Goal: Task Accomplishment & Management: Manage account settings

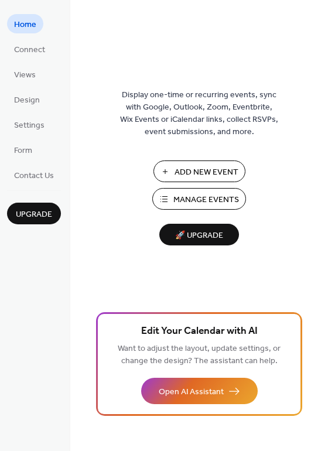
click at [213, 169] on span "Add New Event" at bounding box center [207, 172] width 64 height 12
click at [209, 171] on span "Add New Event" at bounding box center [207, 172] width 64 height 12
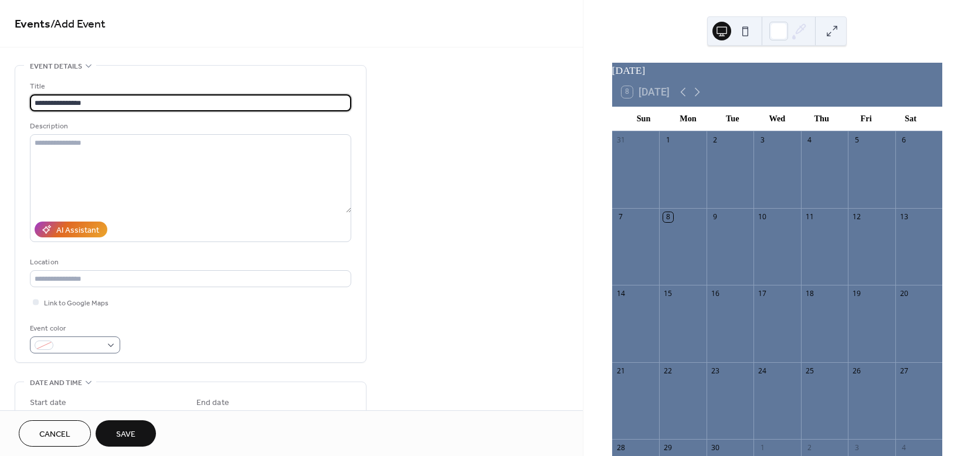
type input "**********"
click at [110, 347] on div at bounding box center [75, 344] width 90 height 17
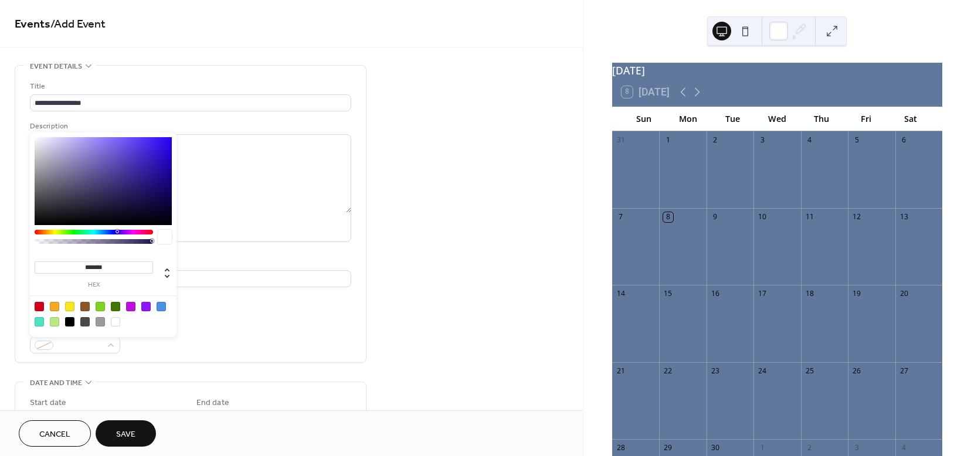
click at [39, 305] on div at bounding box center [39, 306] width 9 height 9
type input "*******"
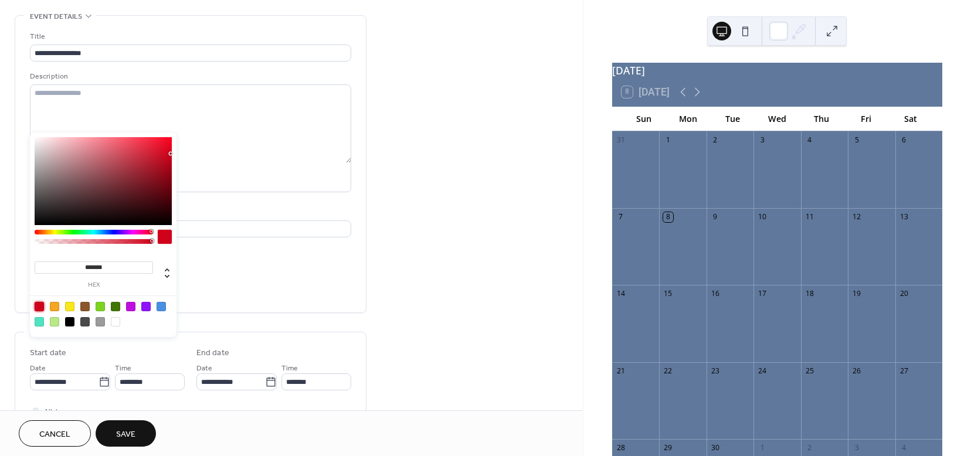
scroll to position [59, 0]
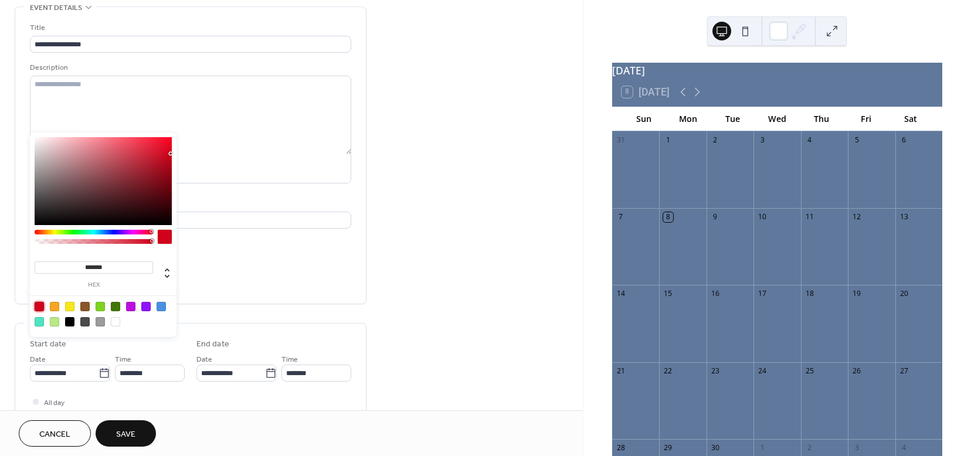
click at [134, 433] on span "Save" at bounding box center [125, 434] width 19 height 12
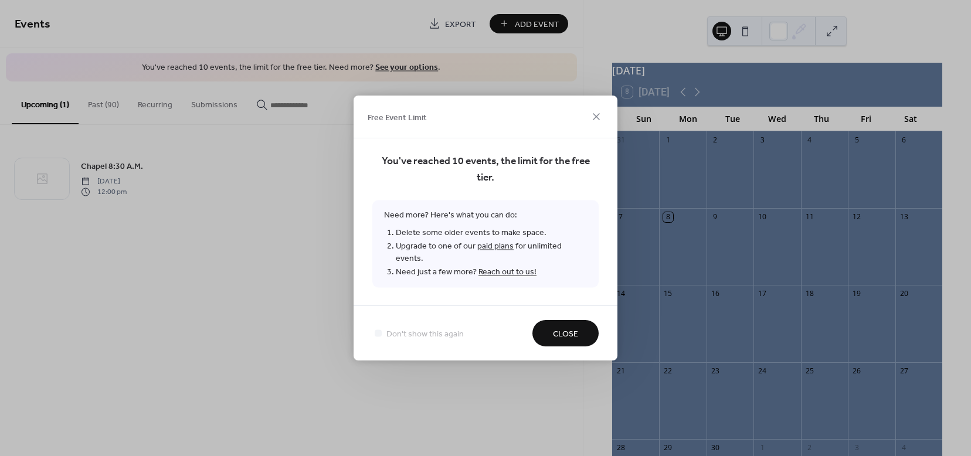
click at [570, 329] on span "Close" at bounding box center [565, 334] width 25 height 12
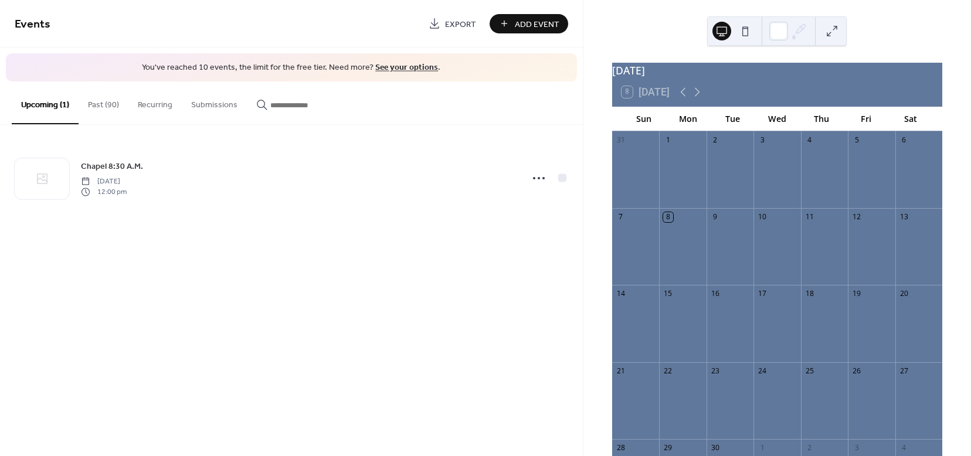
click at [100, 103] on button "Past (90)" at bounding box center [104, 102] width 50 height 42
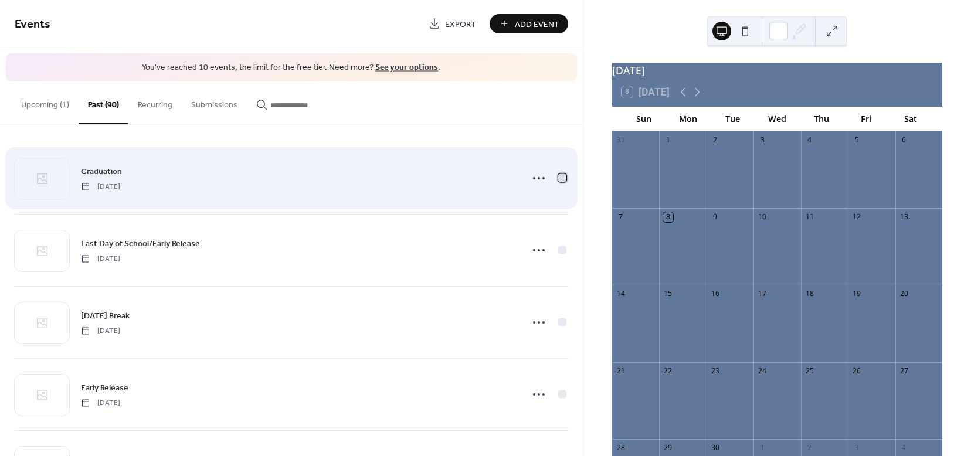
click at [559, 177] on div at bounding box center [562, 178] width 8 height 8
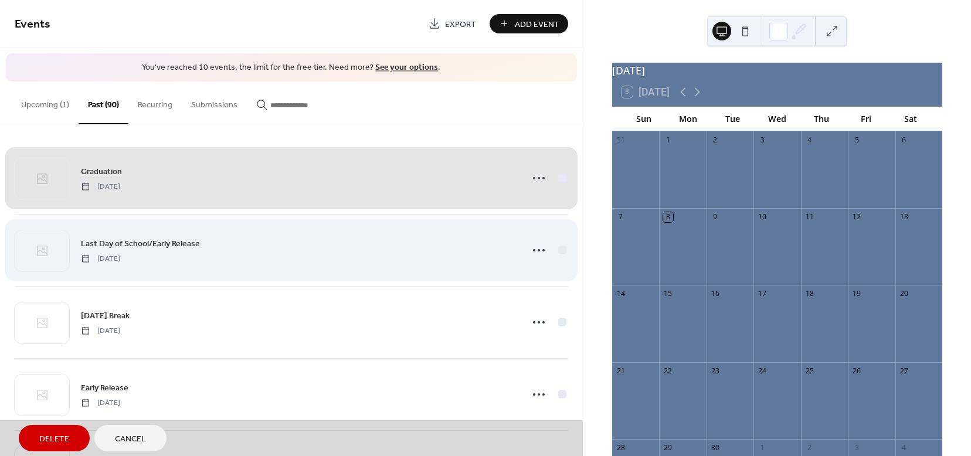
click at [557, 249] on div "Last Day of School/Early Release [DATE]" at bounding box center [291, 250] width 553 height 72
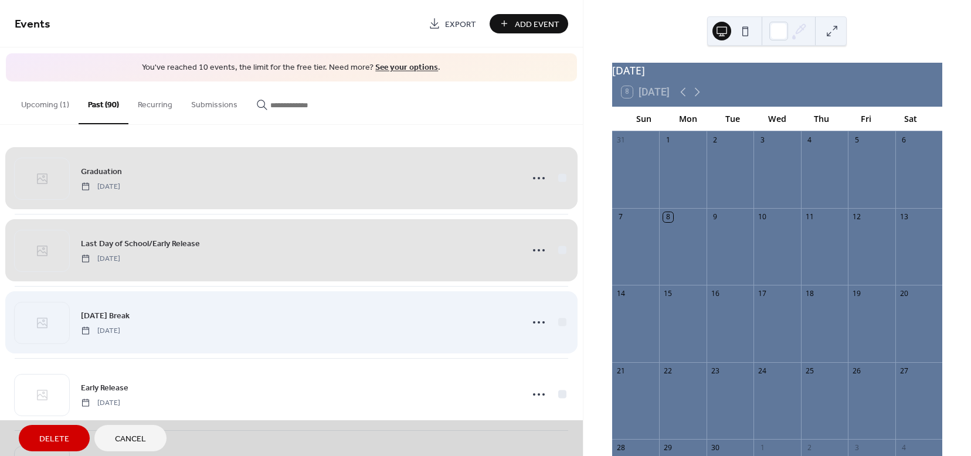
drag, startPoint x: 559, startPoint y: 325, endPoint x: 559, endPoint y: 332, distance: 7.6
click at [559, 326] on div "[DATE] Break [DATE]" at bounding box center [291, 322] width 553 height 72
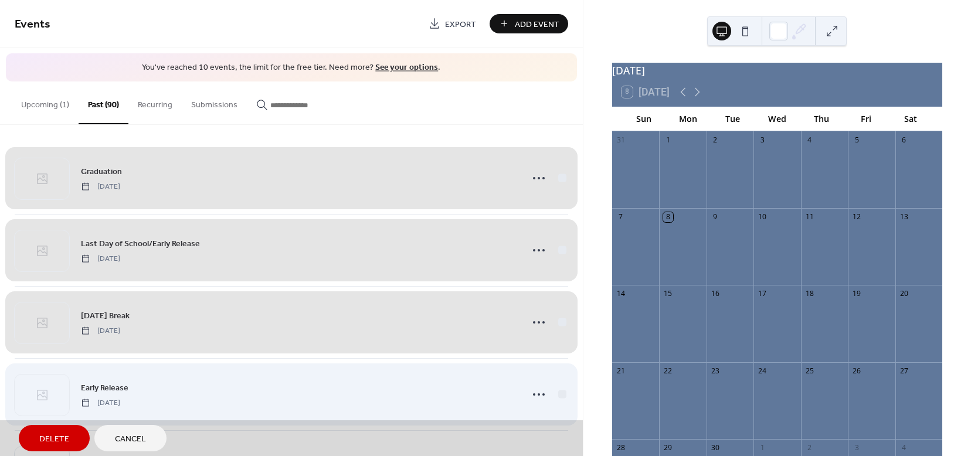
click at [560, 398] on div "Early Release [DATE]" at bounding box center [291, 394] width 553 height 72
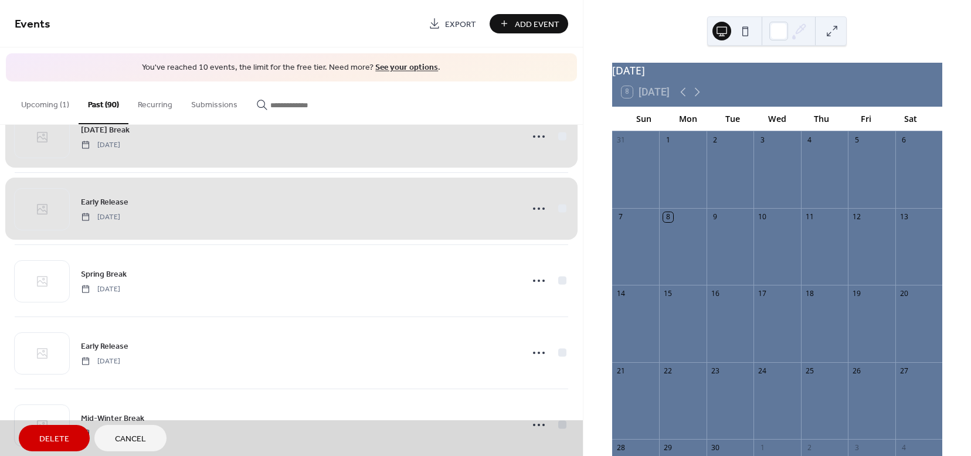
scroll to position [191, 0]
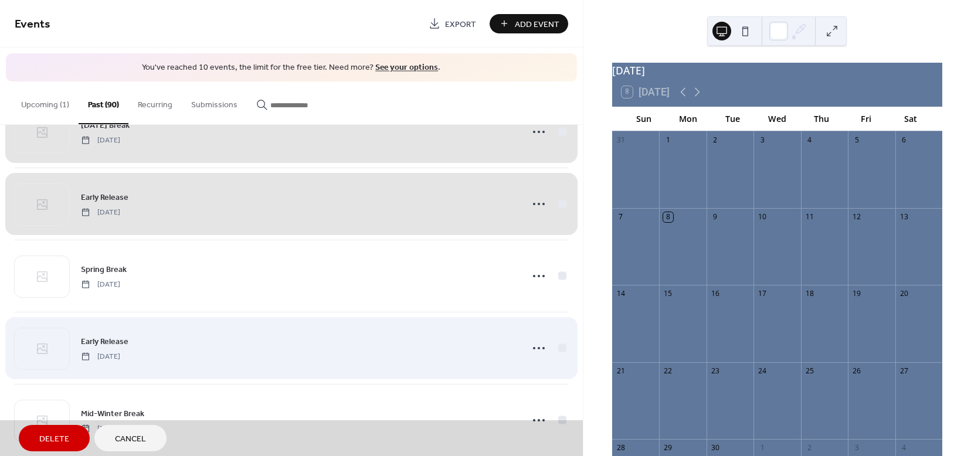
drag, startPoint x: 558, startPoint y: 277, endPoint x: 554, endPoint y: 343, distance: 66.4
click at [558, 278] on div "Spring Break [DATE]" at bounding box center [291, 276] width 553 height 72
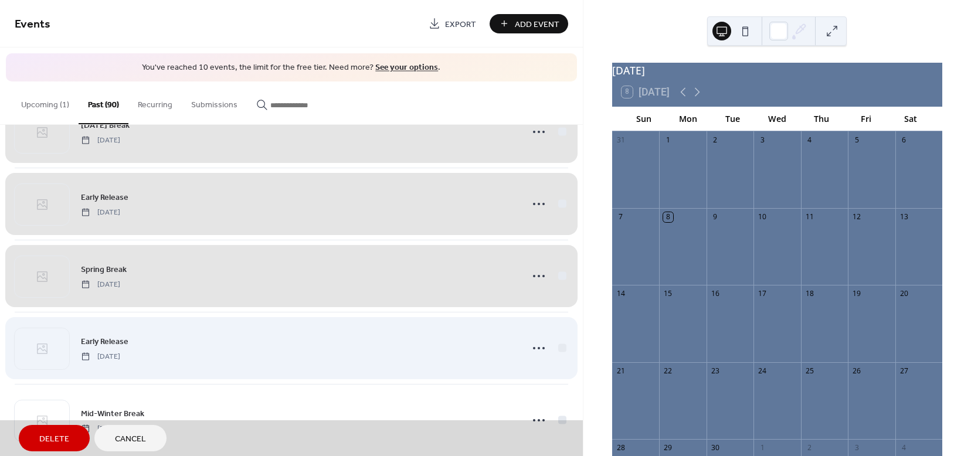
drag, startPoint x: 556, startPoint y: 352, endPoint x: 552, endPoint y: 372, distance: 20.9
click at [556, 352] on div "Early Release [DATE]" at bounding box center [291, 348] width 553 height 72
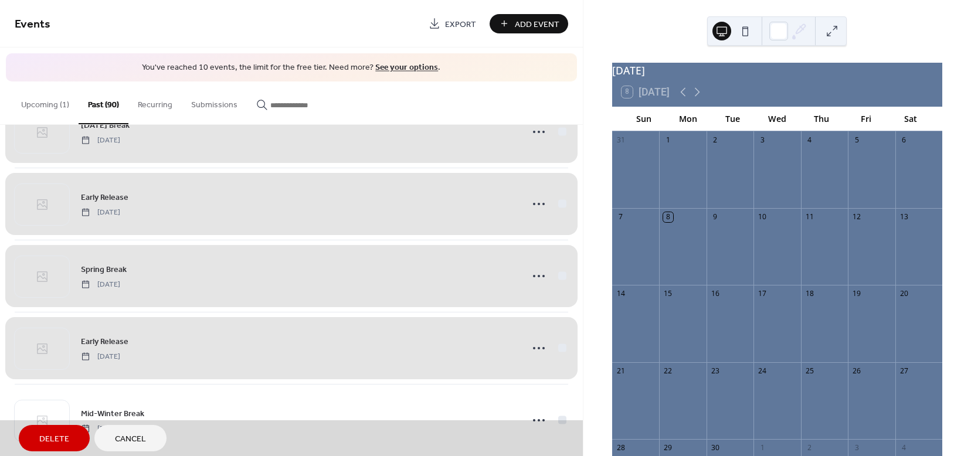
click at [53, 440] on span "Delete" at bounding box center [54, 439] width 30 height 12
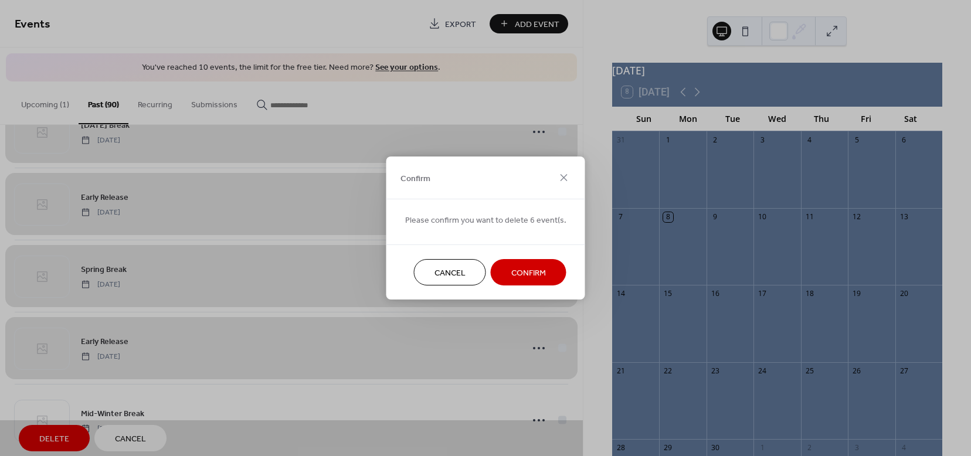
click at [526, 269] on span "Confirm" at bounding box center [528, 273] width 35 height 12
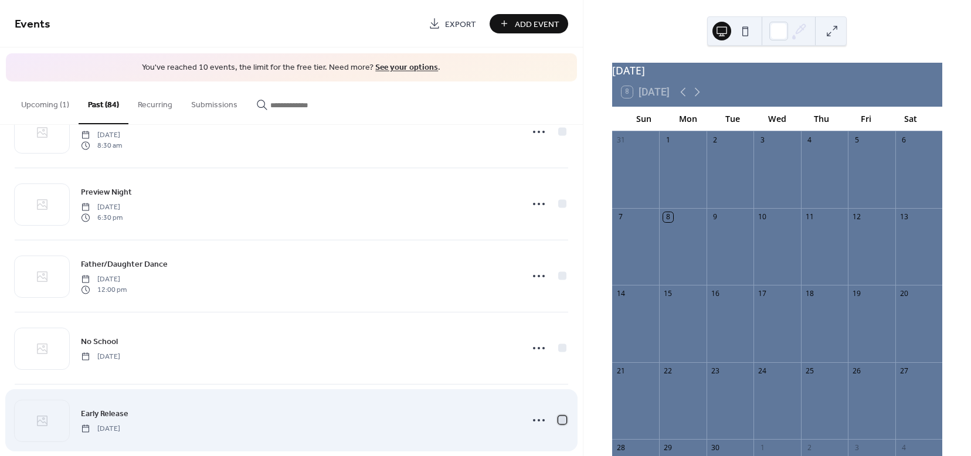
click at [562, 421] on div at bounding box center [562, 420] width 12 height 12
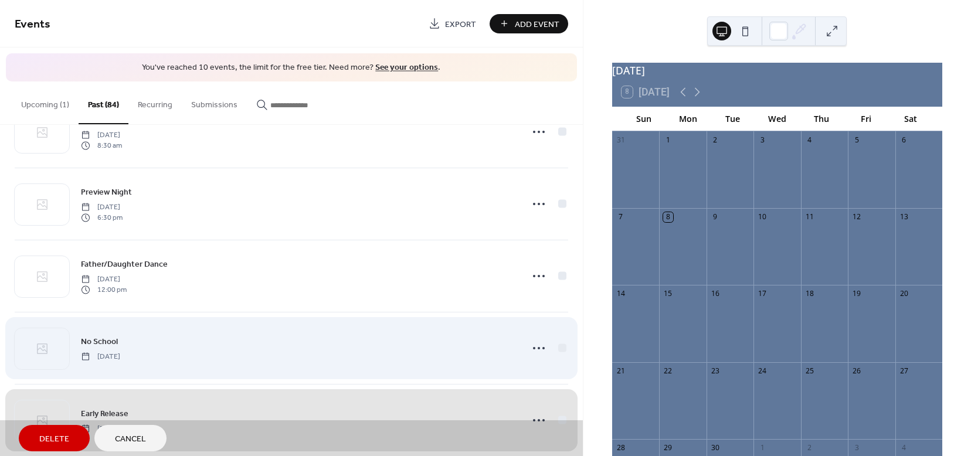
drag, startPoint x: 558, startPoint y: 347, endPoint x: 556, endPoint y: 358, distance: 10.8
click at [558, 348] on div "No School [DATE]" at bounding box center [291, 348] width 553 height 72
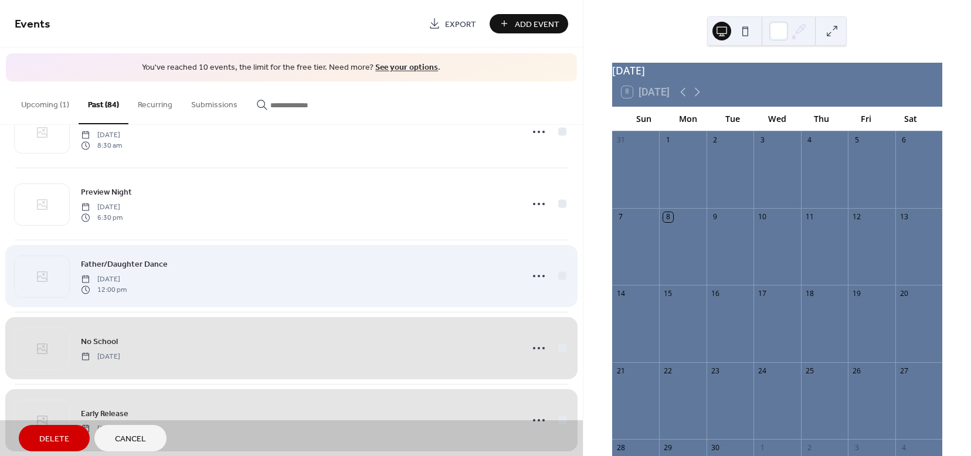
drag, startPoint x: 557, startPoint y: 275, endPoint x: 551, endPoint y: 278, distance: 6.8
click at [556, 275] on div "Father/Daughter Dance [DATE] 12:00 pm" at bounding box center [291, 276] width 553 height 72
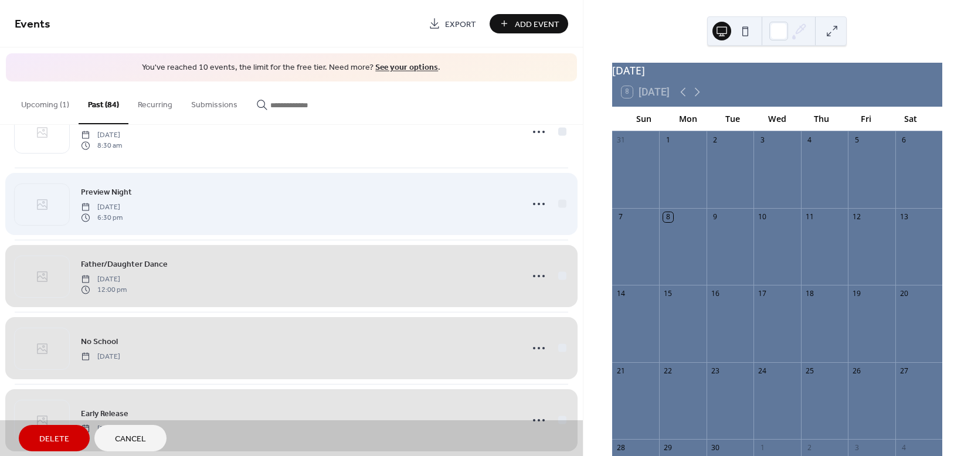
click at [557, 208] on div "Preview Night [DATE] 6:30 pm" at bounding box center [291, 204] width 553 height 72
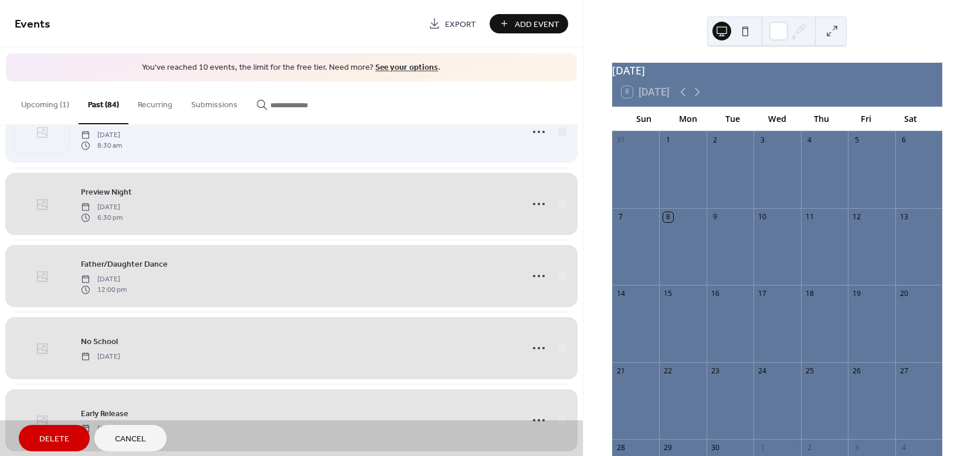
click at [560, 134] on div "Open House [DATE] 8:30 am" at bounding box center [291, 132] width 553 height 72
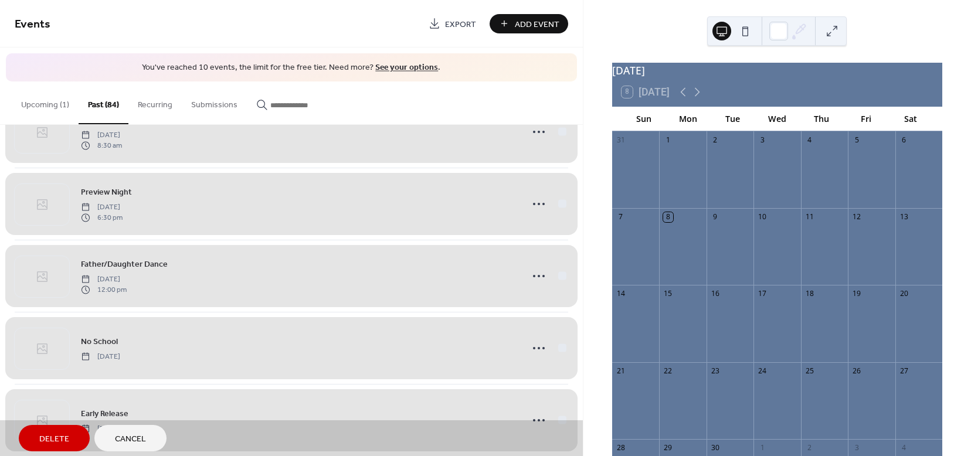
click at [60, 440] on span "Delete" at bounding box center [54, 439] width 30 height 12
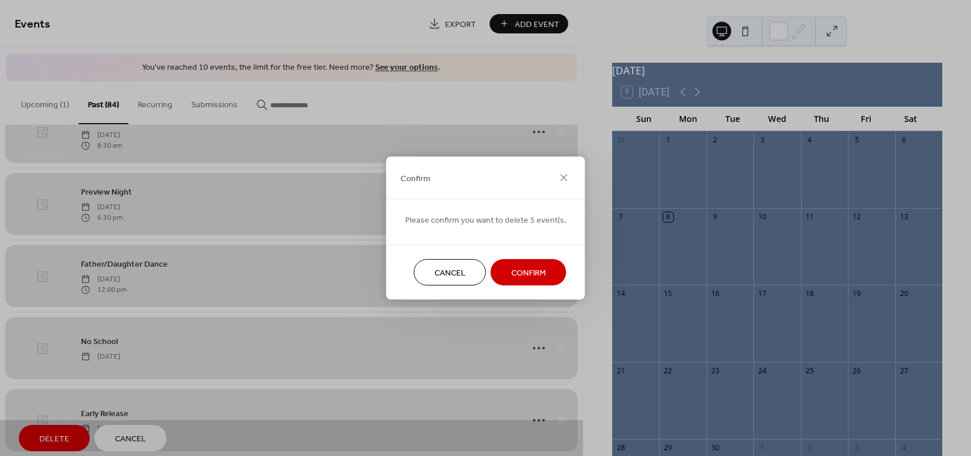
click at [535, 273] on span "Confirm" at bounding box center [528, 273] width 35 height 12
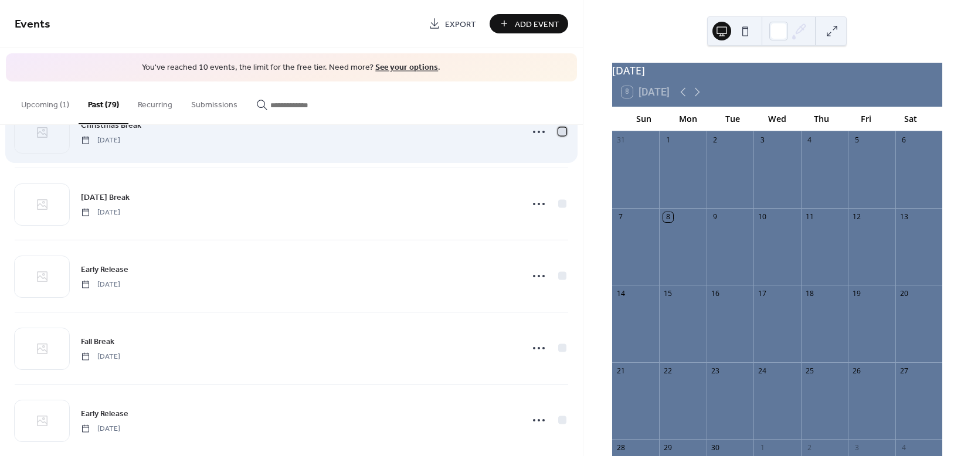
click at [562, 133] on div at bounding box center [562, 131] width 12 height 12
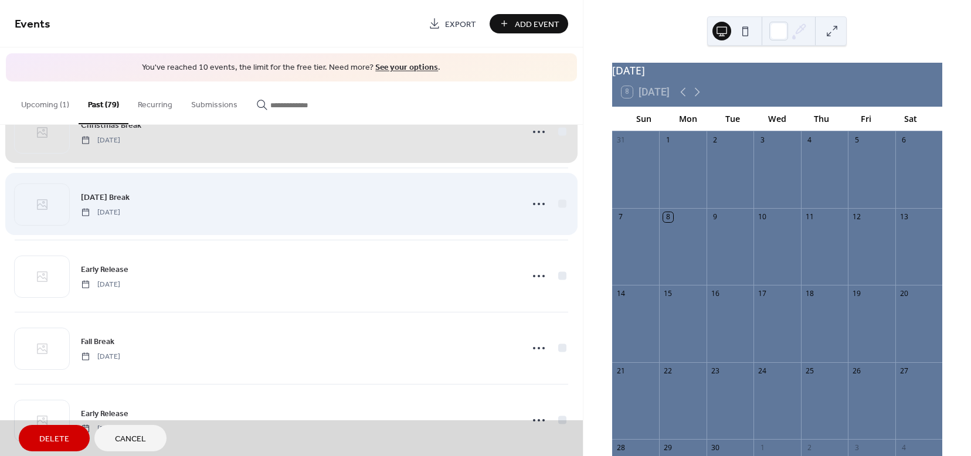
click at [554, 206] on div "[DATE] Break [DATE]" at bounding box center [291, 204] width 553 height 72
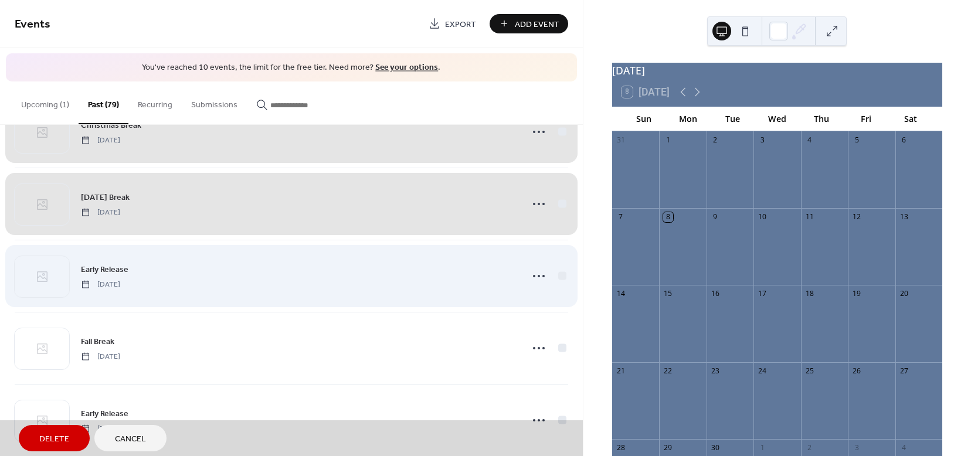
drag, startPoint x: 557, startPoint y: 276, endPoint x: 553, endPoint y: 308, distance: 32.4
click at [557, 277] on div "Early Release [DATE]" at bounding box center [291, 276] width 553 height 72
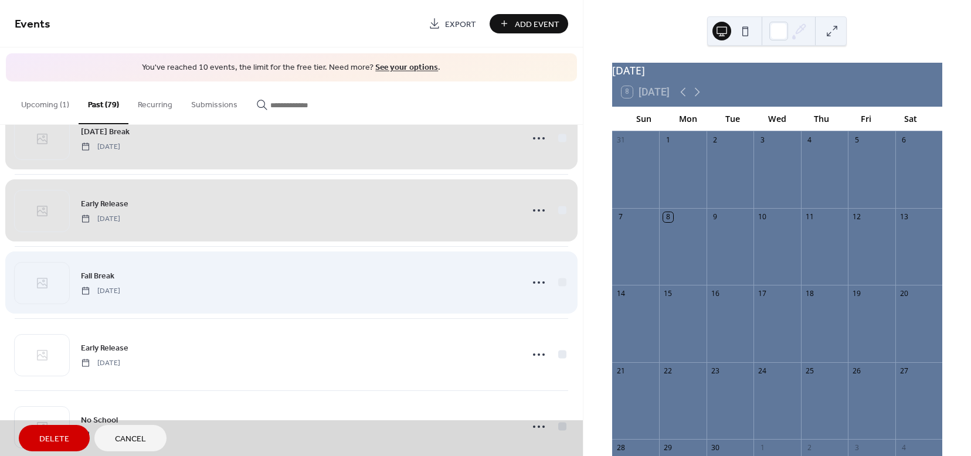
scroll to position [258, 0]
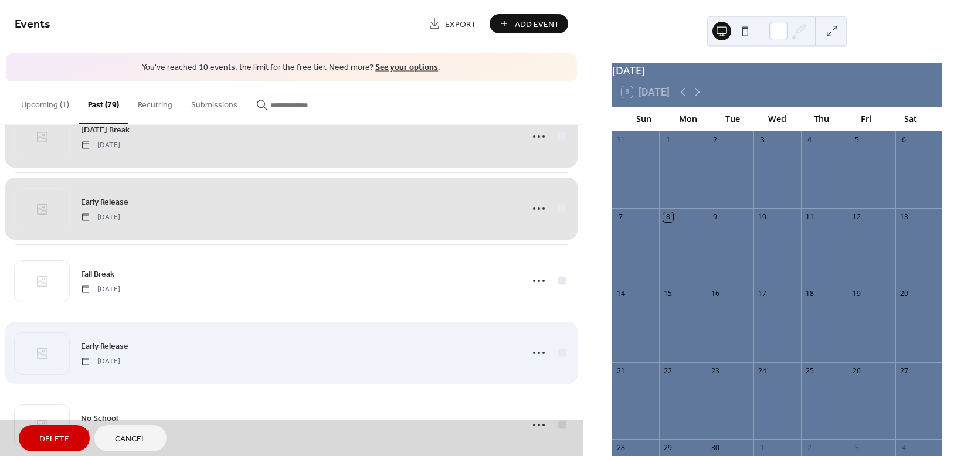
drag, startPoint x: 556, startPoint y: 285, endPoint x: 562, endPoint y: 330, distance: 44.9
click at [556, 285] on div "Fall Break [DATE]" at bounding box center [291, 280] width 553 height 72
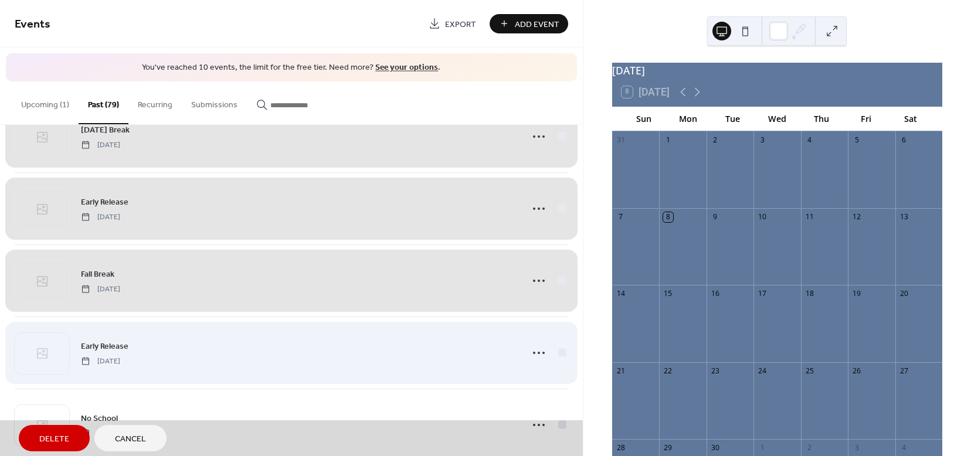
drag, startPoint x: 556, startPoint y: 352, endPoint x: 549, endPoint y: 359, distance: 10.4
click at [557, 352] on div "Early Release [DATE]" at bounding box center [291, 353] width 553 height 72
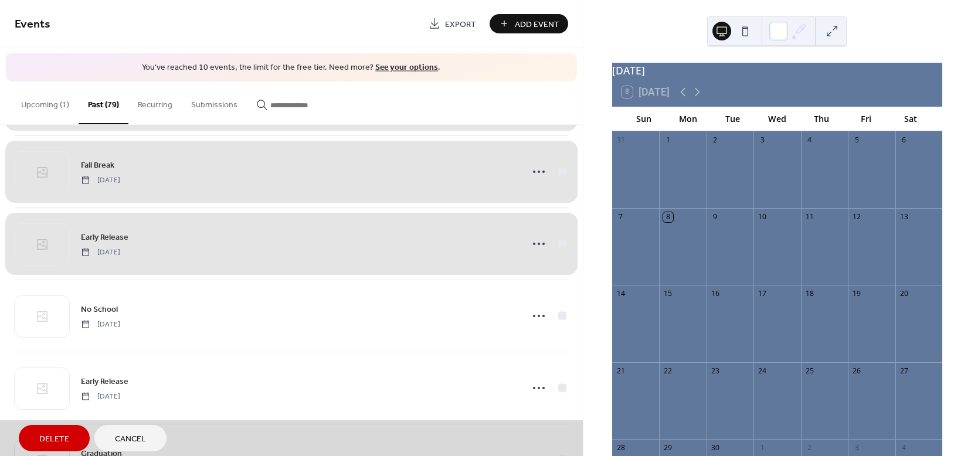
scroll to position [372, 0]
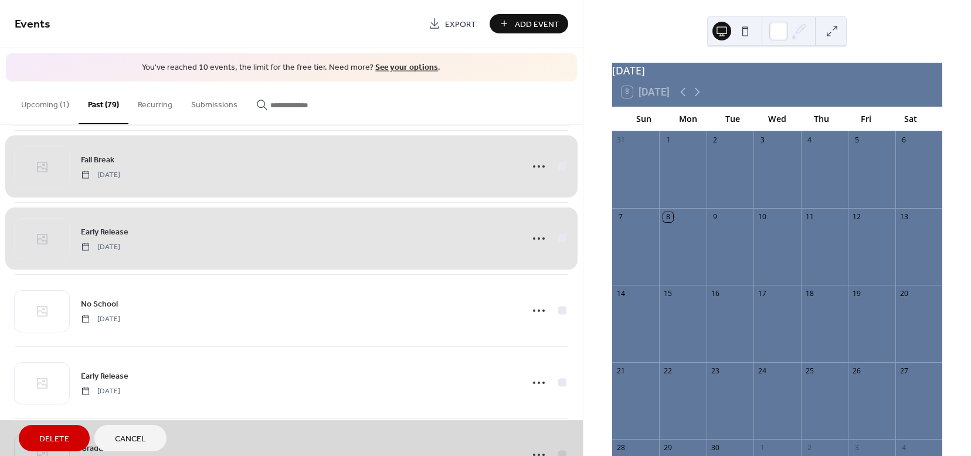
drag, startPoint x: 559, startPoint y: 310, endPoint x: 566, endPoint y: 359, distance: 50.4
click at [559, 310] on div "No School [DATE]" at bounding box center [291, 310] width 553 height 72
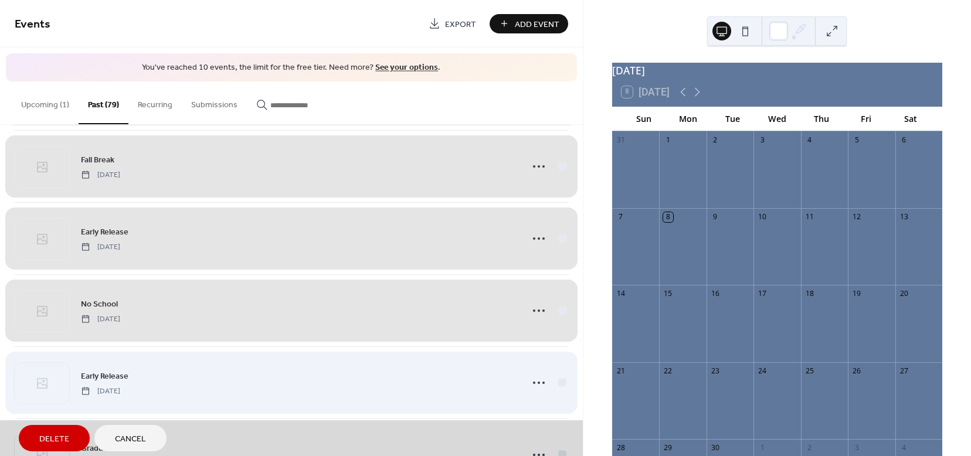
drag, startPoint x: 558, startPoint y: 383, endPoint x: 552, endPoint y: 386, distance: 6.9
click at [558, 383] on div "Early Release [DATE]" at bounding box center [291, 382] width 553 height 72
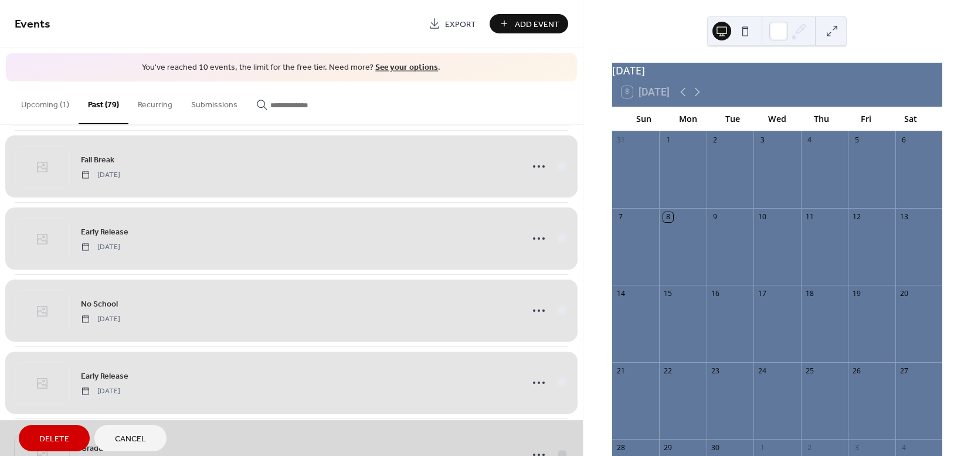
click at [66, 437] on span "Delete" at bounding box center [54, 439] width 30 height 12
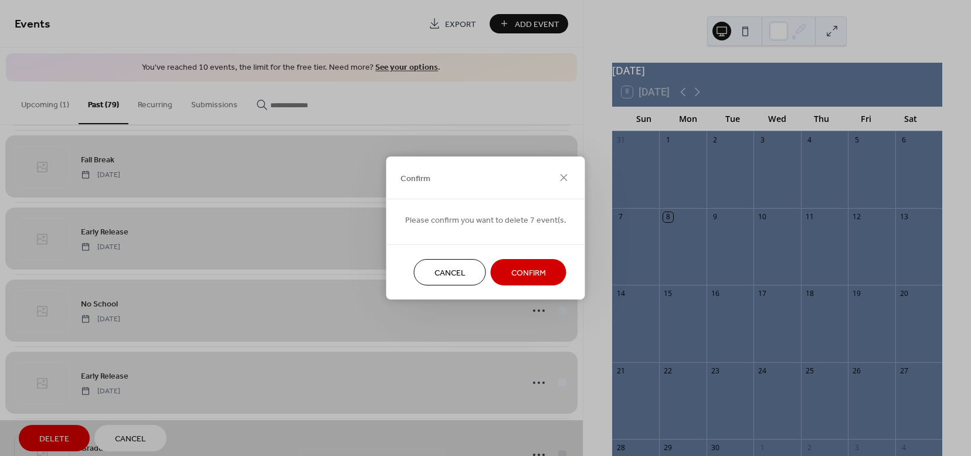
click at [520, 276] on span "Confirm" at bounding box center [528, 273] width 35 height 12
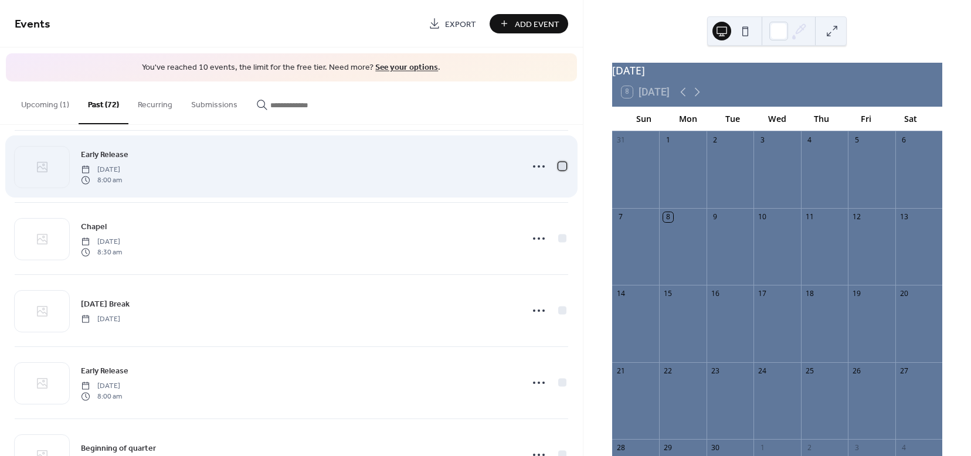
click at [559, 167] on div at bounding box center [562, 166] width 8 height 8
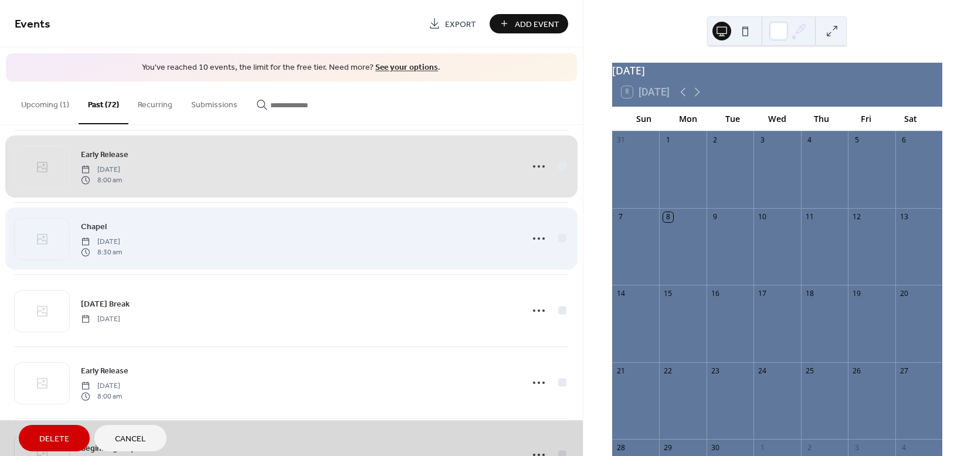
drag, startPoint x: 560, startPoint y: 240, endPoint x: 554, endPoint y: 244, distance: 8.0
click at [560, 239] on div "Chapel [DATE] 8:30 am" at bounding box center [291, 238] width 553 height 72
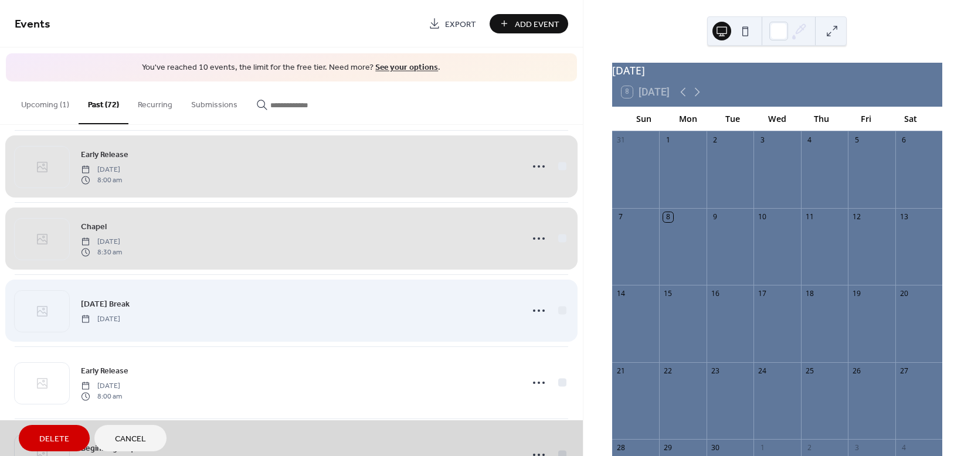
drag, startPoint x: 558, startPoint y: 312, endPoint x: 551, endPoint y: 317, distance: 8.1
click at [559, 312] on div "[DATE] Break [DATE]" at bounding box center [291, 310] width 553 height 72
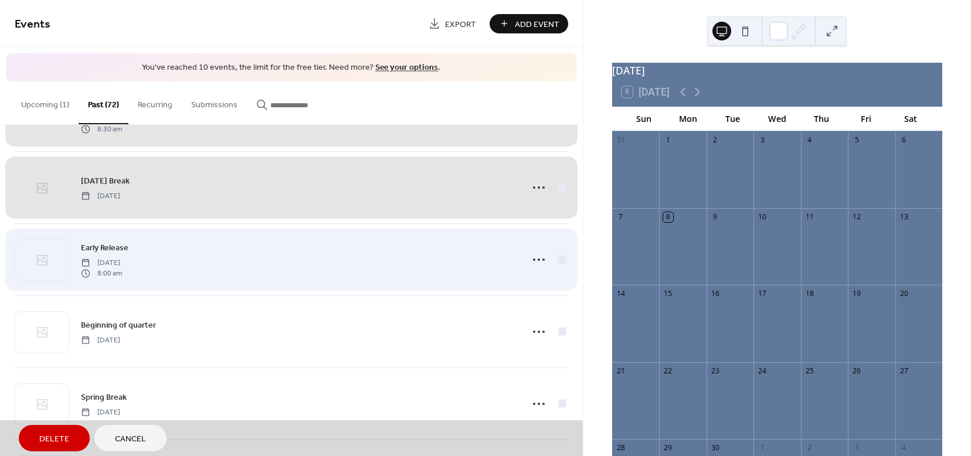
scroll to position [496, 0]
click at [559, 259] on div "Early Release [DATE] 8:00 am" at bounding box center [291, 259] width 553 height 72
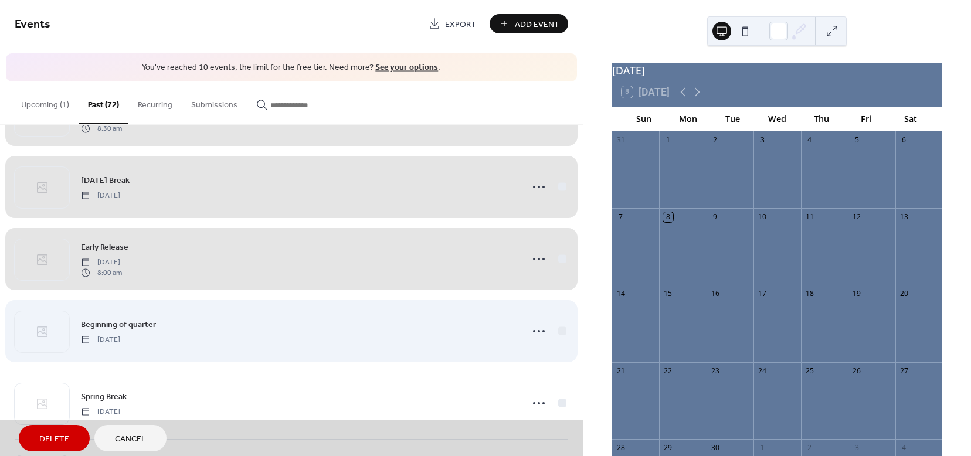
drag, startPoint x: 559, startPoint y: 331, endPoint x: 552, endPoint y: 347, distance: 18.1
click at [559, 331] on div "Beginning of quarter [DATE]" at bounding box center [291, 331] width 553 height 72
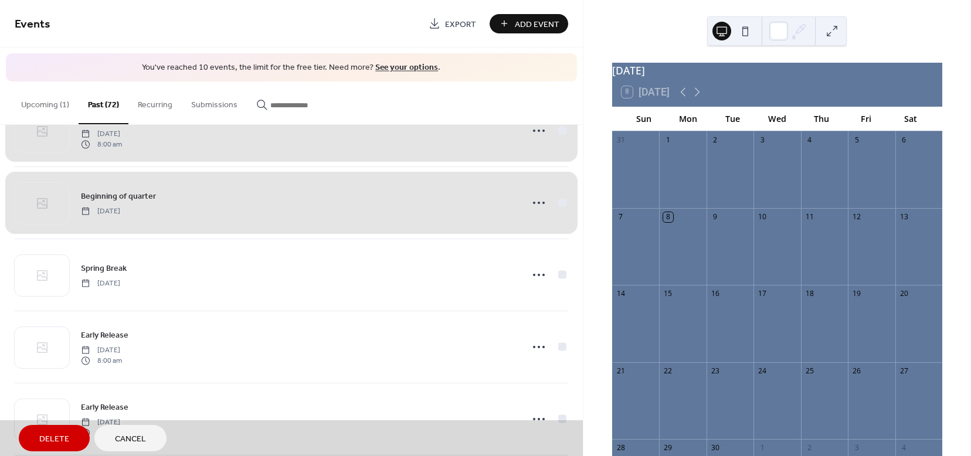
scroll to position [628, 0]
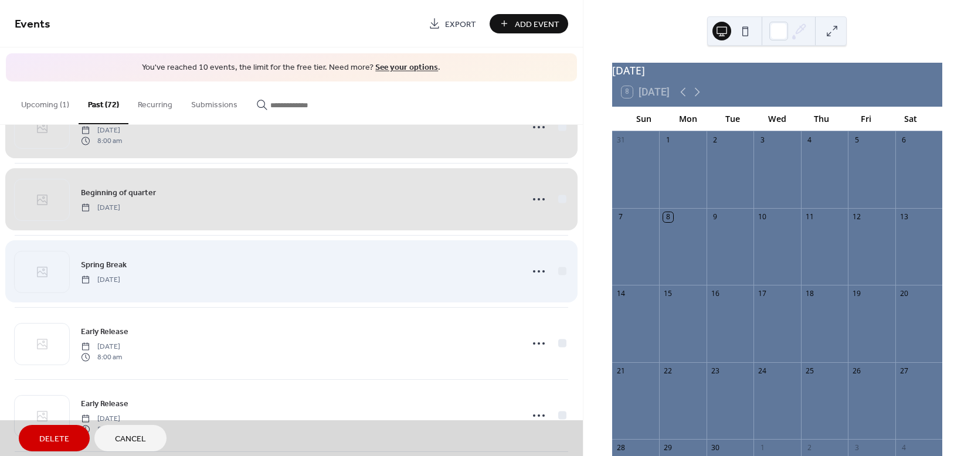
click at [557, 271] on div "Spring Break [DATE]" at bounding box center [291, 271] width 553 height 72
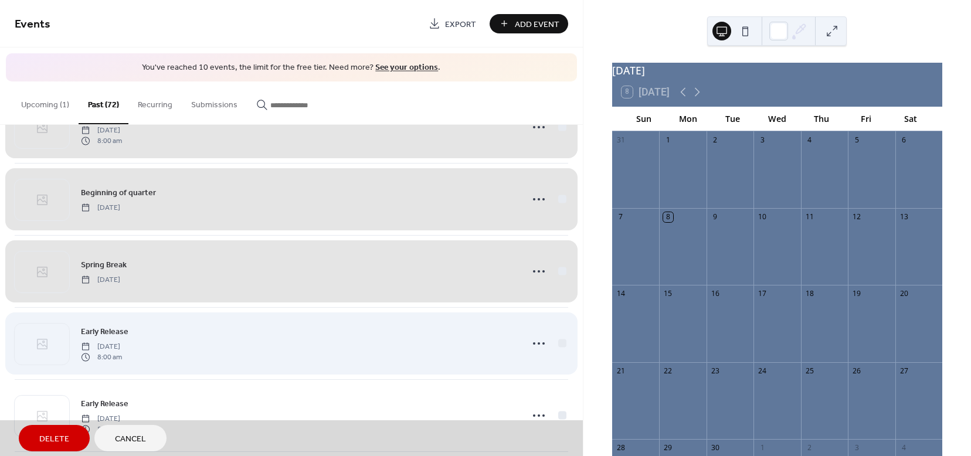
click at [559, 345] on div "Early Release [DATE] 8:00 am" at bounding box center [291, 343] width 553 height 72
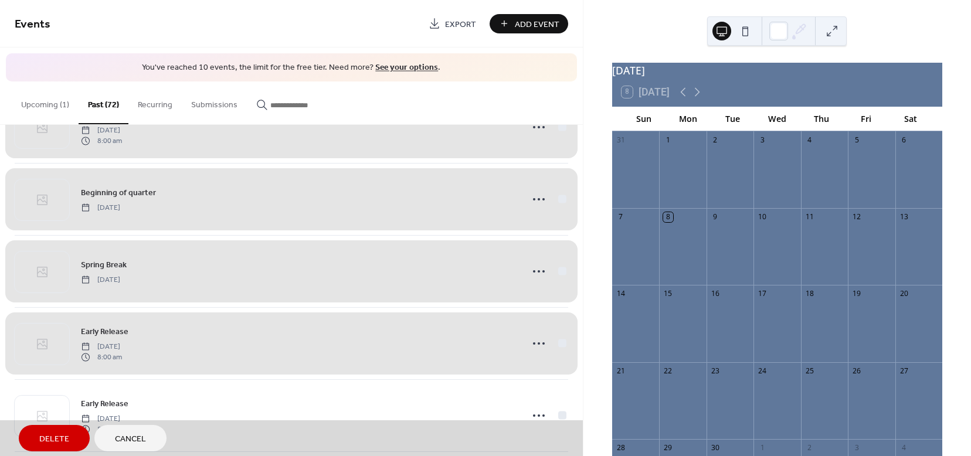
click at [556, 341] on div "Early Release [DATE] 8:00 am" at bounding box center [291, 343] width 553 height 72
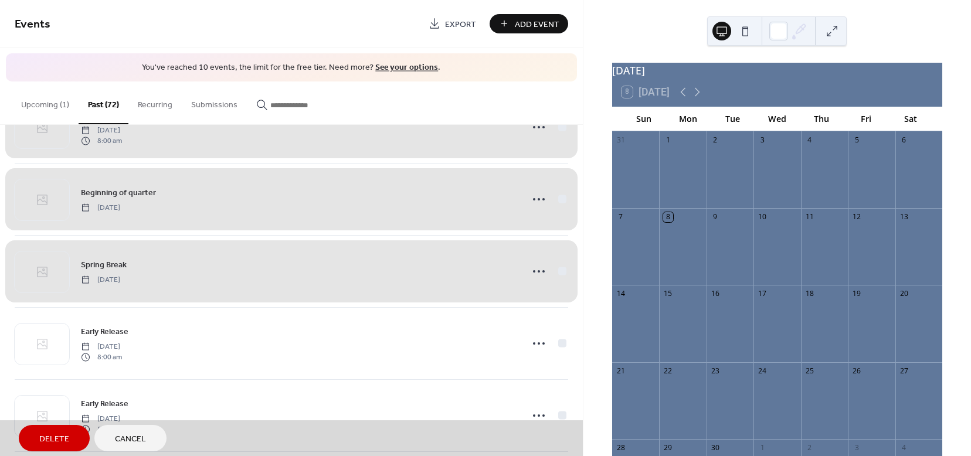
click at [560, 266] on div "Spring Break [DATE]" at bounding box center [291, 271] width 553 height 72
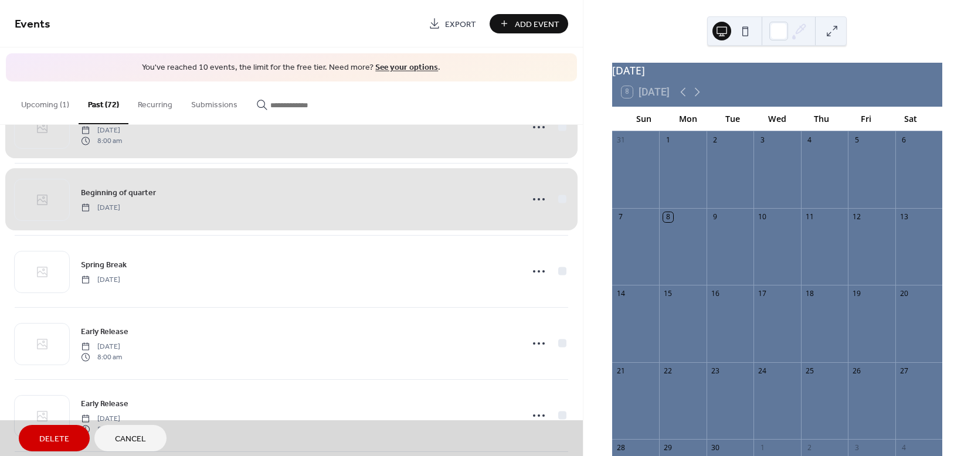
click at [559, 196] on div "Beginning of quarter [DATE]" at bounding box center [291, 199] width 553 height 72
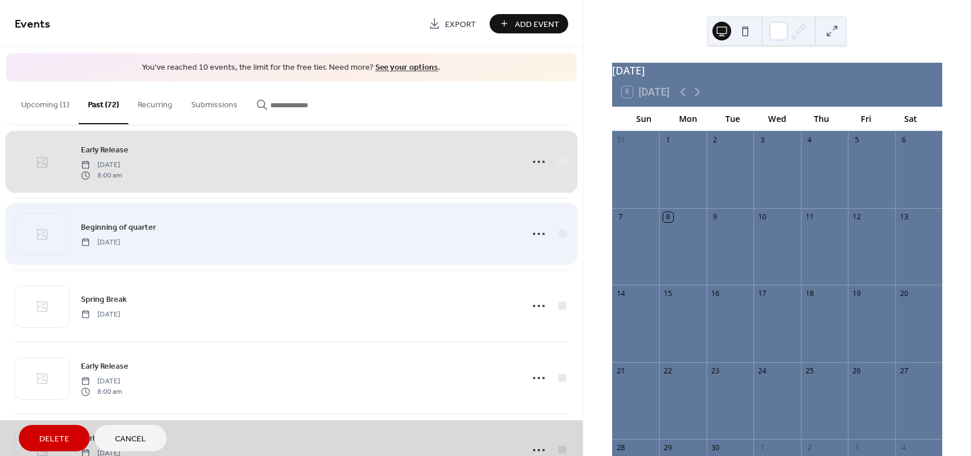
scroll to position [577, 0]
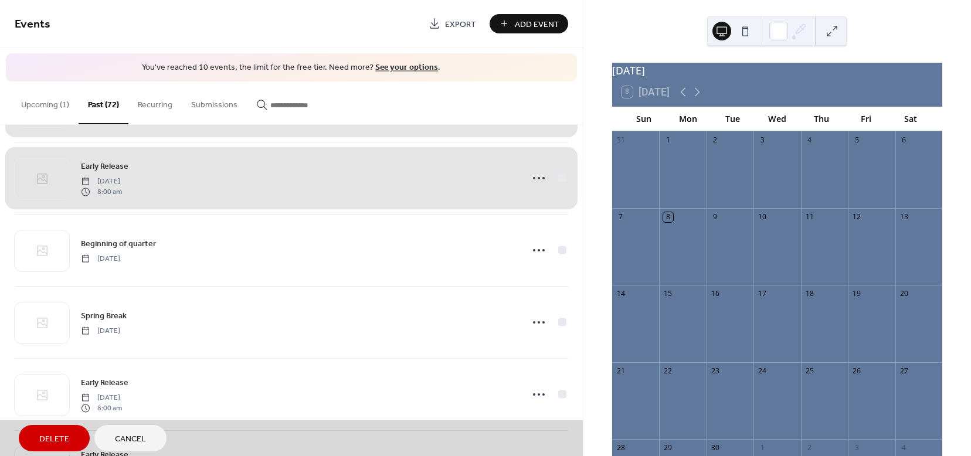
click at [559, 178] on div "Early Release [DATE] 8:00 am" at bounding box center [291, 178] width 553 height 72
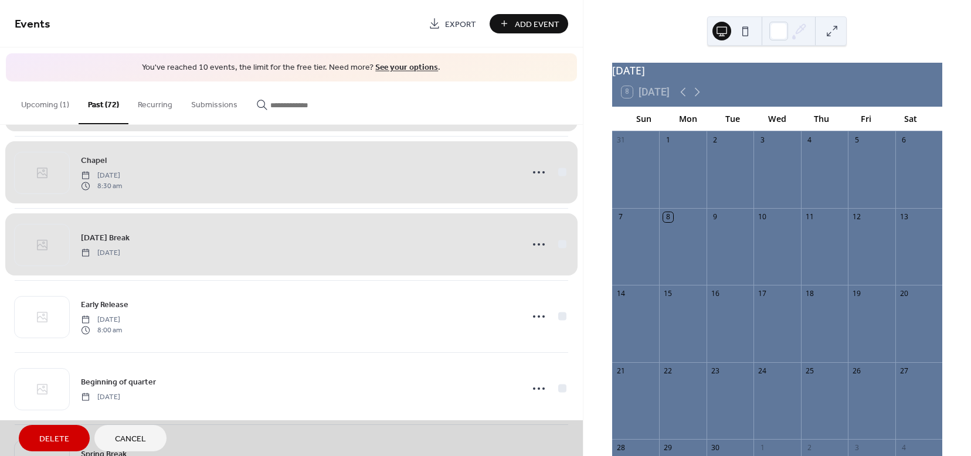
scroll to position [427, 0]
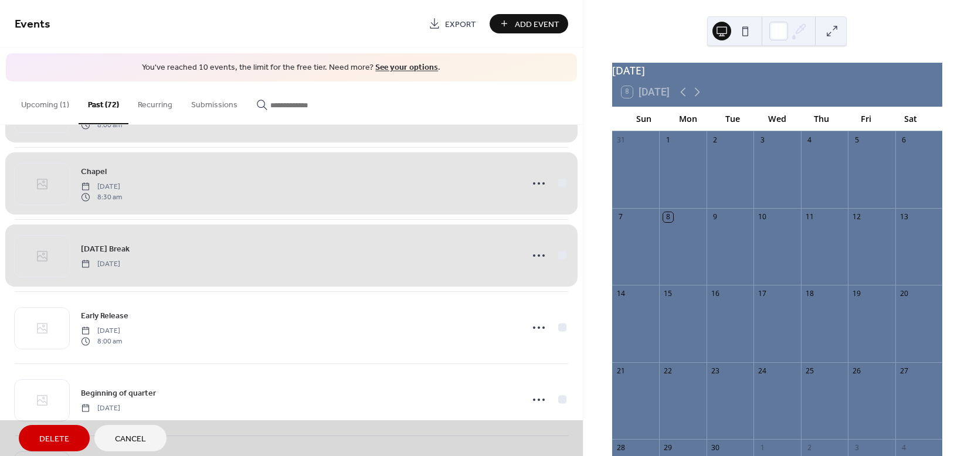
click at [559, 253] on div "[DATE] Break [DATE]" at bounding box center [291, 255] width 553 height 72
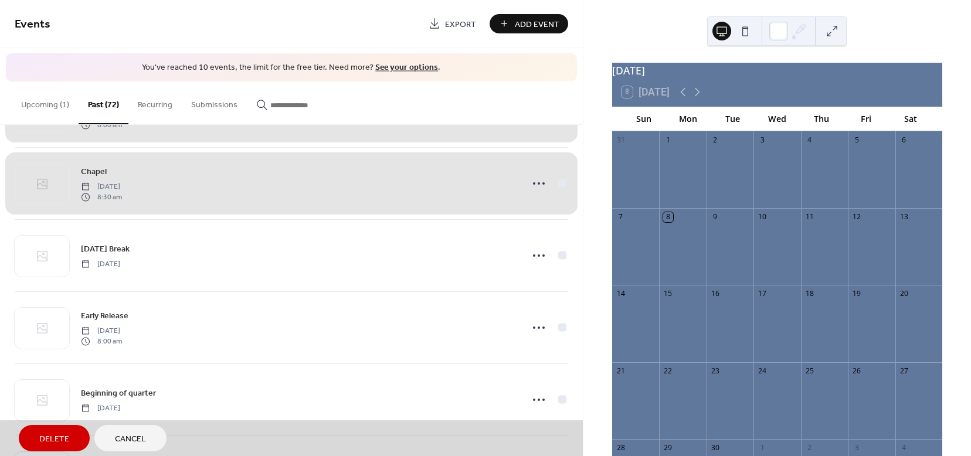
click at [555, 182] on div "Chapel [DATE] 8:30 am" at bounding box center [291, 183] width 553 height 72
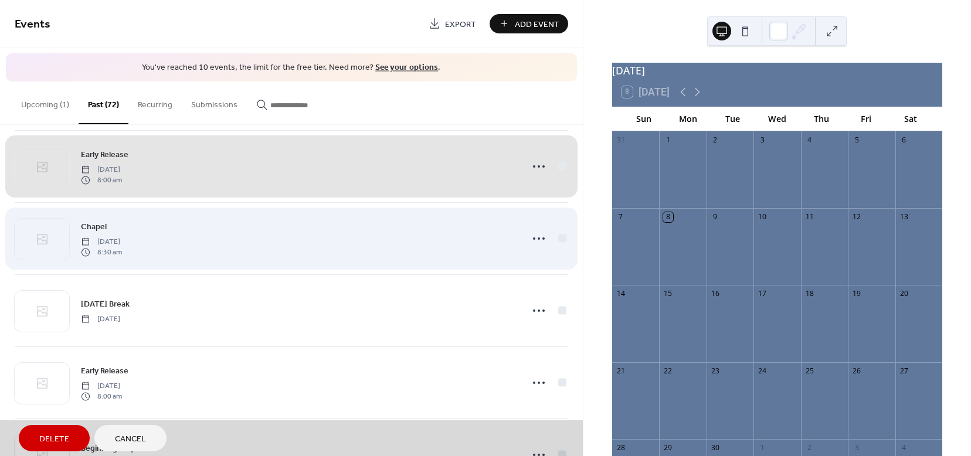
scroll to position [358, 0]
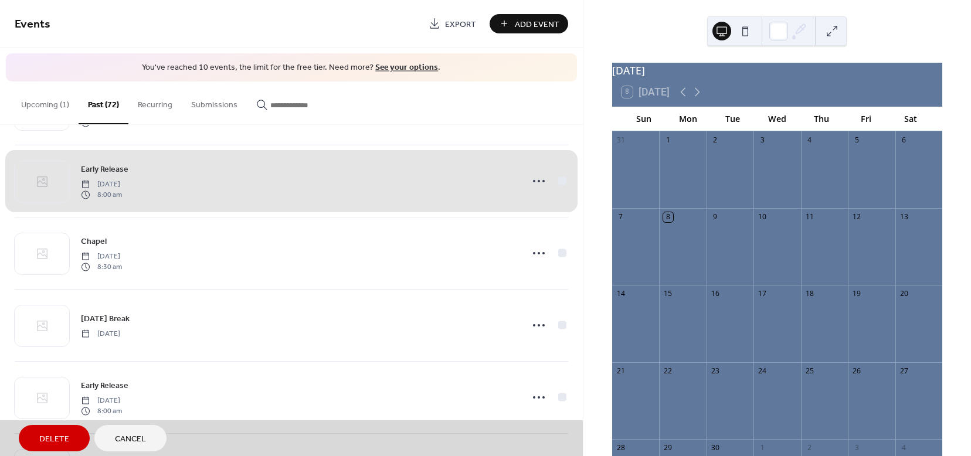
click at [559, 179] on div "Early Release [DATE] 8:00 am" at bounding box center [291, 181] width 553 height 72
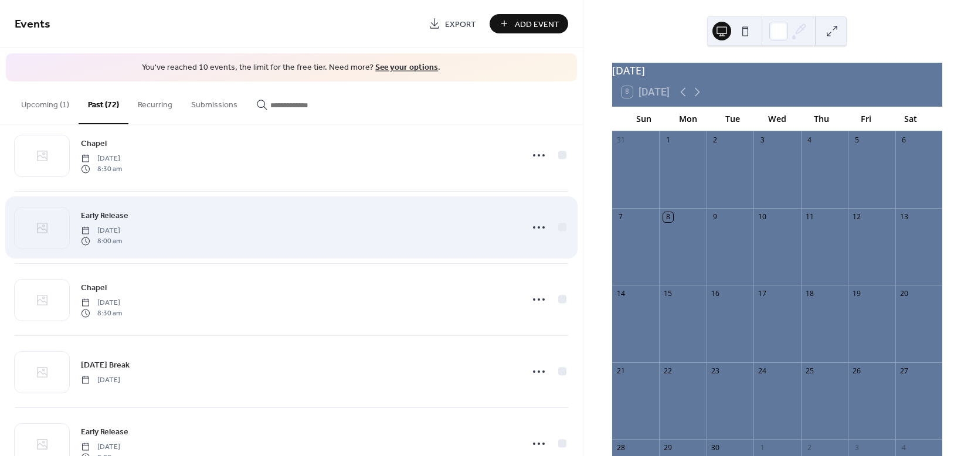
scroll to position [311, 0]
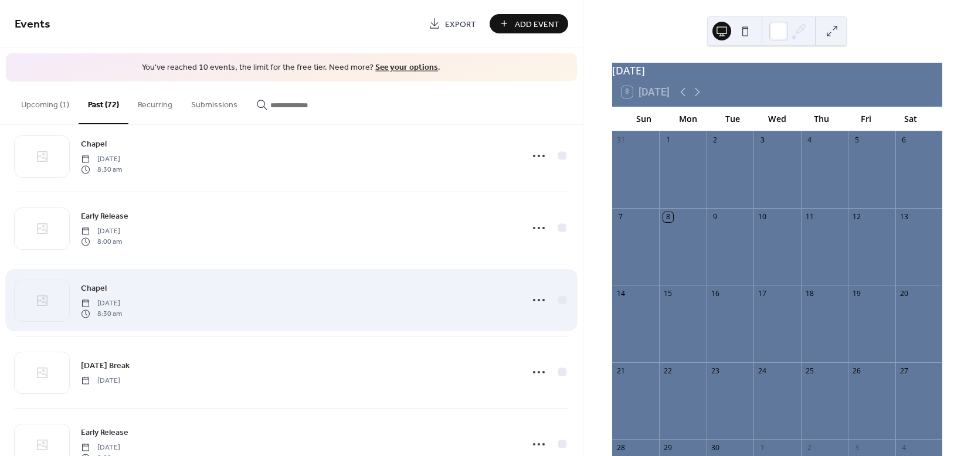
click at [242, 304] on div "Chapel [DATE] 8:30 am" at bounding box center [298, 300] width 434 height 38
click at [533, 299] on circle at bounding box center [534, 300] width 2 height 2
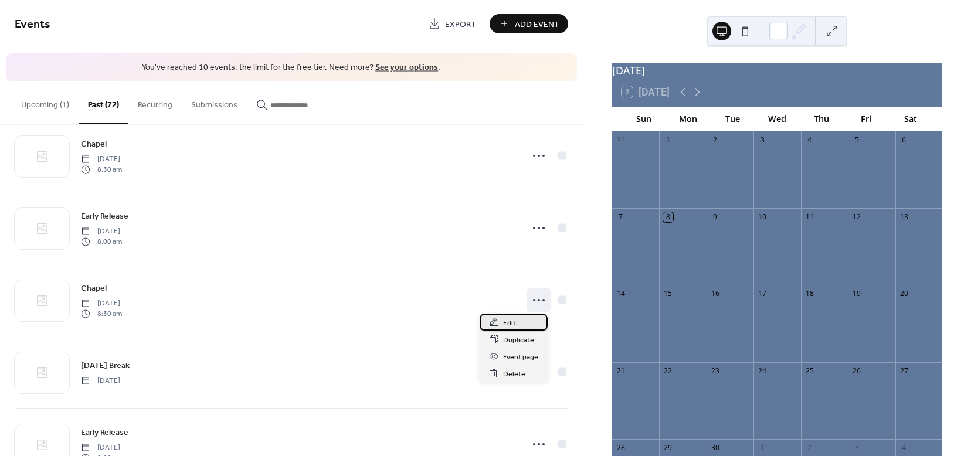
click at [511, 321] on span "Edit" at bounding box center [509, 323] width 13 height 12
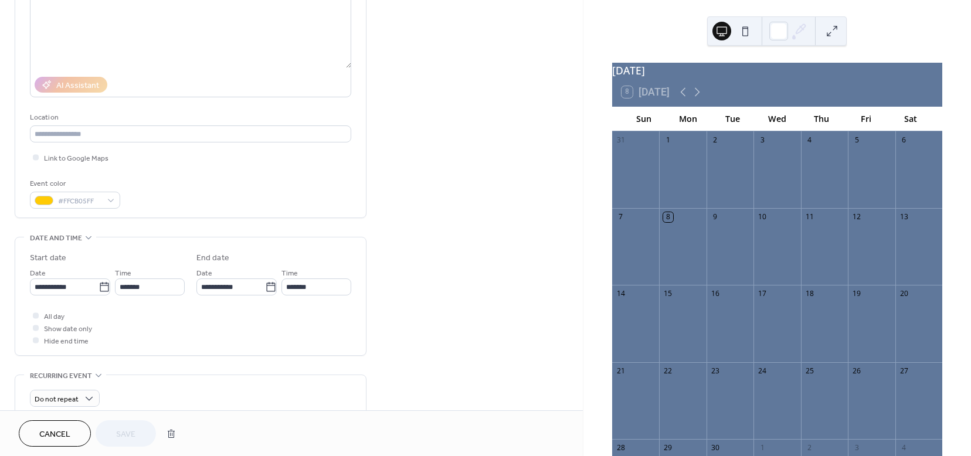
scroll to position [147, 0]
click at [101, 285] on icon at bounding box center [104, 286] width 12 height 12
click at [98, 285] on input "**********" at bounding box center [64, 285] width 69 height 17
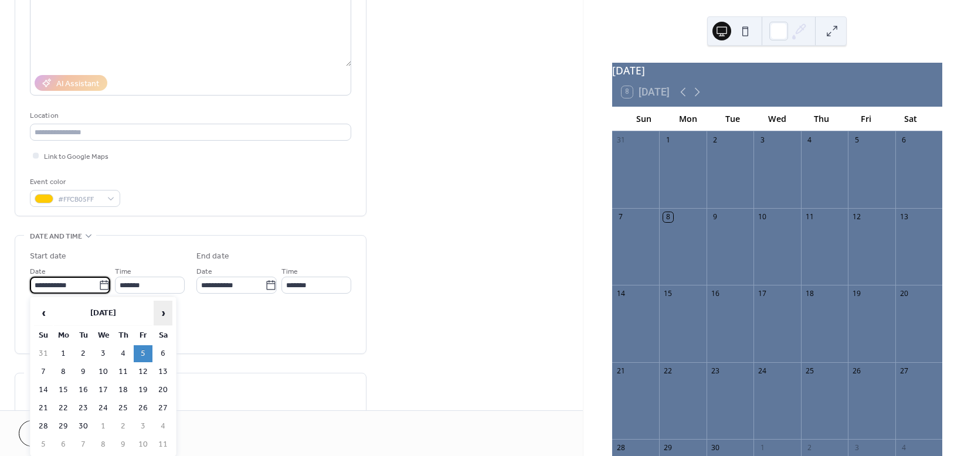
click at [162, 311] on span "›" at bounding box center [163, 312] width 18 height 23
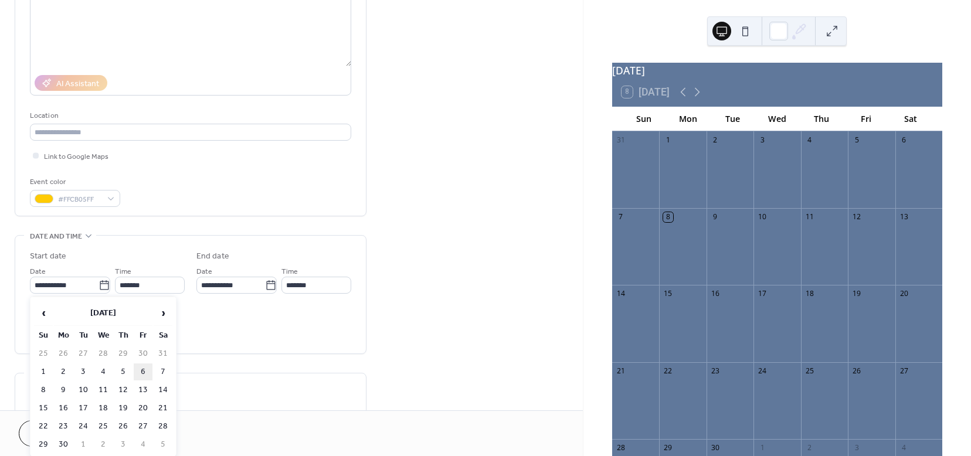
click at [143, 372] on td "6" at bounding box center [143, 371] width 19 height 17
type input "**********"
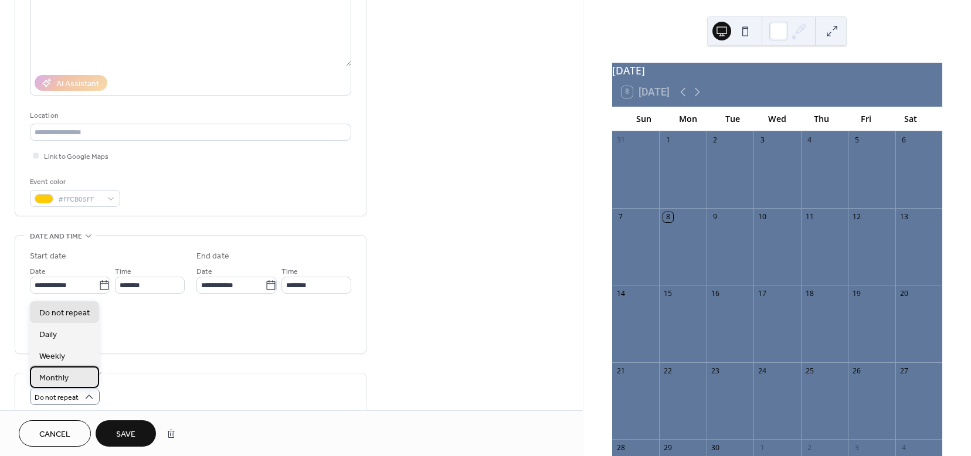
drag, startPoint x: 56, startPoint y: 378, endPoint x: 63, endPoint y: 377, distance: 7.7
click at [56, 378] on span "Monthly" at bounding box center [53, 378] width 29 height 12
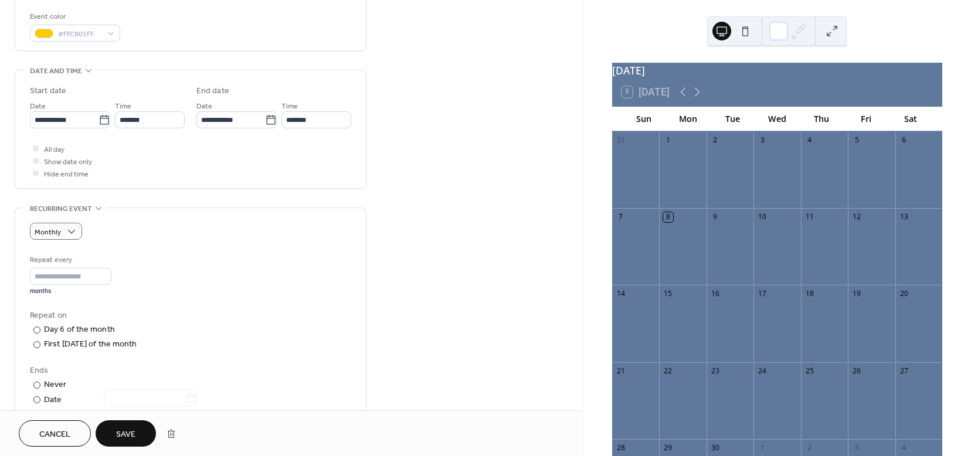
scroll to position [318, 0]
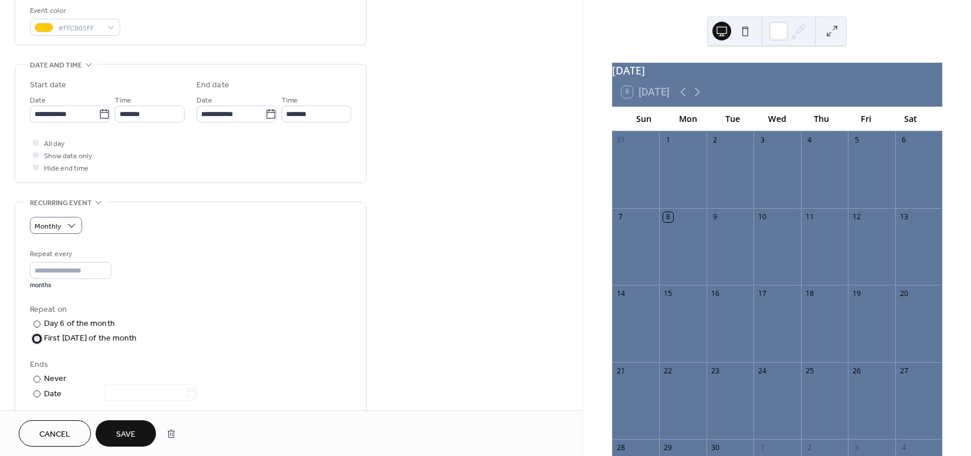
click at [36, 338] on div at bounding box center [36, 338] width 7 height 7
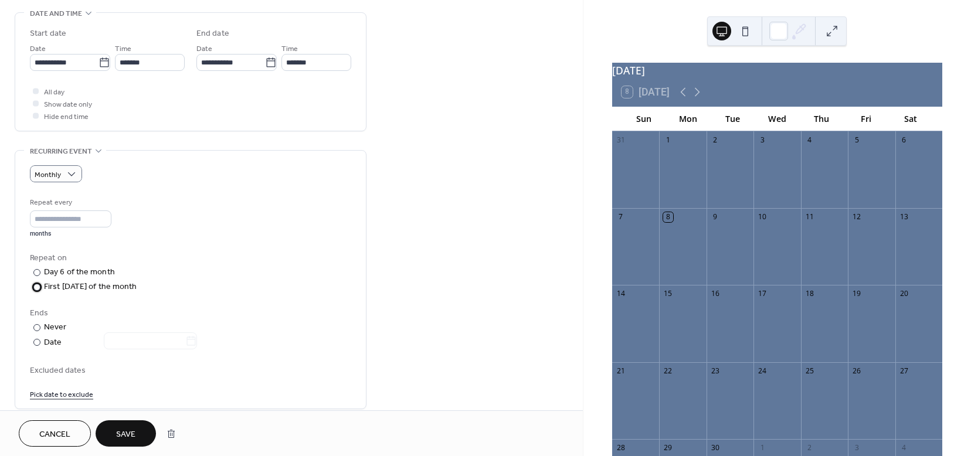
scroll to position [370, 0]
click at [193, 340] on div at bounding box center [143, 340] width 107 height 15
click at [193, 342] on icon at bounding box center [191, 340] width 12 height 12
click at [185, 342] on input "text" at bounding box center [144, 339] width 81 height 17
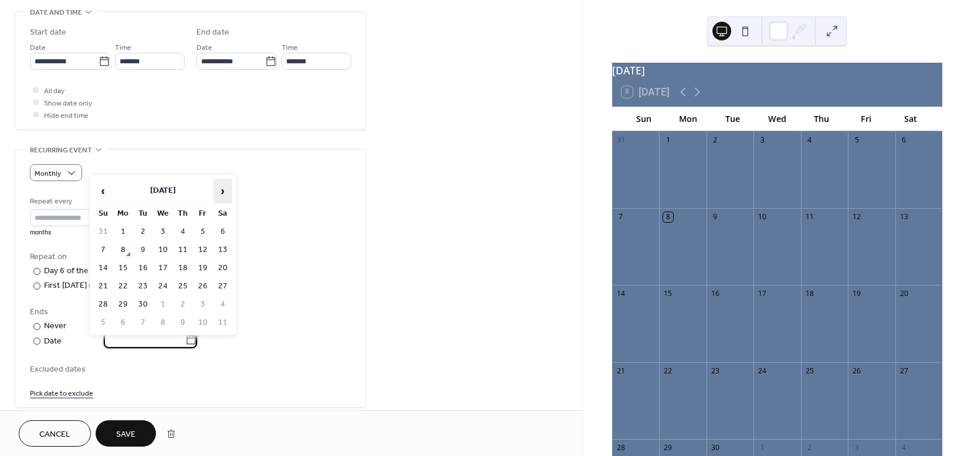
click at [217, 190] on span "›" at bounding box center [223, 190] width 18 height 23
click at [222, 189] on span "›" at bounding box center [223, 190] width 18 height 23
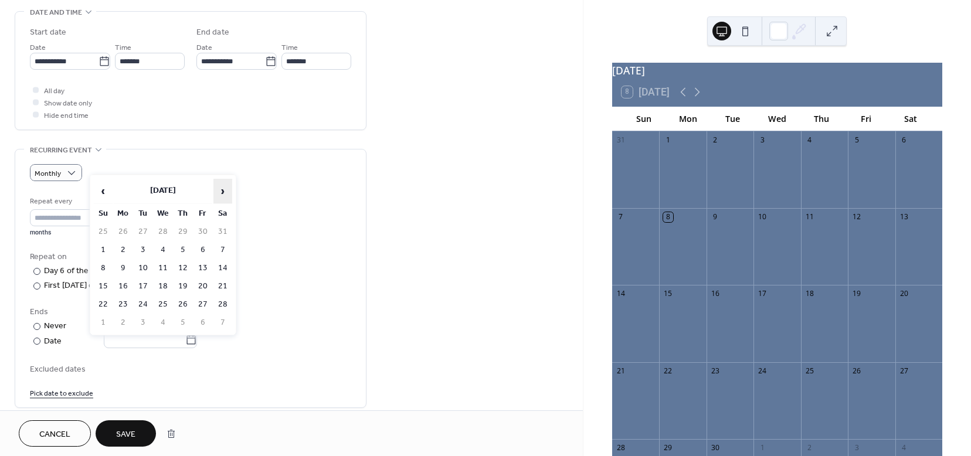
click at [222, 189] on span "›" at bounding box center [223, 190] width 18 height 23
click at [205, 230] on td "1" at bounding box center [202, 231] width 19 height 17
type input "**********"
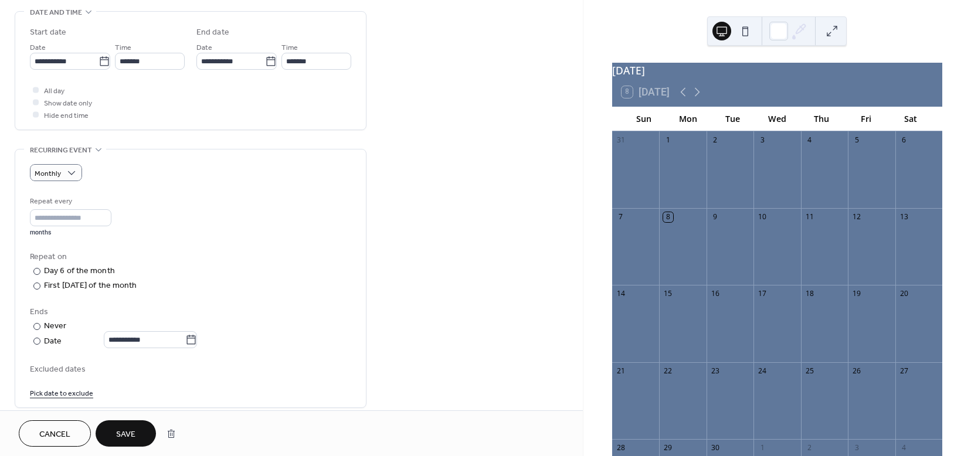
click at [63, 395] on link "Pick date to exclude" at bounding box center [61, 392] width 63 height 12
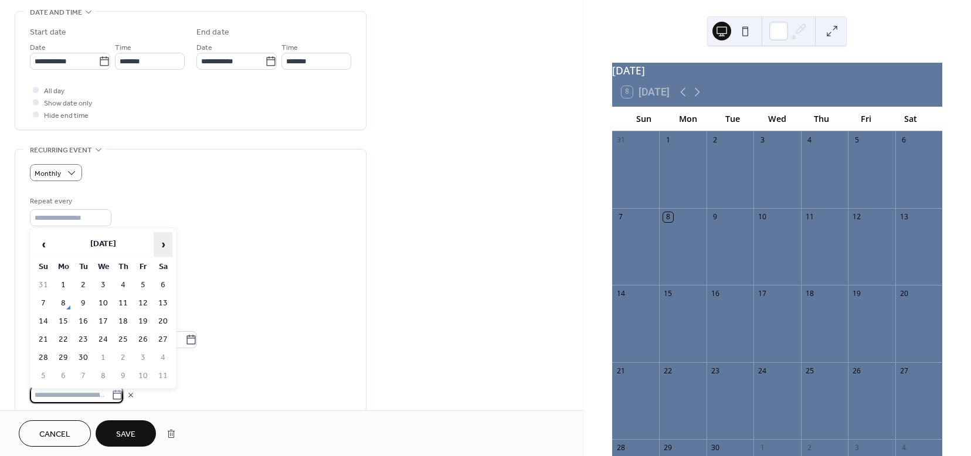
click at [164, 244] on span "›" at bounding box center [163, 244] width 18 height 23
click at [144, 302] on td "7" at bounding box center [143, 303] width 19 height 17
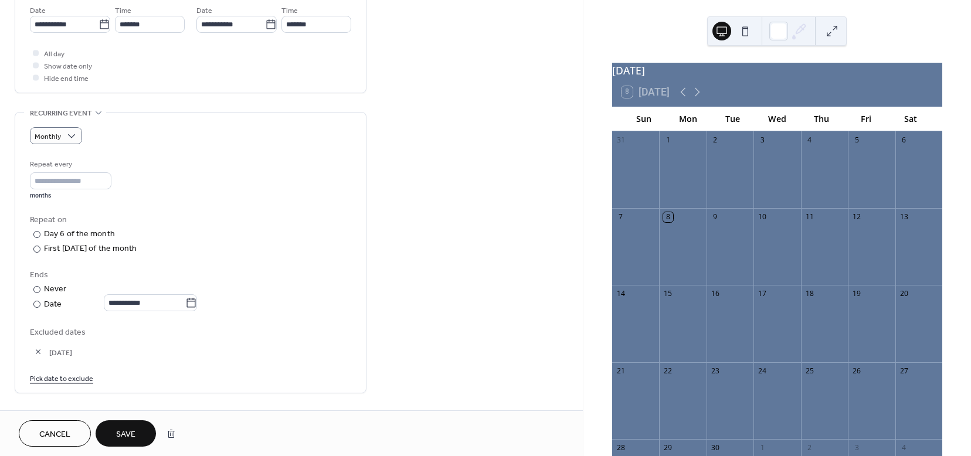
scroll to position [419, 0]
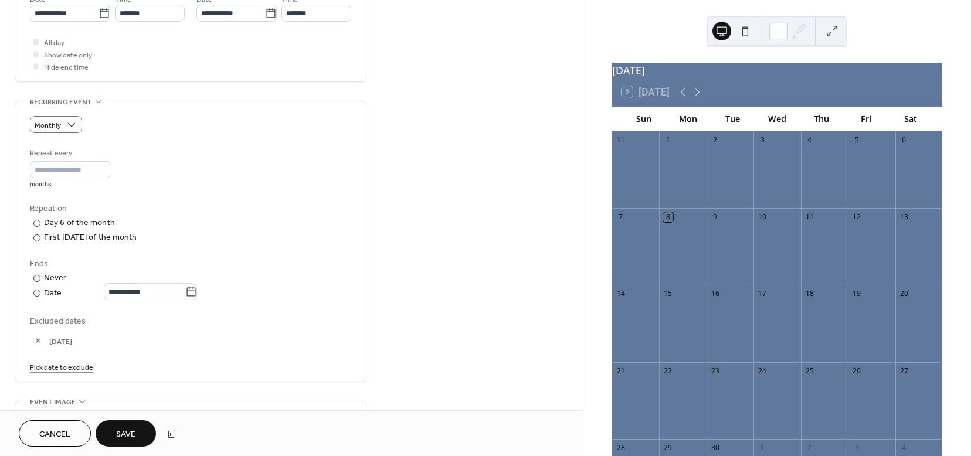
click at [63, 368] on link "Pick date to exclude" at bounding box center [61, 367] width 63 height 12
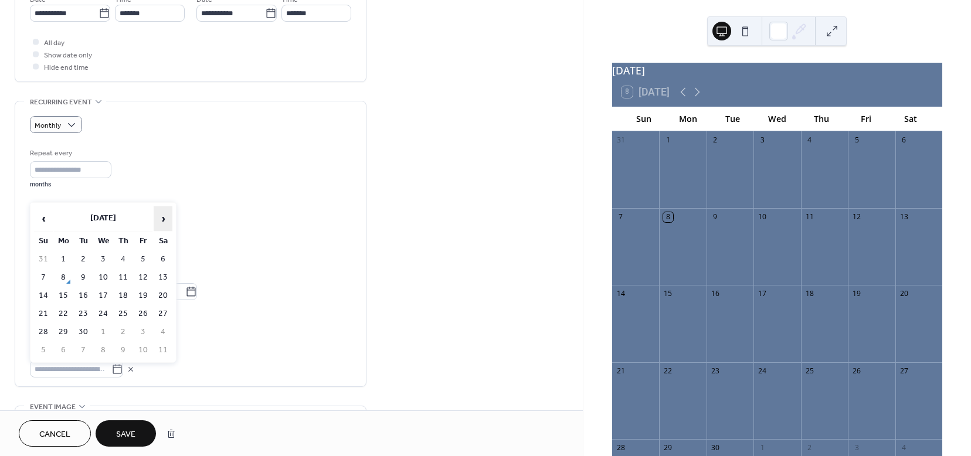
click at [162, 220] on span "›" at bounding box center [163, 218] width 18 height 23
click at [41, 218] on span "‹" at bounding box center [44, 218] width 18 height 23
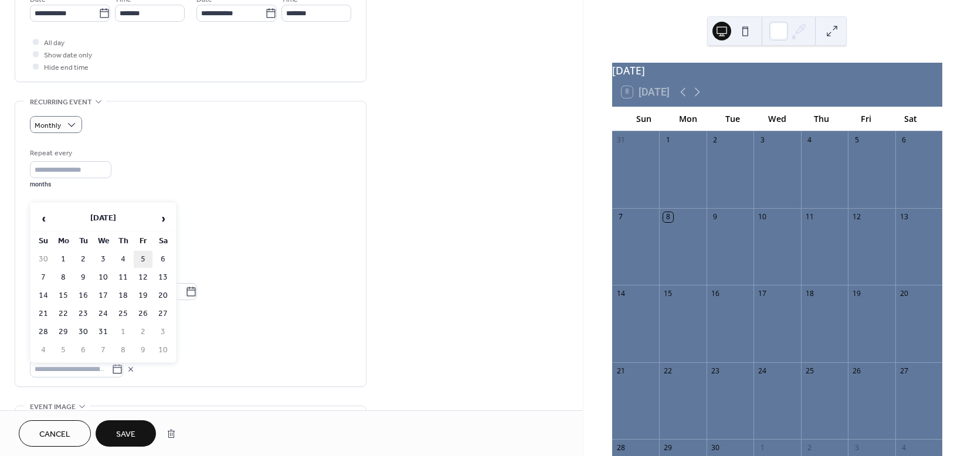
click at [147, 257] on td "5" at bounding box center [143, 259] width 19 height 17
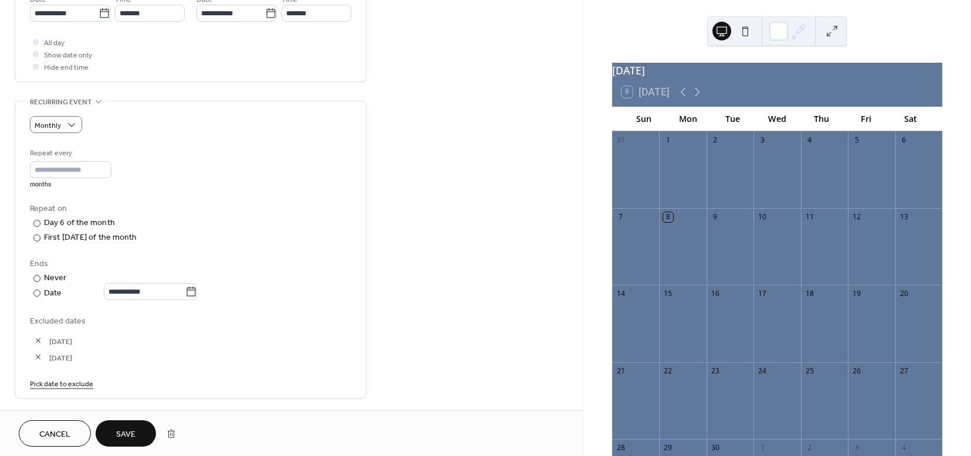
click at [124, 435] on span "Save" at bounding box center [125, 434] width 19 height 12
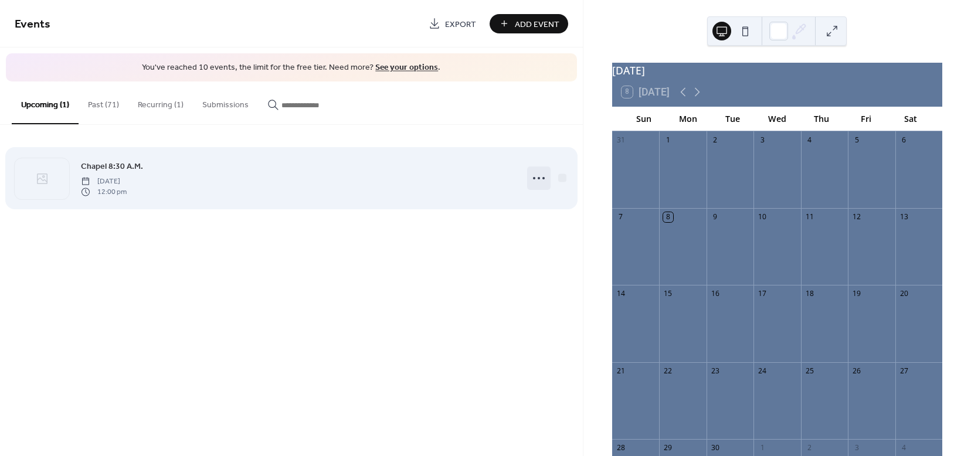
click at [534, 178] on circle at bounding box center [534, 178] width 2 height 2
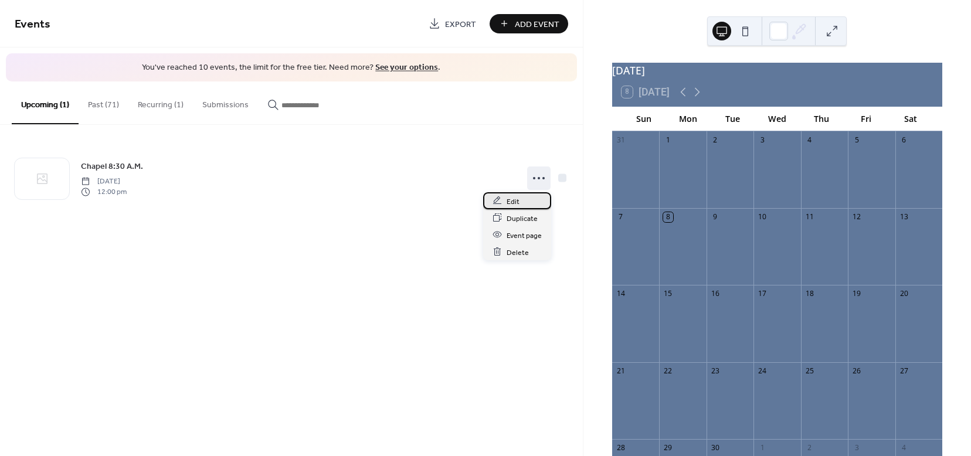
click at [506, 199] on span "Edit" at bounding box center [512, 201] width 13 height 12
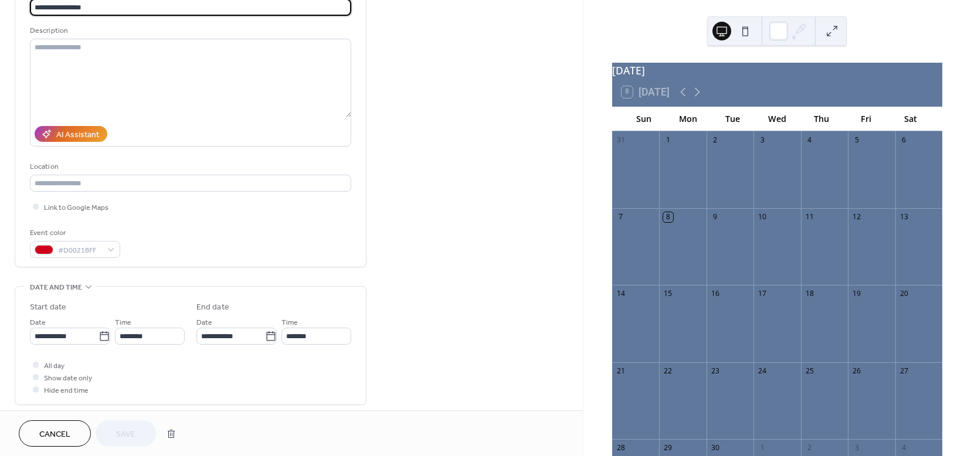
scroll to position [100, 0]
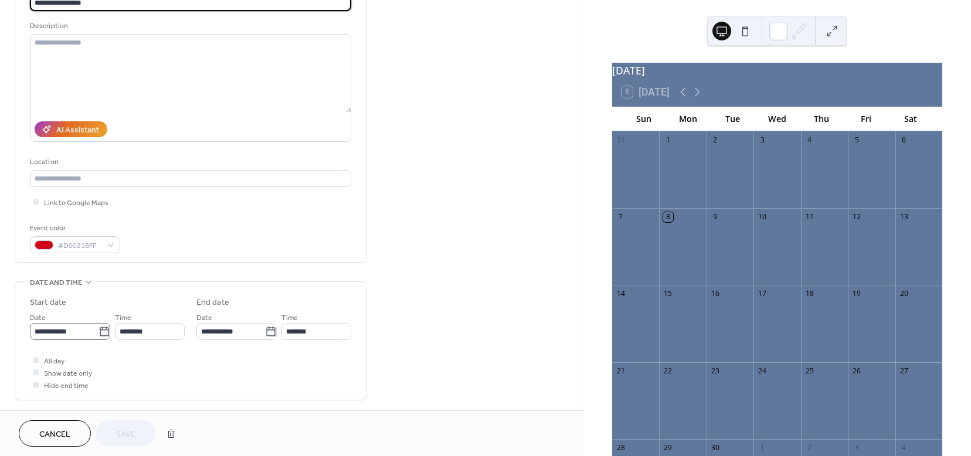
click at [102, 334] on icon at bounding box center [104, 332] width 12 height 12
click at [98, 334] on input "**********" at bounding box center [64, 331] width 69 height 17
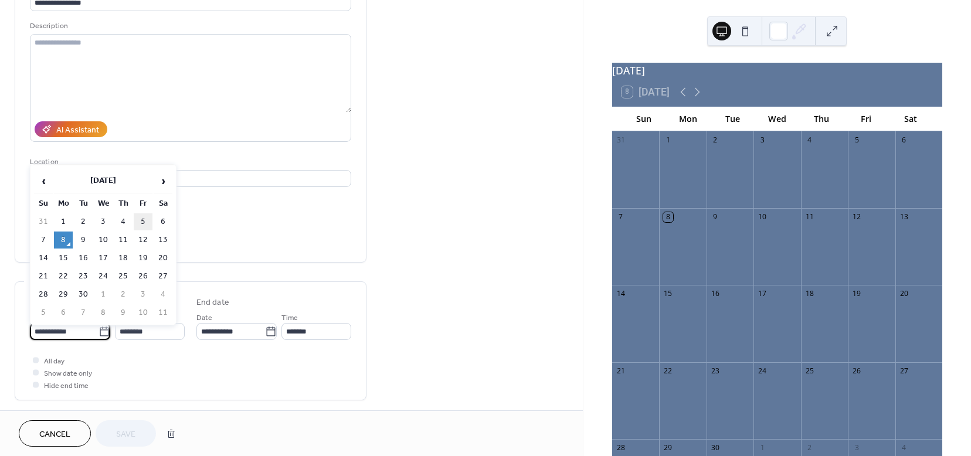
click at [142, 219] on td "5" at bounding box center [143, 221] width 19 height 17
type input "**********"
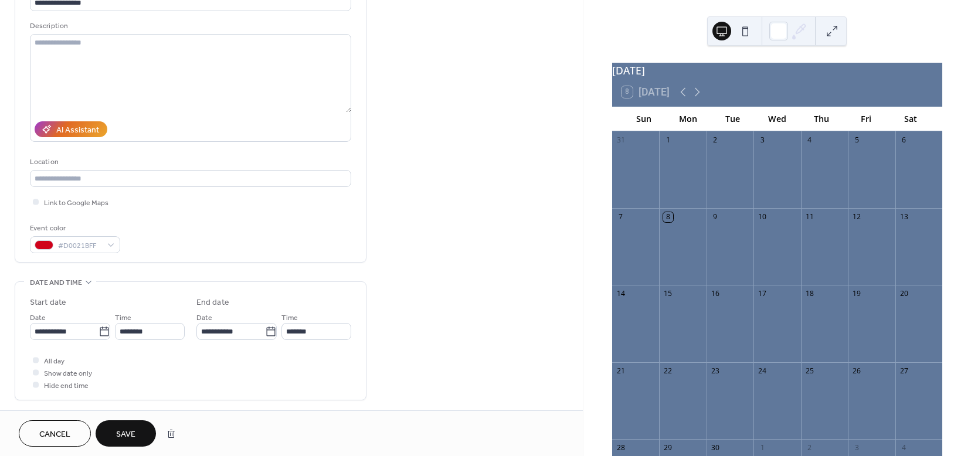
click at [121, 432] on span "Save" at bounding box center [125, 434] width 19 height 12
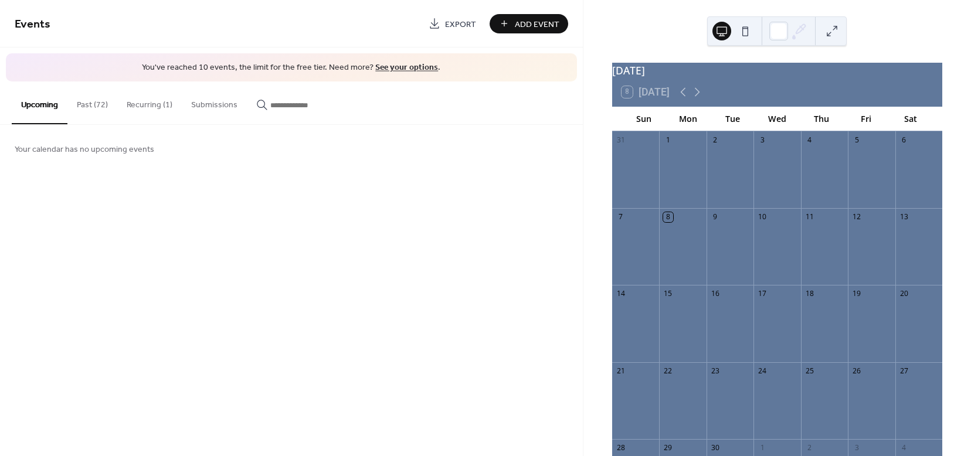
click at [90, 101] on button "Past (72)" at bounding box center [92, 102] width 50 height 42
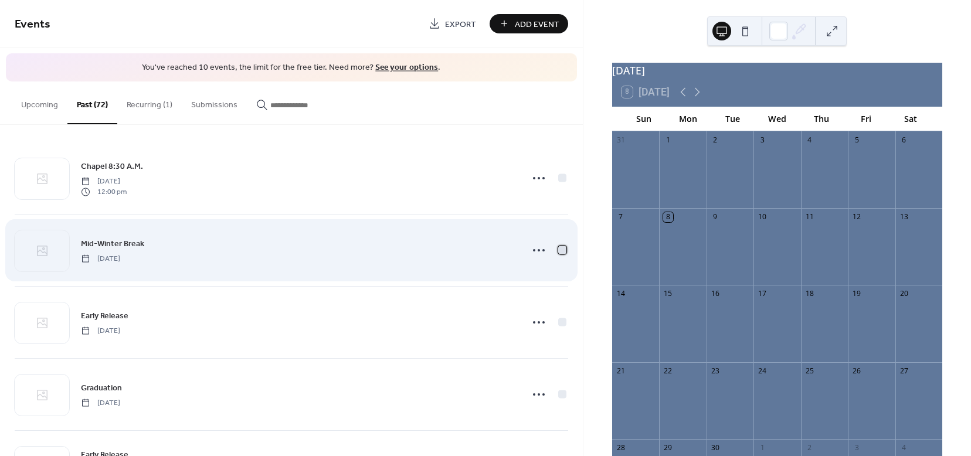
click at [558, 249] on div at bounding box center [562, 250] width 8 height 8
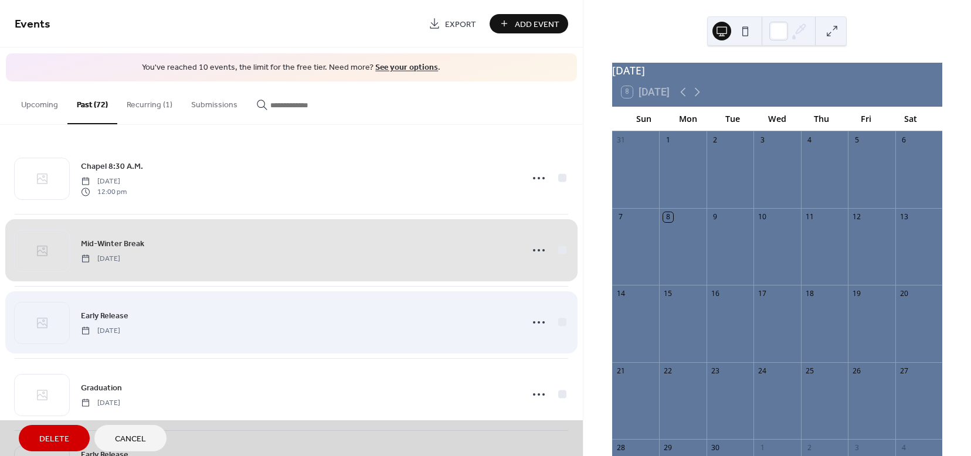
click at [560, 319] on div "Early Release [DATE]" at bounding box center [291, 322] width 553 height 72
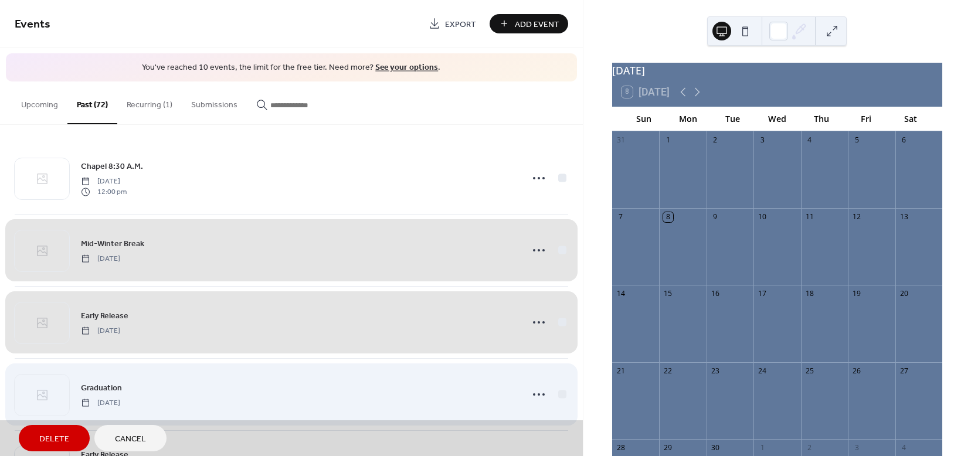
click at [559, 392] on div "Graduation [DATE]" at bounding box center [291, 394] width 553 height 72
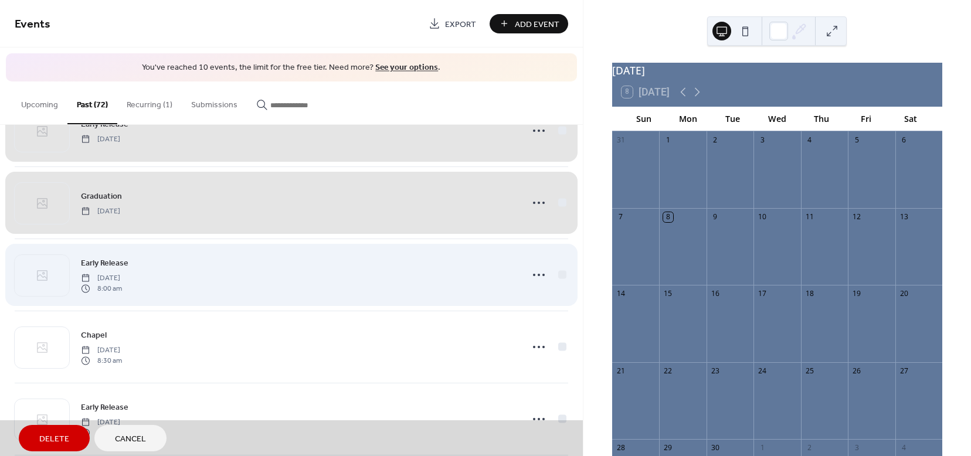
scroll to position [194, 0]
drag, startPoint x: 556, startPoint y: 273, endPoint x: 567, endPoint y: 334, distance: 61.9
click at [556, 273] on div "Early Release [DATE] 8:00 am" at bounding box center [291, 272] width 553 height 72
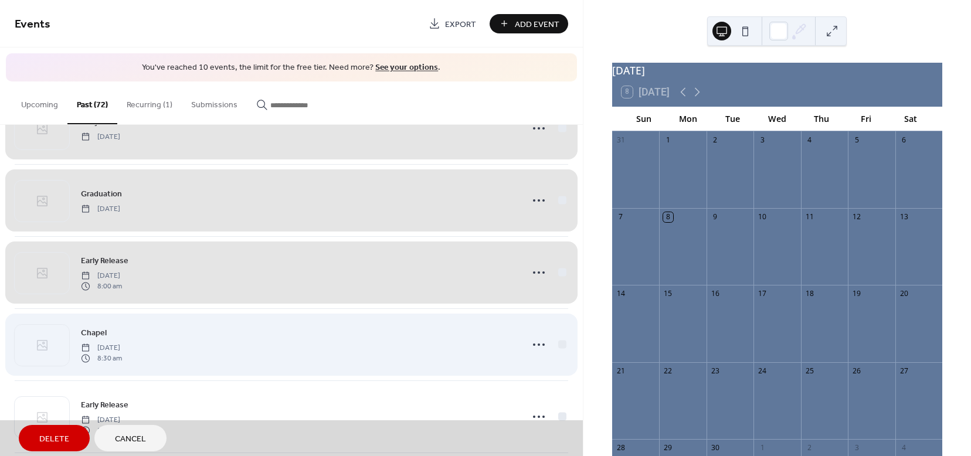
drag, startPoint x: 559, startPoint y: 345, endPoint x: 552, endPoint y: 414, distance: 70.1
click at [559, 345] on div "Chapel [DATE] 8:30 am" at bounding box center [291, 344] width 553 height 72
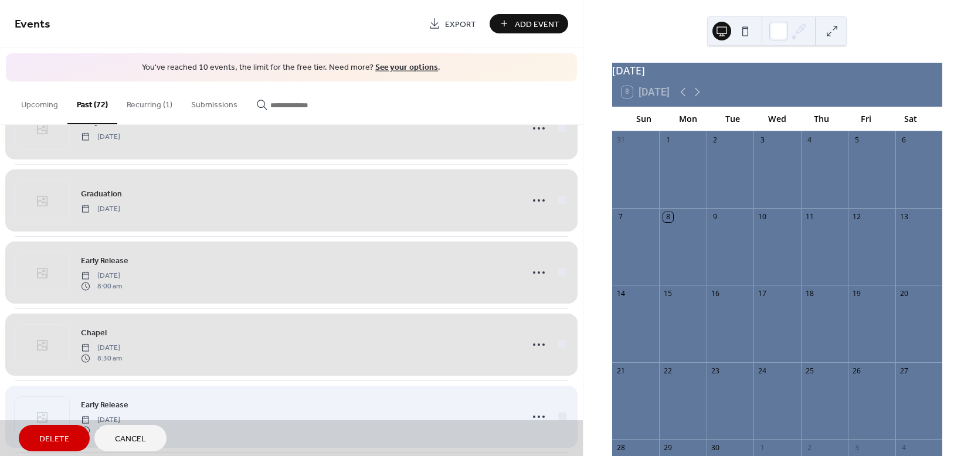
click at [557, 412] on div "Early Release [DATE] 8:00 am" at bounding box center [291, 416] width 553 height 72
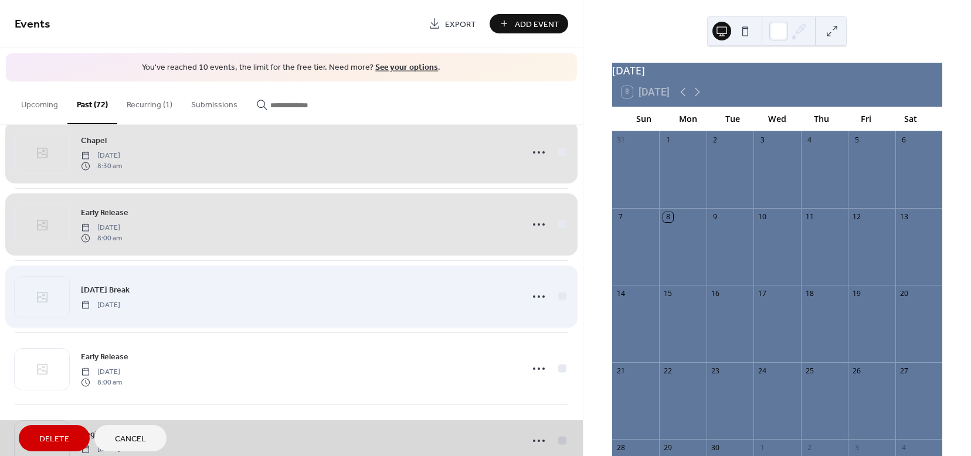
scroll to position [388, 0]
click at [559, 297] on div "[DATE] Break [DATE]" at bounding box center [291, 295] width 553 height 72
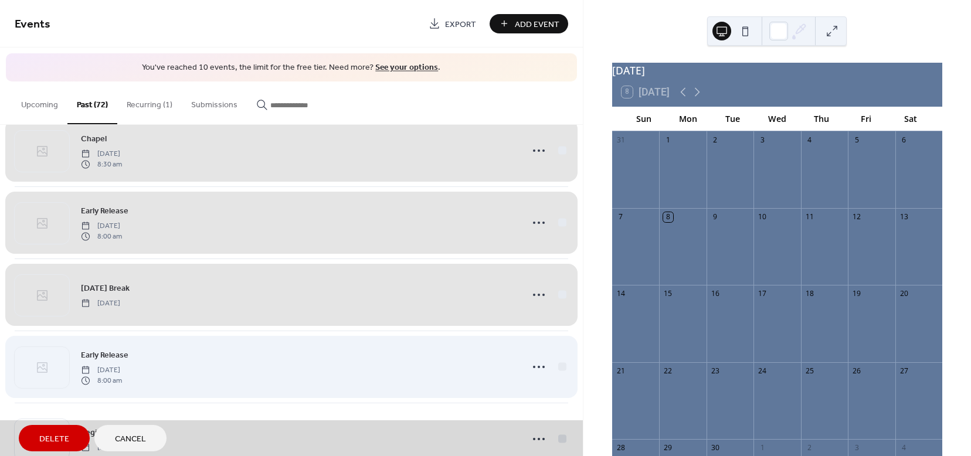
drag, startPoint x: 559, startPoint y: 367, endPoint x: 557, endPoint y: 376, distance: 9.5
click at [560, 367] on div "Early Release [DATE] 8:00 am" at bounding box center [291, 367] width 553 height 72
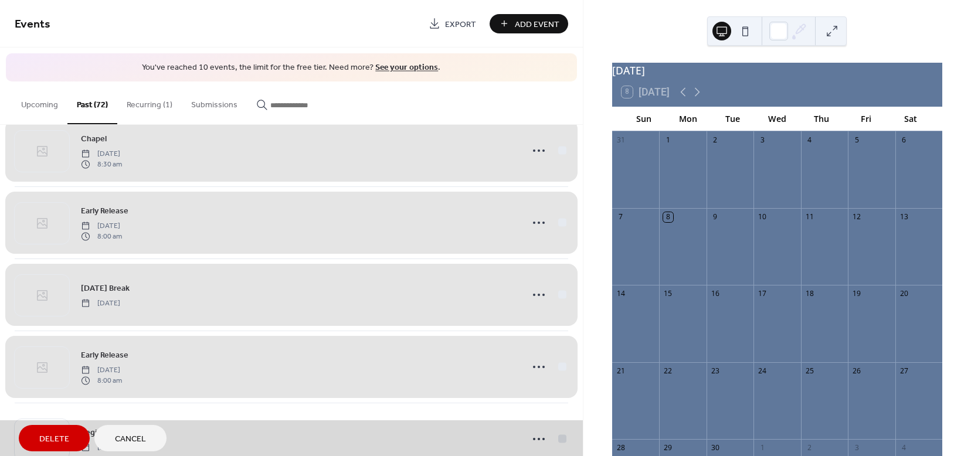
click at [53, 434] on span "Delete" at bounding box center [54, 439] width 30 height 12
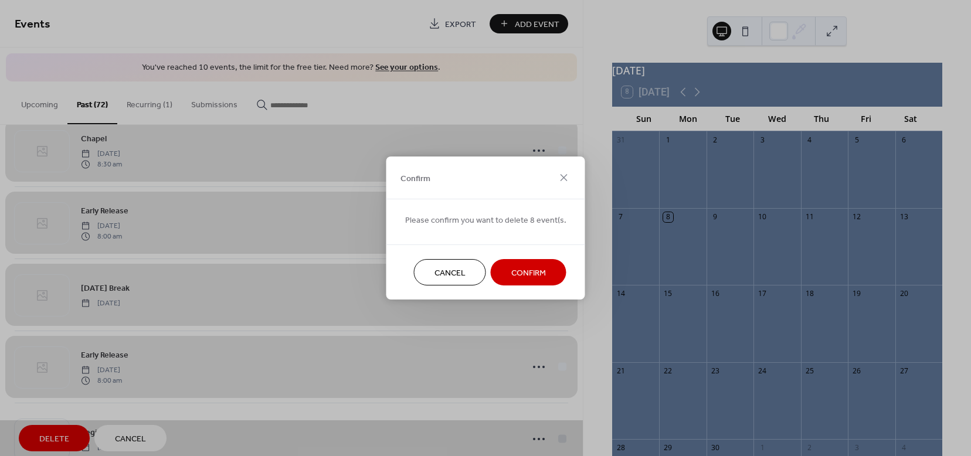
click at [529, 270] on span "Confirm" at bounding box center [528, 273] width 35 height 12
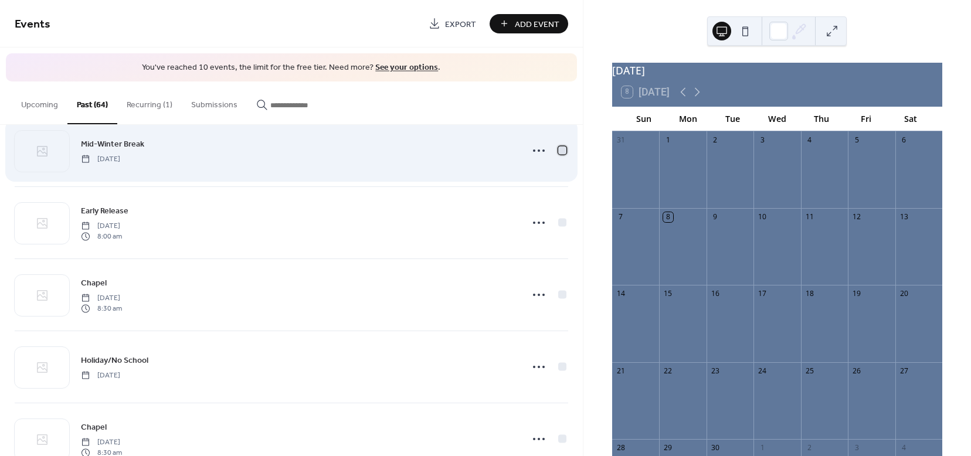
click at [558, 152] on div at bounding box center [562, 150] width 8 height 8
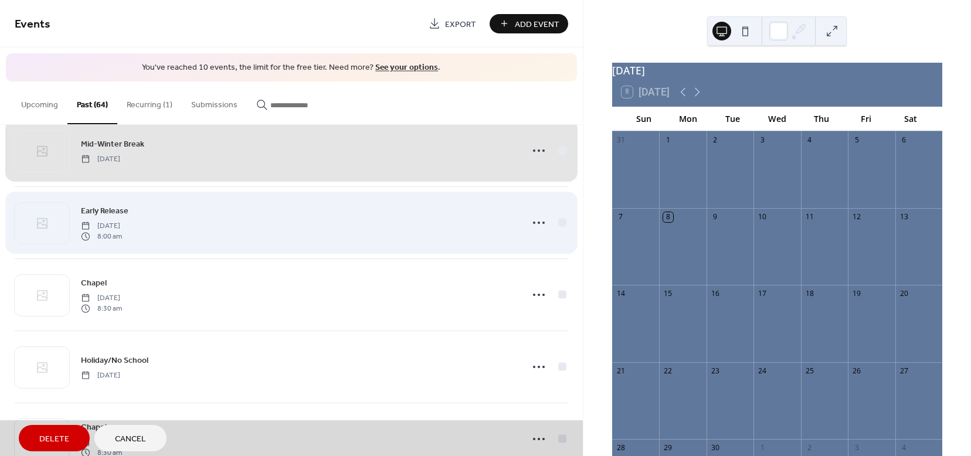
drag, startPoint x: 560, startPoint y: 220, endPoint x: 539, endPoint y: 242, distance: 31.1
click at [560, 220] on div "Early Release [DATE] 8:00 am" at bounding box center [291, 222] width 553 height 72
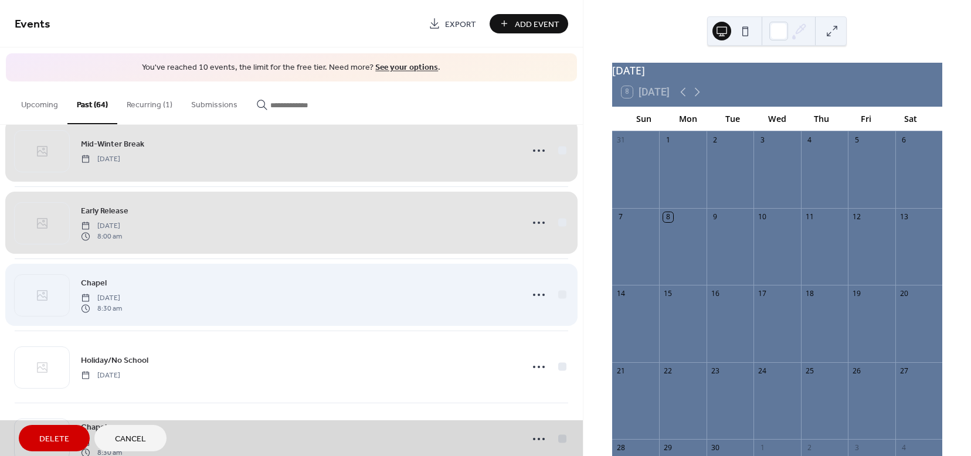
click at [558, 295] on div "Chapel [DATE] 8:30 am" at bounding box center [291, 295] width 553 height 72
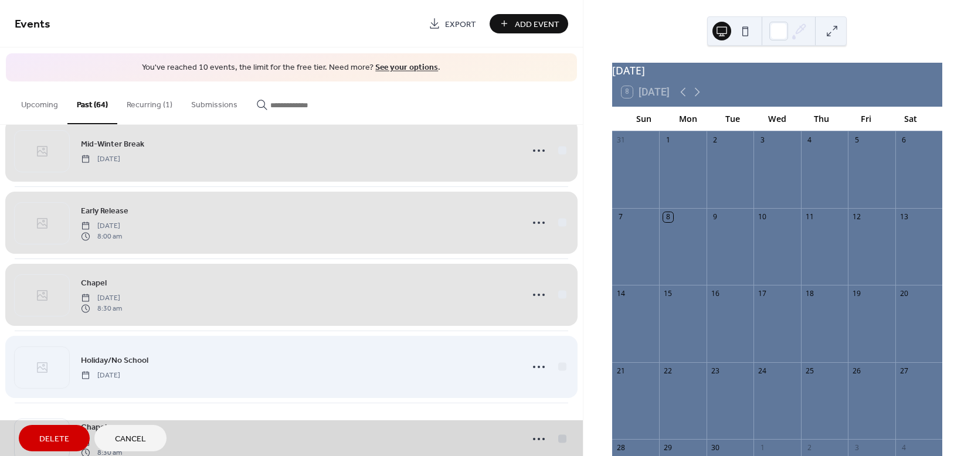
click at [559, 366] on div "Holiday/No School [DATE]" at bounding box center [291, 367] width 553 height 72
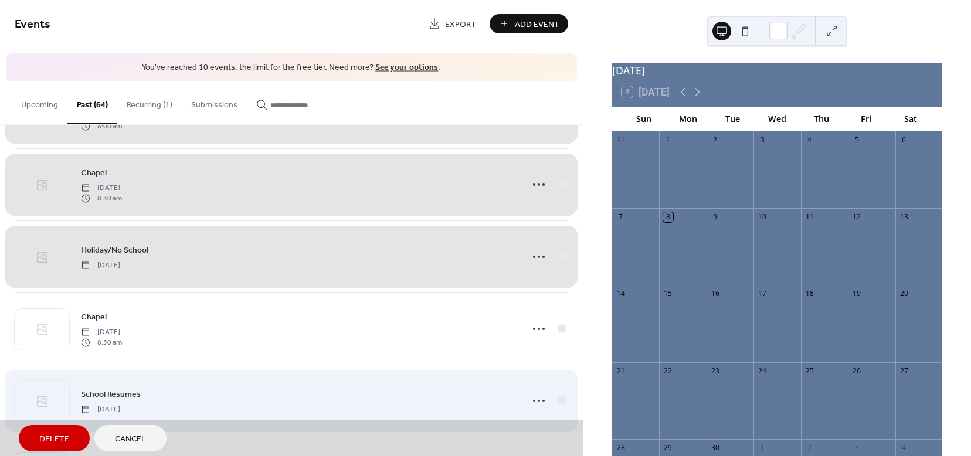
scroll to position [499, 0]
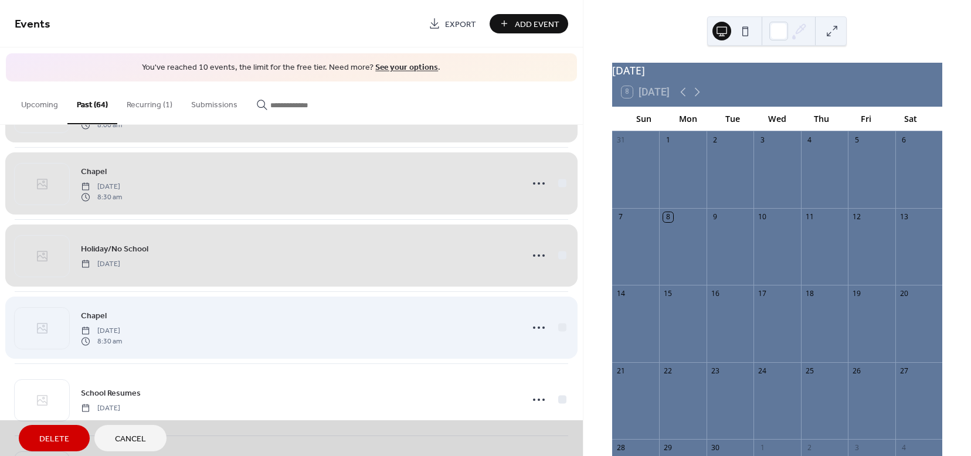
drag, startPoint x: 559, startPoint y: 328, endPoint x: 555, endPoint y: 340, distance: 12.4
click at [559, 328] on div "Chapel [DATE] 8:30 am" at bounding box center [291, 327] width 553 height 72
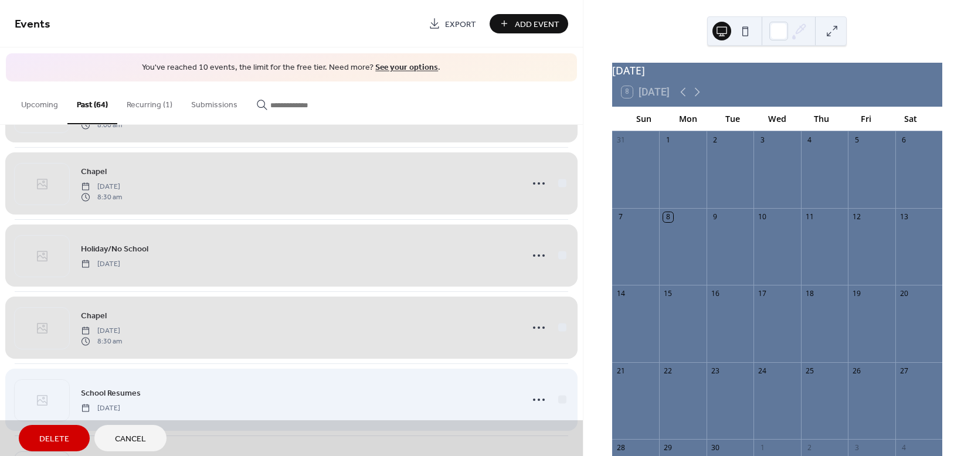
click at [557, 395] on div "School Resumes [DATE]" at bounding box center [291, 399] width 553 height 72
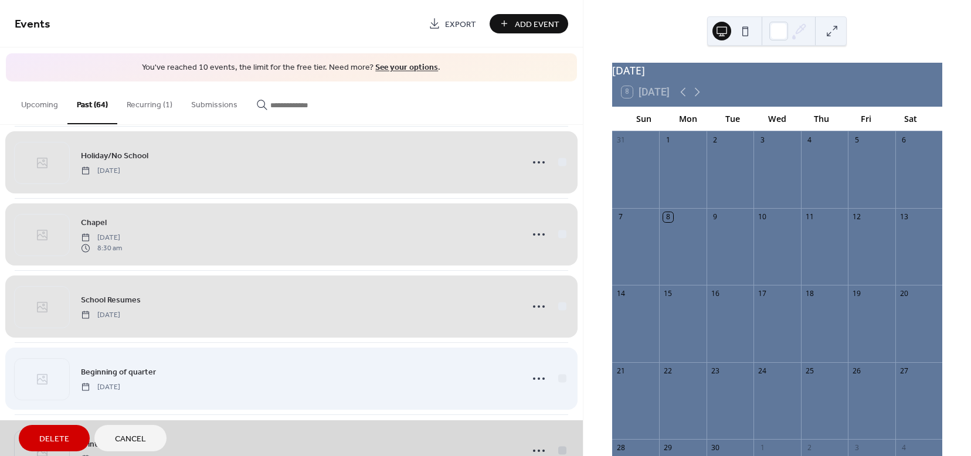
scroll to position [603, 0]
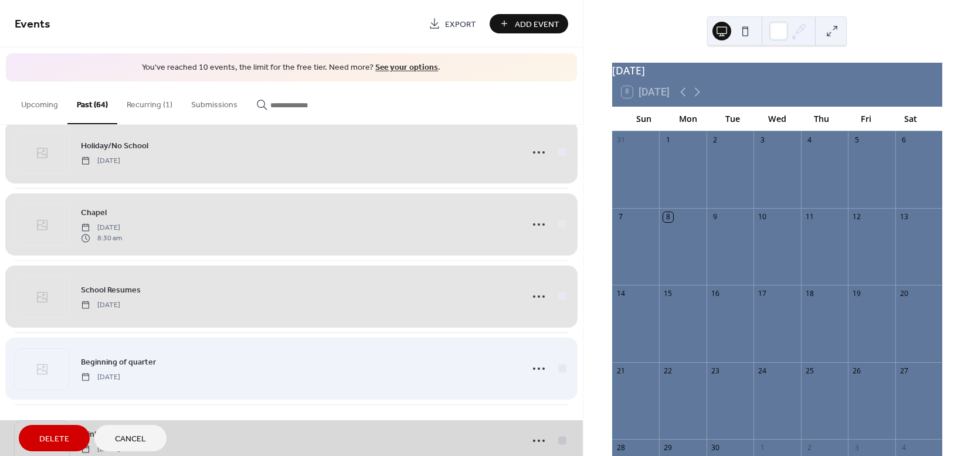
click at [560, 369] on div "Beginning of quarter [DATE]" at bounding box center [291, 368] width 553 height 72
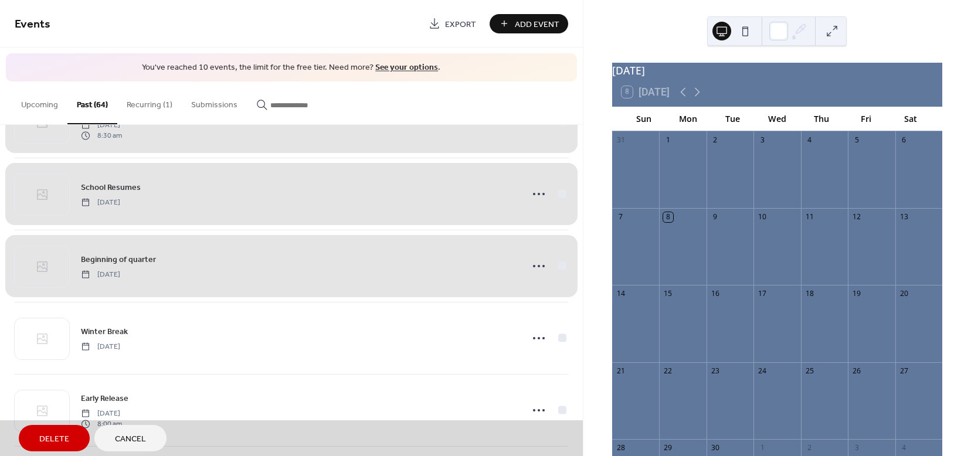
scroll to position [727, 0]
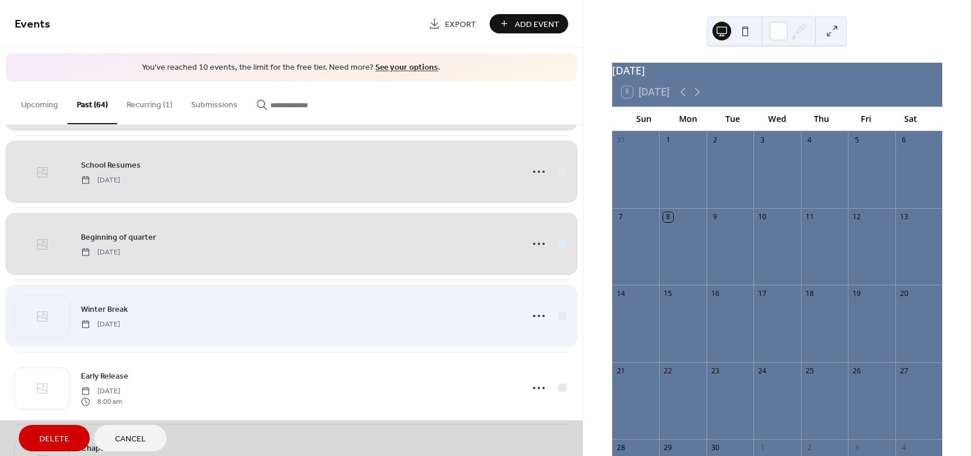
click at [558, 315] on div "Winter Break [DATE]" at bounding box center [291, 316] width 553 height 72
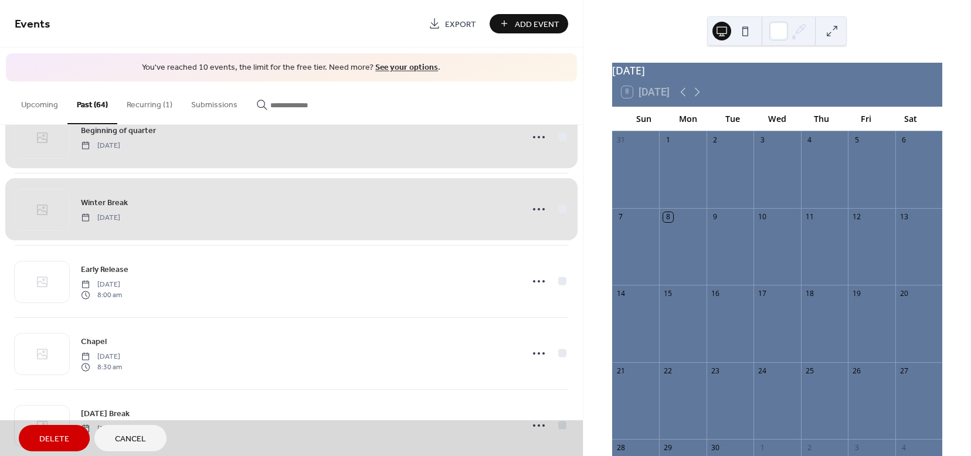
scroll to position [838, 0]
click at [556, 209] on div "Winter Break [DATE]" at bounding box center [291, 205] width 553 height 72
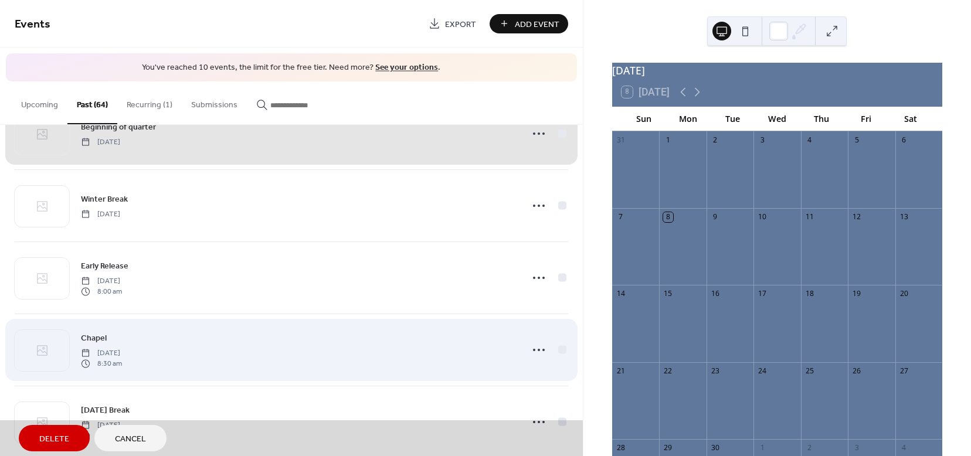
click at [559, 348] on div "Chapel [DATE] 8:30 am" at bounding box center [291, 350] width 553 height 72
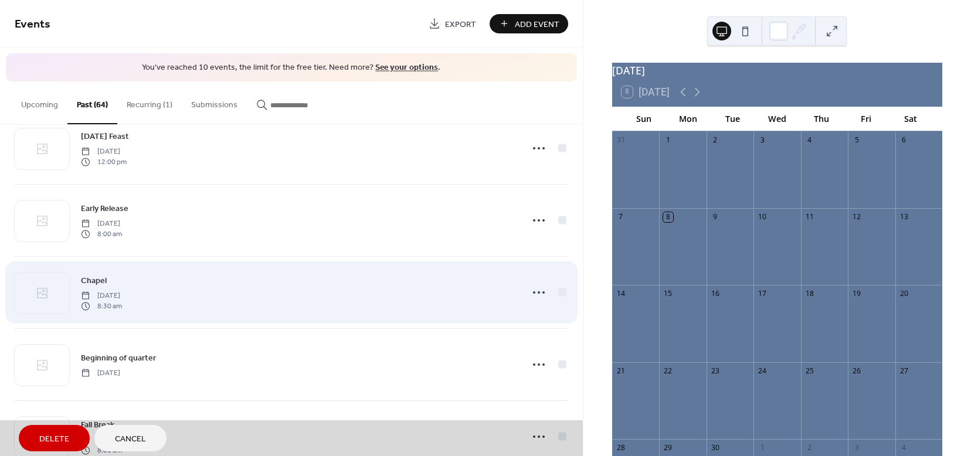
scroll to position [1184, 0]
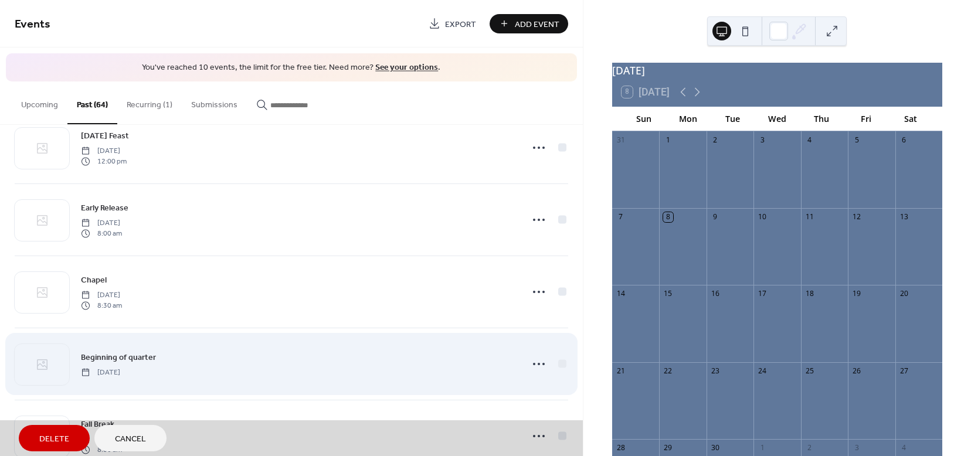
click at [556, 365] on div "Beginning of quarter [DATE]" at bounding box center [291, 364] width 553 height 72
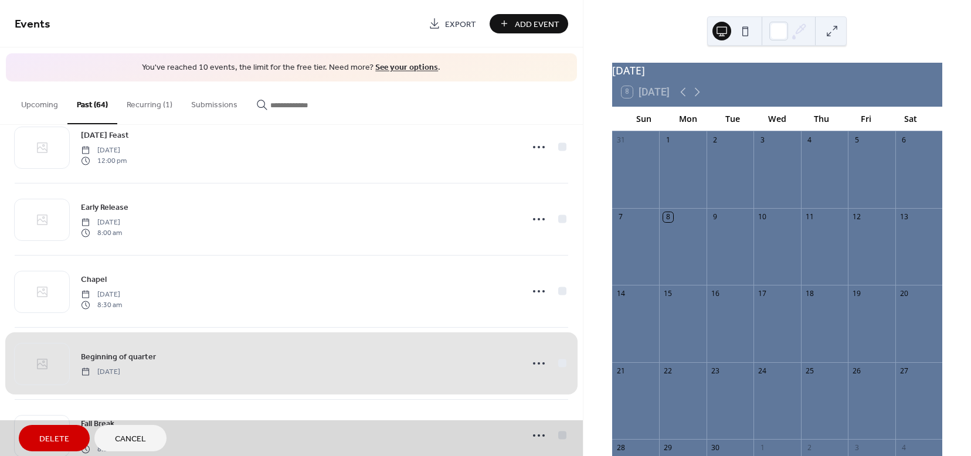
click at [556, 365] on div "Beginning of quarter [DATE]" at bounding box center [291, 363] width 553 height 72
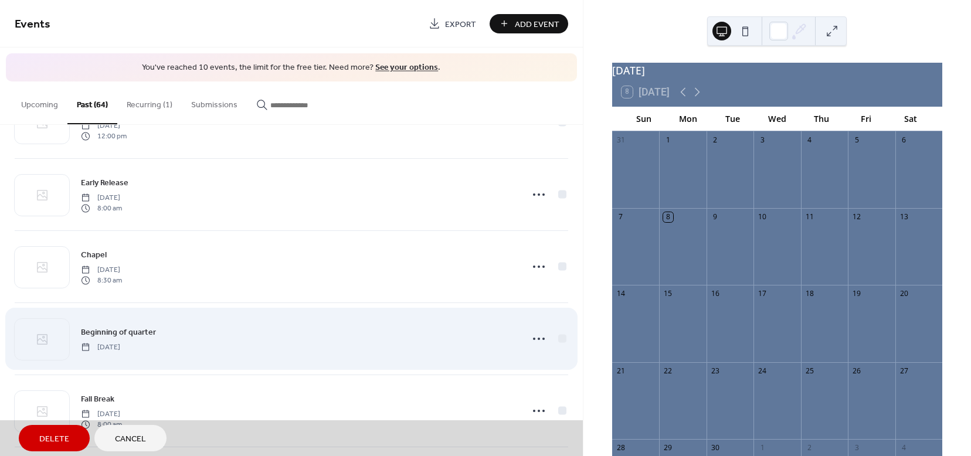
scroll to position [1210, 0]
click at [556, 363] on div "Beginning of quarter [DATE]" at bounding box center [291, 337] width 553 height 72
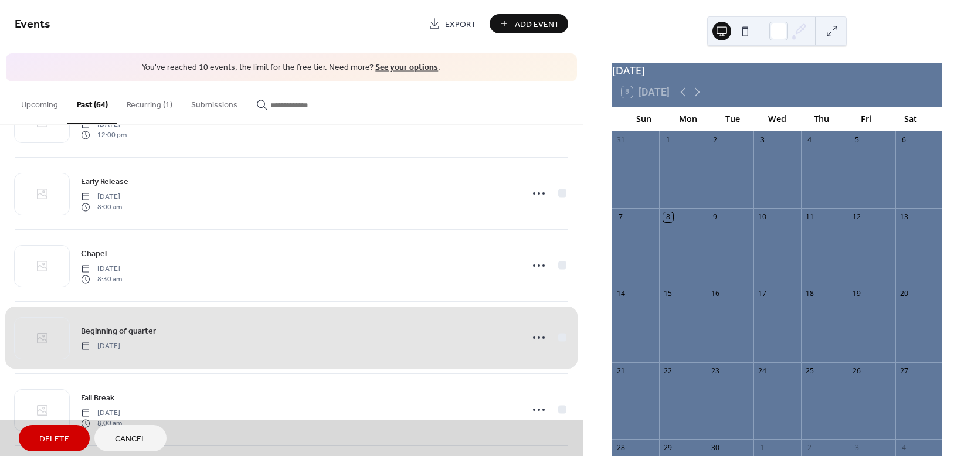
click at [47, 437] on span "Delete" at bounding box center [54, 439] width 30 height 12
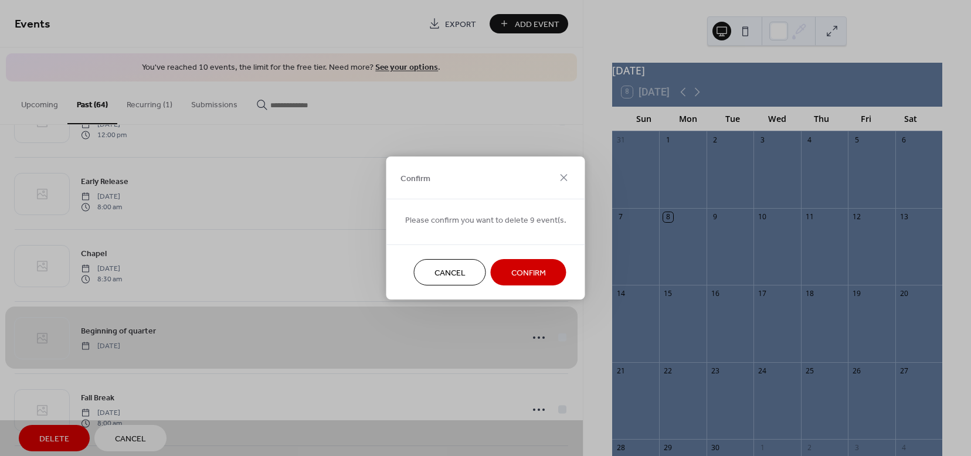
click at [538, 269] on span "Confirm" at bounding box center [528, 273] width 35 height 12
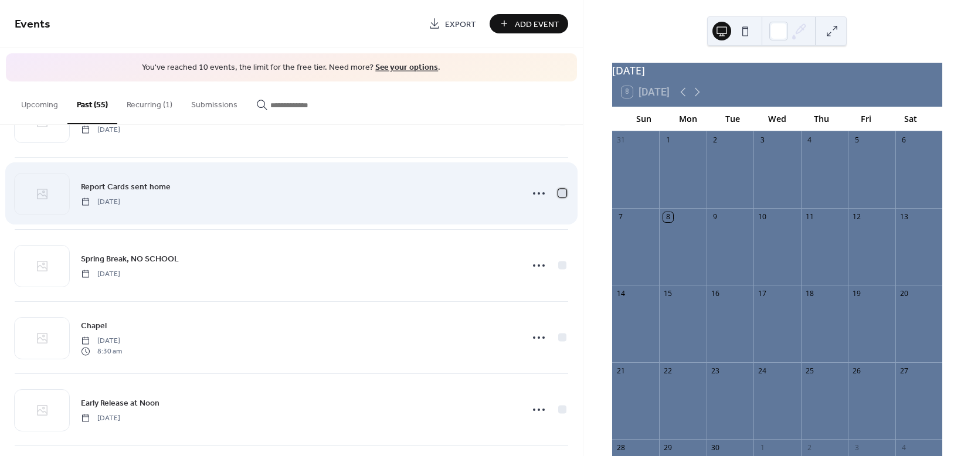
click at [563, 193] on div at bounding box center [562, 193] width 12 height 12
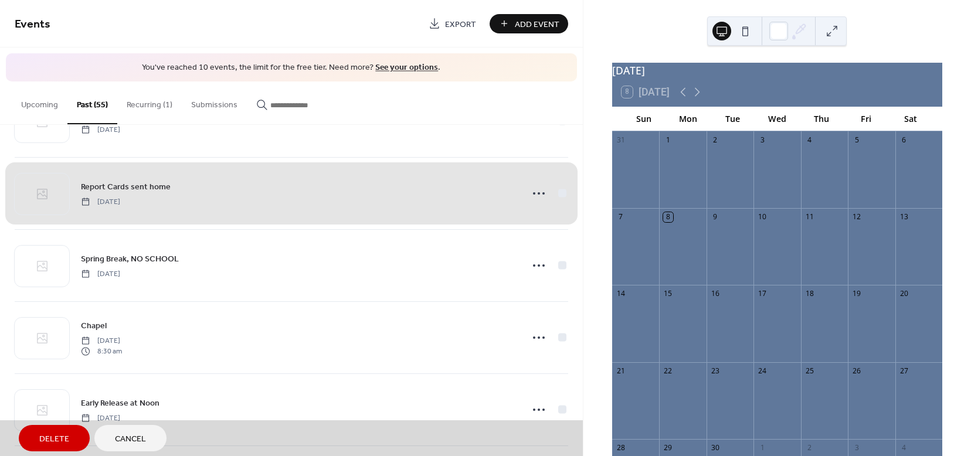
click at [53, 438] on span "Delete" at bounding box center [54, 439] width 30 height 12
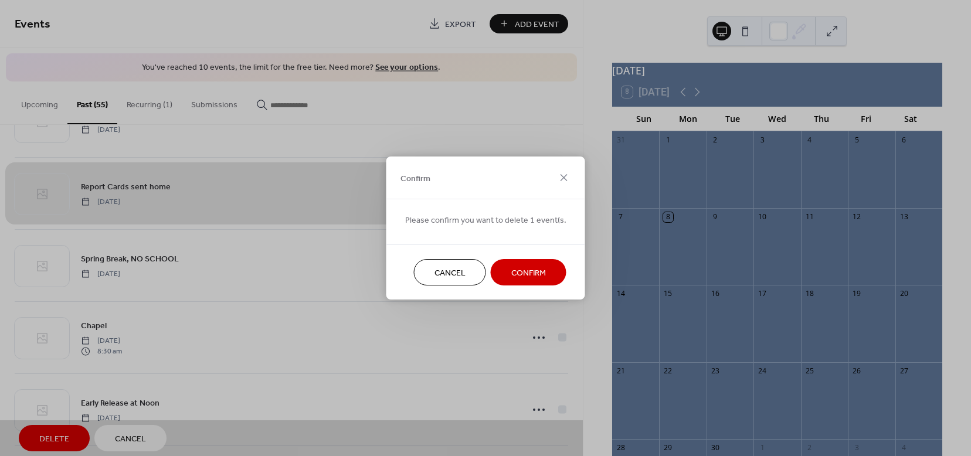
click at [529, 267] on span "Confirm" at bounding box center [528, 273] width 35 height 12
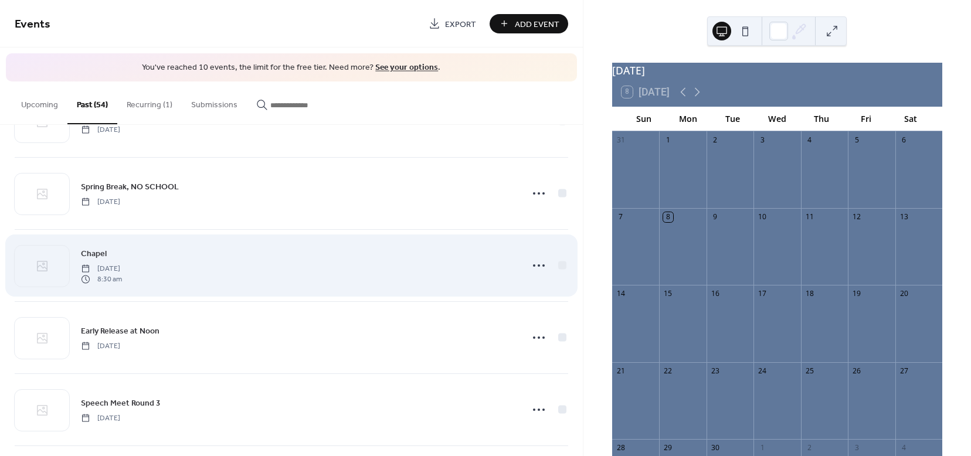
click at [186, 260] on div "Chapel [DATE] 8:30 am" at bounding box center [298, 266] width 434 height 38
click at [533, 266] on circle at bounding box center [534, 265] width 2 height 2
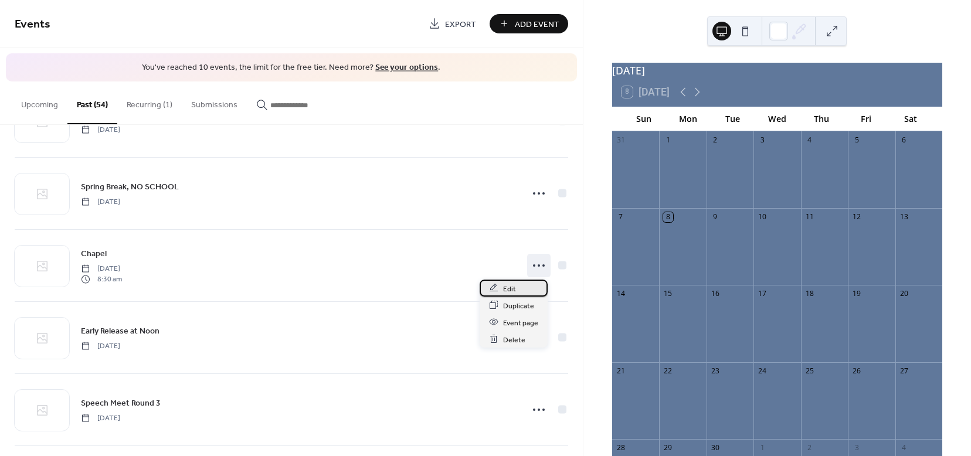
click at [508, 291] on span "Edit" at bounding box center [509, 289] width 13 height 12
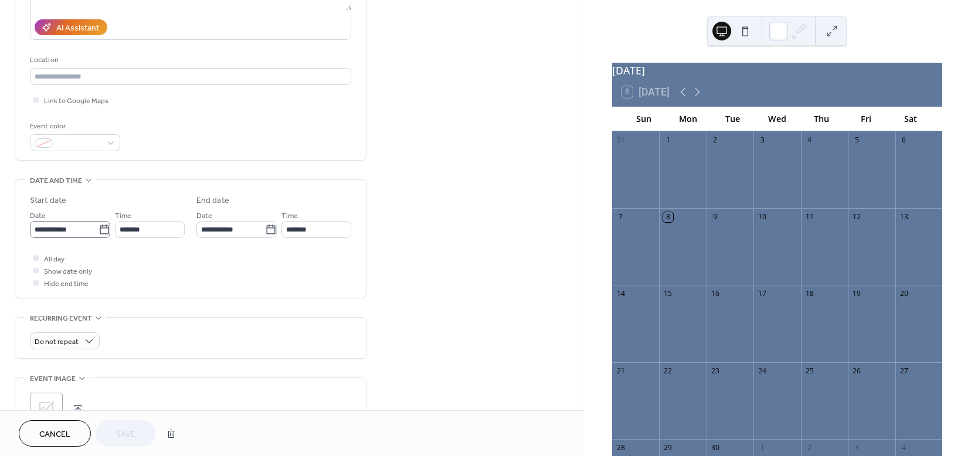
scroll to position [203, 0]
click at [103, 227] on icon at bounding box center [104, 229] width 12 height 12
click at [98, 227] on input "**********" at bounding box center [64, 228] width 69 height 17
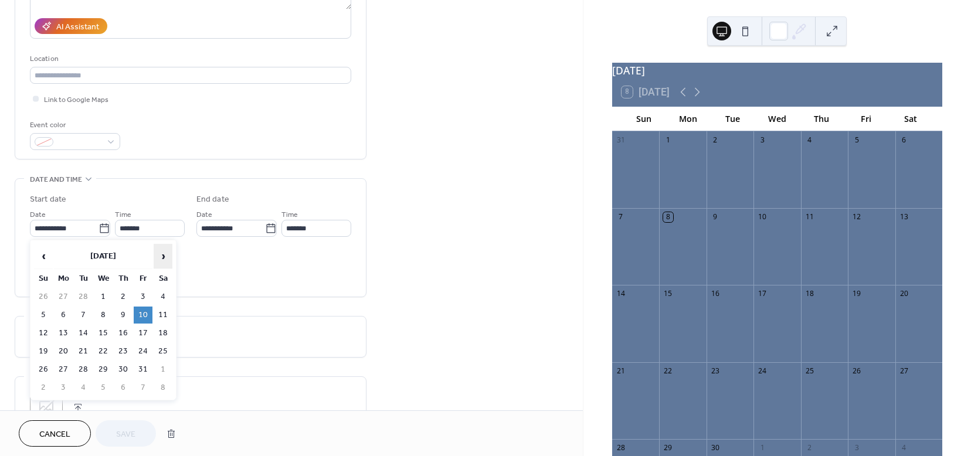
click at [161, 254] on span "›" at bounding box center [163, 255] width 18 height 23
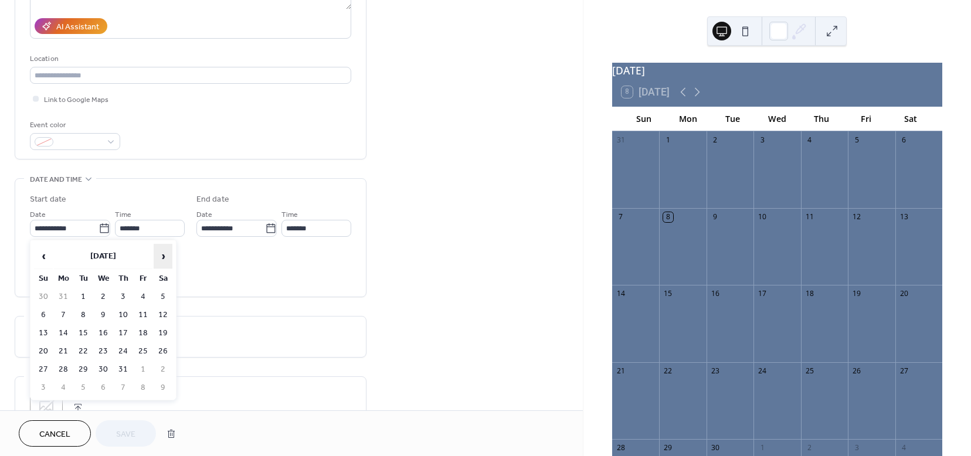
click at [161, 254] on span "›" at bounding box center [163, 255] width 18 height 23
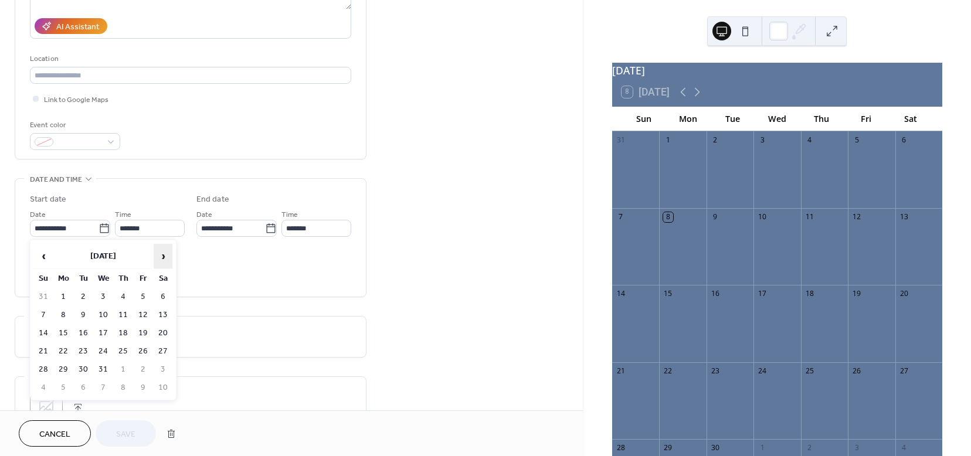
click at [161, 254] on span "›" at bounding box center [163, 255] width 18 height 23
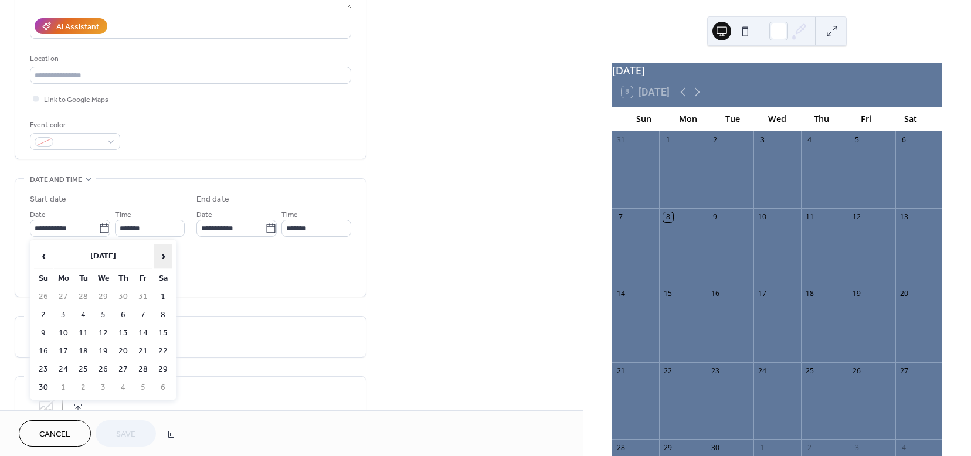
click at [161, 254] on span "›" at bounding box center [163, 255] width 18 height 23
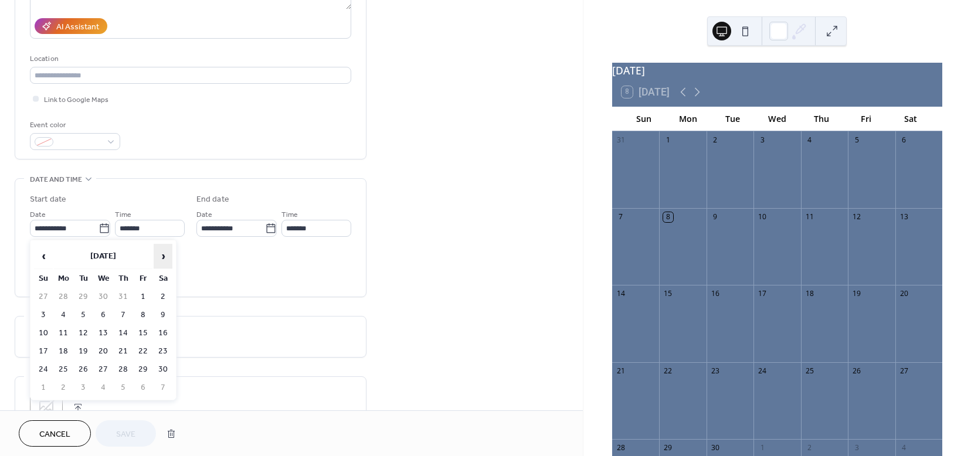
click at [161, 254] on span "›" at bounding box center [163, 255] width 18 height 23
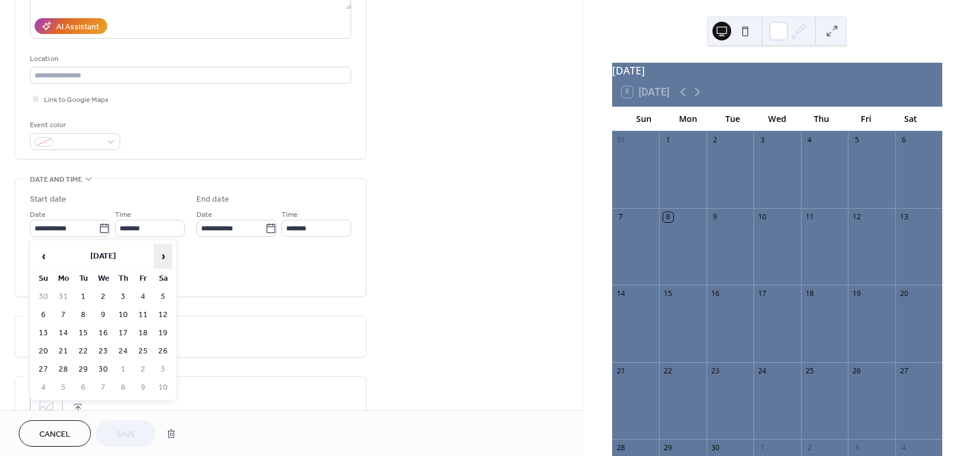
click at [161, 254] on span "›" at bounding box center [163, 255] width 18 height 23
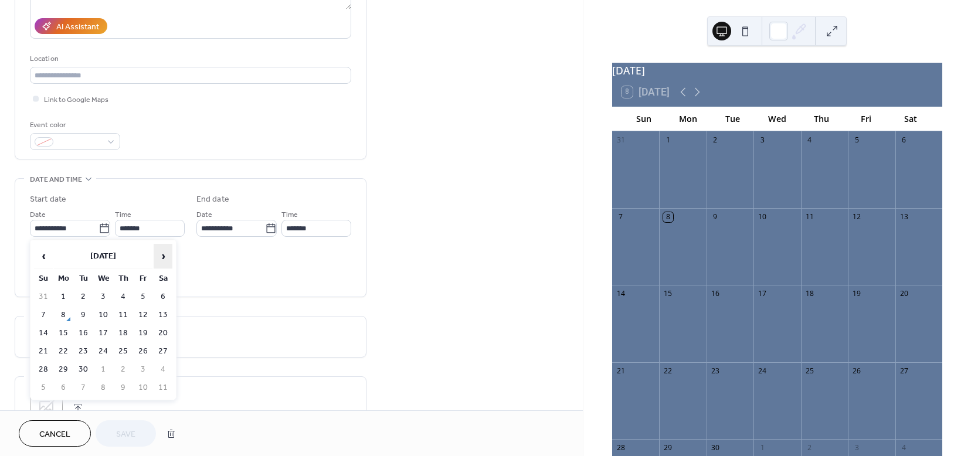
click at [161, 254] on span "›" at bounding box center [163, 255] width 18 height 23
click at [145, 334] on td "14" at bounding box center [143, 333] width 19 height 17
type input "**********"
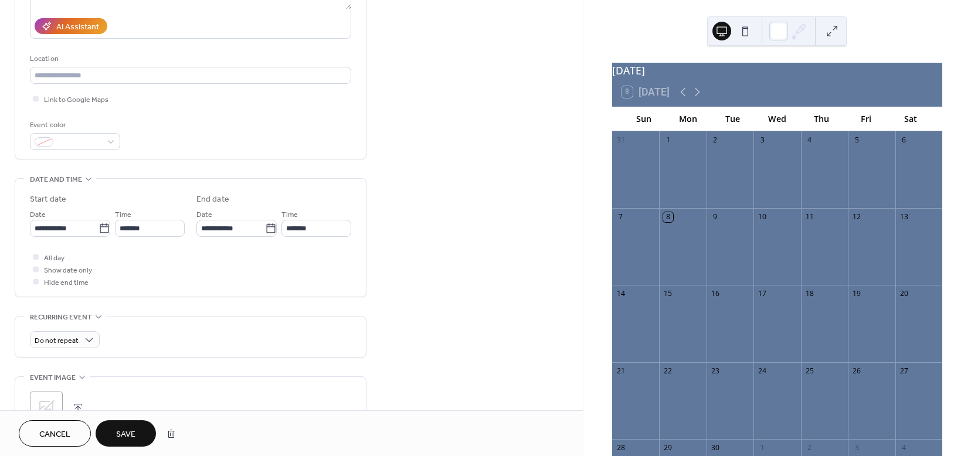
click at [128, 431] on span "Save" at bounding box center [125, 434] width 19 height 12
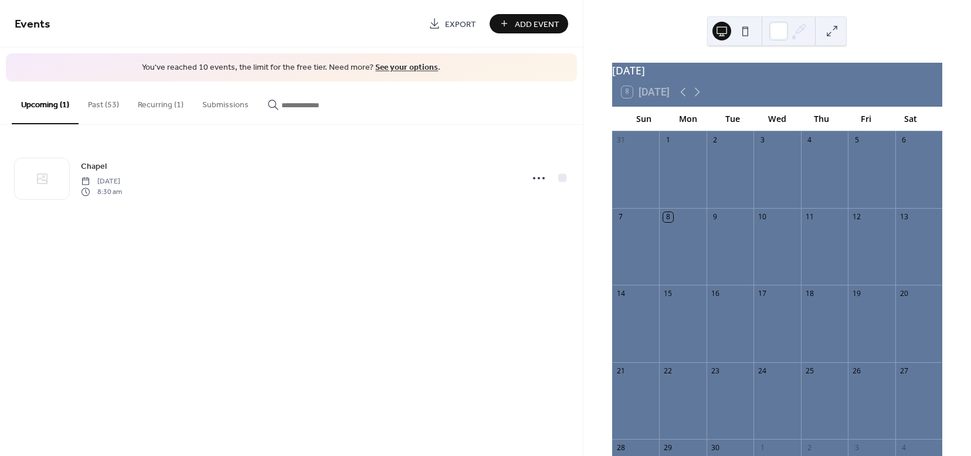
click at [99, 105] on button "Past (53)" at bounding box center [104, 102] width 50 height 42
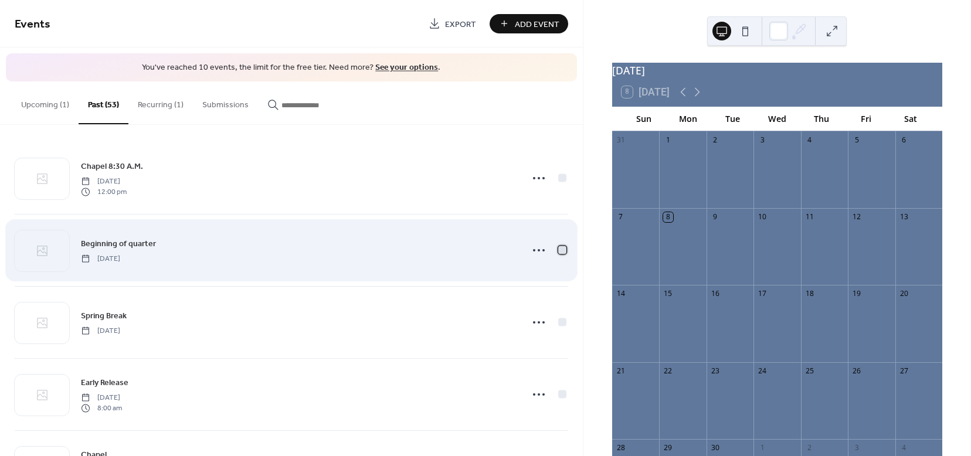
click at [559, 245] on div at bounding box center [562, 250] width 12 height 12
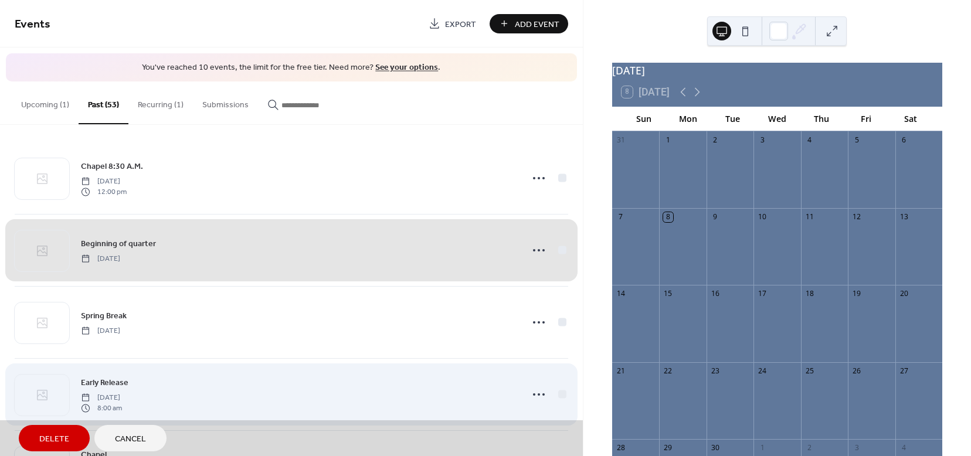
drag, startPoint x: 558, startPoint y: 319, endPoint x: 558, endPoint y: 370, distance: 51.0
click at [558, 319] on div "Spring Break [DATE]" at bounding box center [291, 322] width 553 height 72
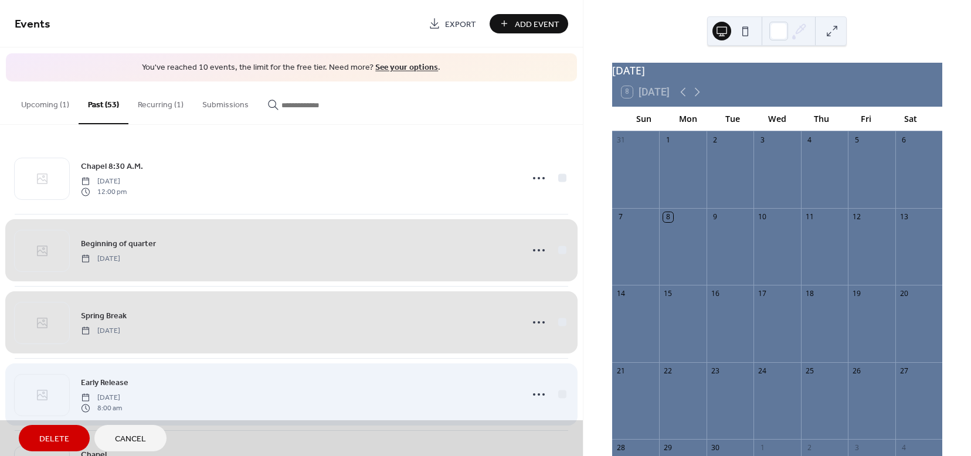
click at [559, 390] on div "Early Release [DATE] 8:00 am" at bounding box center [291, 394] width 553 height 72
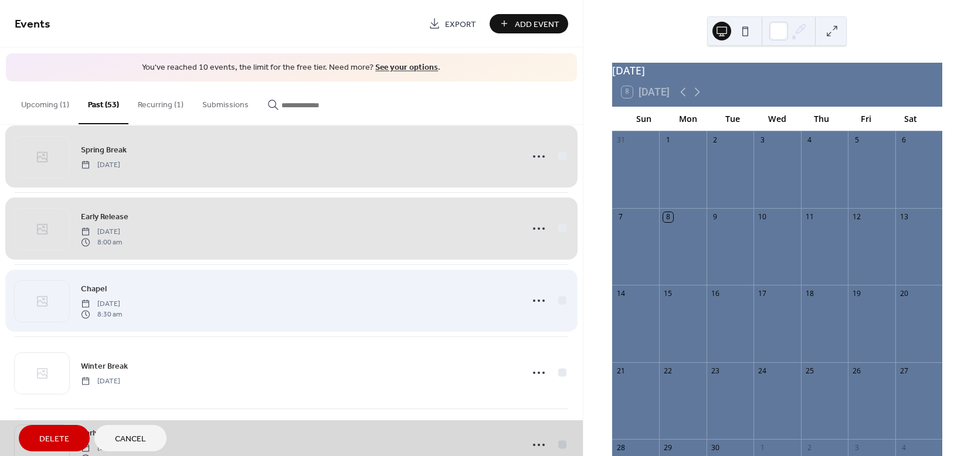
scroll to position [169, 0]
drag, startPoint x: 559, startPoint y: 296, endPoint x: 559, endPoint y: 302, distance: 6.4
click at [559, 298] on div "Chapel [DATE] 8:30 am" at bounding box center [291, 297] width 553 height 72
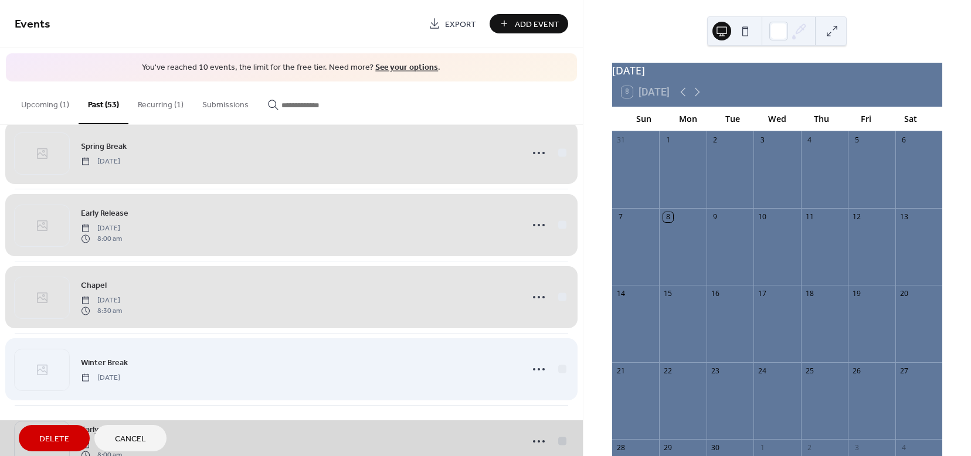
click at [555, 372] on div "Winter Break [DATE]" at bounding box center [291, 369] width 553 height 72
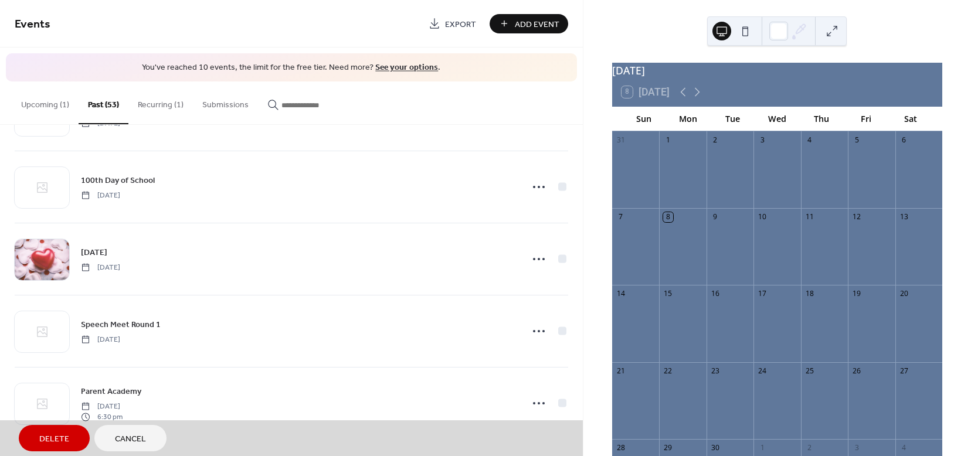
scroll to position [3524, 0]
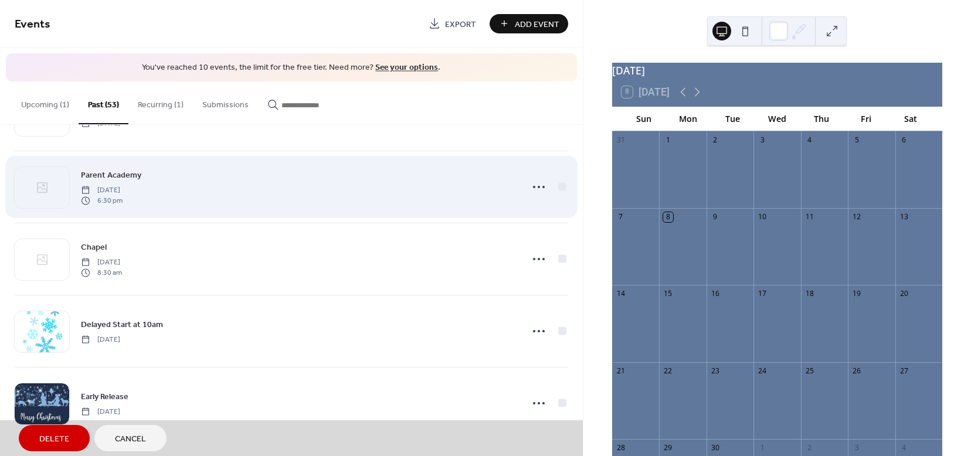
click at [556, 187] on div "Parent Academy [DATE] 6:30 pm" at bounding box center [291, 187] width 553 height 72
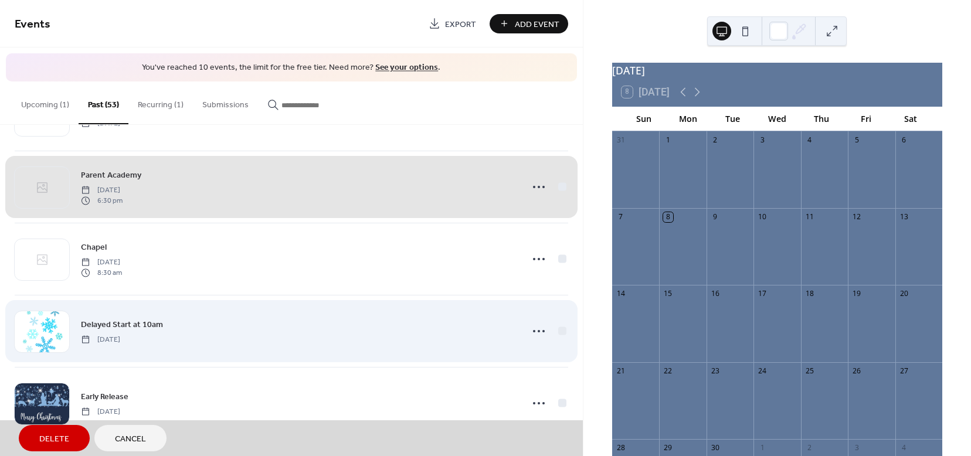
drag, startPoint x: 556, startPoint y: 257, endPoint x: 552, endPoint y: 321, distance: 64.0
click at [556, 258] on div "Chapel [DATE] 8:30 am" at bounding box center [291, 259] width 553 height 72
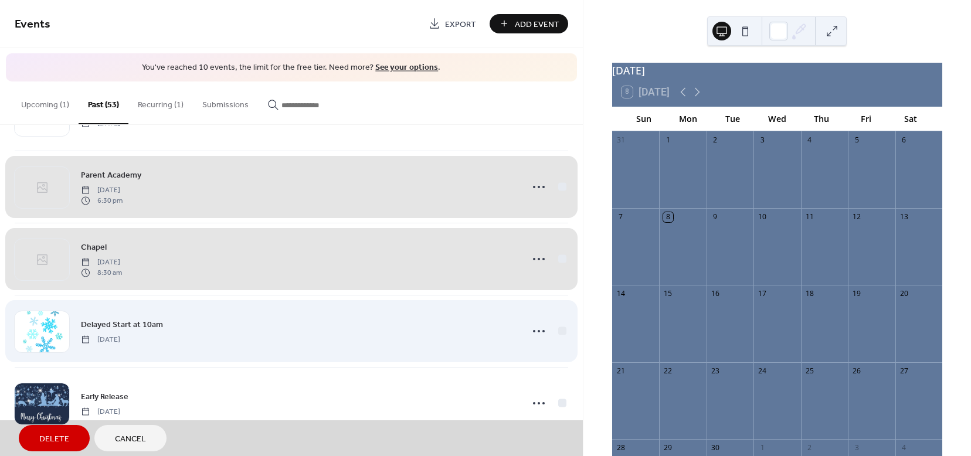
click at [559, 331] on div "Delayed Start at 10am [DATE]" at bounding box center [291, 331] width 553 height 72
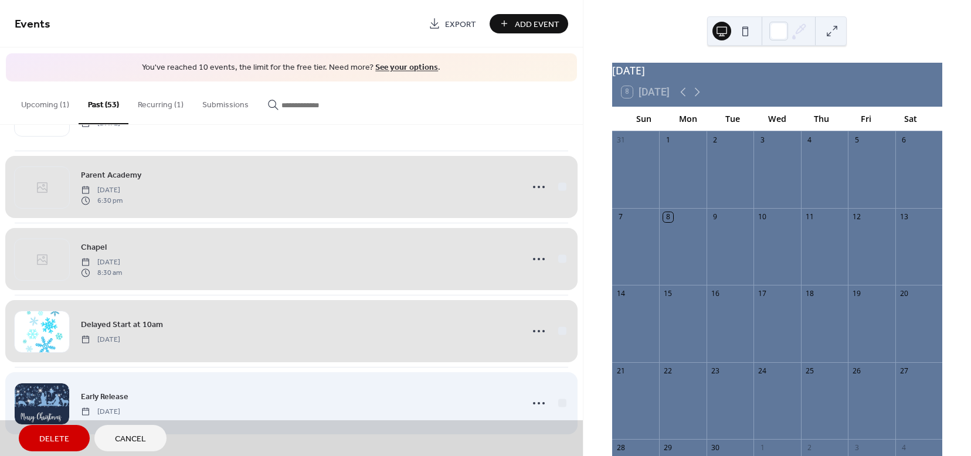
click at [557, 404] on div "Early Release [DATE]" at bounding box center [291, 403] width 553 height 72
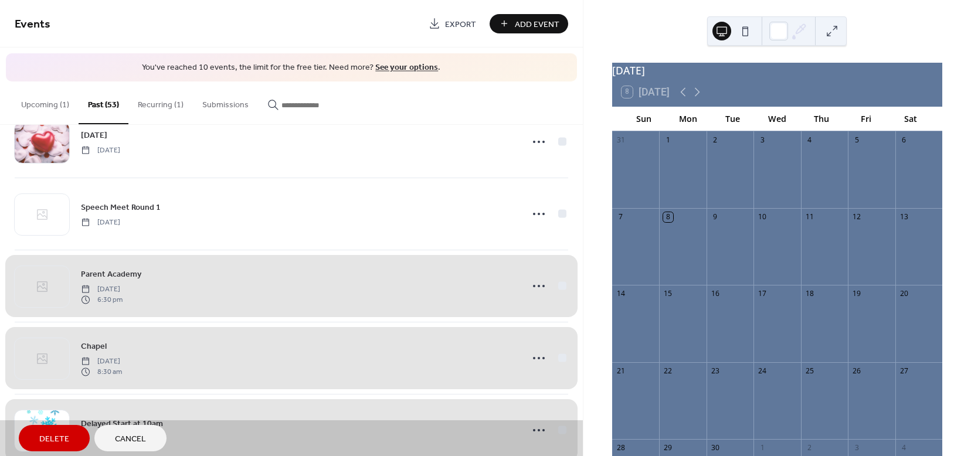
scroll to position [3424, 0]
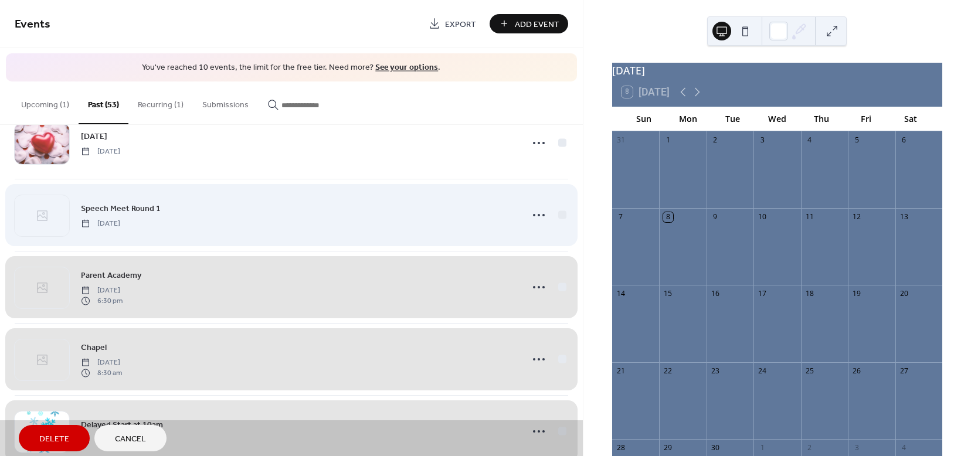
click at [552, 214] on div "Speech Meet Round 1 [DATE]" at bounding box center [291, 215] width 553 height 72
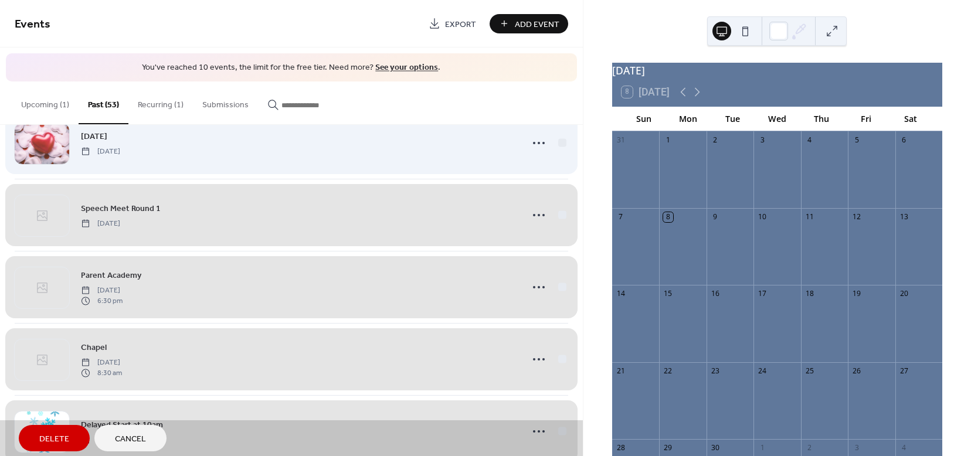
drag, startPoint x: 559, startPoint y: 142, endPoint x: 556, endPoint y: 148, distance: 6.9
click at [559, 142] on div "[DATE] [DATE]" at bounding box center [291, 143] width 553 height 72
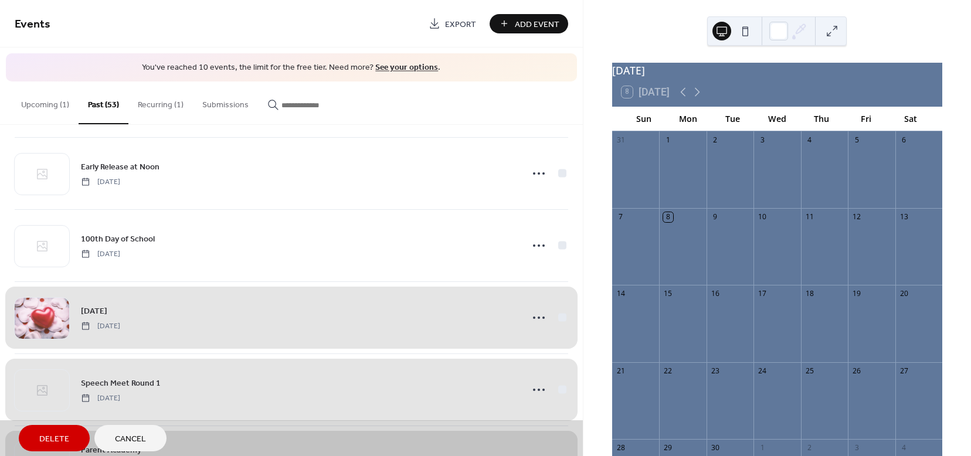
scroll to position [3249, 0]
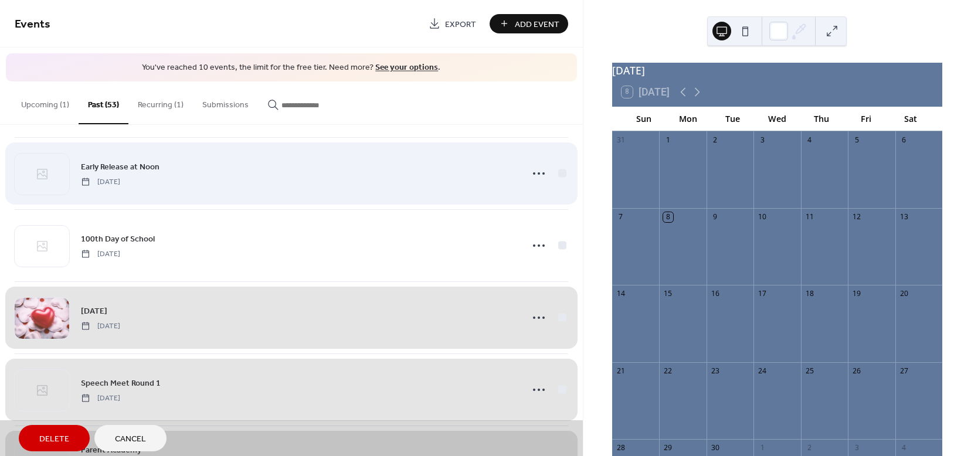
click at [559, 169] on div "Early Release at Noon [DATE]" at bounding box center [291, 173] width 553 height 72
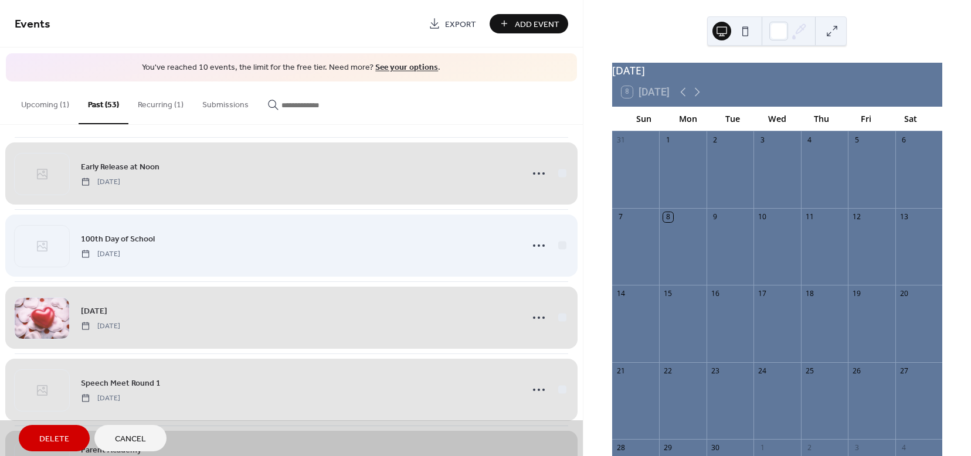
drag, startPoint x: 557, startPoint y: 248, endPoint x: 542, endPoint y: 235, distance: 20.0
click at [557, 248] on div "100th Day of School [DATE]" at bounding box center [291, 245] width 553 height 72
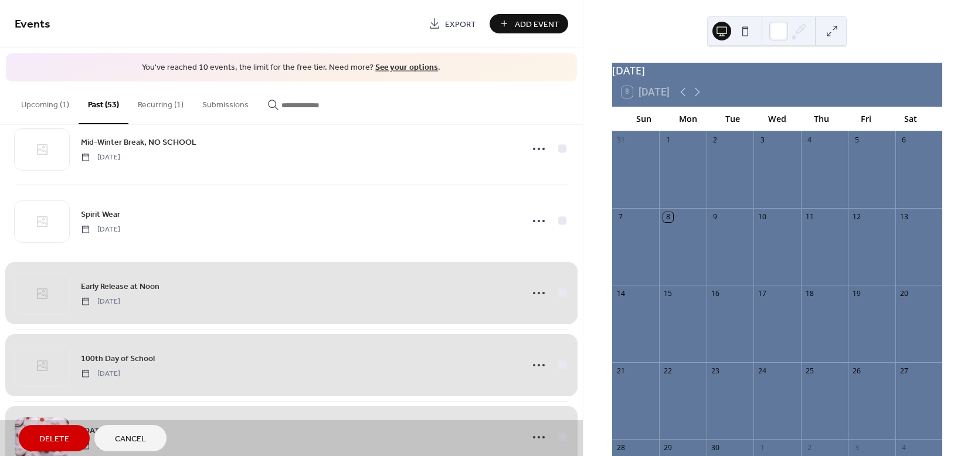
scroll to position [3116, 0]
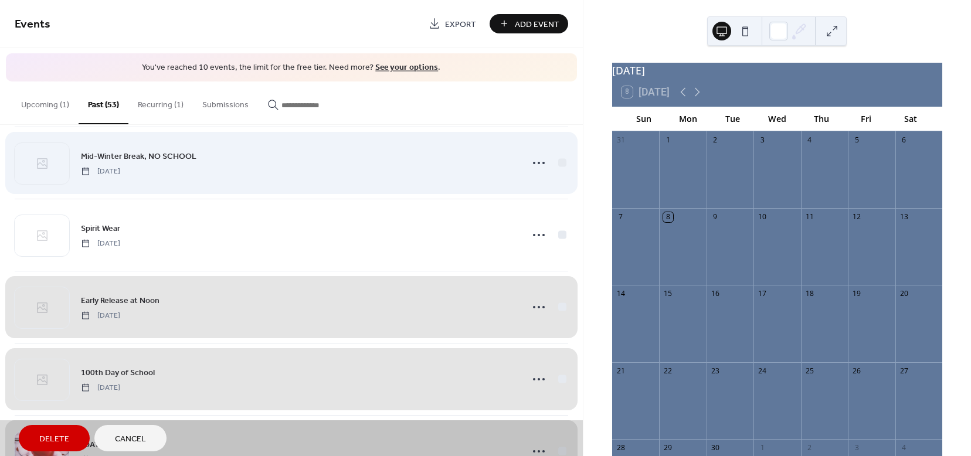
click at [546, 168] on div "Mid-Winter Break, NO SCHOOL [DATE]" at bounding box center [291, 163] width 553 height 72
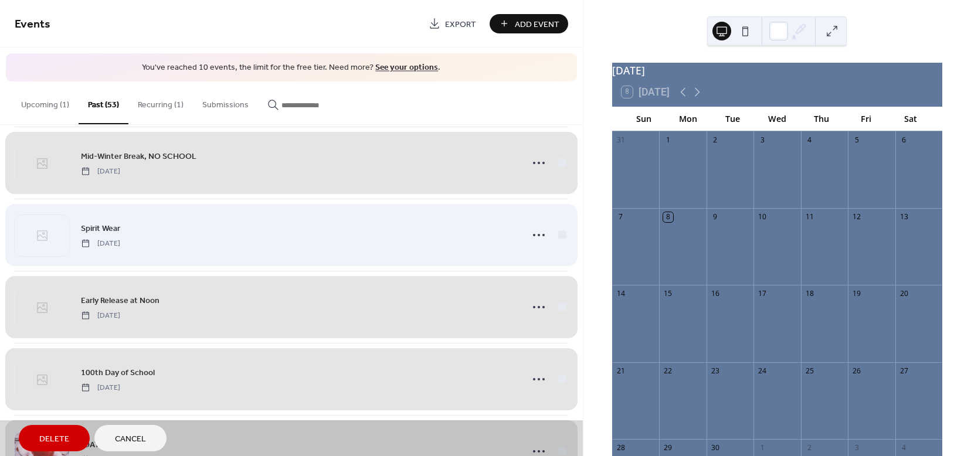
click at [553, 241] on div "Spirit Wear [DATE]" at bounding box center [291, 235] width 553 height 72
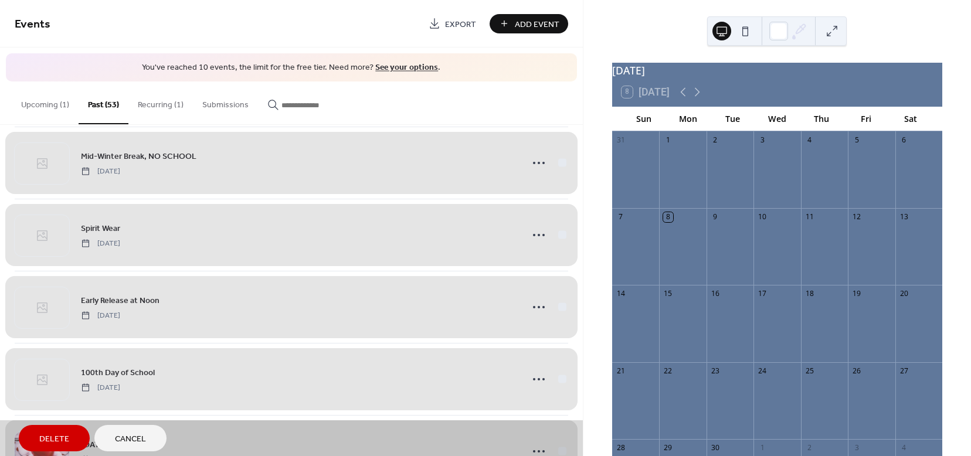
click at [43, 441] on span "Delete" at bounding box center [54, 439] width 30 height 12
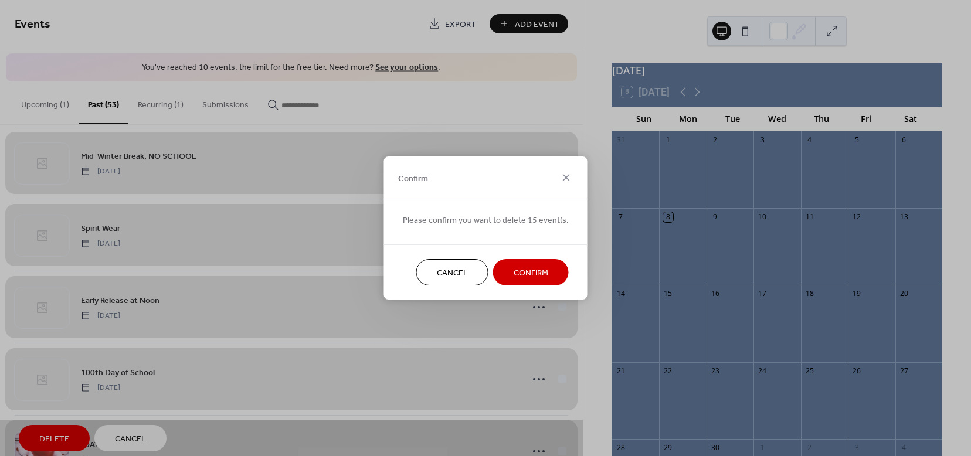
click at [539, 274] on span "Confirm" at bounding box center [530, 273] width 35 height 12
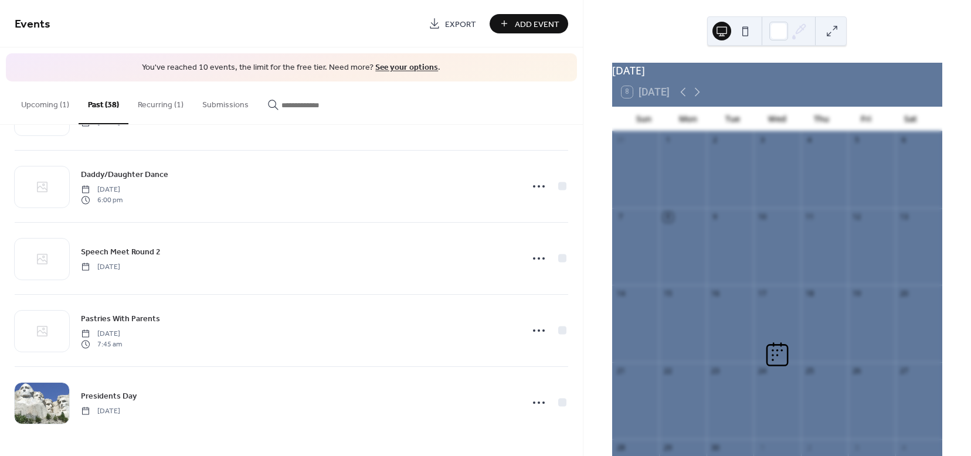
scroll to position [2443, 0]
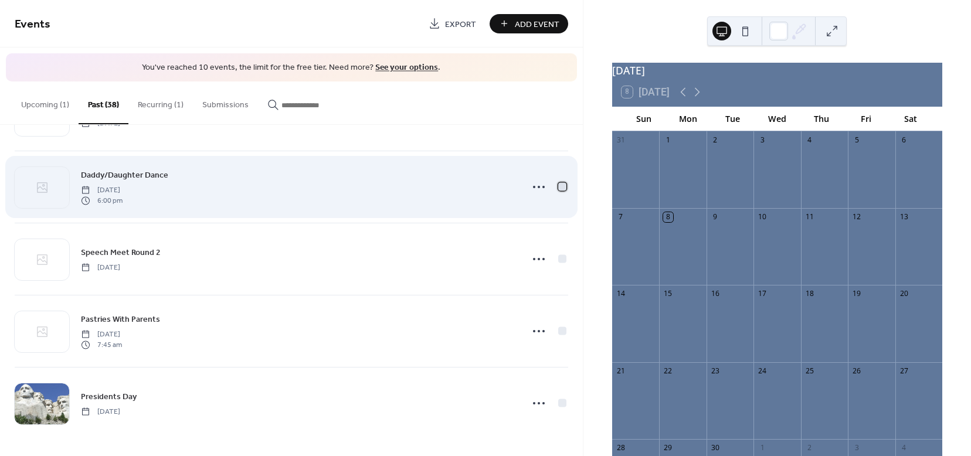
click at [558, 188] on div at bounding box center [562, 186] width 8 height 8
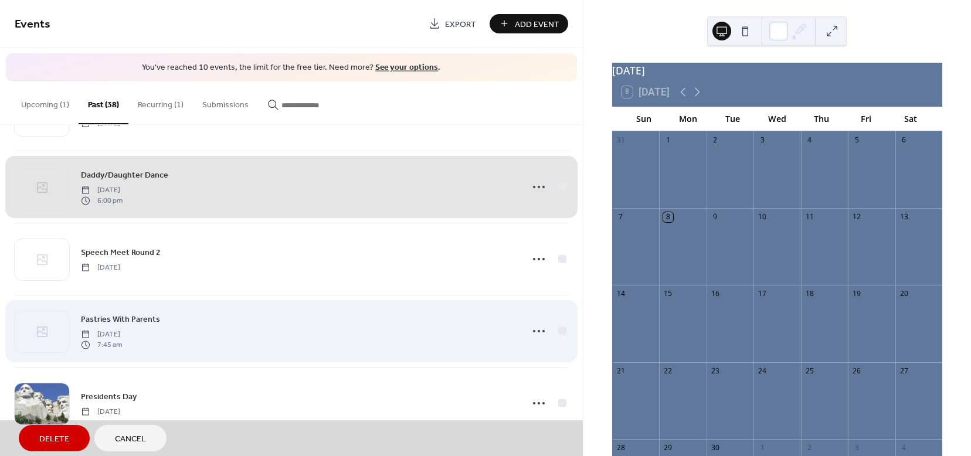
drag, startPoint x: 556, startPoint y: 255, endPoint x: 564, endPoint y: 330, distance: 75.4
click at [556, 257] on div "Speech Meet Round 2 [DATE]" at bounding box center [291, 259] width 553 height 72
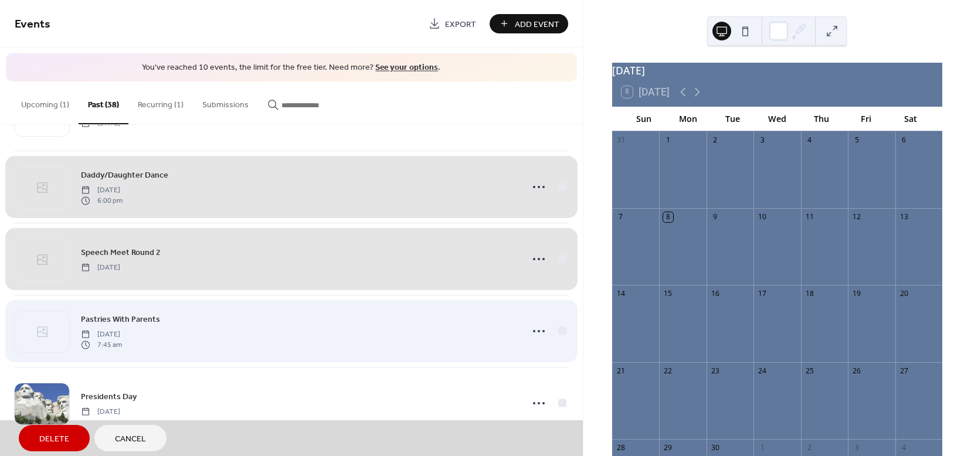
drag, startPoint x: 559, startPoint y: 336, endPoint x: 561, endPoint y: 357, distance: 20.6
click at [559, 336] on div "Pastries With Parents [DATE] 7:45 am" at bounding box center [291, 331] width 553 height 72
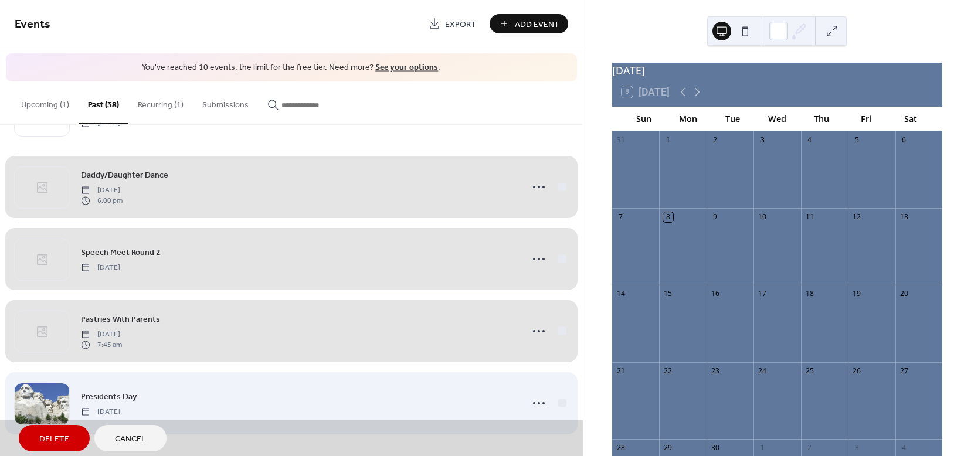
click at [560, 402] on div "Presidents Day [DATE]" at bounding box center [291, 403] width 553 height 72
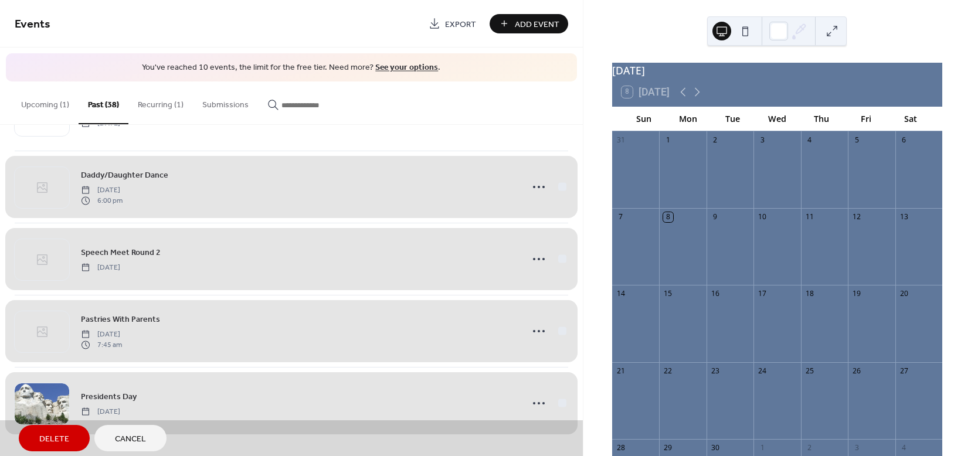
click at [32, 436] on button "Delete" at bounding box center [54, 438] width 71 height 26
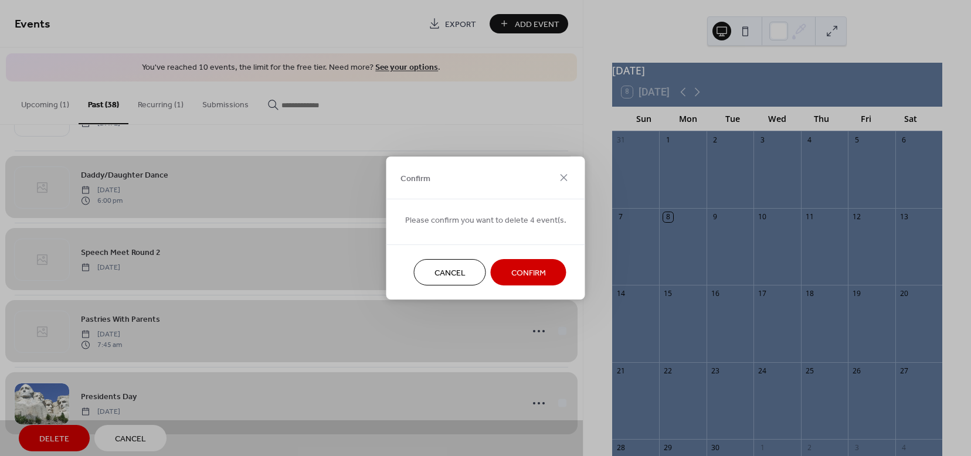
click at [521, 267] on span "Confirm" at bounding box center [528, 273] width 35 height 12
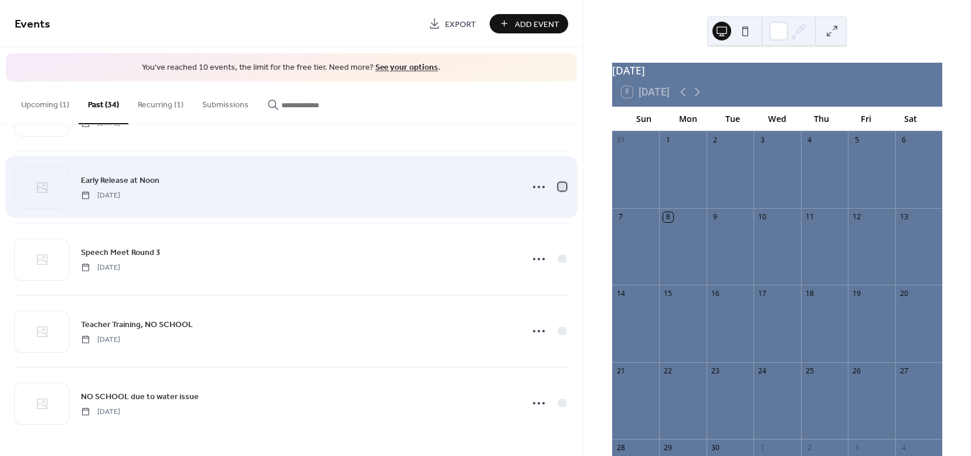
click at [558, 183] on div at bounding box center [562, 186] width 8 height 8
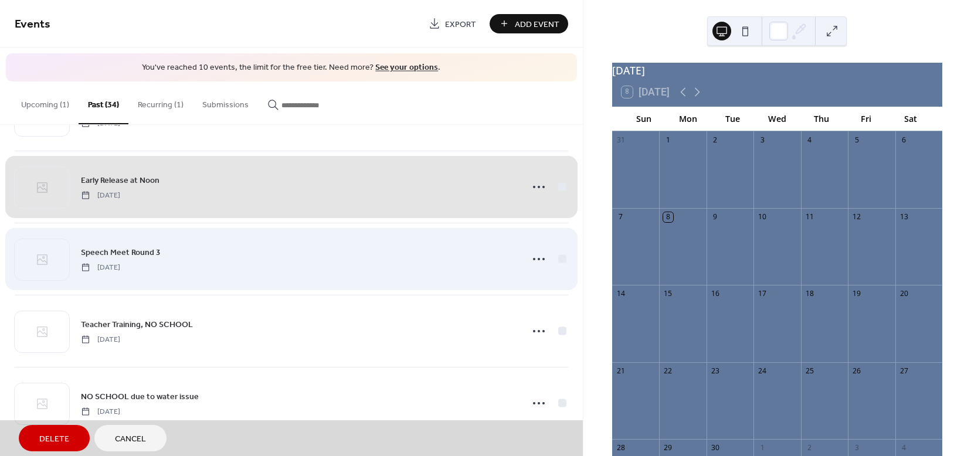
drag, startPoint x: 559, startPoint y: 253, endPoint x: 550, endPoint y: 287, distance: 35.1
click at [559, 256] on div "Speech Meet Round 3 [DATE]" at bounding box center [291, 259] width 553 height 72
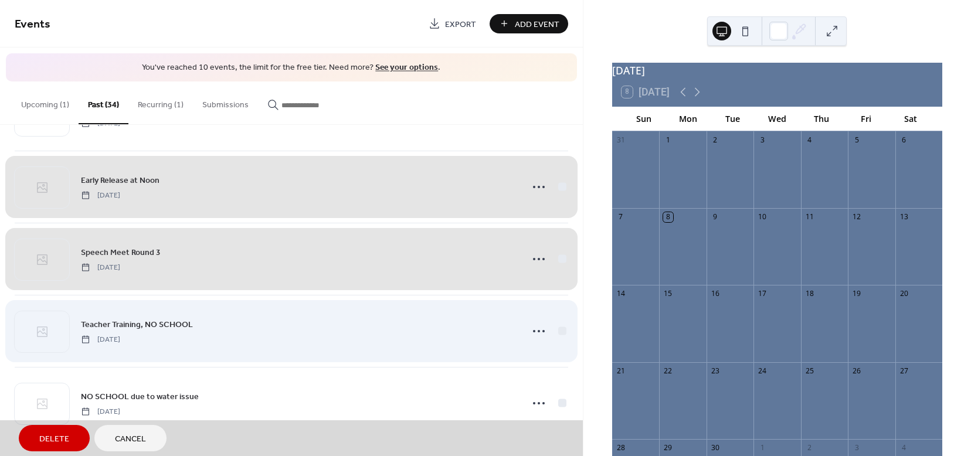
drag, startPoint x: 557, startPoint y: 331, endPoint x: 547, endPoint y: 339, distance: 12.9
click at [557, 332] on div "Teacher Training, NO SCHOOL [DATE]" at bounding box center [291, 331] width 553 height 72
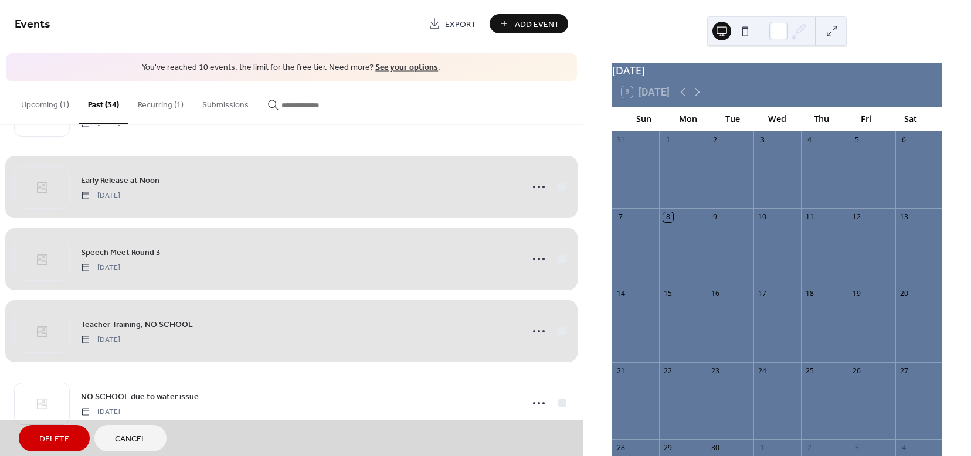
drag, startPoint x: 563, startPoint y: 402, endPoint x: 386, endPoint y: 426, distance: 178.0
click at [562, 402] on div "NO SCHOOL due to water issue [DATE]" at bounding box center [291, 403] width 553 height 72
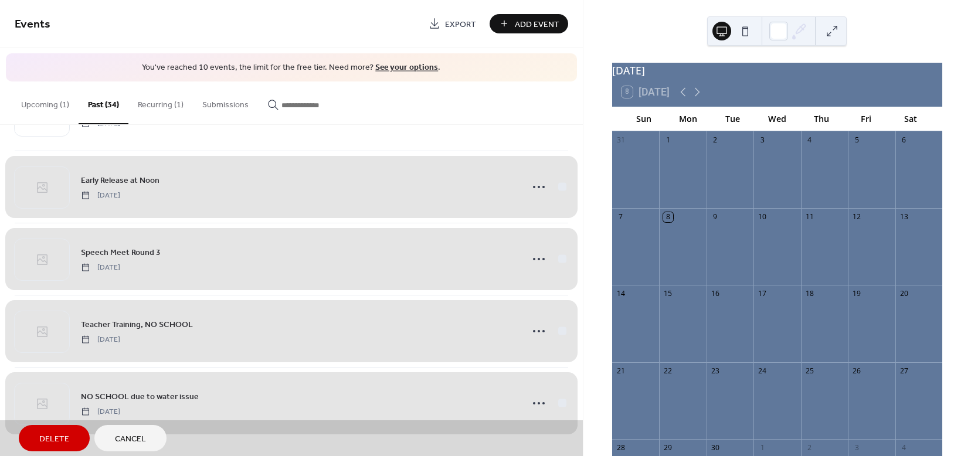
click at [67, 434] on span "Delete" at bounding box center [54, 439] width 30 height 12
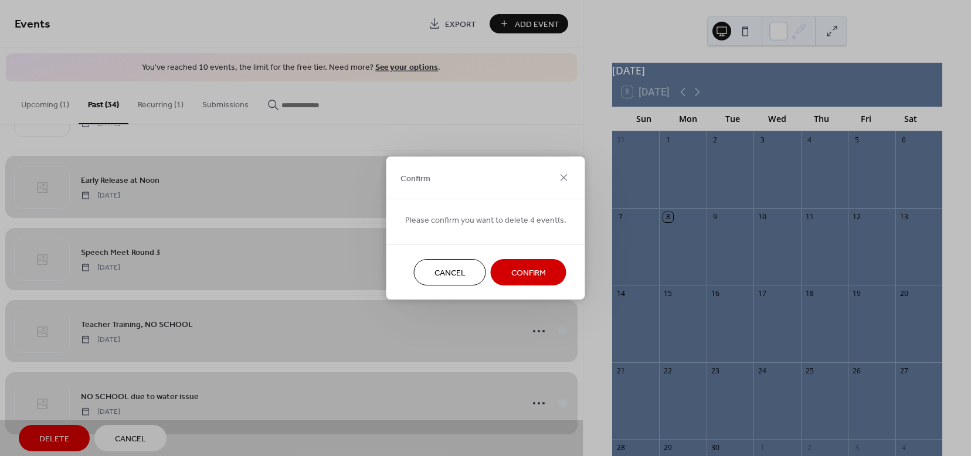
click at [538, 273] on span "Confirm" at bounding box center [528, 273] width 35 height 12
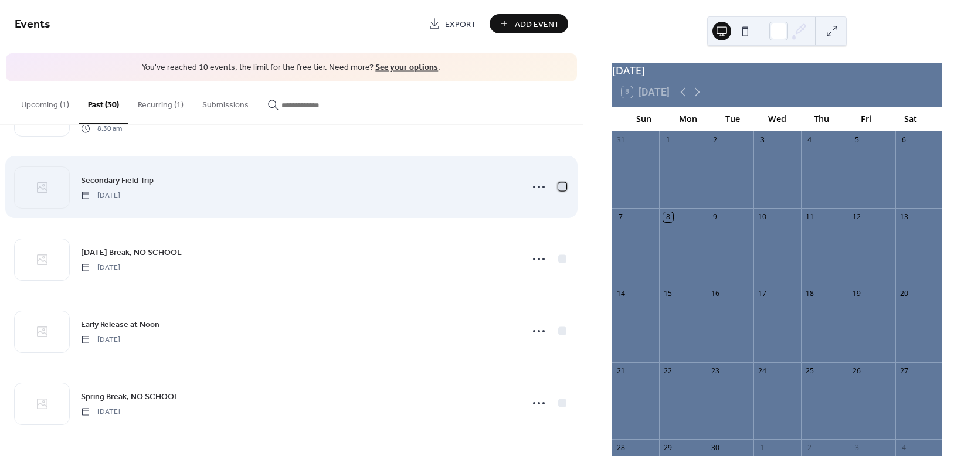
click at [558, 185] on div at bounding box center [562, 186] width 8 height 8
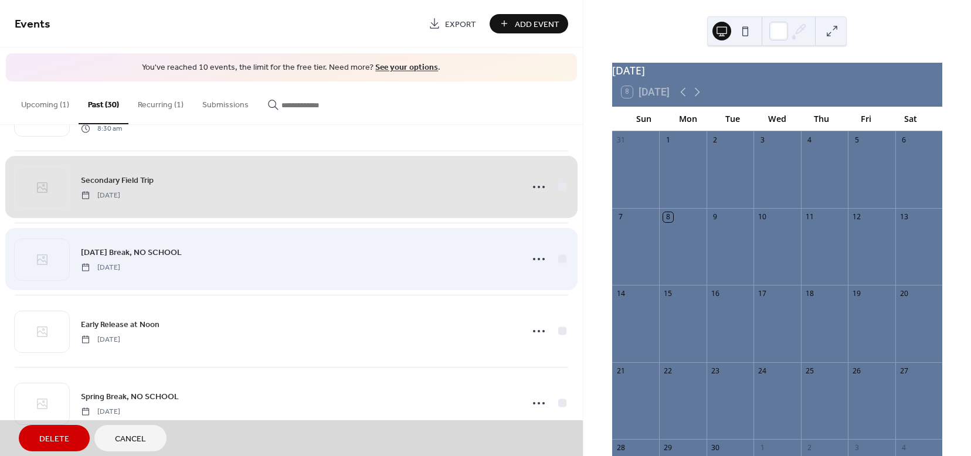
click at [554, 254] on div "[DATE] Break, NO SCHOOL [DATE]" at bounding box center [291, 259] width 553 height 72
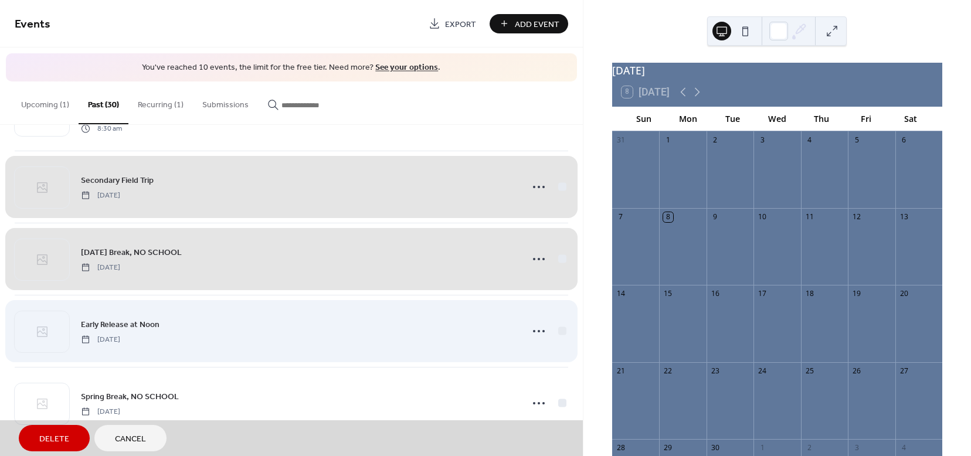
drag, startPoint x: 550, startPoint y: 324, endPoint x: 554, endPoint y: 357, distance: 33.6
click at [552, 324] on div "Early Release at Noon [DATE]" at bounding box center [291, 331] width 553 height 72
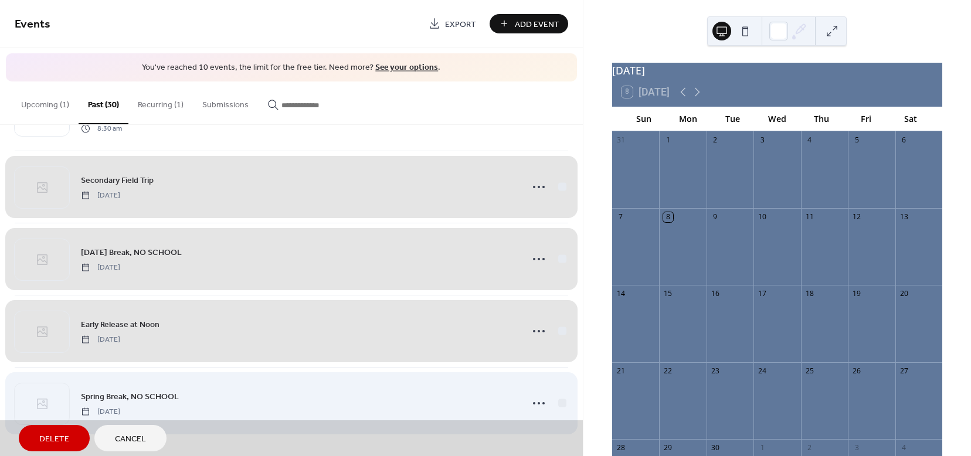
drag, startPoint x: 556, startPoint y: 401, endPoint x: 341, endPoint y: 433, distance: 217.4
click at [556, 402] on div "Spring Break, NO SCHOOL [DATE]" at bounding box center [291, 403] width 553 height 72
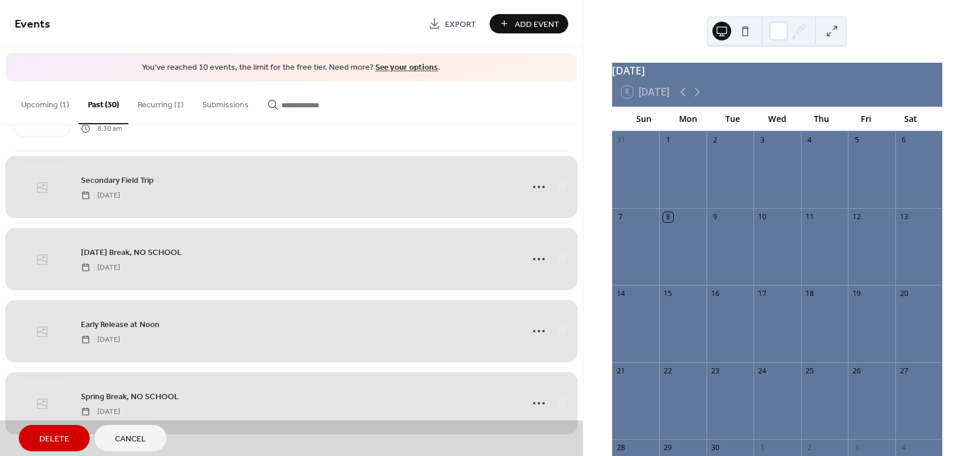
click at [49, 440] on span "Delete" at bounding box center [54, 439] width 30 height 12
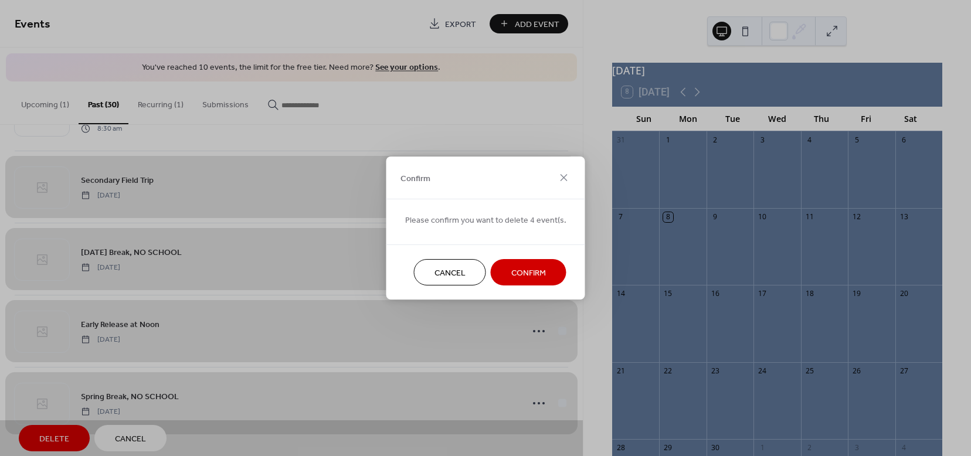
click at [539, 271] on span "Confirm" at bounding box center [528, 273] width 35 height 12
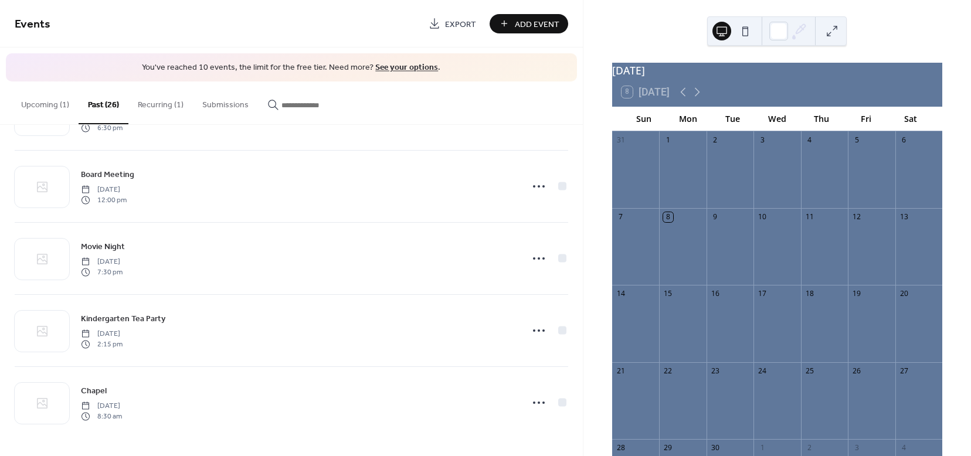
scroll to position [1577, 0]
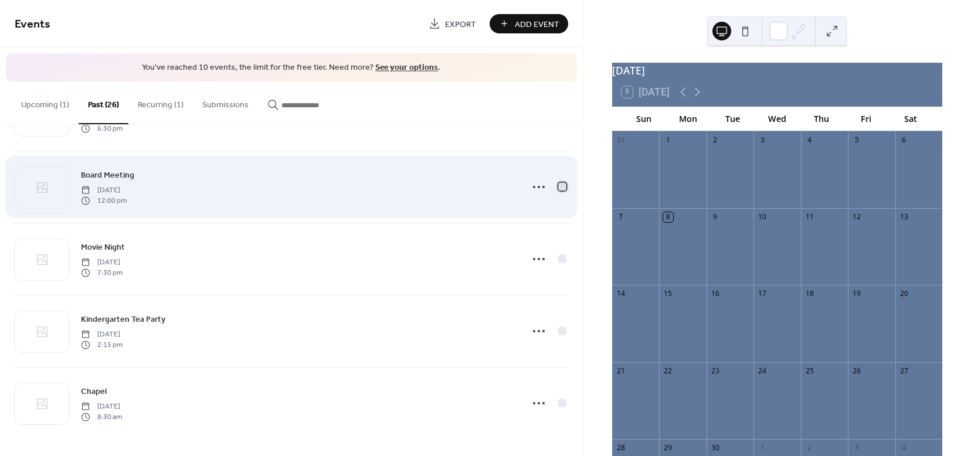
click at [558, 186] on div at bounding box center [562, 186] width 8 height 8
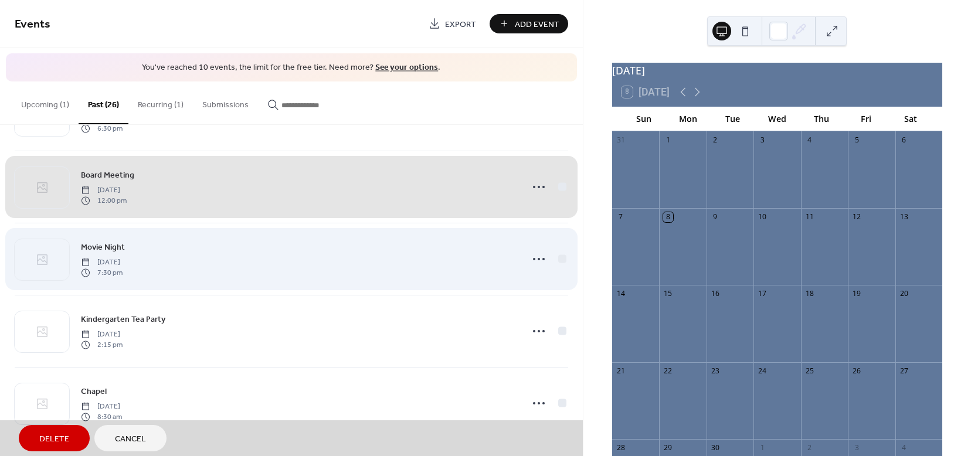
drag, startPoint x: 557, startPoint y: 256, endPoint x: 549, endPoint y: 268, distance: 15.1
click at [558, 255] on div "Movie Night [DATE] 7:30 pm" at bounding box center [291, 259] width 553 height 72
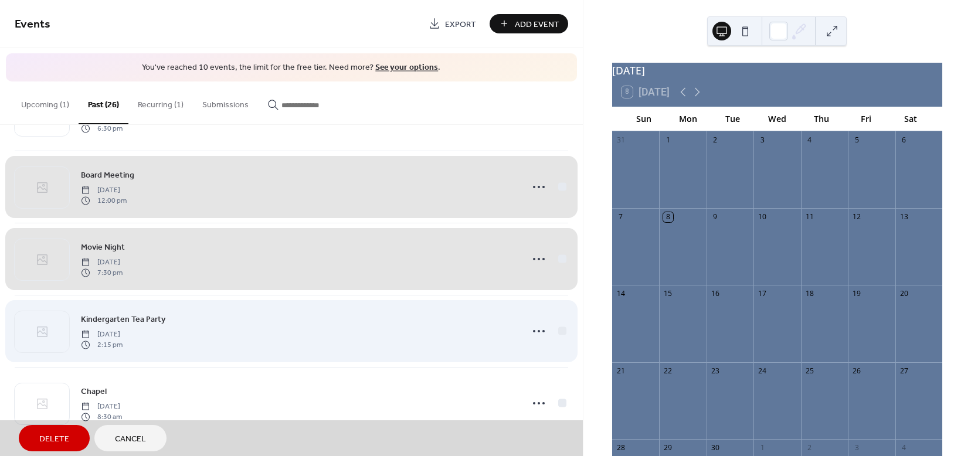
drag, startPoint x: 556, startPoint y: 329, endPoint x: 549, endPoint y: 363, distance: 34.7
click at [556, 329] on div "Kindergarten Tea Party [DATE] 2:15 pm" at bounding box center [291, 331] width 553 height 72
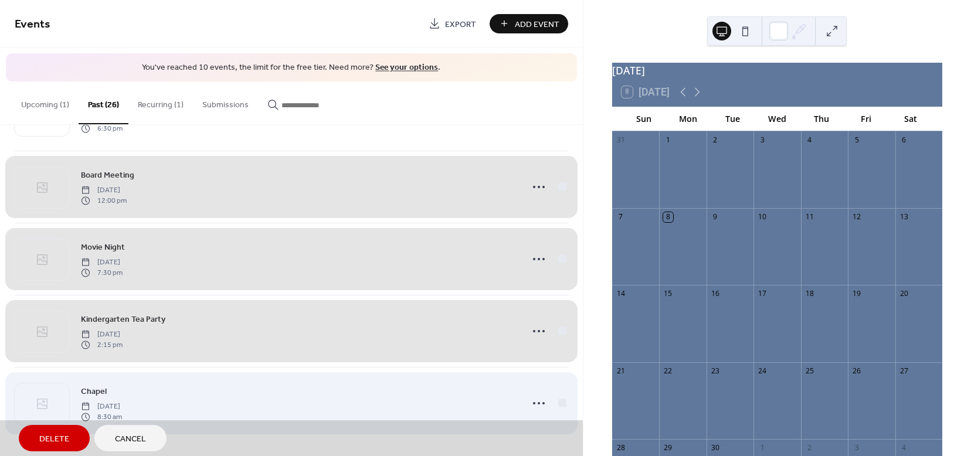
click at [551, 402] on div "Chapel [DATE] 8:30 am" at bounding box center [291, 403] width 553 height 72
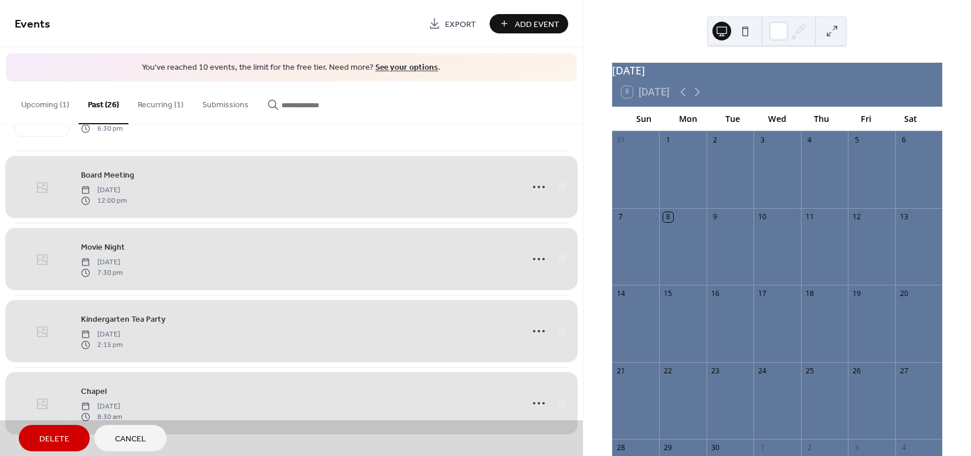
click at [54, 436] on span "Delete" at bounding box center [54, 439] width 30 height 12
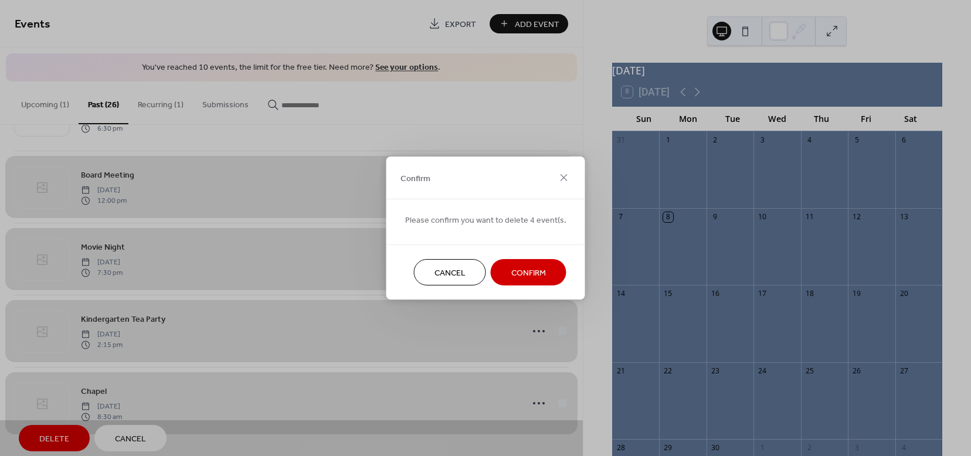
click at [530, 272] on span "Confirm" at bounding box center [528, 273] width 35 height 12
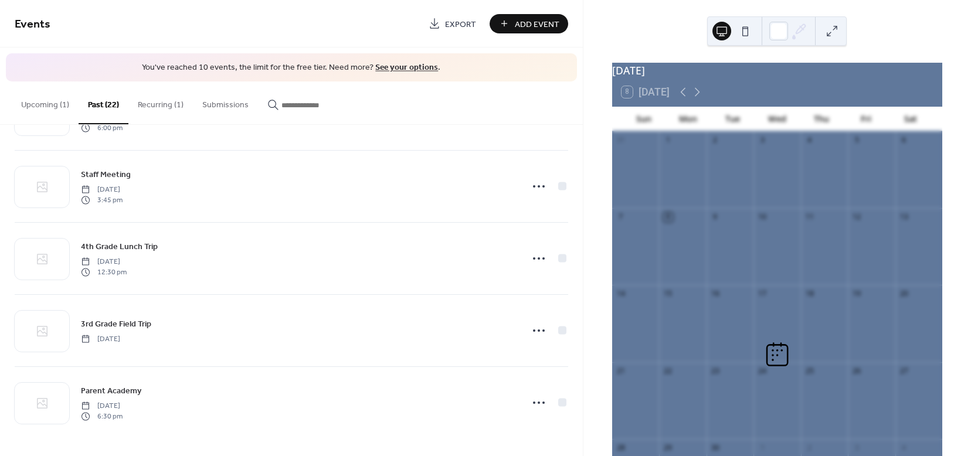
scroll to position [1289, 0]
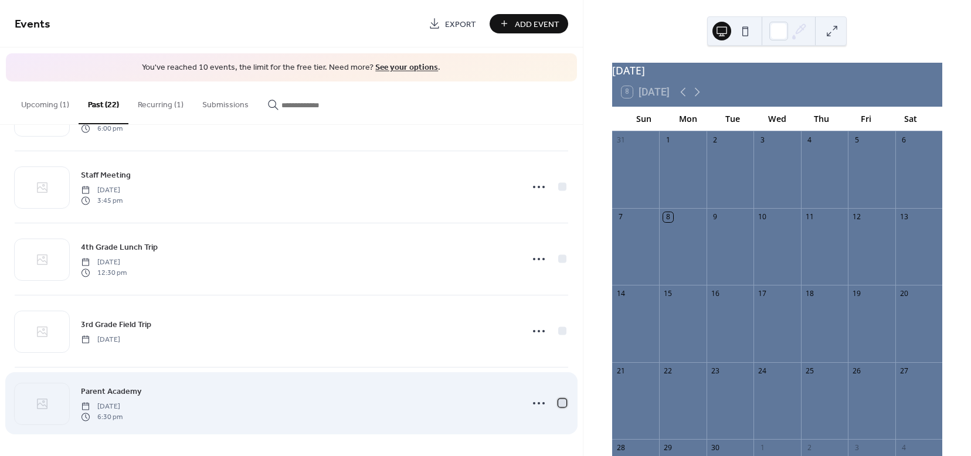
click at [558, 402] on div at bounding box center [562, 403] width 8 height 8
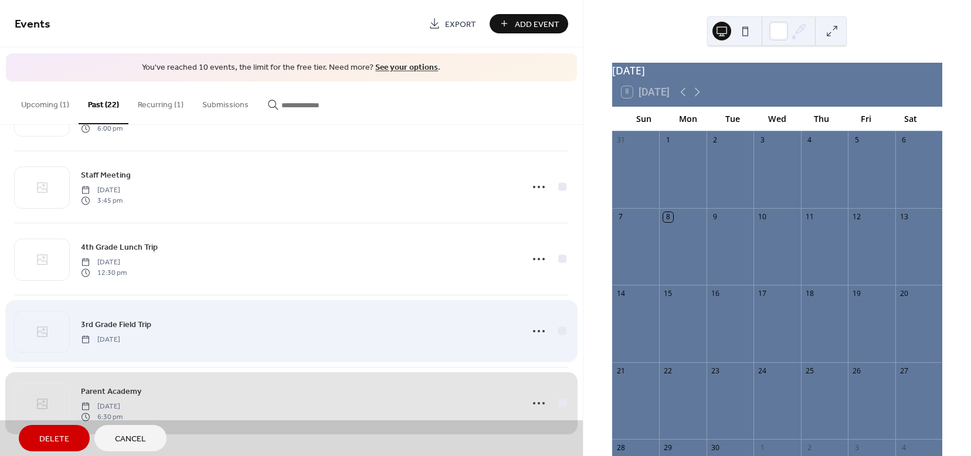
click at [553, 329] on div "3rd Grade Field Trip [DATE]" at bounding box center [291, 331] width 553 height 72
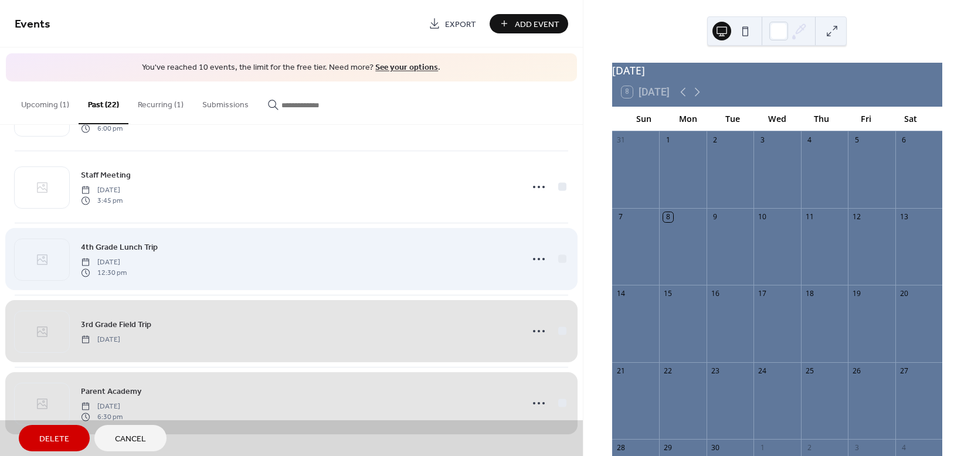
drag, startPoint x: 549, startPoint y: 251, endPoint x: 555, endPoint y: 236, distance: 16.3
click at [549, 250] on div "4th Grade Lunch Trip [DATE] 12:30 pm" at bounding box center [291, 259] width 553 height 72
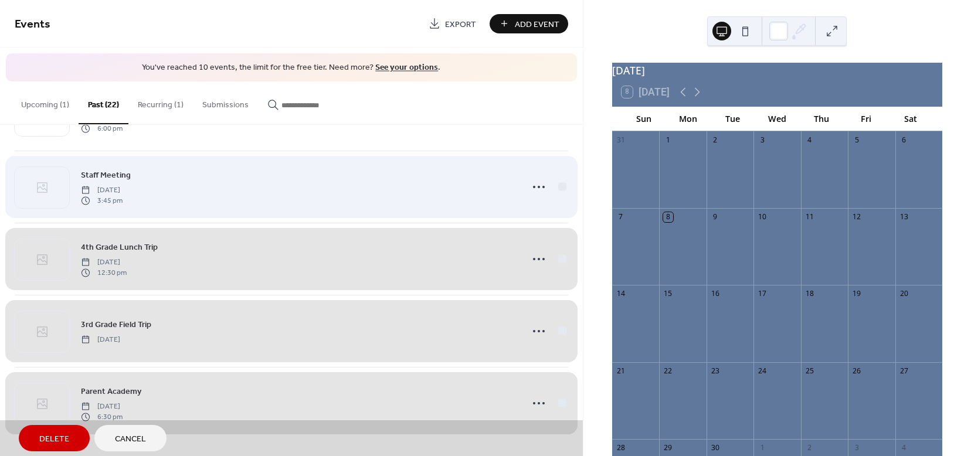
click at [553, 190] on div "Staff Meeting [DATE] 3:45 pm" at bounding box center [291, 187] width 553 height 72
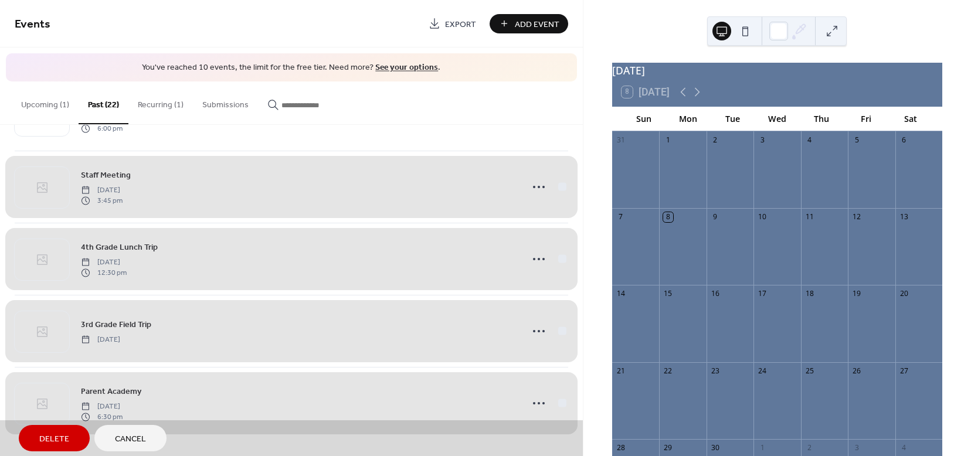
click at [546, 401] on div "Parent Academy [DATE] 6:30 pm" at bounding box center [291, 403] width 553 height 72
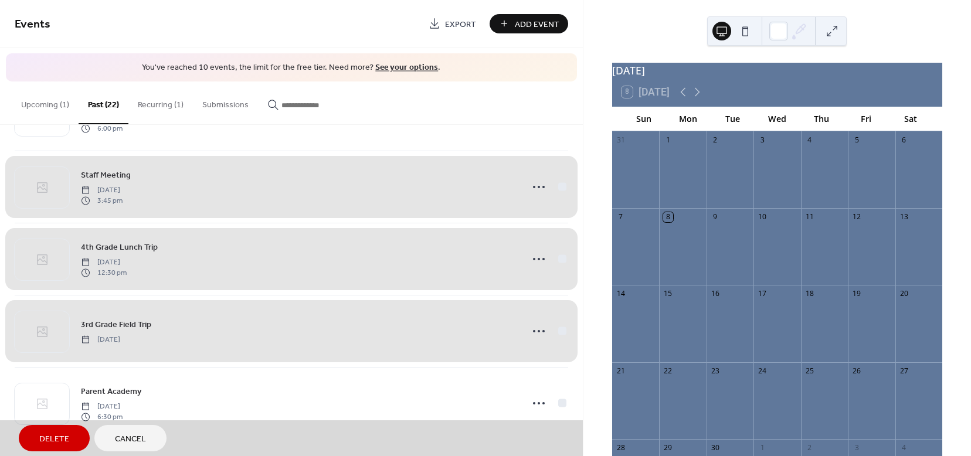
click at [47, 444] on span "Delete" at bounding box center [54, 439] width 30 height 12
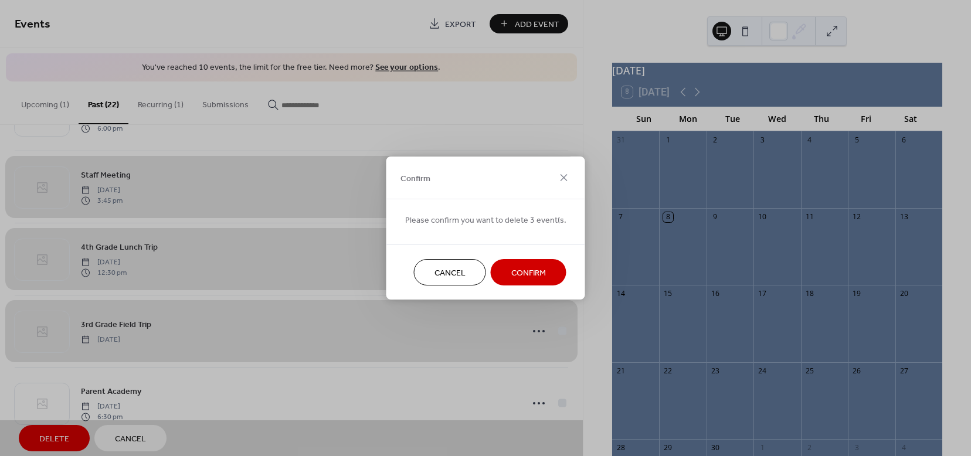
click at [515, 270] on span "Confirm" at bounding box center [528, 273] width 35 height 12
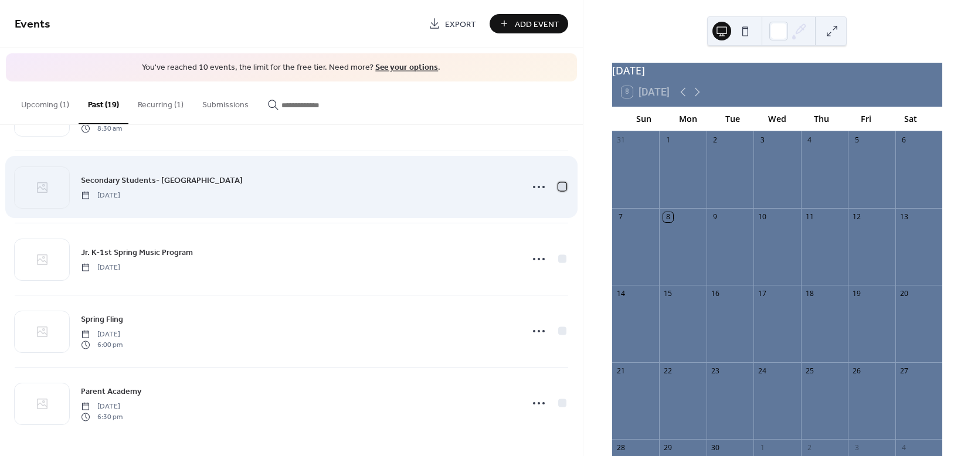
click at [556, 186] on div at bounding box center [562, 187] width 12 height 12
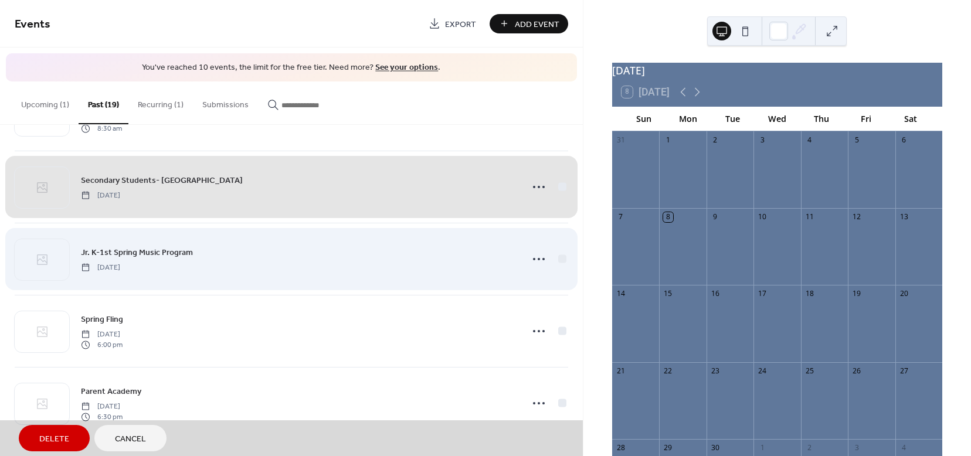
click at [556, 261] on div "Jr. K-1st Spring Music Program [DATE]" at bounding box center [291, 259] width 553 height 72
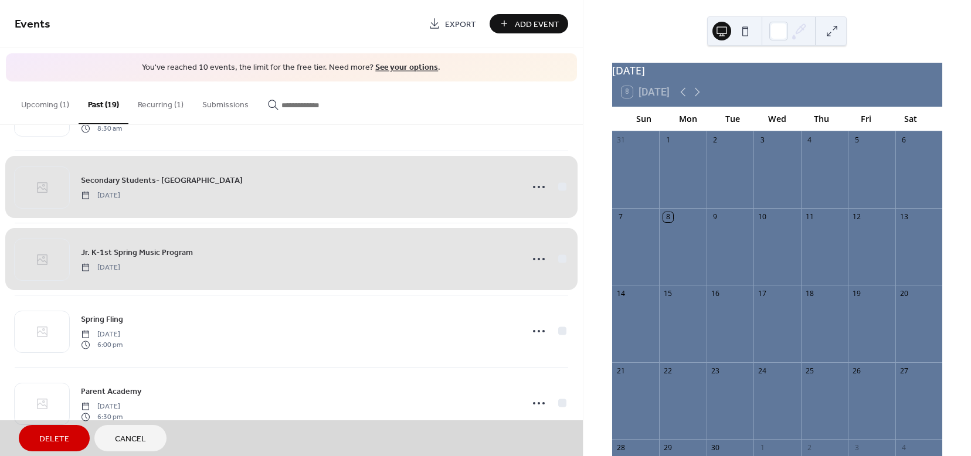
click at [45, 438] on span "Delete" at bounding box center [54, 439] width 30 height 12
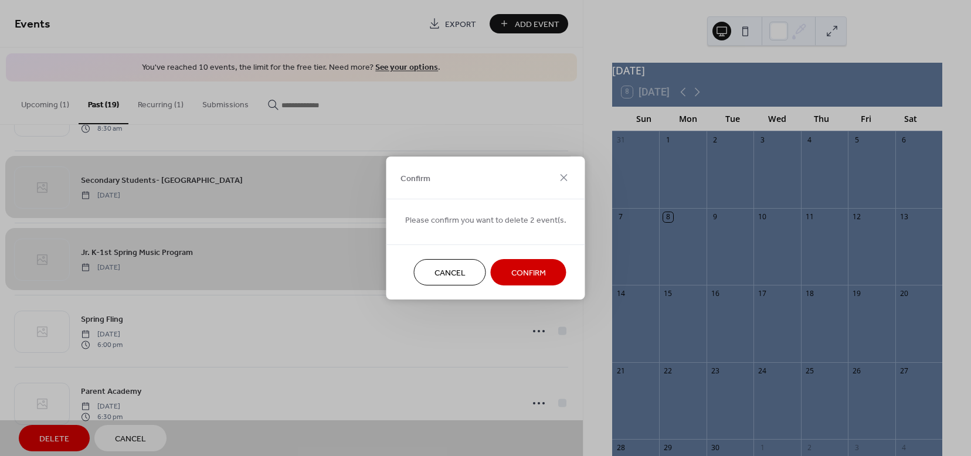
click at [534, 272] on span "Confirm" at bounding box center [528, 273] width 35 height 12
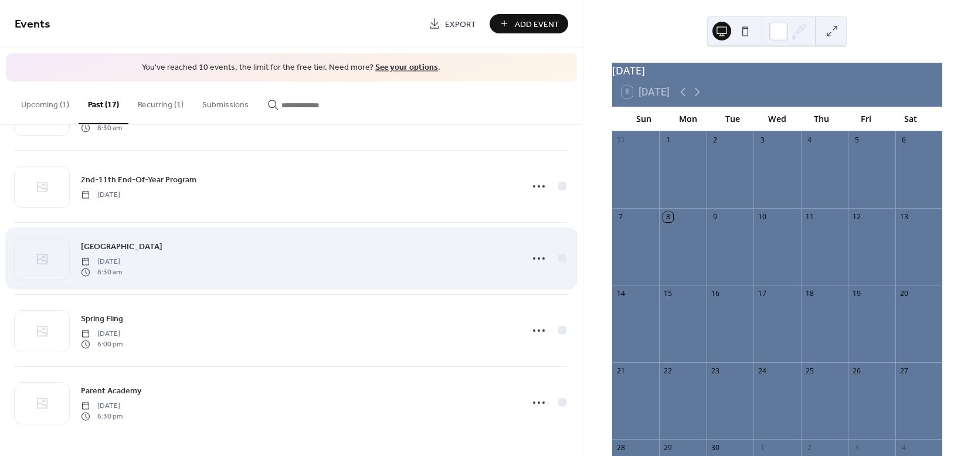
scroll to position [929, 0]
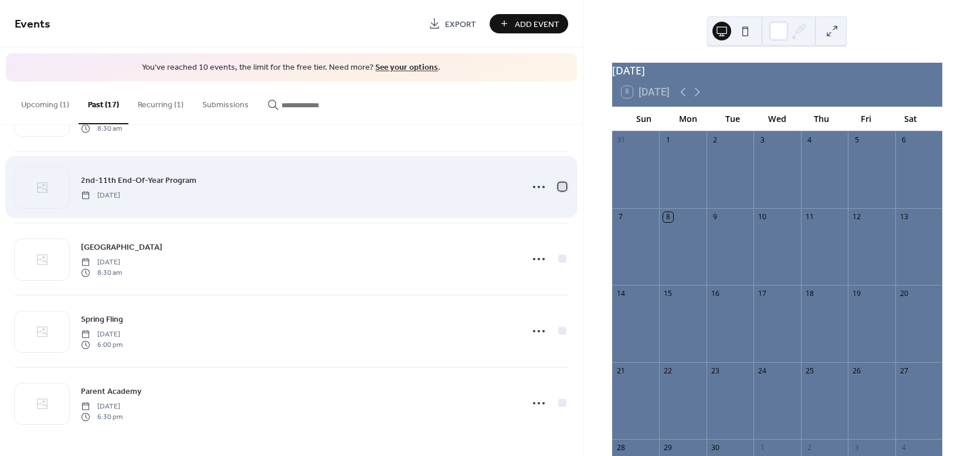
click at [561, 188] on div at bounding box center [562, 186] width 8 height 8
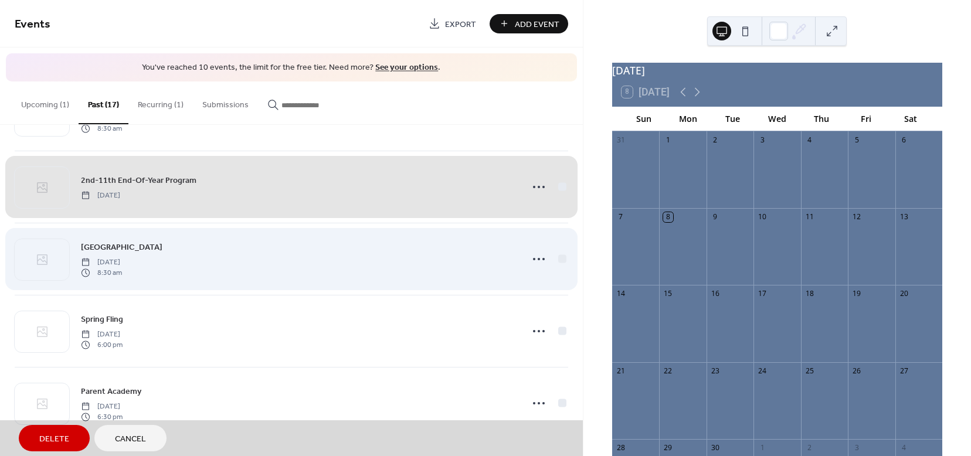
click at [562, 262] on div "[GEOGRAPHIC_DATA] [DATE] 8:30 am" at bounding box center [291, 259] width 553 height 72
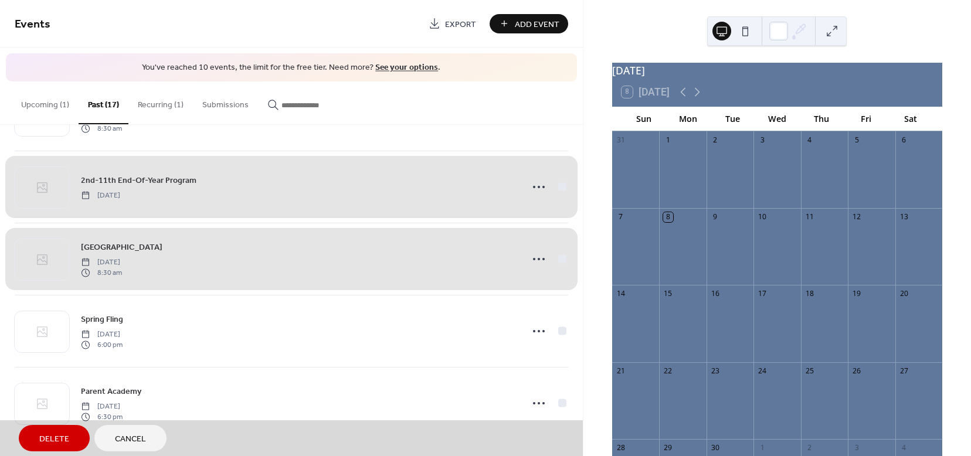
click at [43, 433] on span "Delete" at bounding box center [54, 439] width 30 height 12
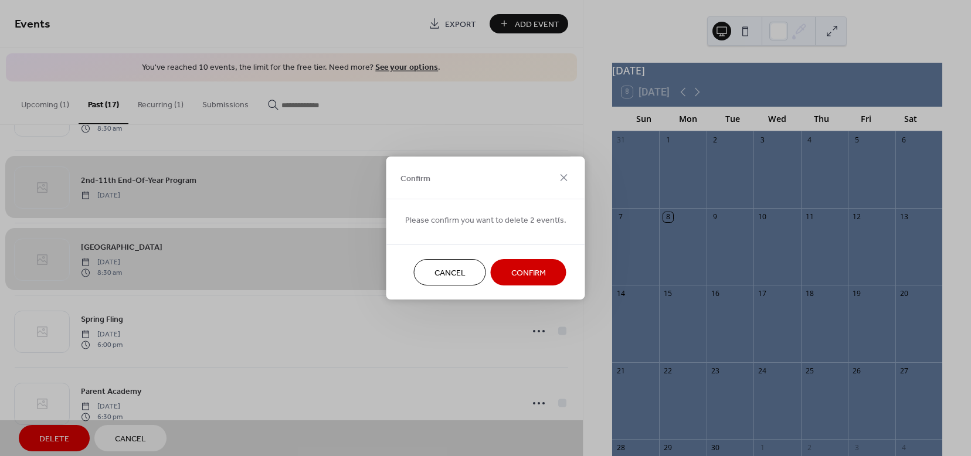
click at [554, 269] on button "Confirm" at bounding box center [529, 272] width 76 height 26
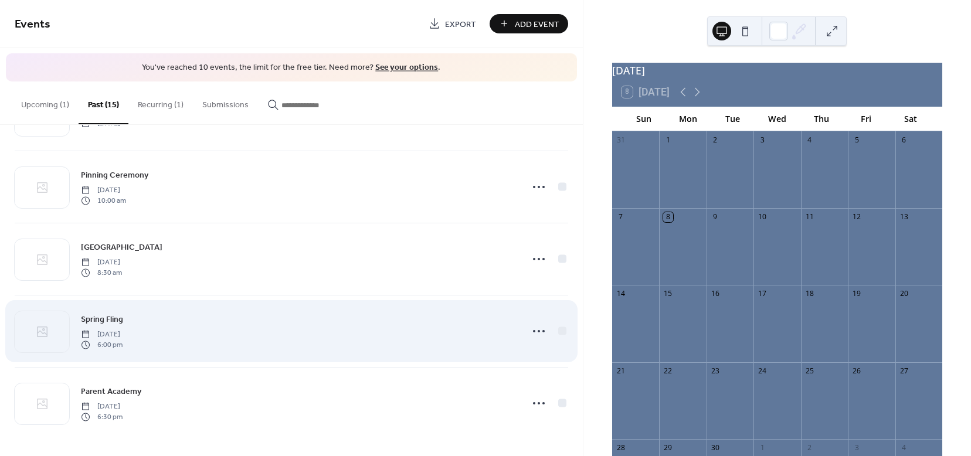
click at [331, 327] on div "Spring Fling [DATE] 6:00 pm" at bounding box center [298, 331] width 434 height 38
click at [536, 331] on icon at bounding box center [538, 331] width 19 height 19
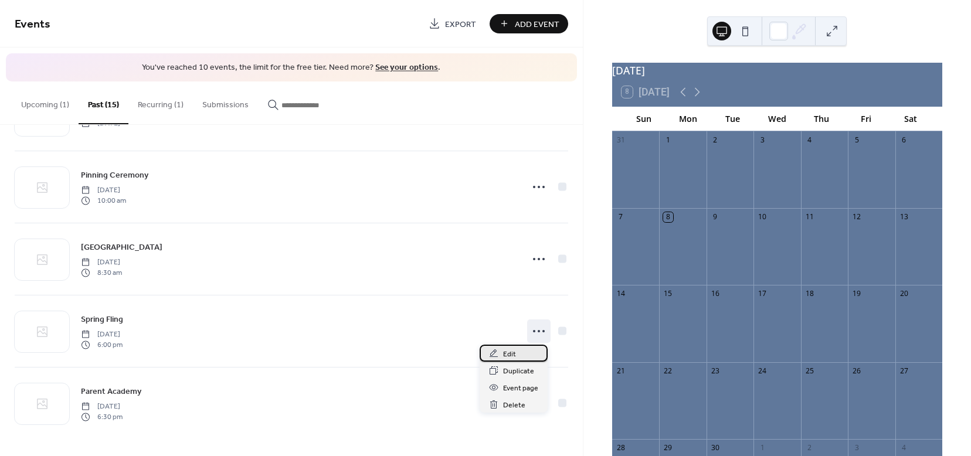
click at [505, 356] on span "Edit" at bounding box center [509, 354] width 13 height 12
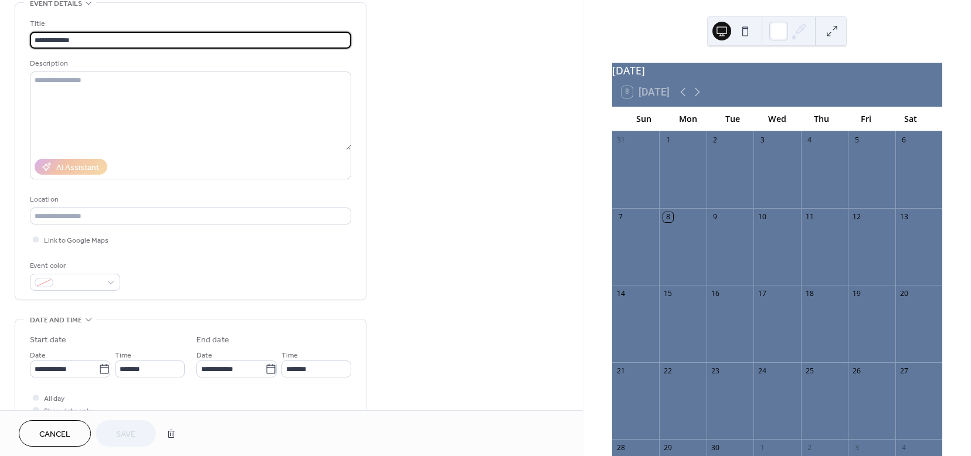
scroll to position [66, 0]
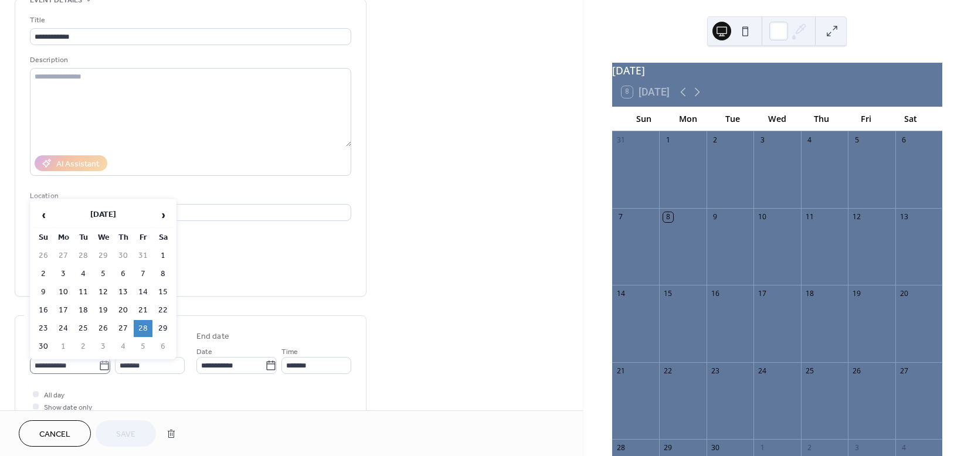
click at [101, 364] on icon at bounding box center [104, 366] width 12 height 12
click at [98, 364] on input "**********" at bounding box center [64, 365] width 69 height 17
click at [167, 215] on span "›" at bounding box center [163, 214] width 18 height 23
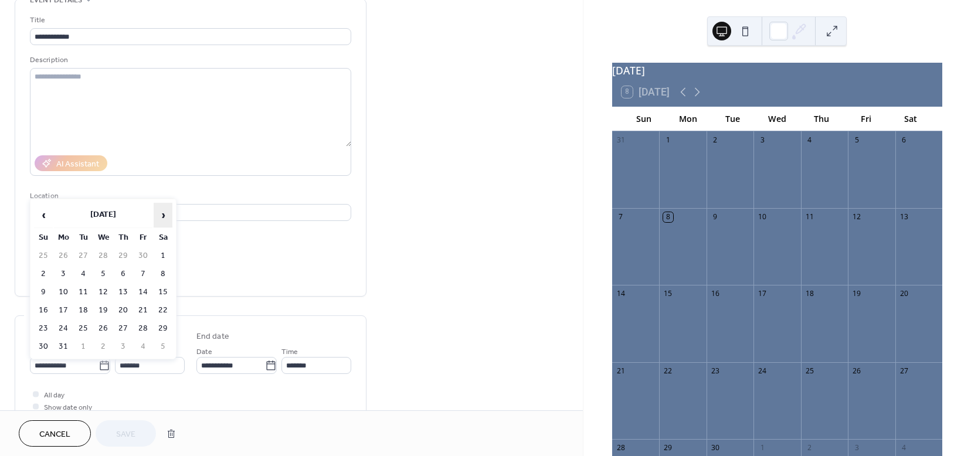
click at [167, 215] on span "›" at bounding box center [163, 214] width 18 height 23
click at [168, 215] on span "›" at bounding box center [163, 214] width 18 height 23
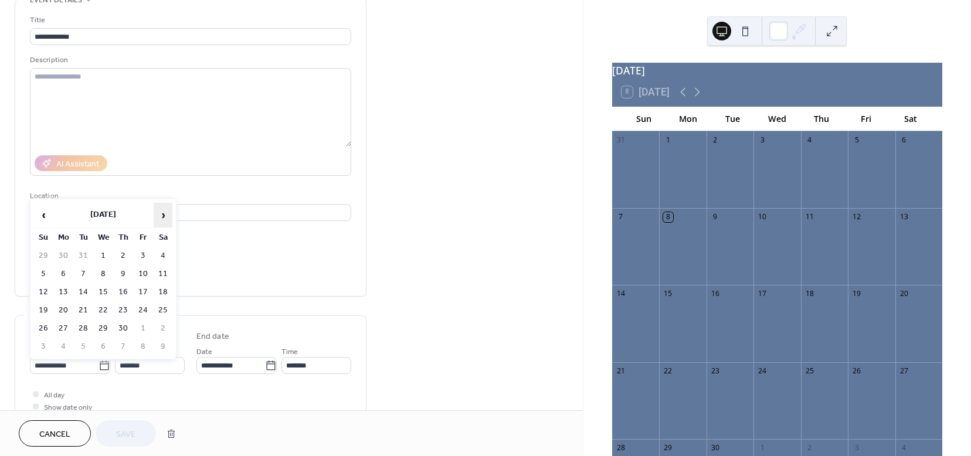
click at [168, 215] on span "›" at bounding box center [163, 214] width 18 height 23
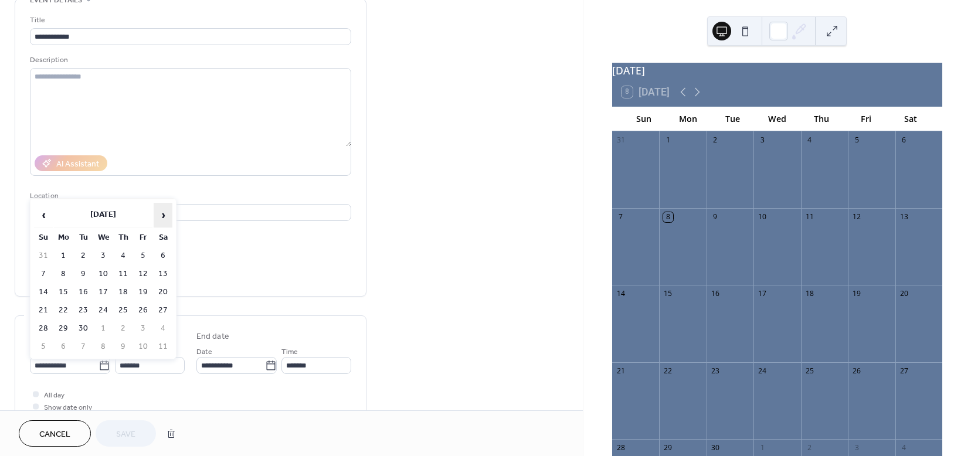
click at [168, 215] on span "›" at bounding box center [163, 214] width 18 height 23
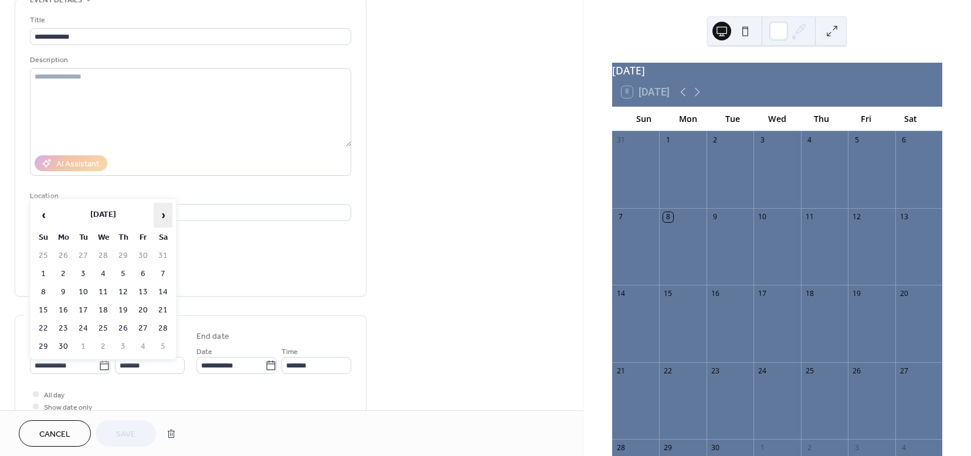
click at [168, 215] on span "›" at bounding box center [163, 214] width 18 height 23
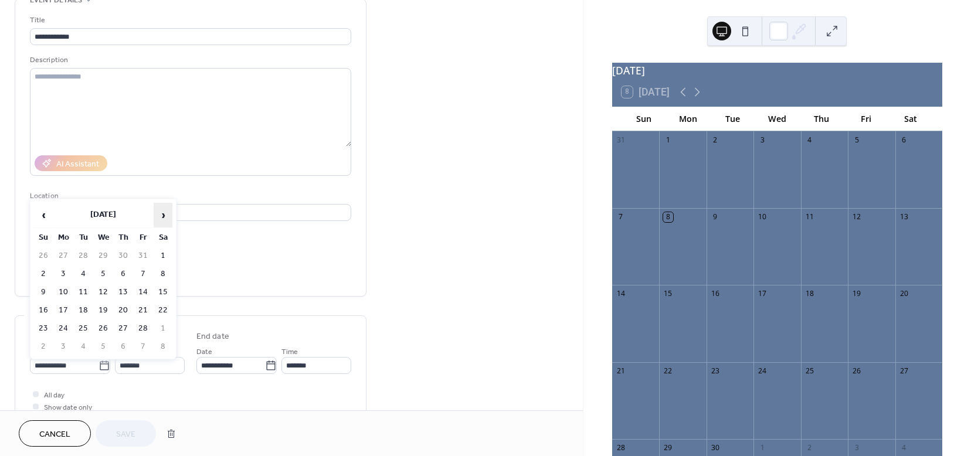
click at [168, 215] on span "›" at bounding box center [163, 214] width 18 height 23
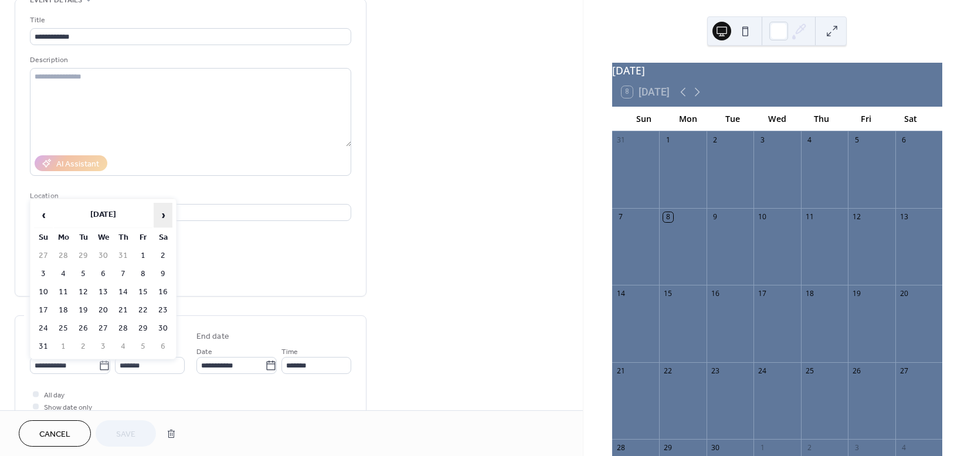
click at [168, 215] on span "›" at bounding box center [163, 214] width 18 height 23
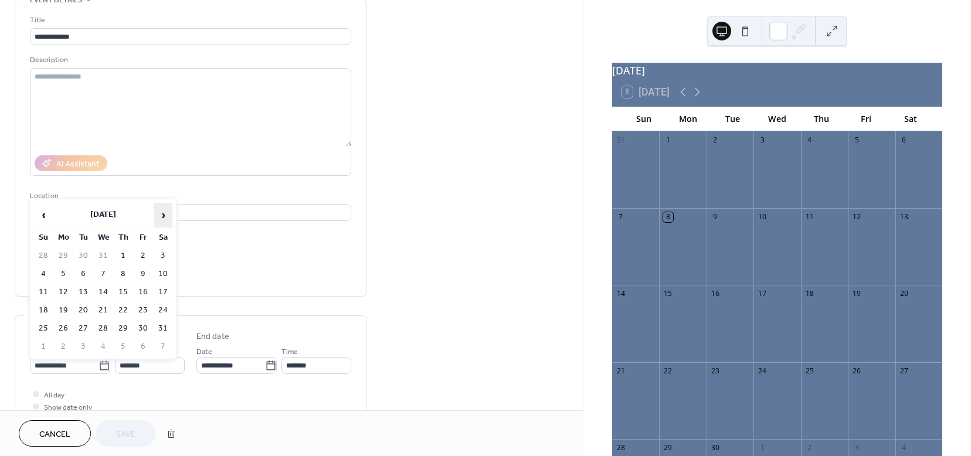
click at [168, 215] on span "›" at bounding box center [163, 214] width 18 height 23
click at [144, 309] on td "24" at bounding box center [143, 310] width 19 height 17
type input "**********"
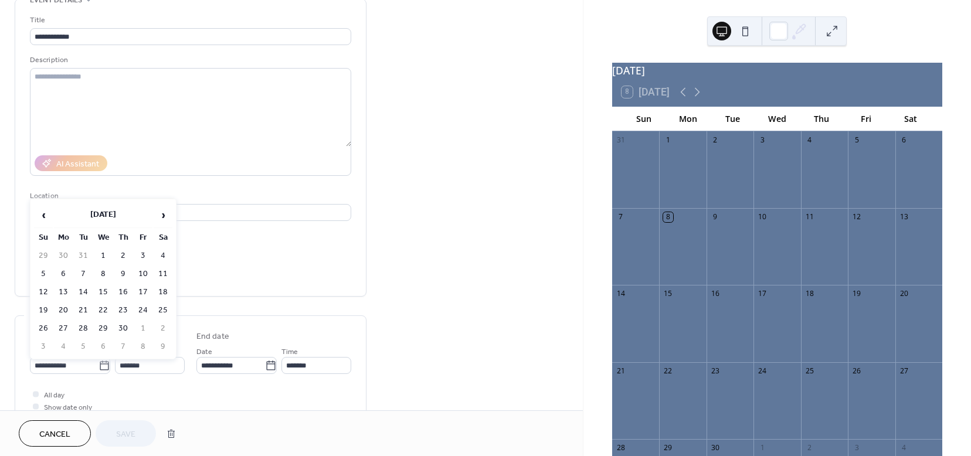
type input "**********"
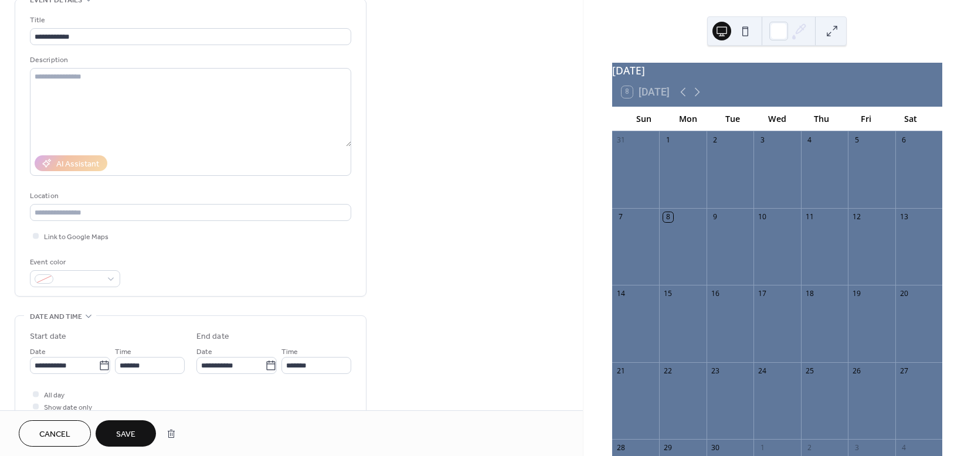
click at [128, 436] on span "Save" at bounding box center [125, 434] width 19 height 12
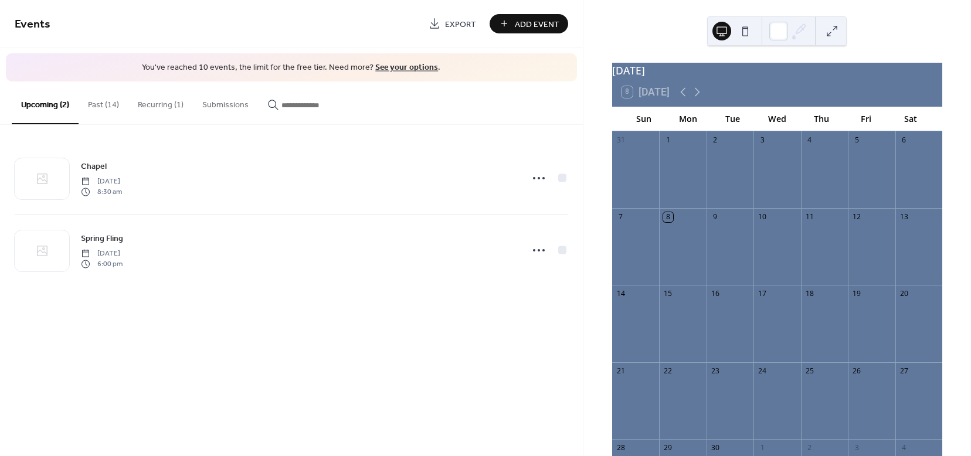
click at [99, 102] on button "Past (14)" at bounding box center [104, 102] width 50 height 42
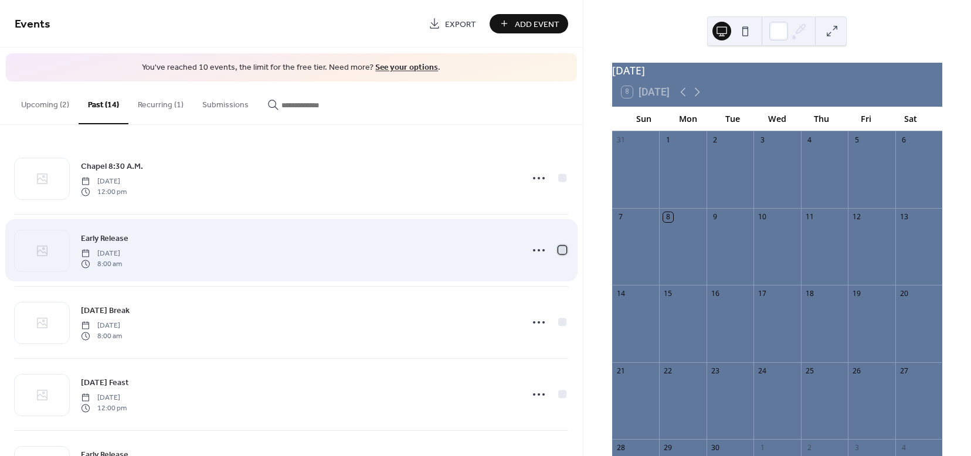
click at [560, 249] on div at bounding box center [562, 250] width 8 height 8
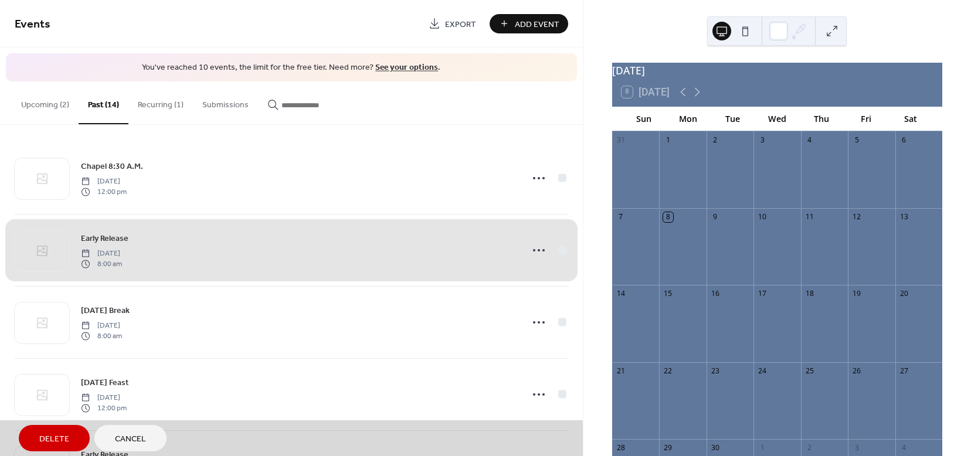
click at [64, 436] on span "Delete" at bounding box center [54, 439] width 30 height 12
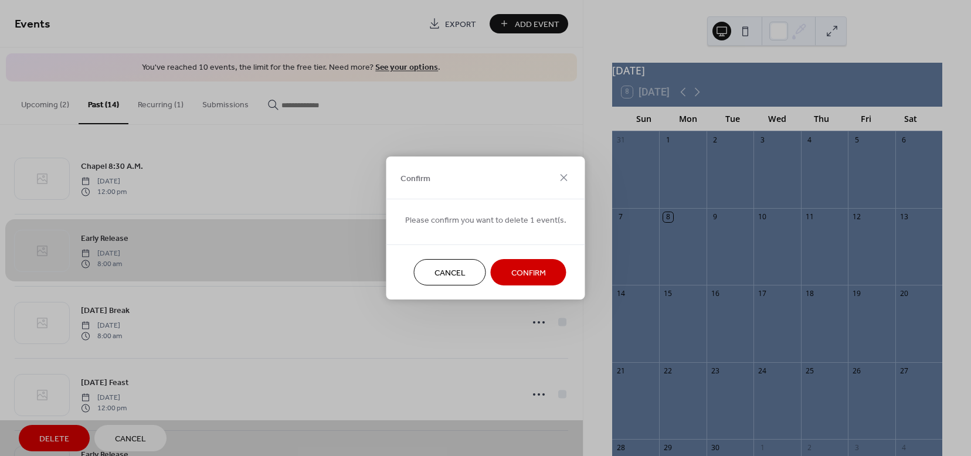
click at [546, 274] on button "Confirm" at bounding box center [529, 272] width 76 height 26
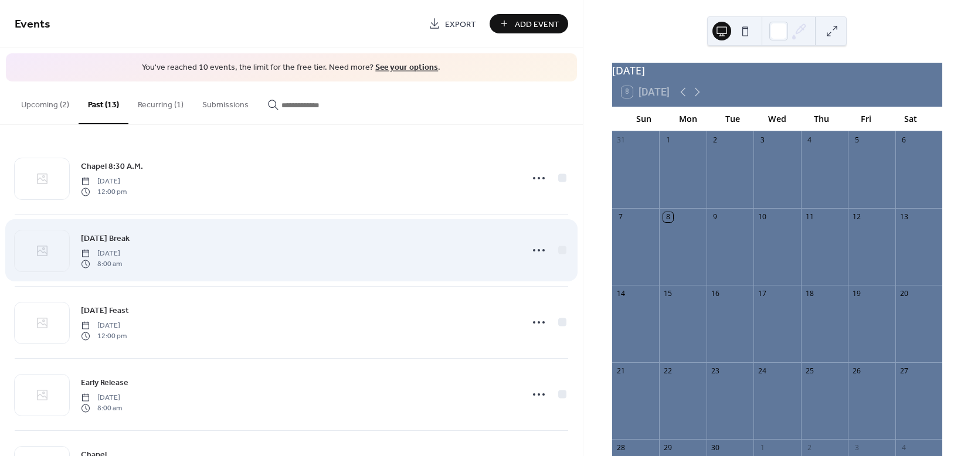
click at [268, 247] on div "[DATE] Break [DATE] 8:00 am" at bounding box center [298, 251] width 434 height 38
click at [536, 251] on icon at bounding box center [538, 250] width 19 height 19
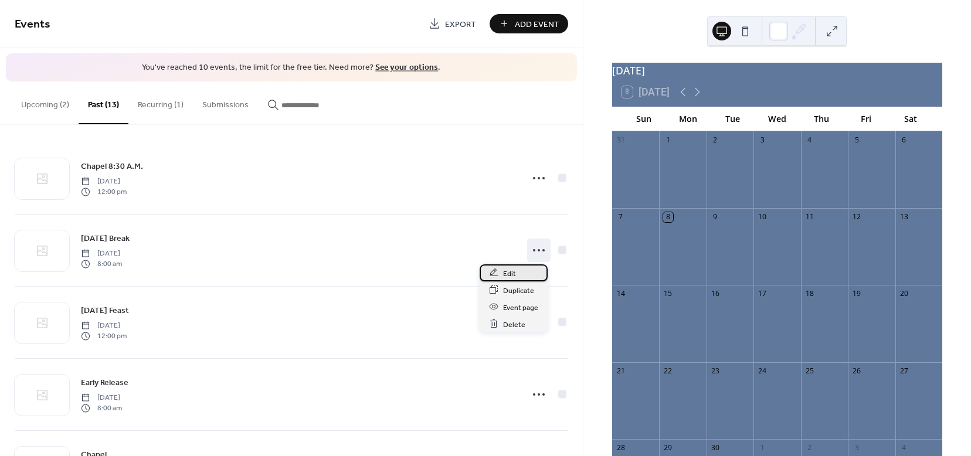
click at [520, 271] on div "Edit" at bounding box center [513, 272] width 68 height 17
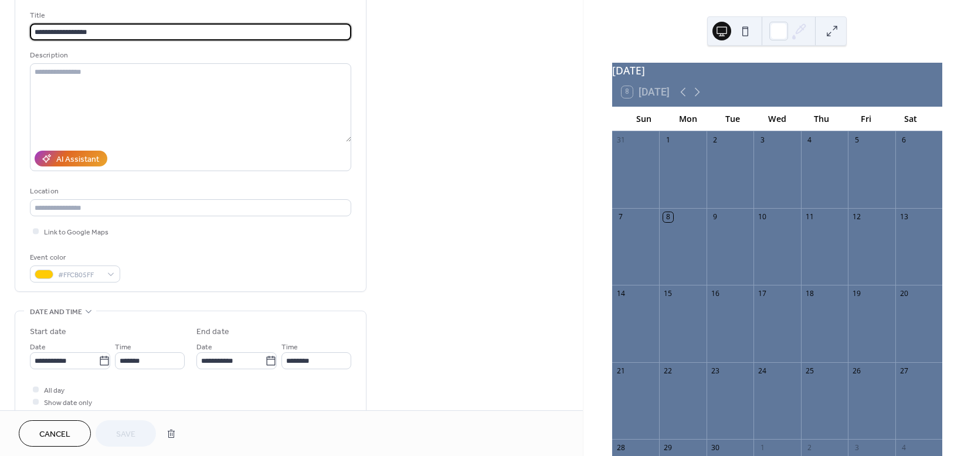
scroll to position [75, 0]
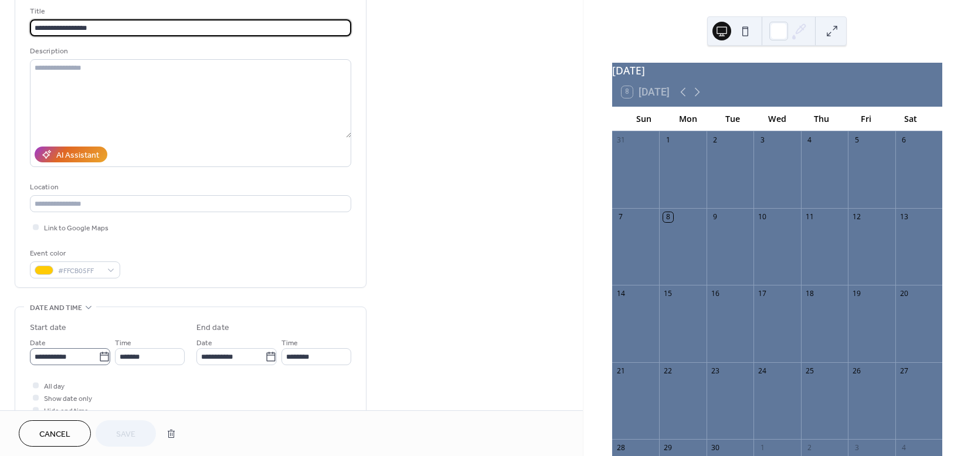
click at [100, 356] on icon at bounding box center [104, 357] width 12 height 12
click at [98, 356] on input "**********" at bounding box center [64, 356] width 69 height 17
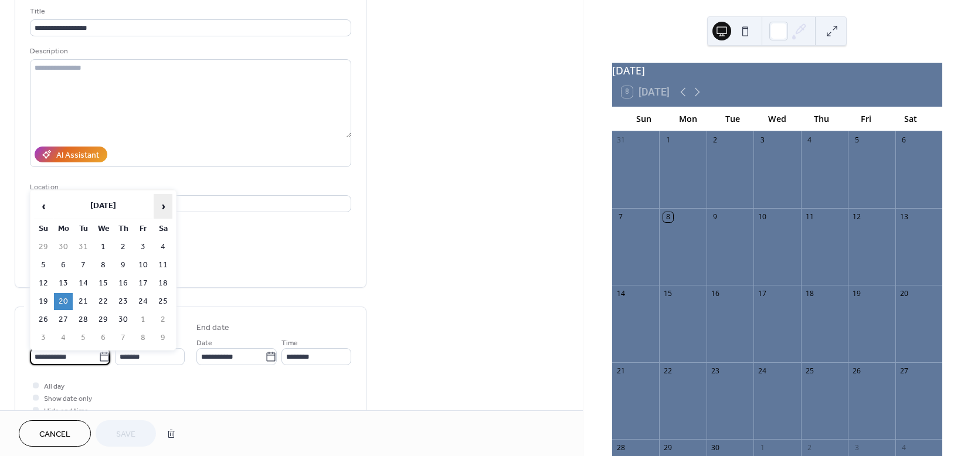
click at [162, 205] on span "›" at bounding box center [163, 206] width 18 height 23
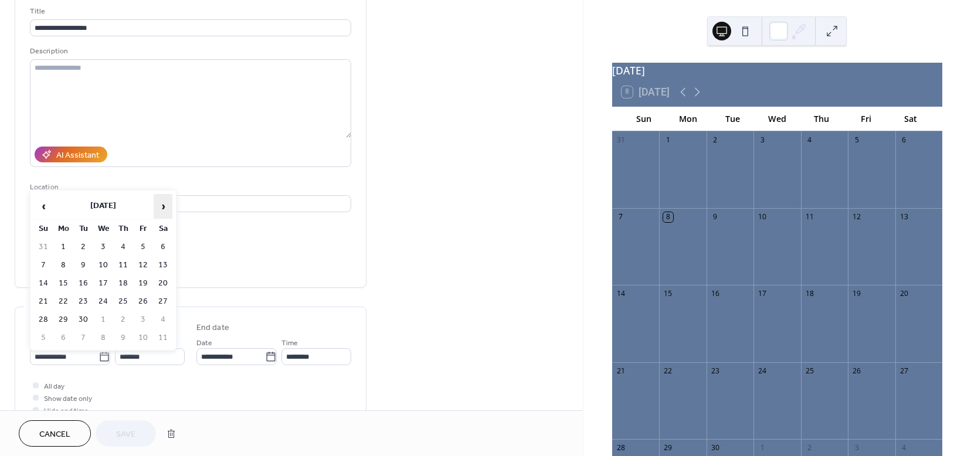
click at [162, 205] on span "›" at bounding box center [163, 206] width 18 height 23
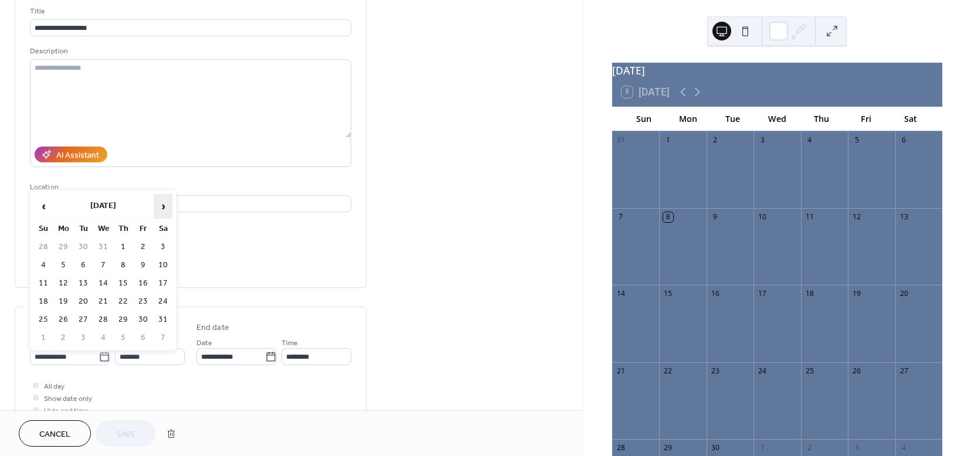
click at [162, 205] on span "›" at bounding box center [163, 206] width 18 height 23
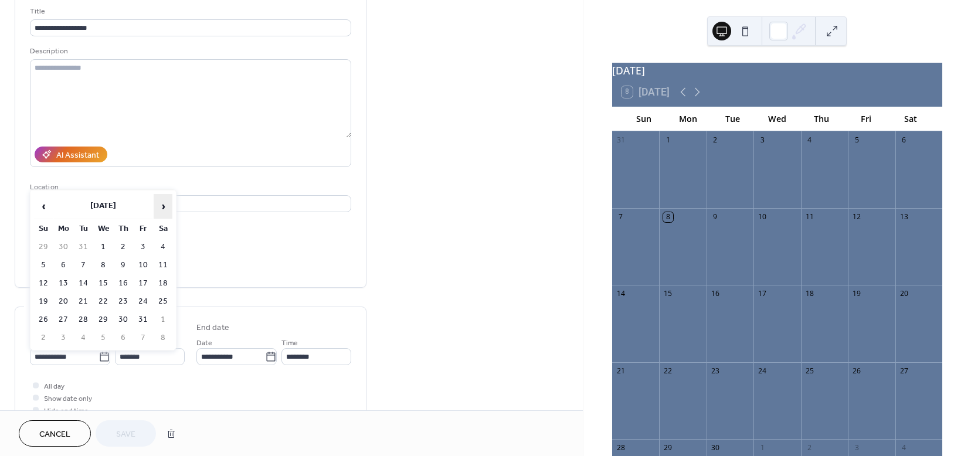
click at [162, 205] on span "›" at bounding box center [163, 206] width 18 height 23
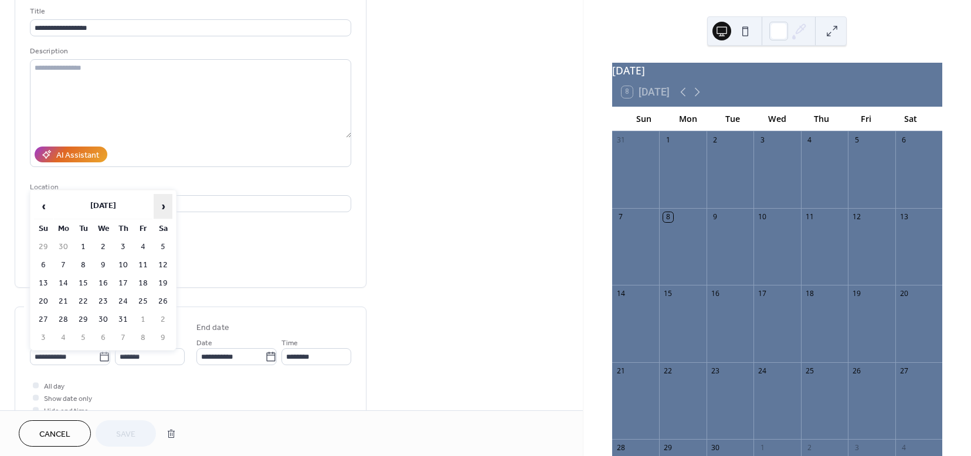
click at [162, 205] on span "›" at bounding box center [163, 206] width 18 height 23
click at [64, 318] on td "24" at bounding box center [63, 319] width 19 height 17
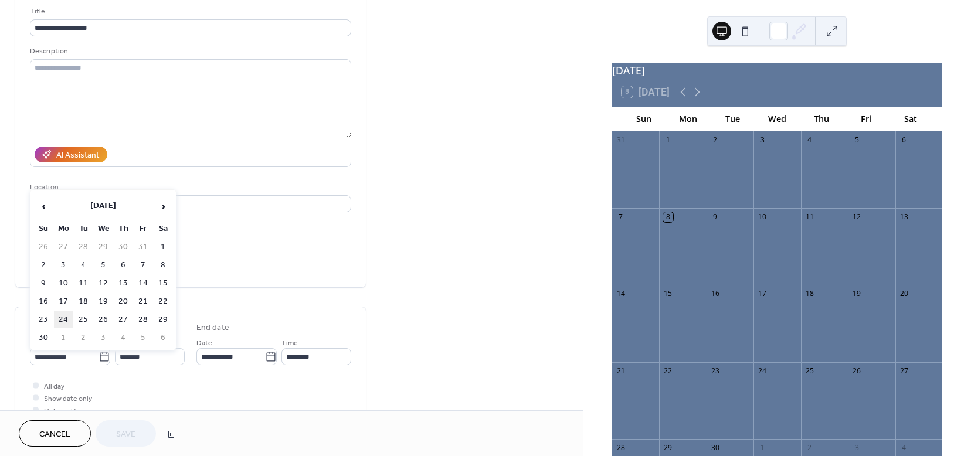
type input "**********"
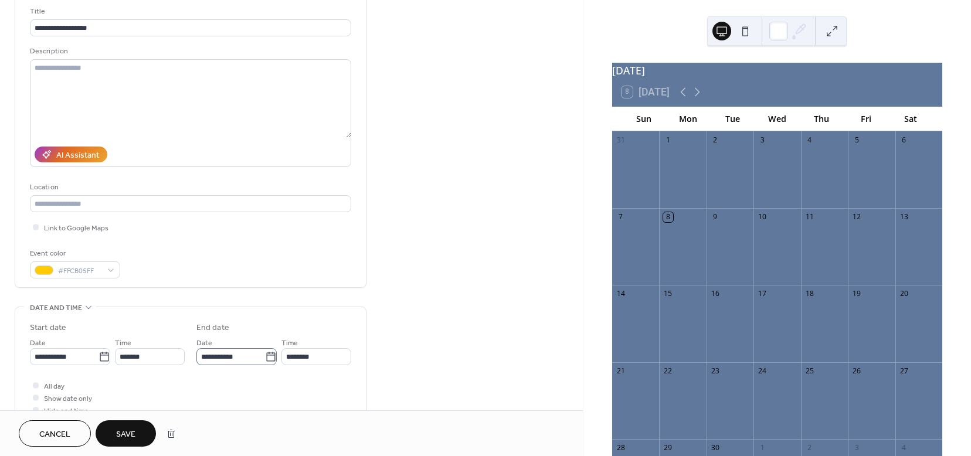
click at [268, 358] on icon at bounding box center [271, 357] width 12 height 12
click at [265, 358] on input "**********" at bounding box center [230, 356] width 69 height 17
click at [309, 317] on td "28" at bounding box center [309, 319] width 19 height 17
click at [256, 387] on div "All day Show date only Hide end time" at bounding box center [190, 397] width 321 height 37
click at [130, 436] on span "Save" at bounding box center [125, 434] width 19 height 12
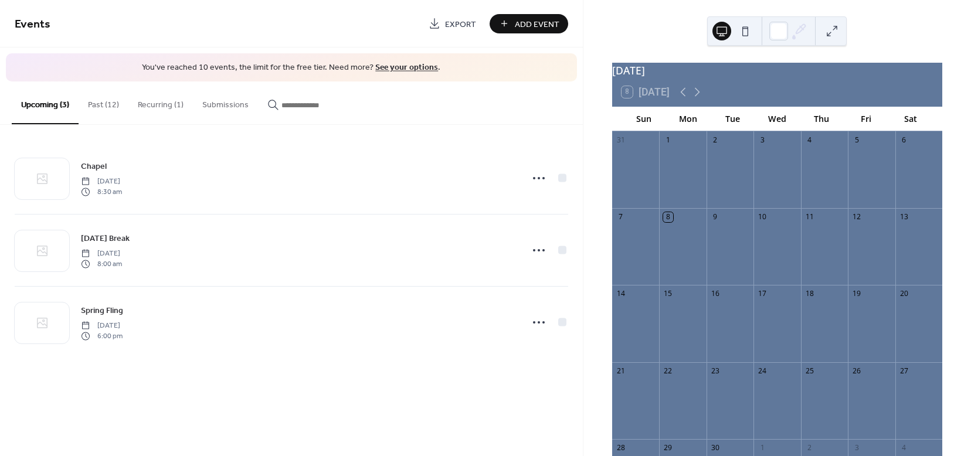
click at [100, 103] on button "Past (12)" at bounding box center [104, 102] width 50 height 42
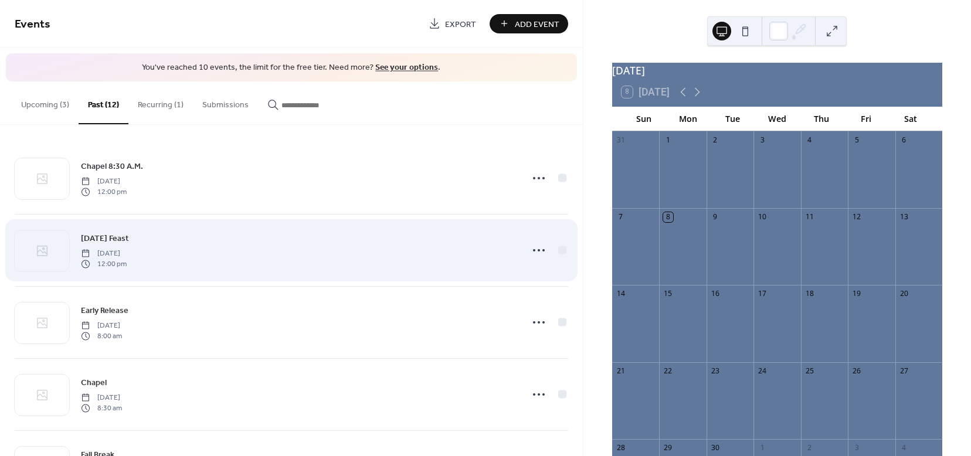
click at [419, 250] on div "[DATE] Feast [DATE] 12:00 pm" at bounding box center [298, 251] width 434 height 38
click at [540, 252] on icon at bounding box center [538, 250] width 19 height 19
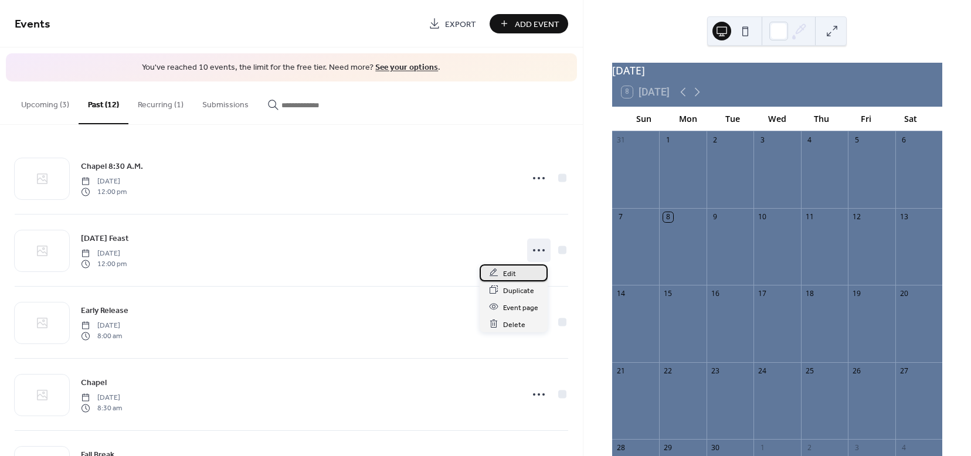
click at [513, 273] on span "Edit" at bounding box center [509, 273] width 13 height 12
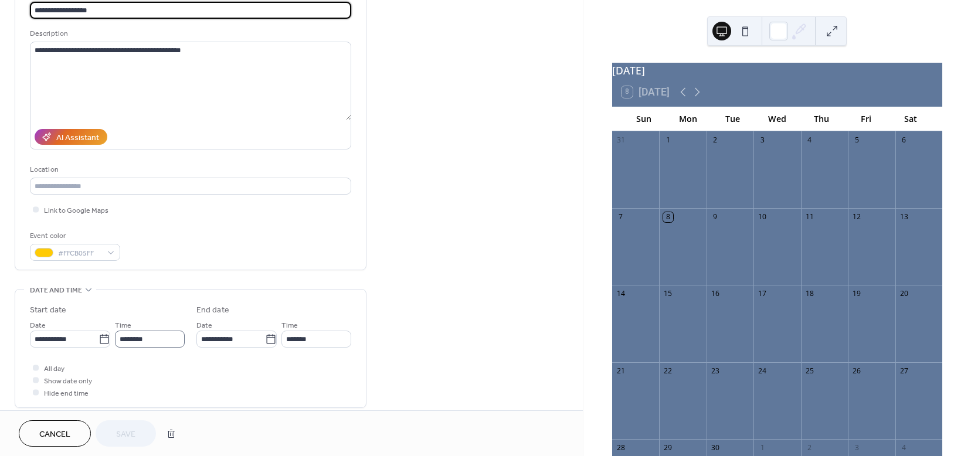
scroll to position [94, 0]
click at [102, 339] on icon at bounding box center [104, 338] width 12 height 12
click at [98, 339] on input "**********" at bounding box center [64, 337] width 69 height 17
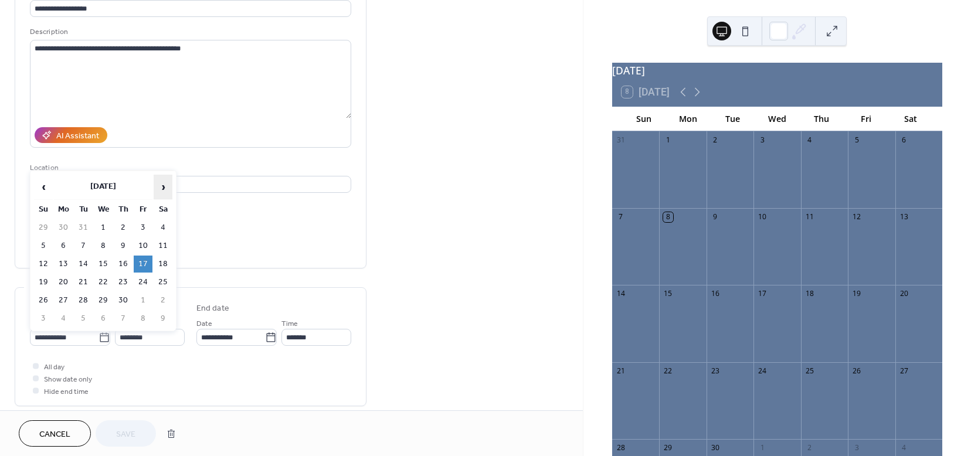
click at [163, 191] on span "›" at bounding box center [163, 186] width 18 height 23
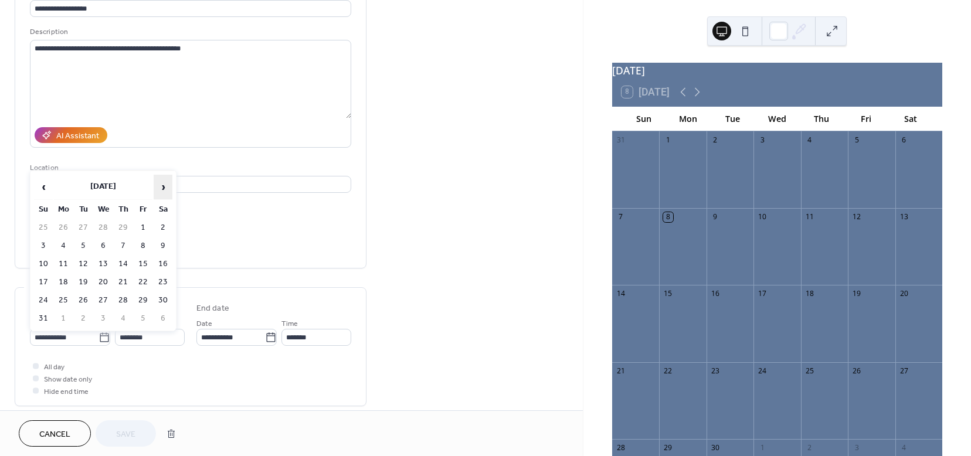
click at [163, 191] on span "›" at bounding box center [163, 186] width 18 height 23
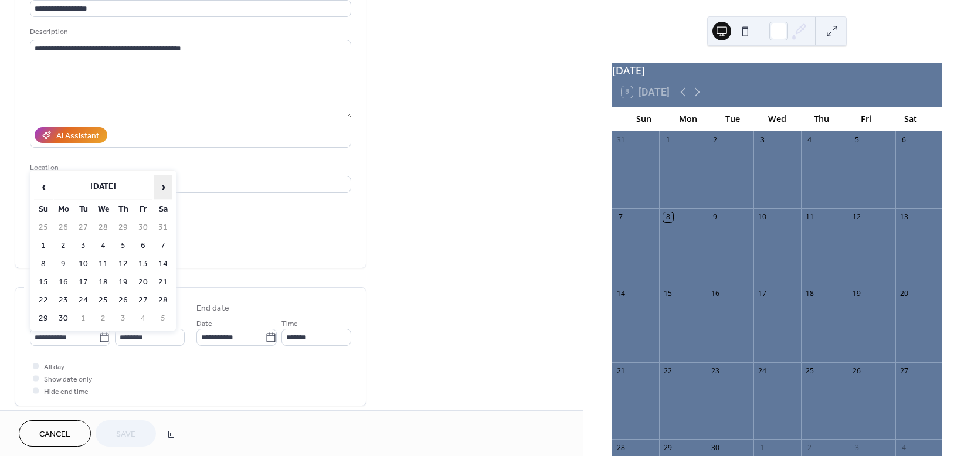
click at [163, 191] on span "›" at bounding box center [163, 186] width 18 height 23
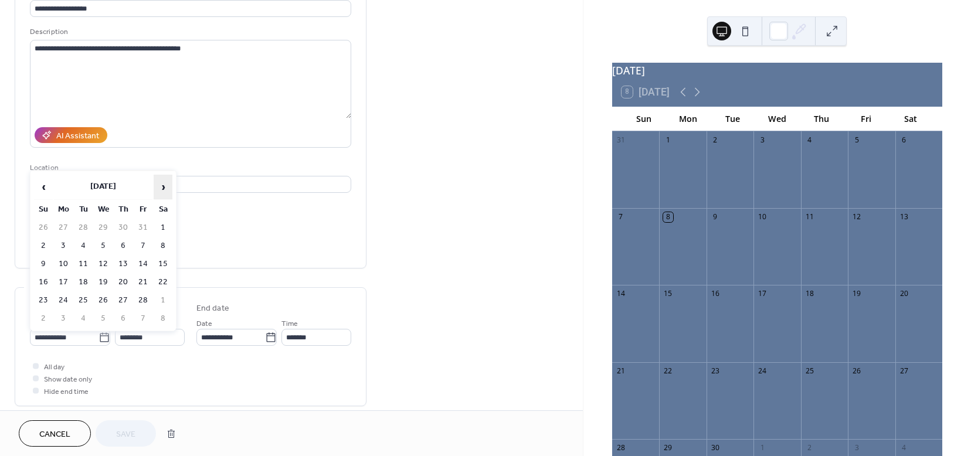
click at [163, 191] on span "›" at bounding box center [163, 186] width 18 height 23
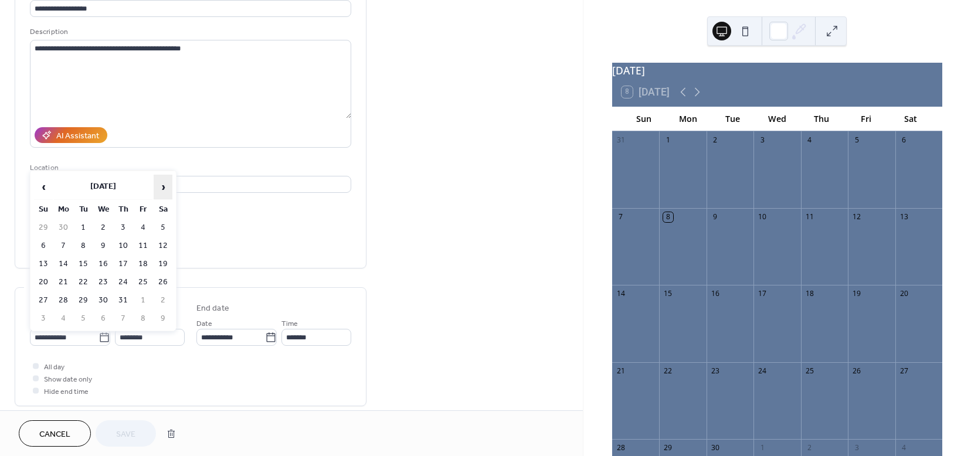
click at [163, 191] on span "›" at bounding box center [163, 186] width 18 height 23
click at [145, 281] on td "21" at bounding box center [143, 282] width 19 height 17
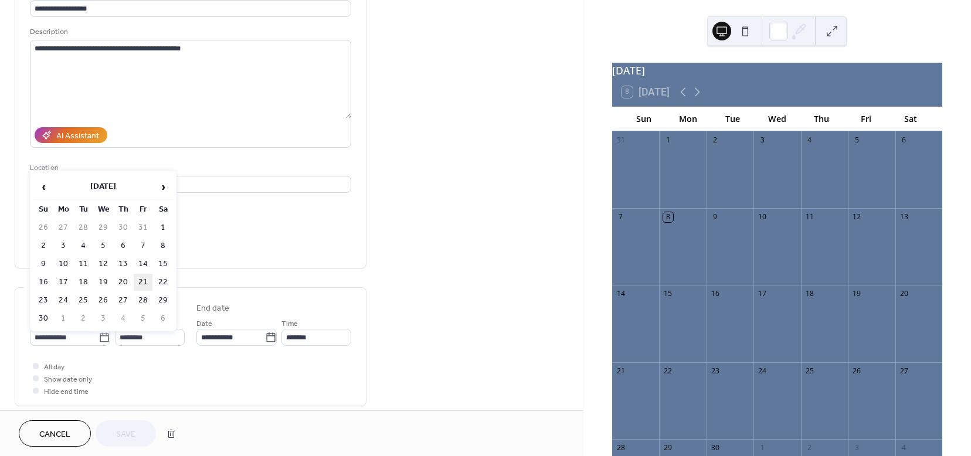
type input "**********"
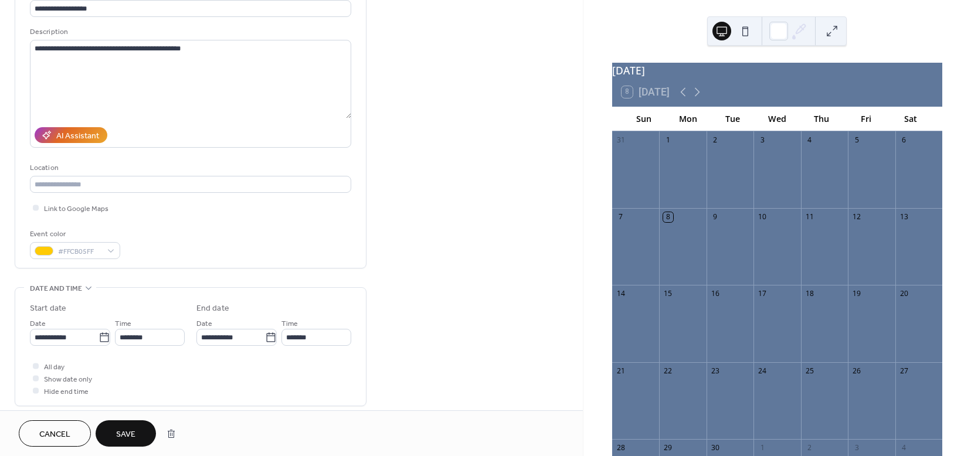
click at [128, 431] on span "Save" at bounding box center [125, 434] width 19 height 12
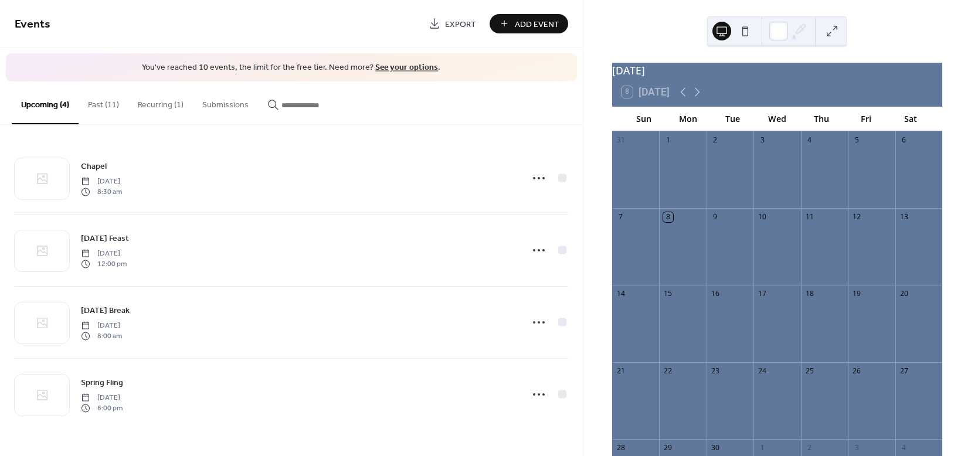
click at [108, 98] on button "Past (11)" at bounding box center [104, 102] width 50 height 42
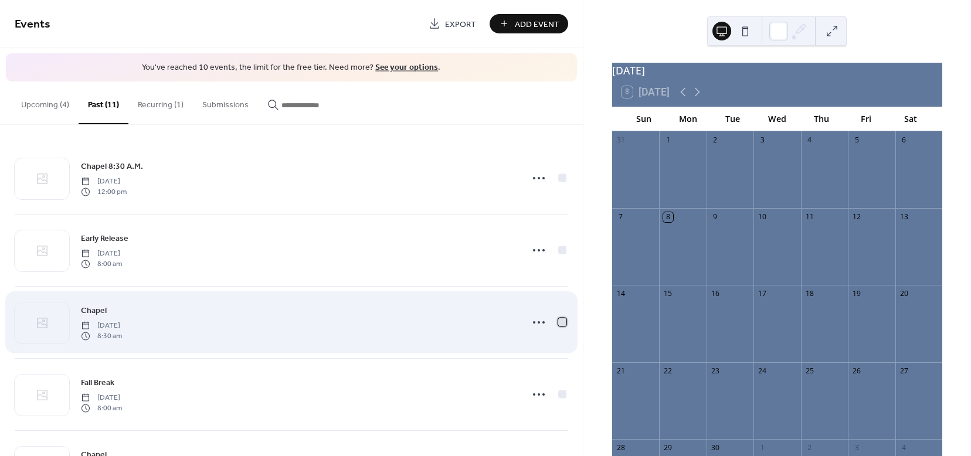
click at [558, 323] on div at bounding box center [562, 322] width 8 height 8
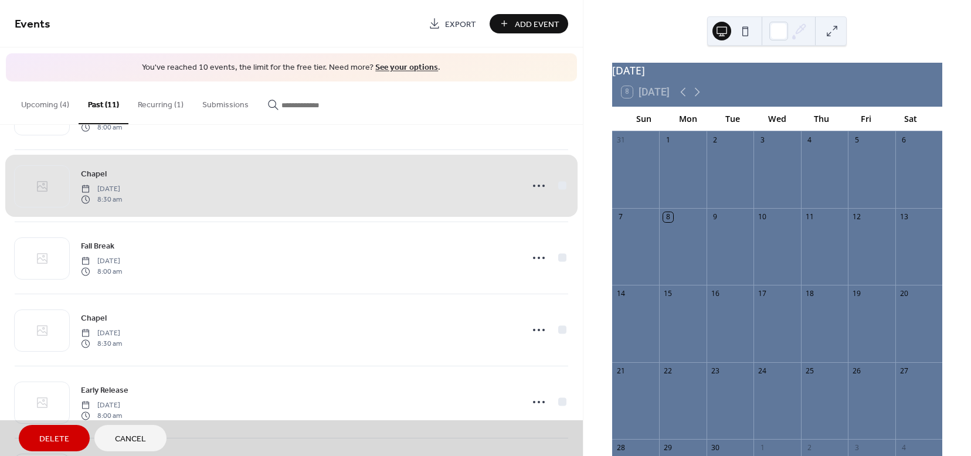
scroll to position [142, 0]
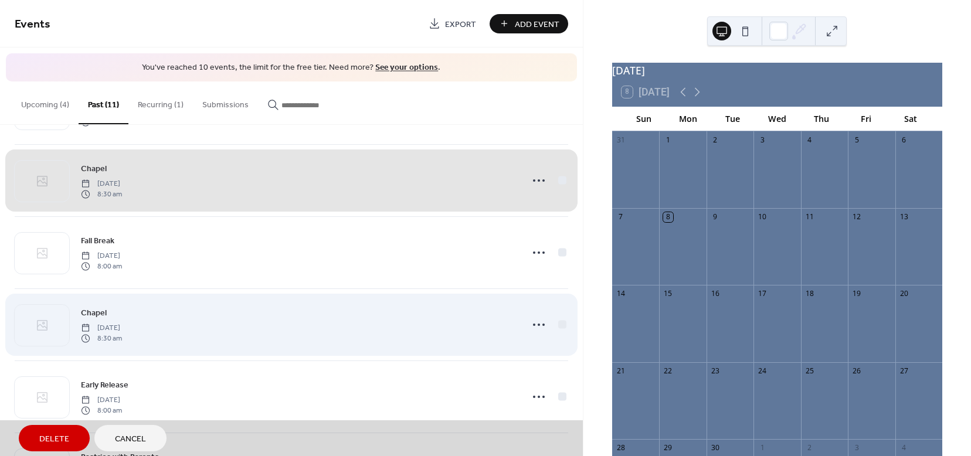
click at [562, 322] on div "Chapel [DATE] 8:30 am" at bounding box center [291, 324] width 553 height 72
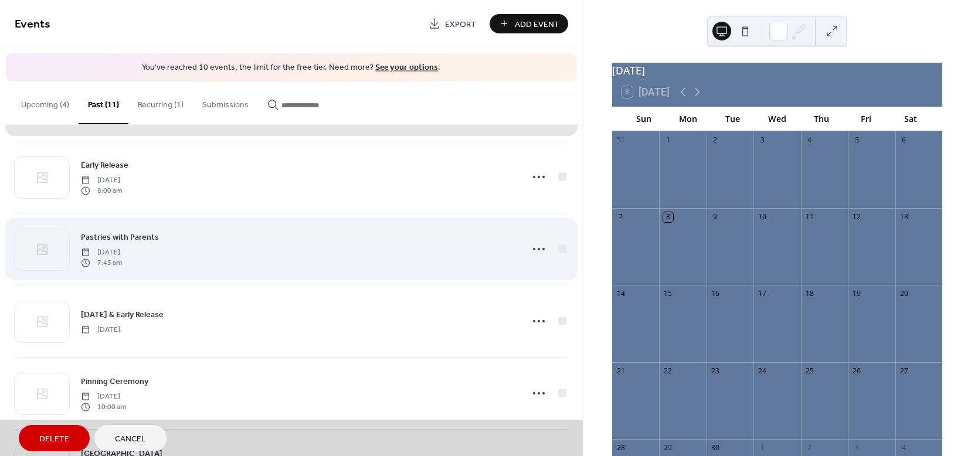
scroll to position [370, 0]
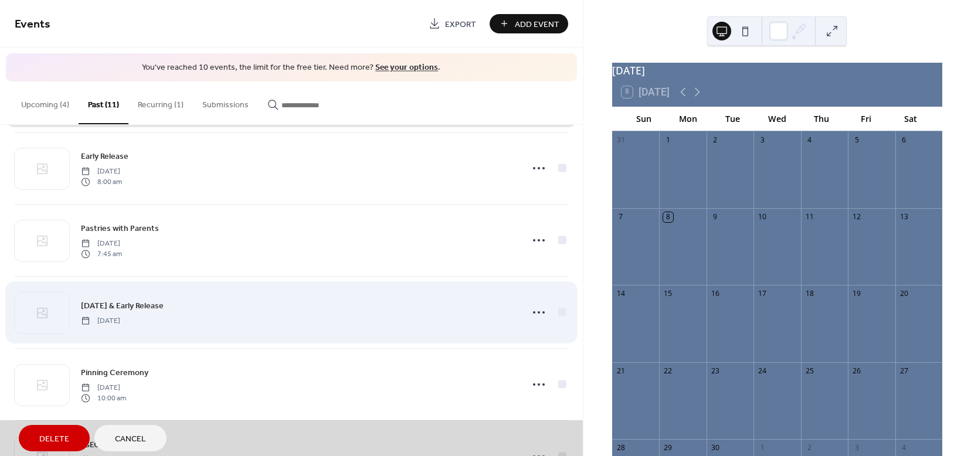
click at [556, 314] on div "[DATE] & Early Release [DATE]" at bounding box center [291, 312] width 553 height 72
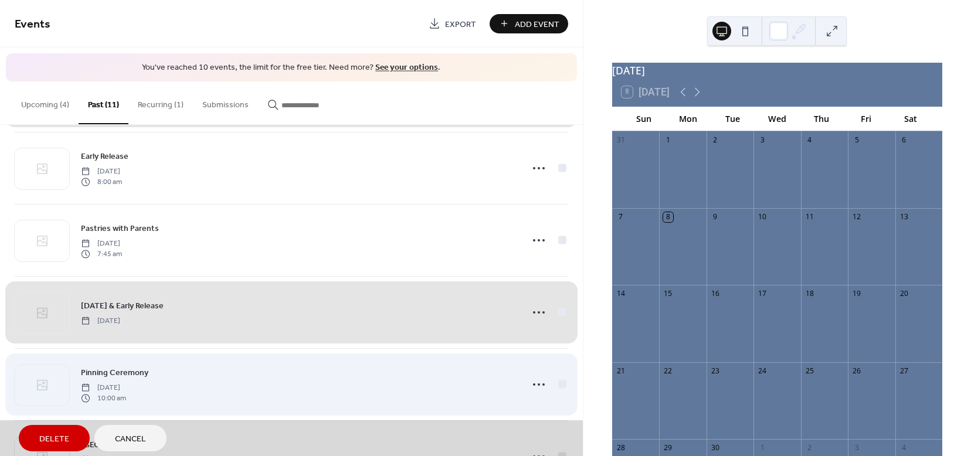
drag, startPoint x: 557, startPoint y: 385, endPoint x: 554, endPoint y: 390, distance: 6.0
click at [557, 385] on div "Pinning Ceremony [DATE] 10:00 am" at bounding box center [291, 384] width 553 height 72
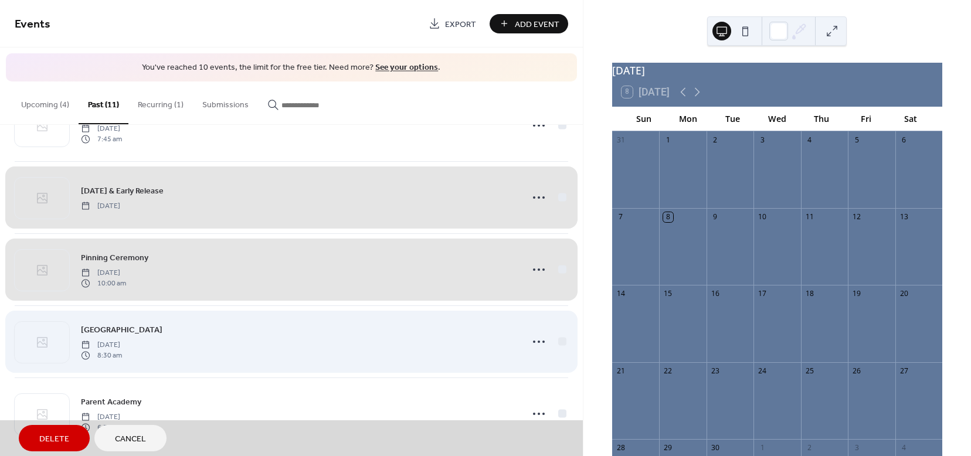
scroll to position [496, 0]
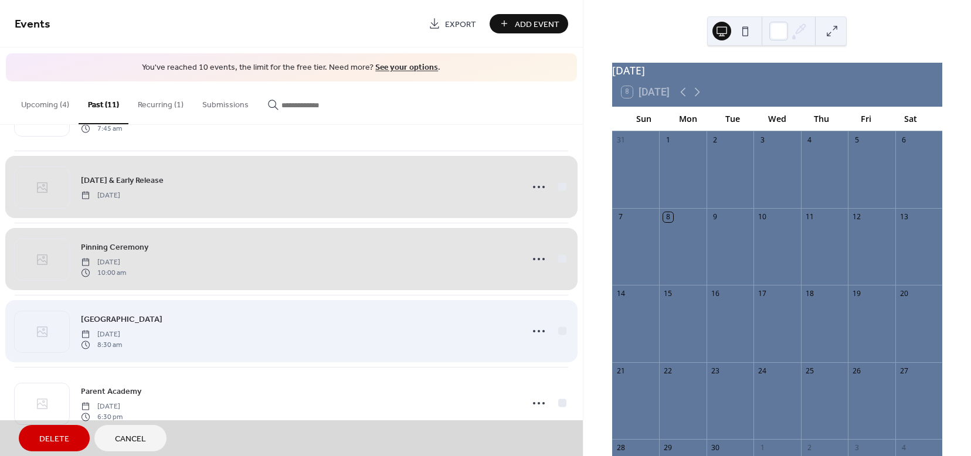
click at [555, 328] on div "[GEOGRAPHIC_DATA] [DATE] 8:30 am" at bounding box center [291, 331] width 553 height 72
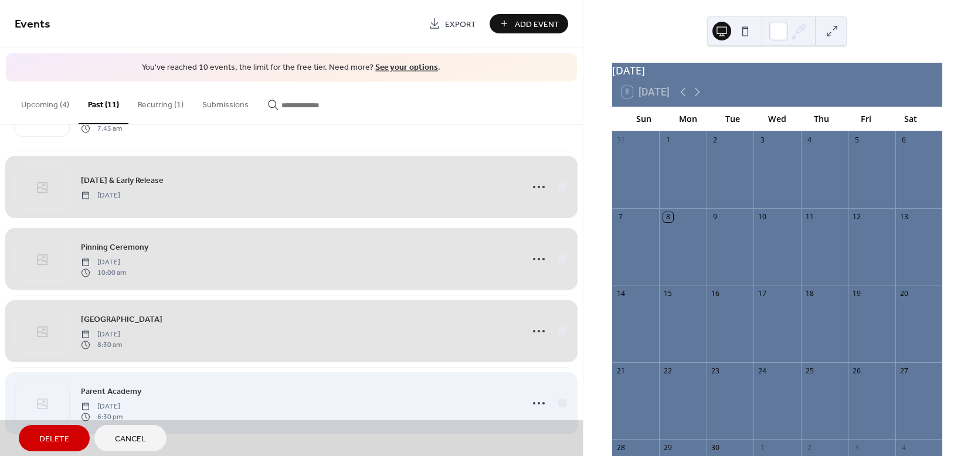
click at [561, 405] on div "Parent Academy [DATE] 6:30 pm" at bounding box center [291, 403] width 553 height 72
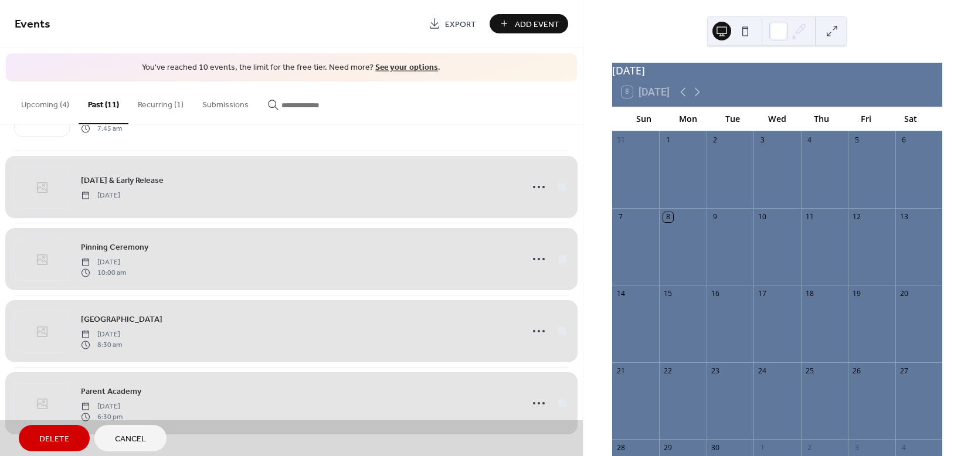
click at [56, 435] on span "Delete" at bounding box center [54, 439] width 30 height 12
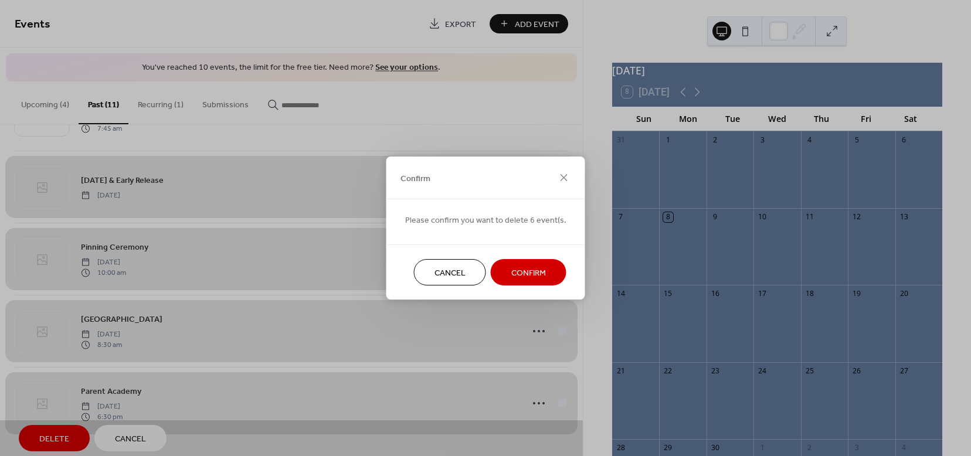
click at [521, 274] on span "Confirm" at bounding box center [528, 273] width 35 height 12
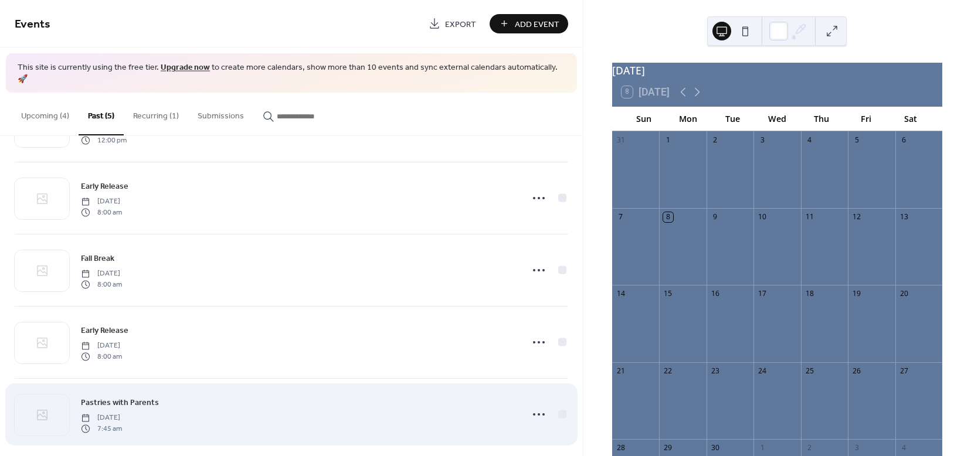
click at [254, 396] on div "Pastries with Parents [DATE] 7:45 am" at bounding box center [298, 415] width 434 height 38
click at [538, 413] on circle at bounding box center [539, 414] width 2 height 2
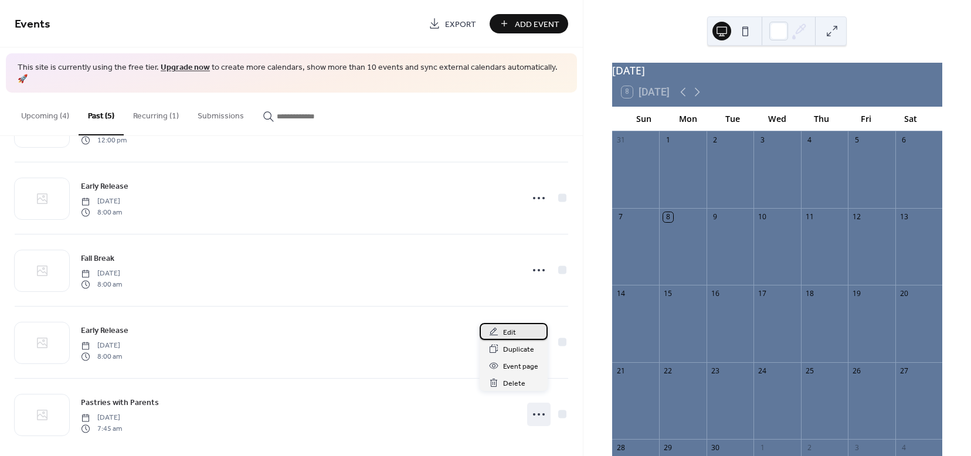
click at [508, 328] on span "Edit" at bounding box center [509, 333] width 13 height 12
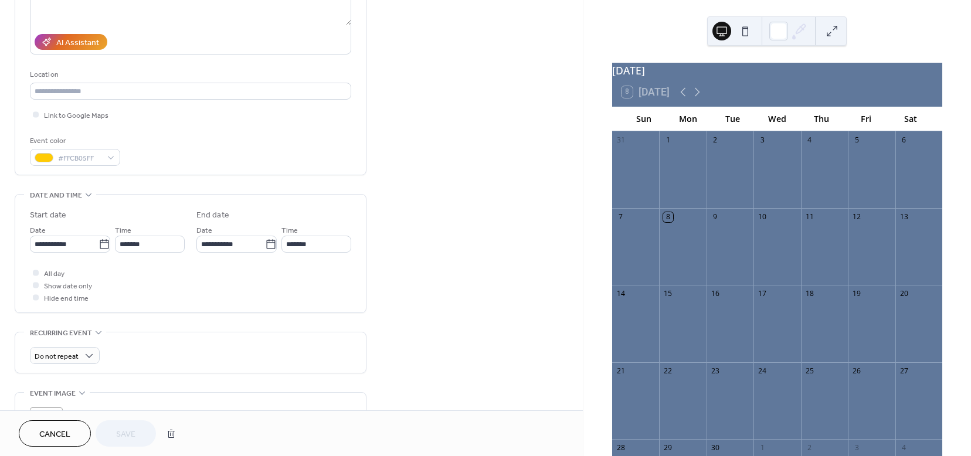
scroll to position [218, 0]
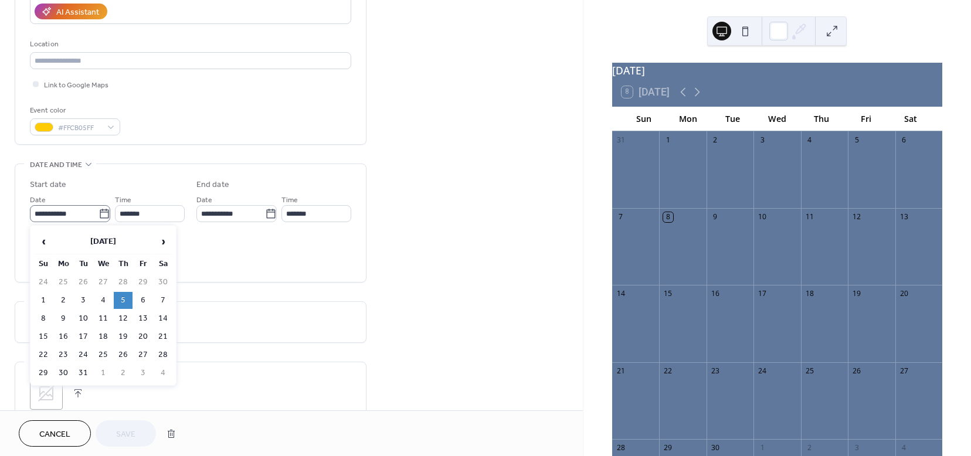
click at [103, 217] on icon at bounding box center [104, 214] width 12 height 12
click at [98, 217] on input "**********" at bounding box center [64, 213] width 69 height 17
click at [165, 240] on span "›" at bounding box center [163, 241] width 18 height 23
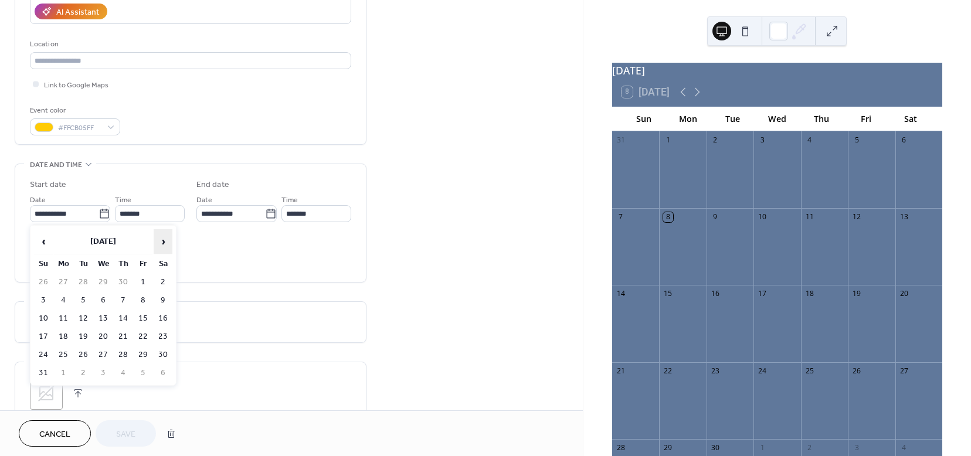
click at [165, 240] on span "›" at bounding box center [163, 241] width 18 height 23
click at [166, 240] on span "›" at bounding box center [163, 241] width 18 height 23
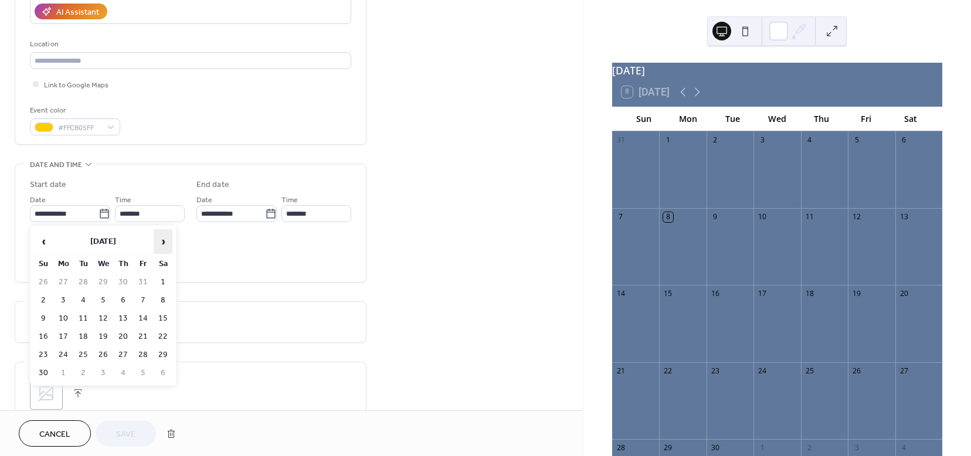
click at [166, 240] on span "›" at bounding box center [163, 241] width 18 height 23
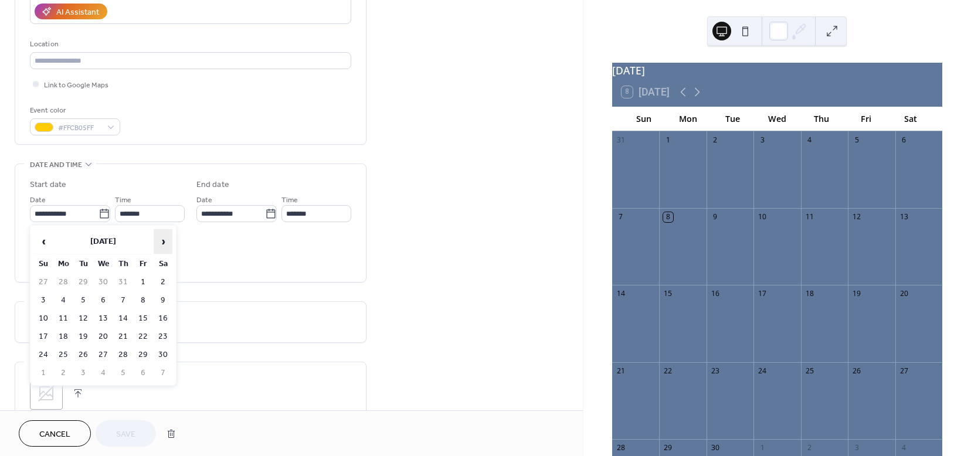
click at [166, 240] on span "›" at bounding box center [163, 241] width 18 height 23
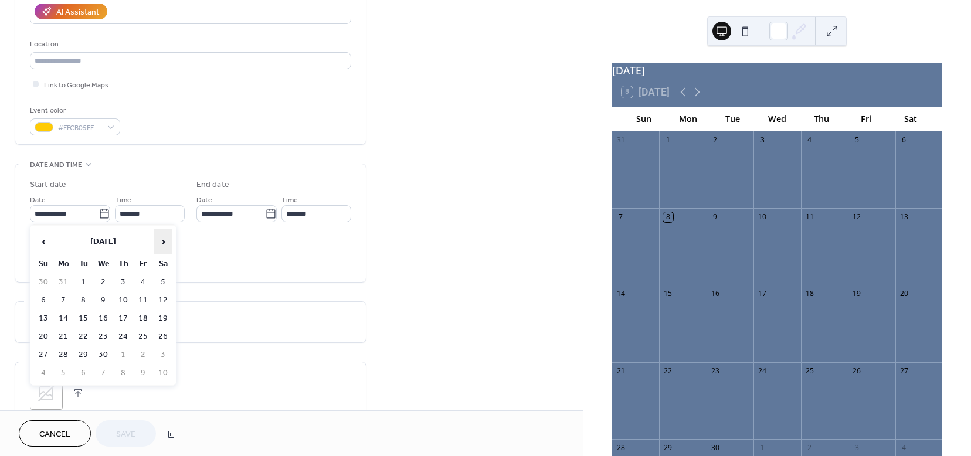
click at [166, 240] on span "›" at bounding box center [163, 241] width 18 height 23
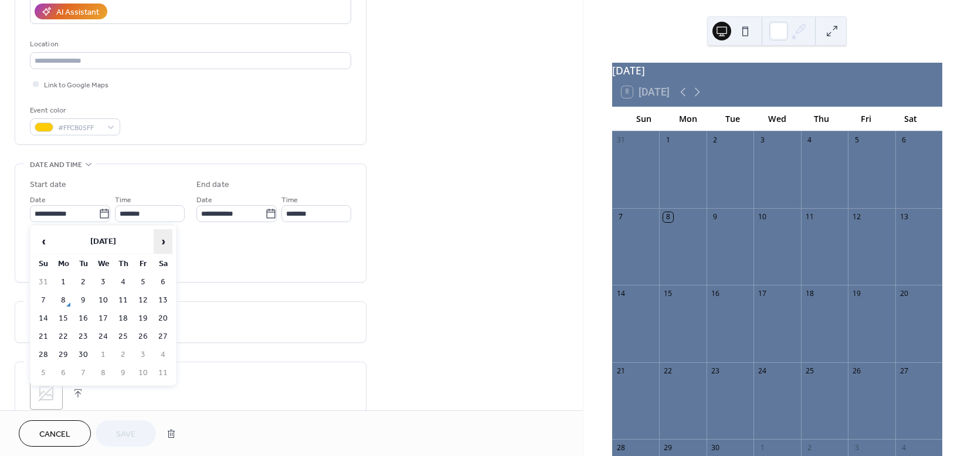
click at [166, 240] on span "›" at bounding box center [163, 241] width 18 height 23
click at [43, 240] on span "‹" at bounding box center [44, 241] width 18 height 23
click at [123, 283] on td "2" at bounding box center [123, 282] width 19 height 17
type input "**********"
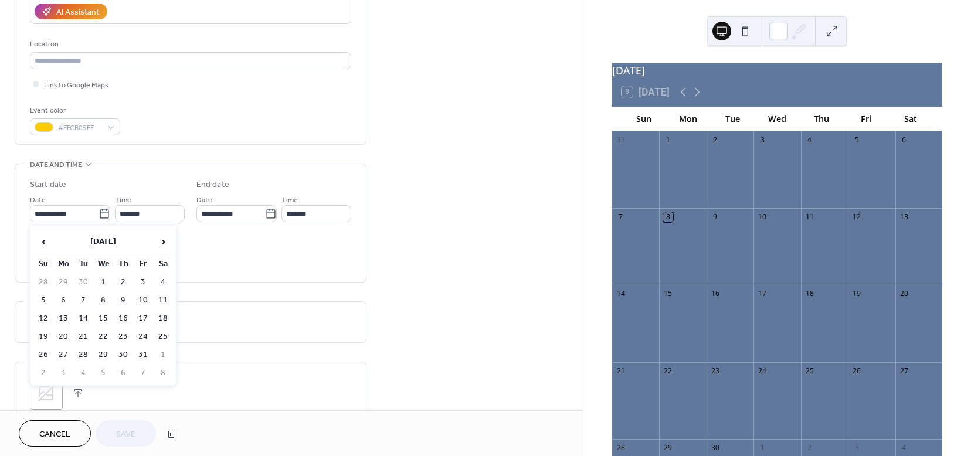
type input "**********"
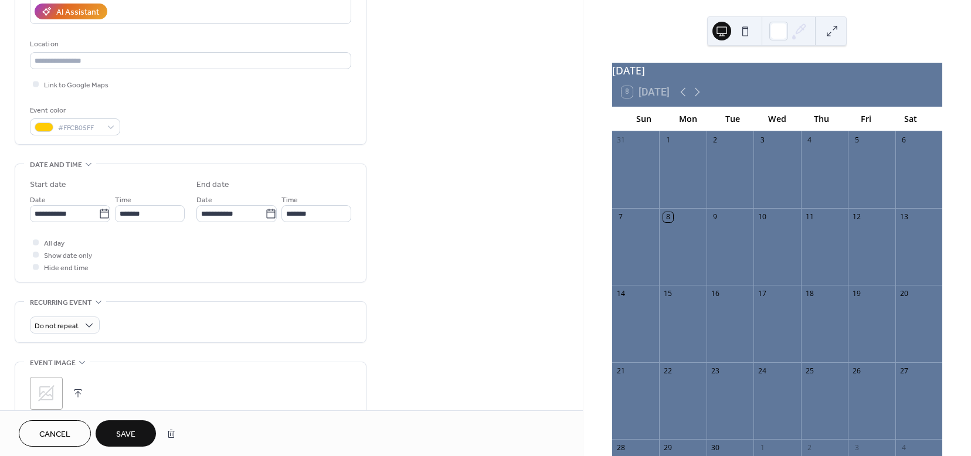
click at [128, 434] on span "Save" at bounding box center [125, 434] width 19 height 12
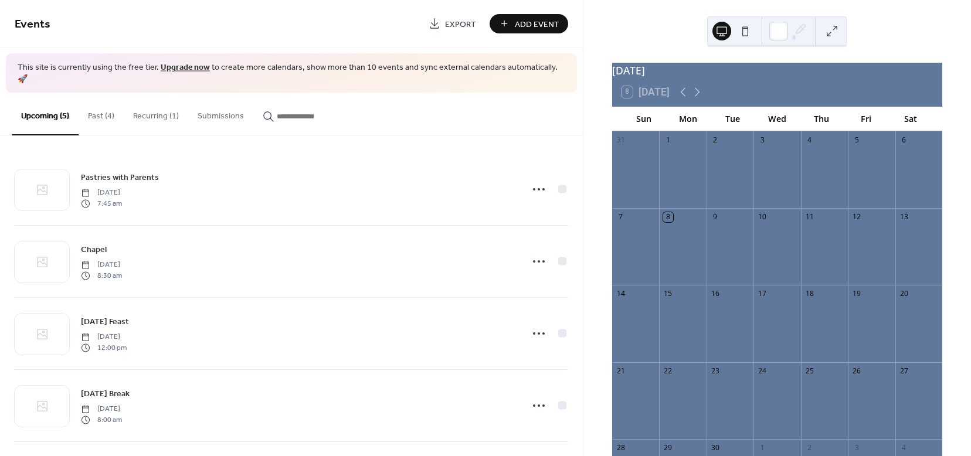
click at [94, 103] on button "Past (4)" at bounding box center [101, 114] width 45 height 42
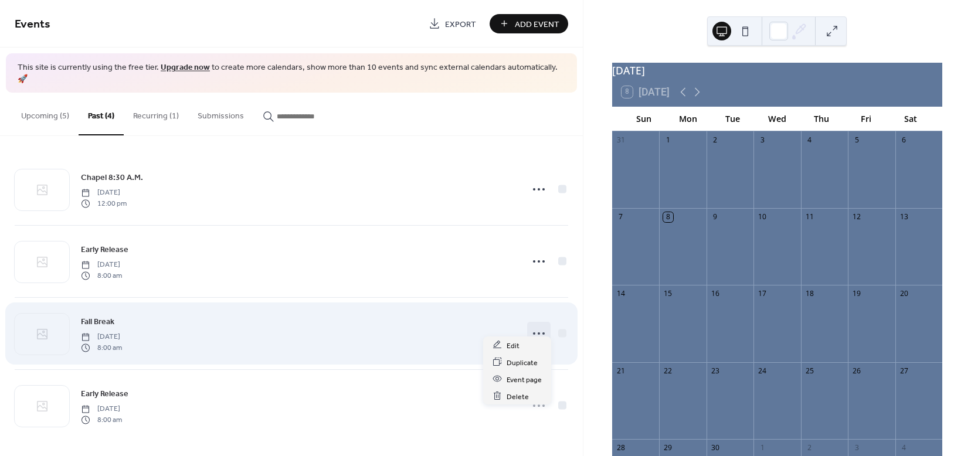
click at [537, 324] on icon at bounding box center [538, 333] width 19 height 19
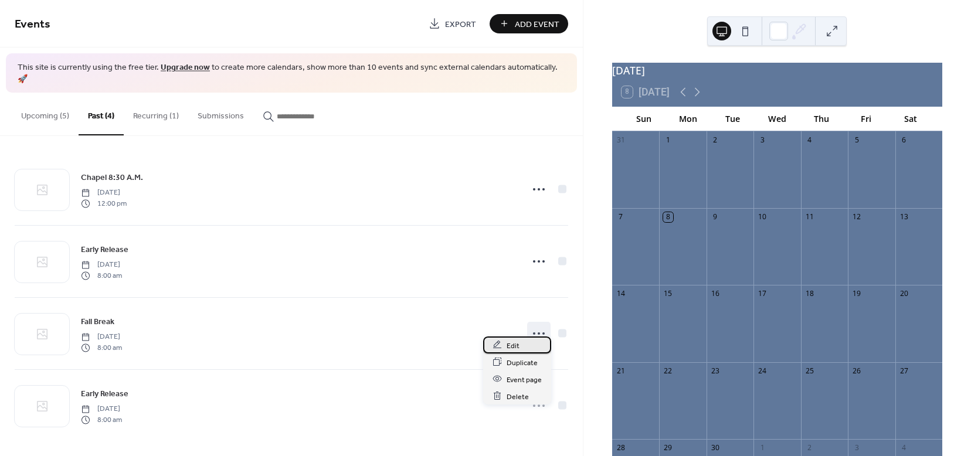
click at [515, 344] on span "Edit" at bounding box center [512, 345] width 13 height 12
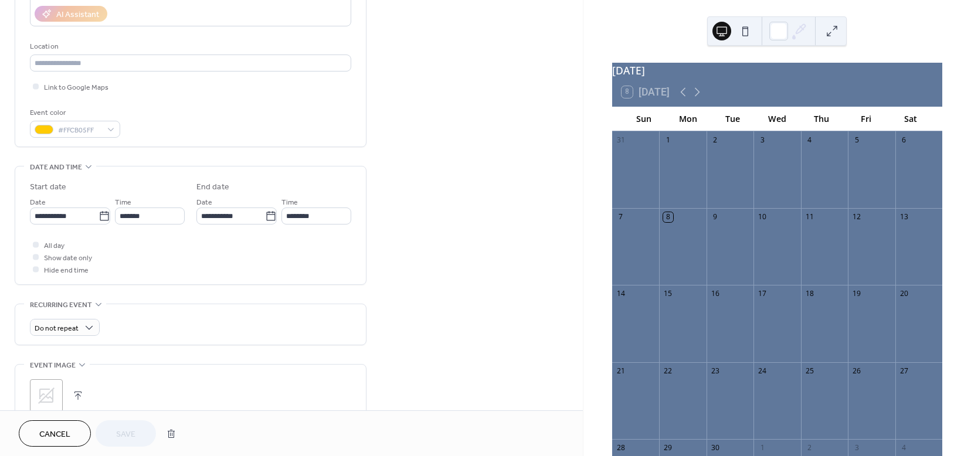
scroll to position [243, 0]
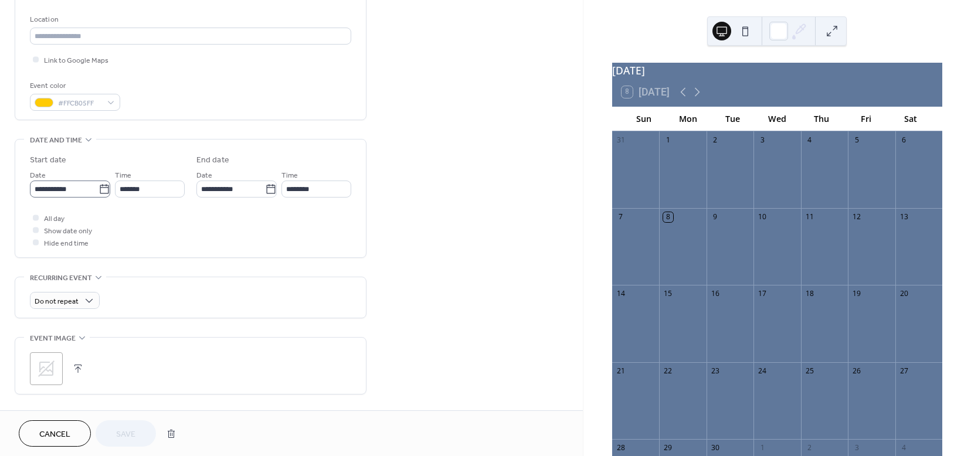
click at [102, 188] on icon at bounding box center [104, 189] width 12 height 12
click at [98, 188] on input "**********" at bounding box center [64, 189] width 69 height 17
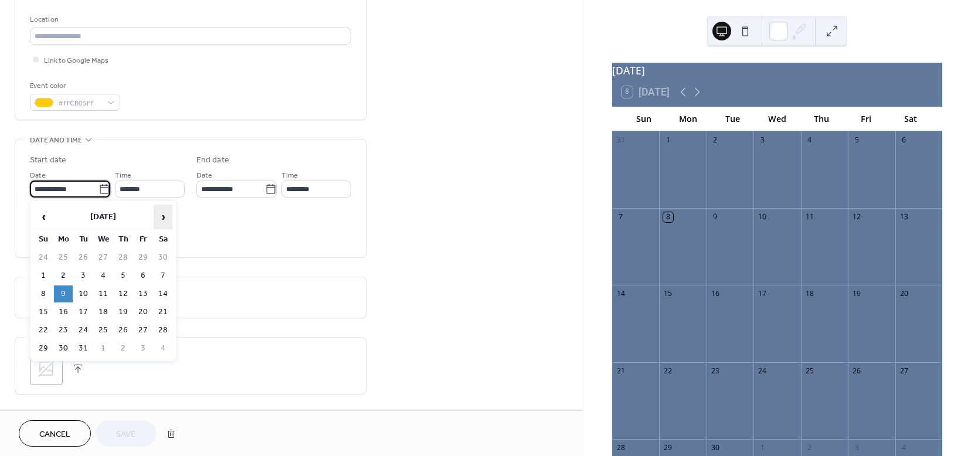
click at [166, 218] on span "›" at bounding box center [163, 216] width 18 height 23
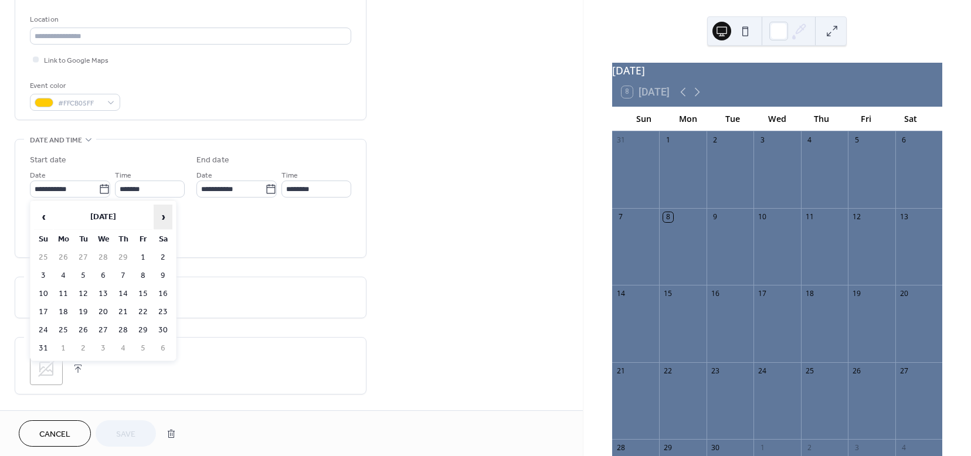
click at [166, 218] on span "›" at bounding box center [163, 216] width 18 height 23
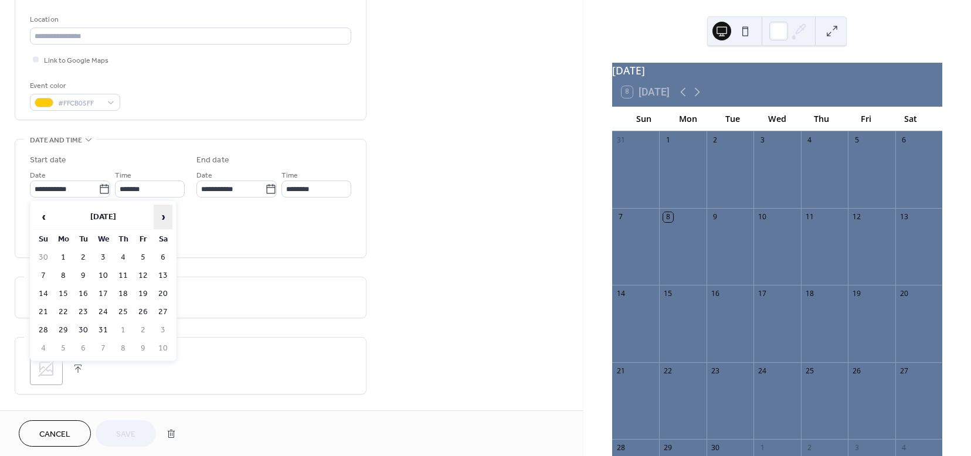
click at [166, 218] on span "›" at bounding box center [163, 216] width 18 height 23
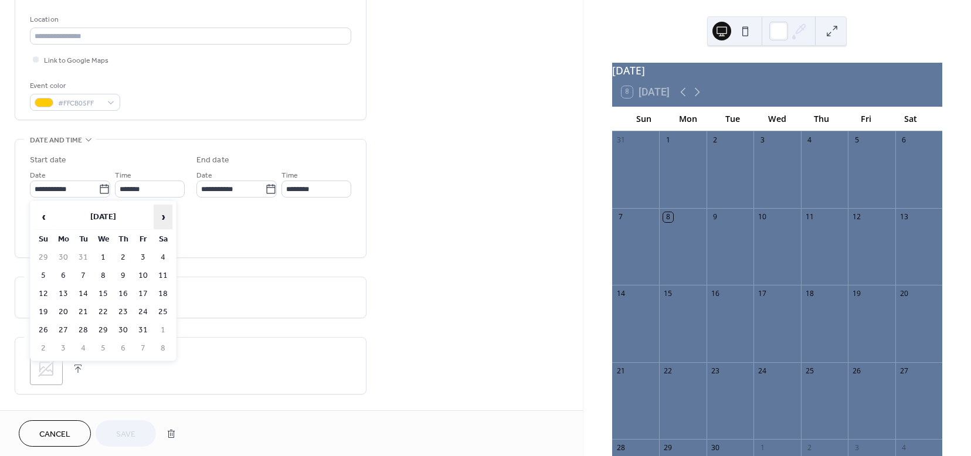
click at [166, 218] on span "›" at bounding box center [163, 216] width 18 height 23
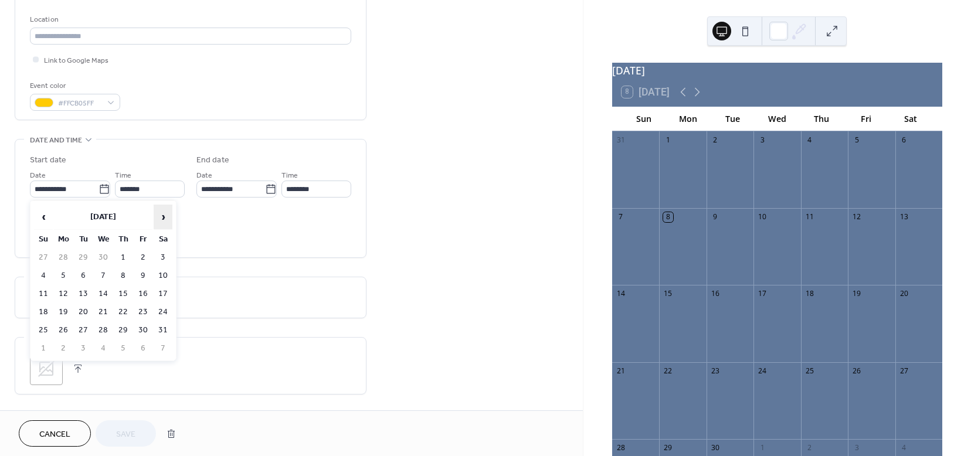
click at [166, 218] on span "›" at bounding box center [163, 216] width 18 height 23
click at [62, 310] on td "20" at bounding box center [63, 312] width 19 height 17
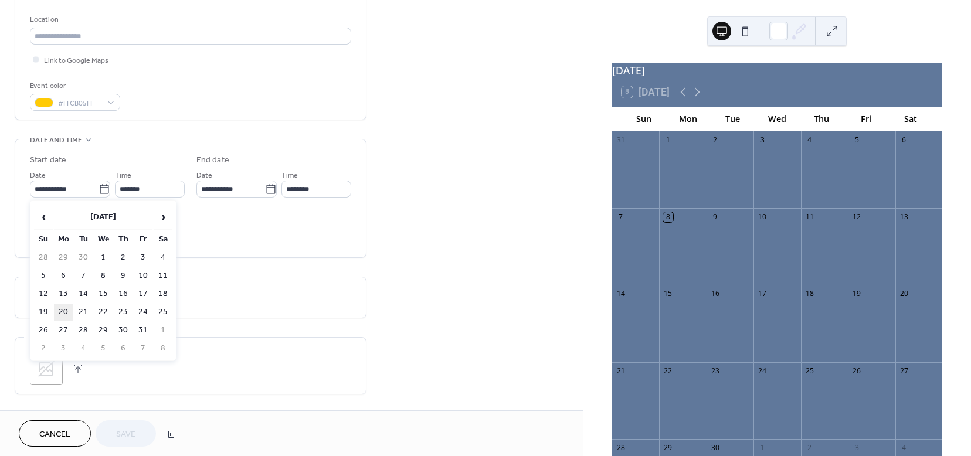
type input "**********"
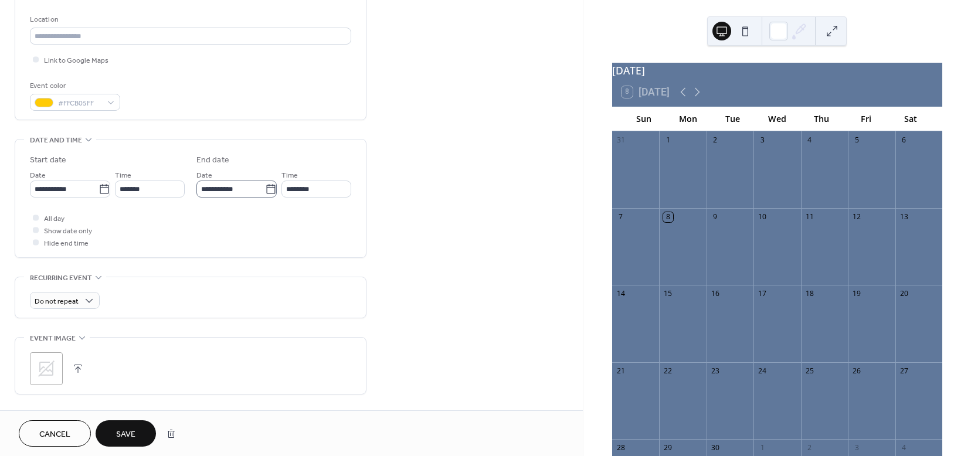
click at [266, 187] on icon at bounding box center [270, 188] width 9 height 9
click at [265, 187] on input "**********" at bounding box center [230, 189] width 69 height 17
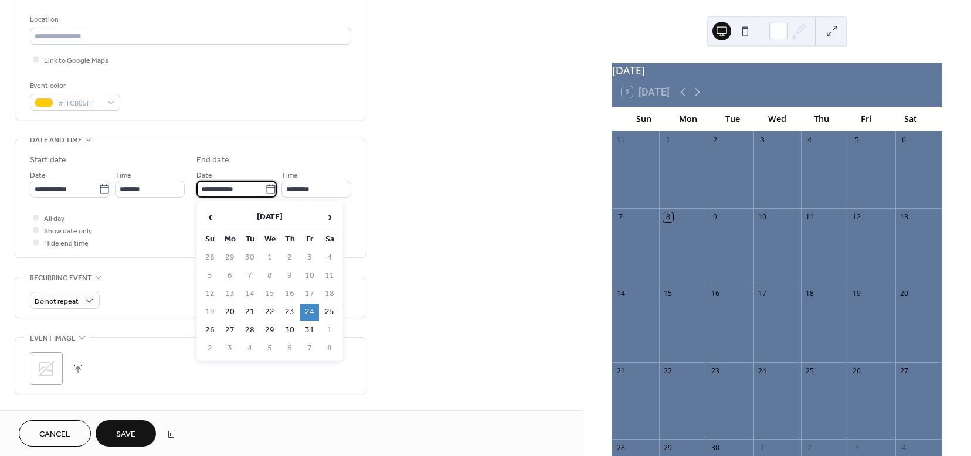
click at [310, 305] on td "24" at bounding box center [309, 312] width 19 height 17
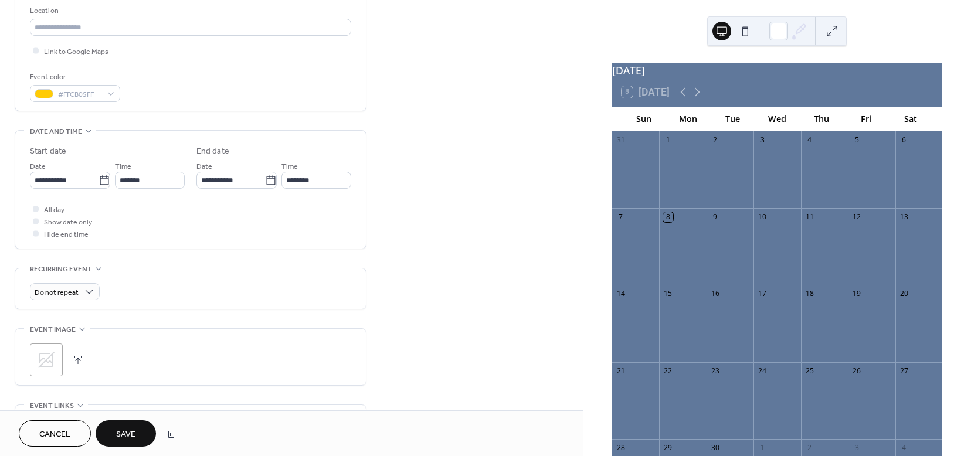
scroll to position [257, 0]
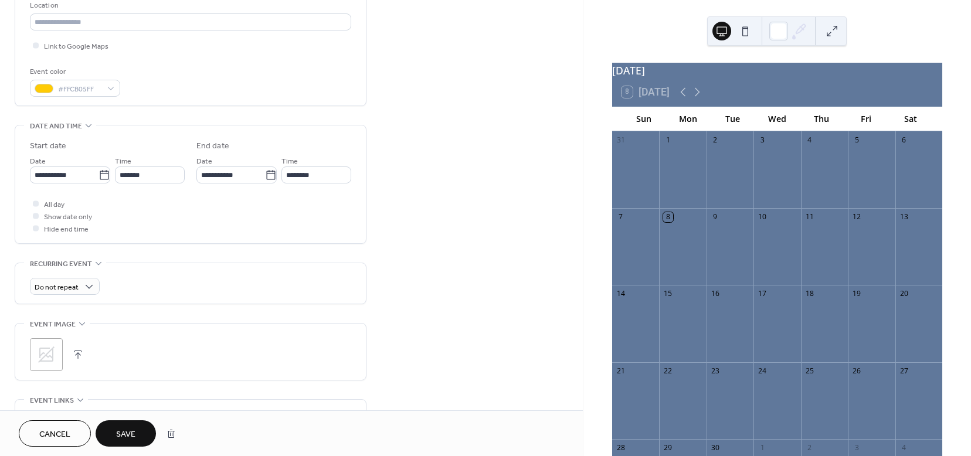
click at [50, 355] on icon at bounding box center [46, 354] width 19 height 19
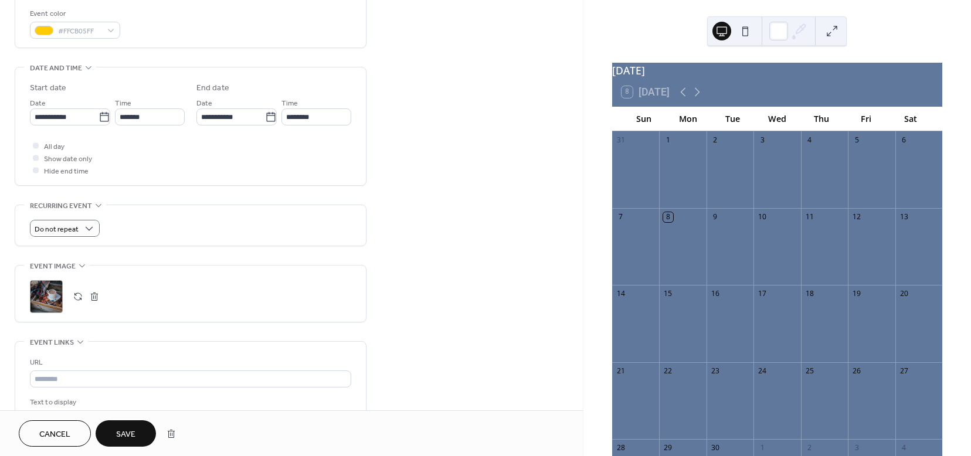
scroll to position [314, 0]
click at [157, 214] on div "Do not repeat" at bounding box center [190, 226] width 321 height 40
click at [131, 434] on span "Save" at bounding box center [125, 434] width 19 height 12
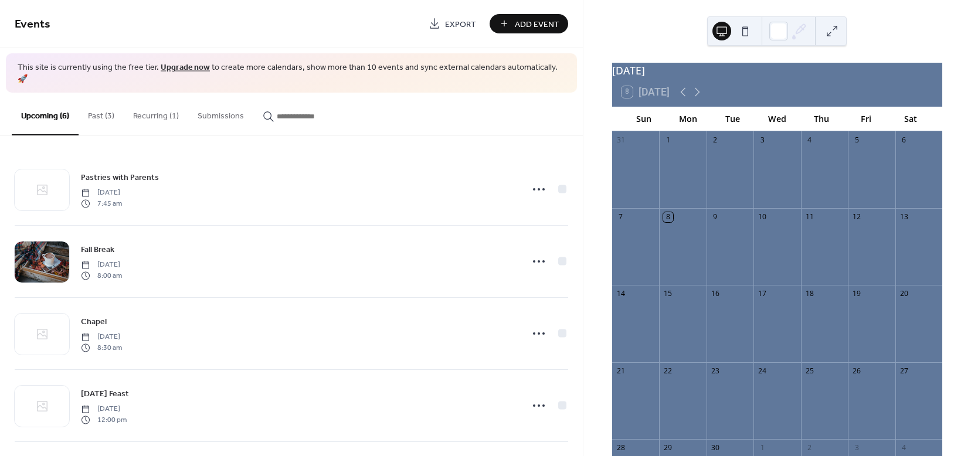
click at [94, 105] on button "Past (3)" at bounding box center [101, 114] width 45 height 42
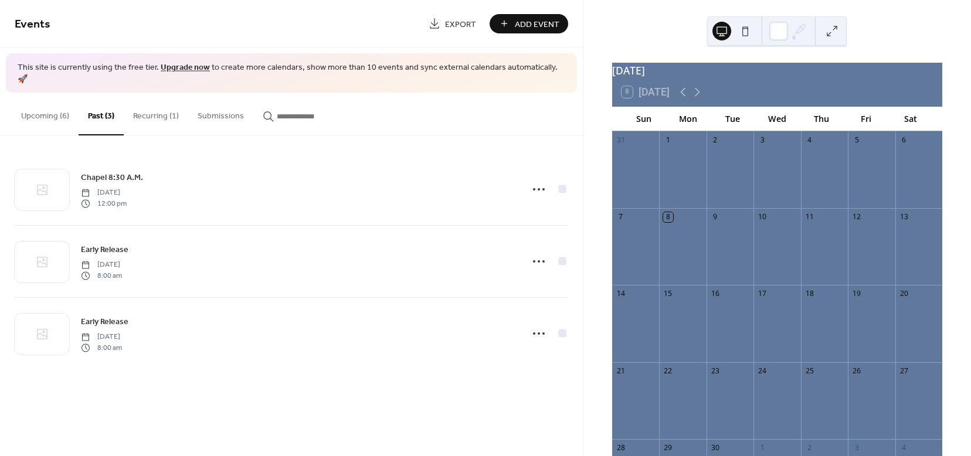
click at [37, 104] on button "Upcoming (6)" at bounding box center [45, 114] width 67 height 42
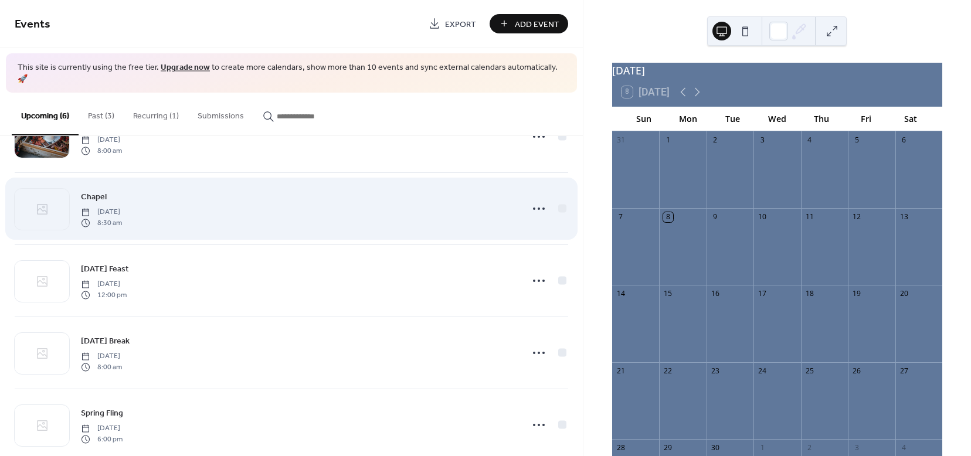
scroll to position [135, 0]
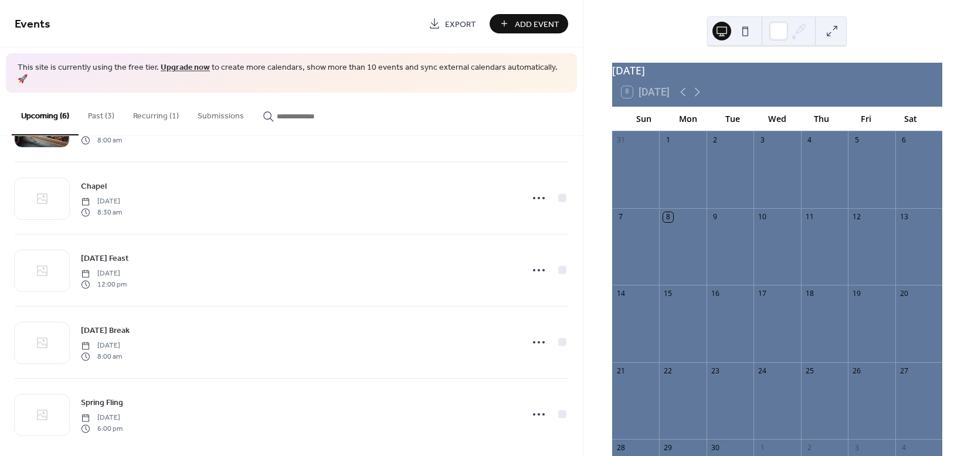
click at [101, 100] on button "Past (3)" at bounding box center [101, 114] width 45 height 42
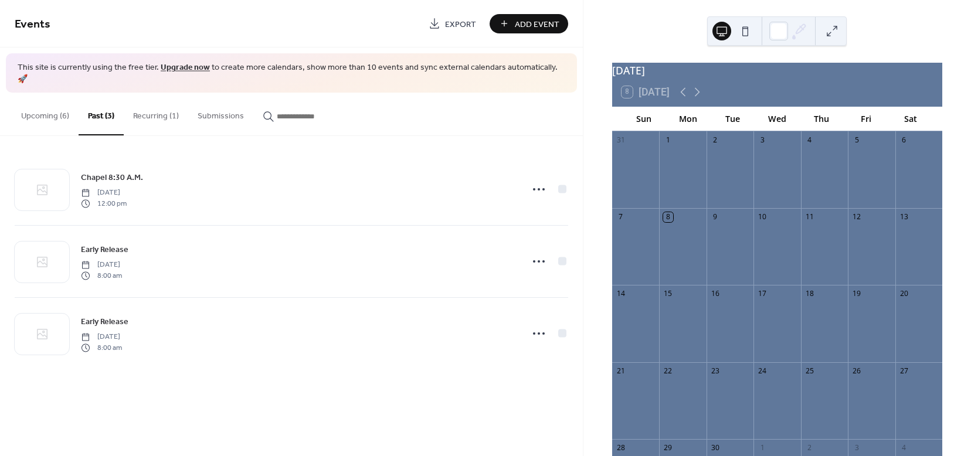
click at [147, 101] on button "Recurring (1)" at bounding box center [156, 114] width 64 height 42
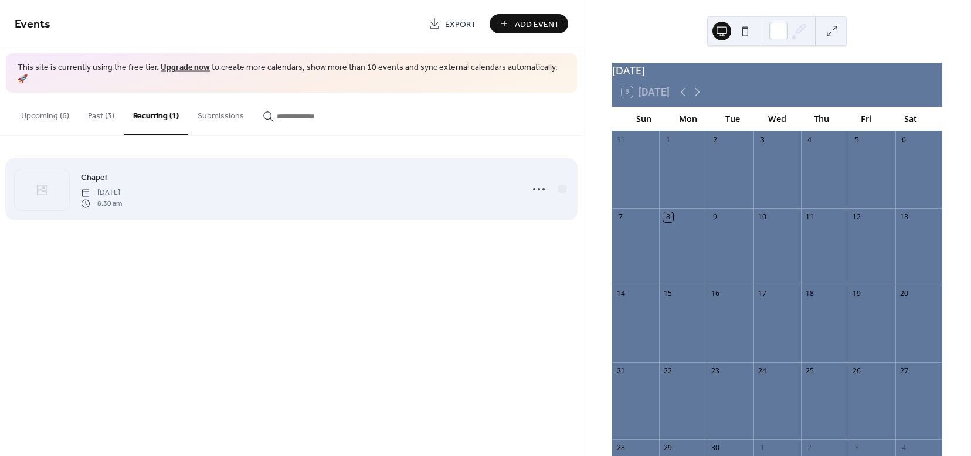
click at [122, 188] on span "[DATE]" at bounding box center [101, 193] width 41 height 11
click at [538, 180] on icon at bounding box center [538, 189] width 19 height 19
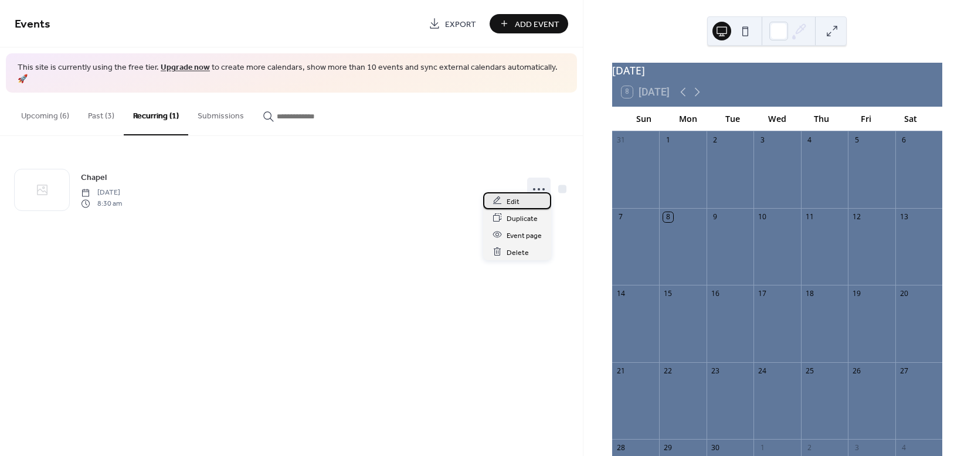
click at [514, 202] on span "Edit" at bounding box center [512, 201] width 13 height 12
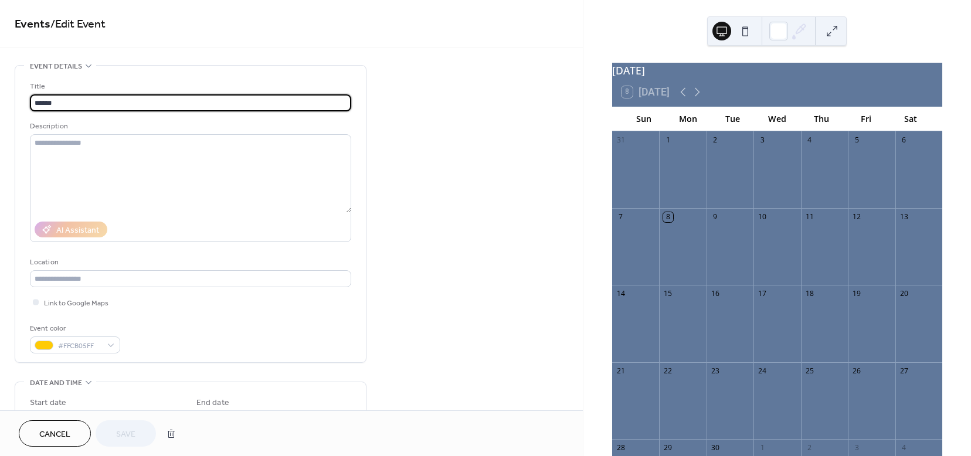
type input "**********"
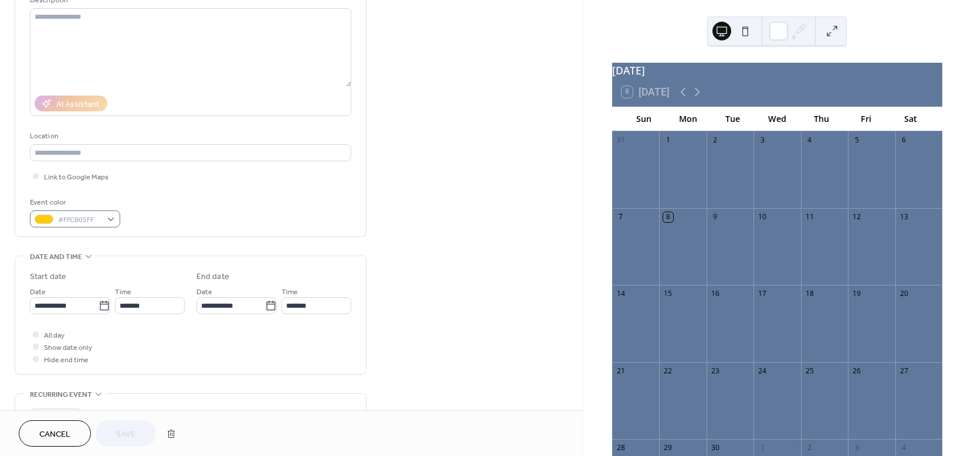
scroll to position [140, 0]
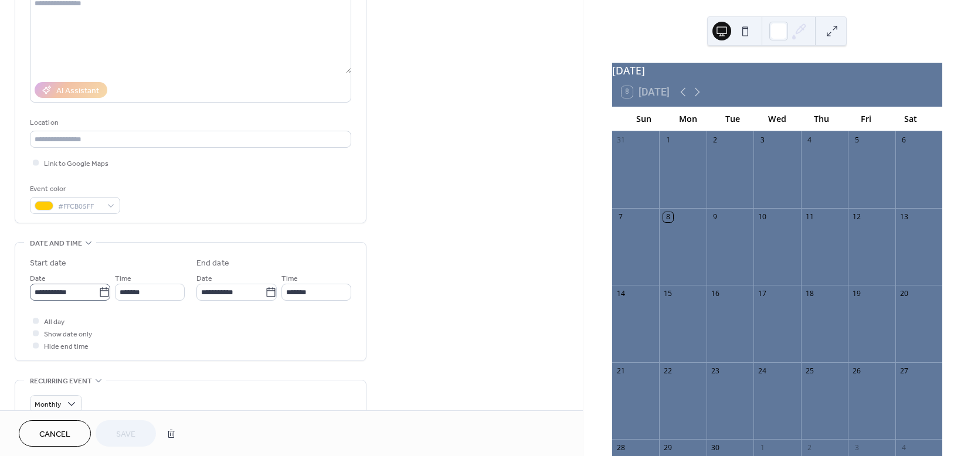
click at [101, 293] on icon at bounding box center [104, 293] width 12 height 12
click at [98, 293] on input "**********" at bounding box center [64, 292] width 69 height 17
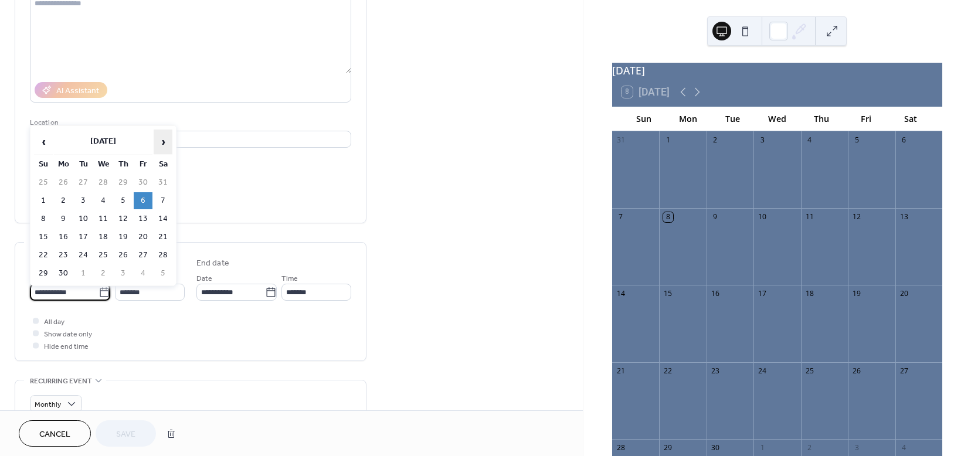
click at [166, 144] on span "›" at bounding box center [163, 141] width 18 height 23
click at [165, 144] on span "›" at bounding box center [163, 141] width 18 height 23
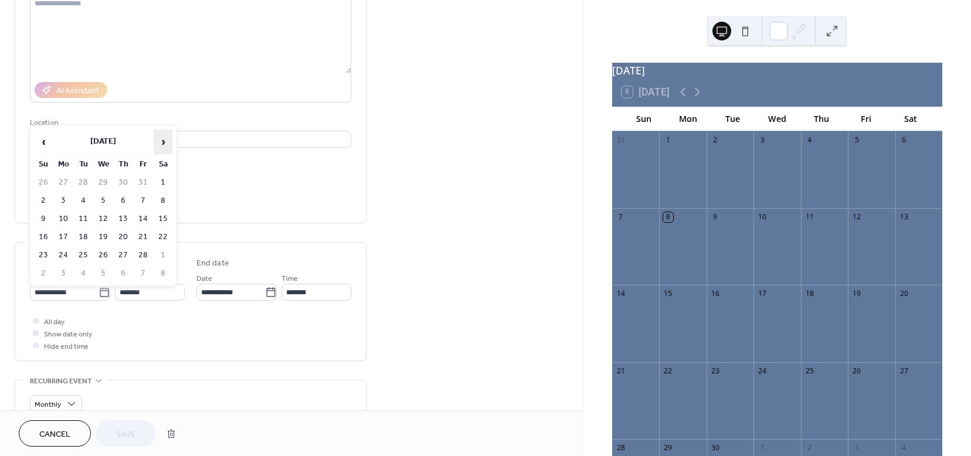
click at [165, 144] on span "›" at bounding box center [163, 141] width 18 height 23
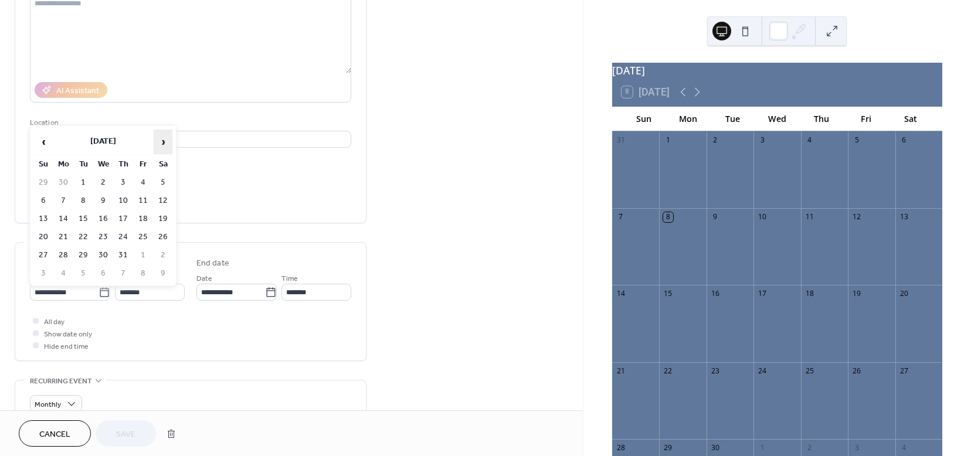
click at [165, 144] on span "›" at bounding box center [163, 141] width 18 height 23
click at [142, 181] on td "5" at bounding box center [143, 182] width 19 height 17
type input "**********"
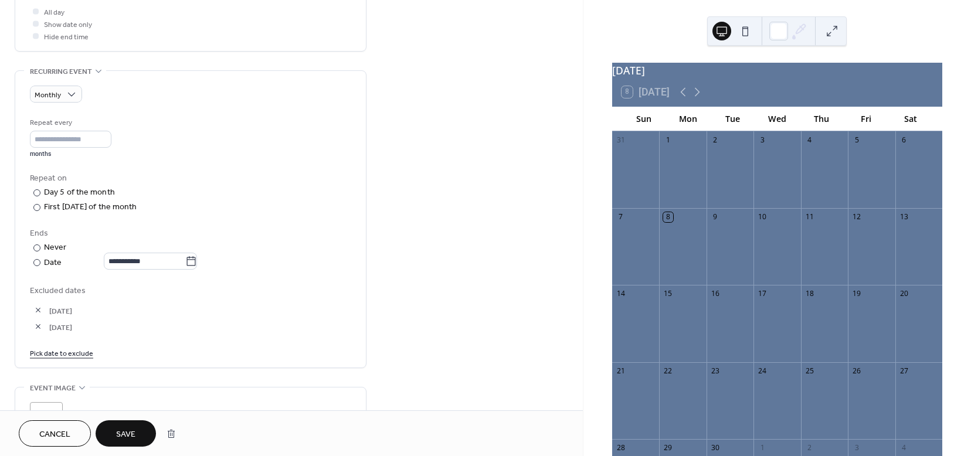
scroll to position [450, 0]
click at [133, 434] on span "Save" at bounding box center [125, 434] width 19 height 12
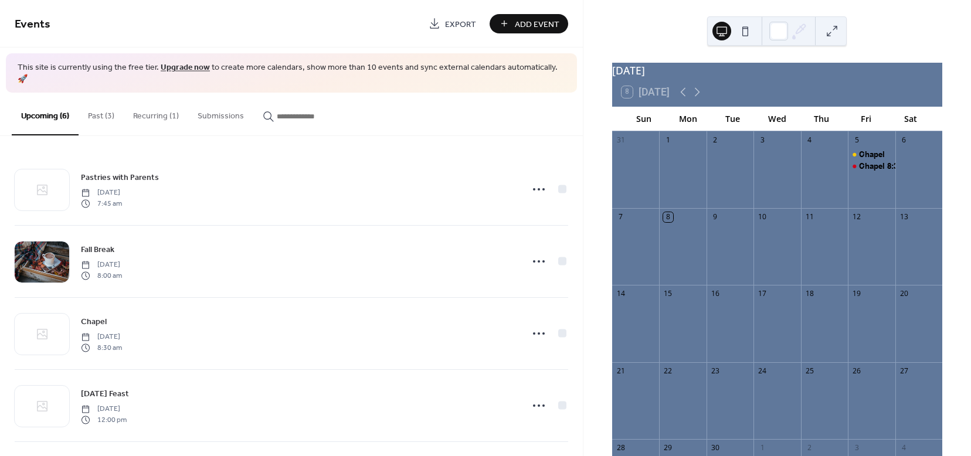
click at [94, 100] on button "Past (3)" at bounding box center [101, 114] width 45 height 42
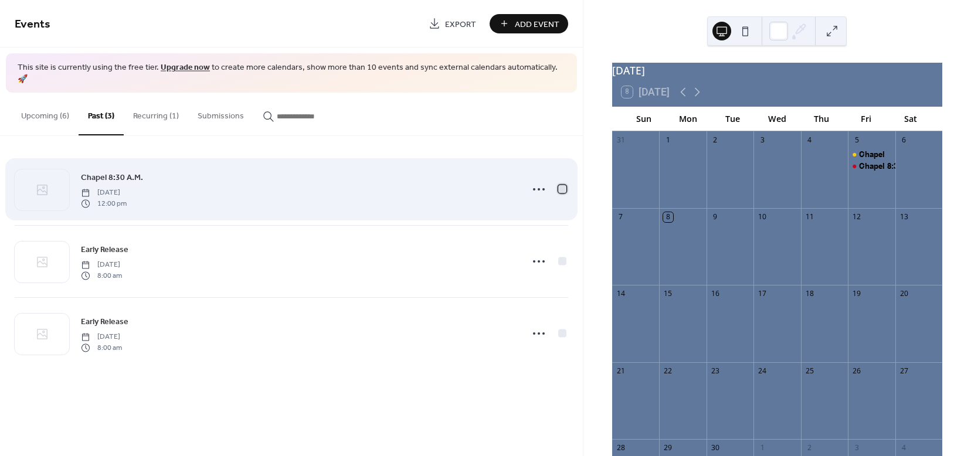
click at [564, 185] on div at bounding box center [562, 189] width 8 height 8
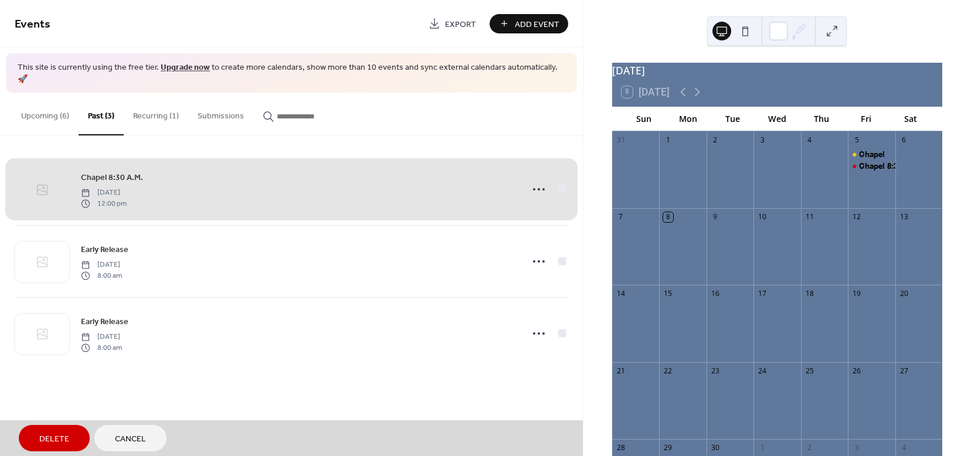
click at [54, 438] on span "Delete" at bounding box center [54, 439] width 30 height 12
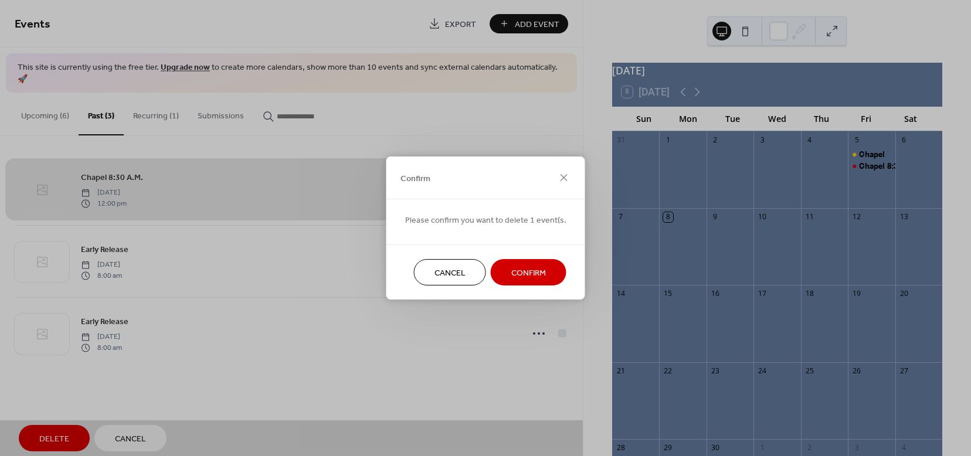
click at [525, 273] on span "Confirm" at bounding box center [528, 273] width 35 height 12
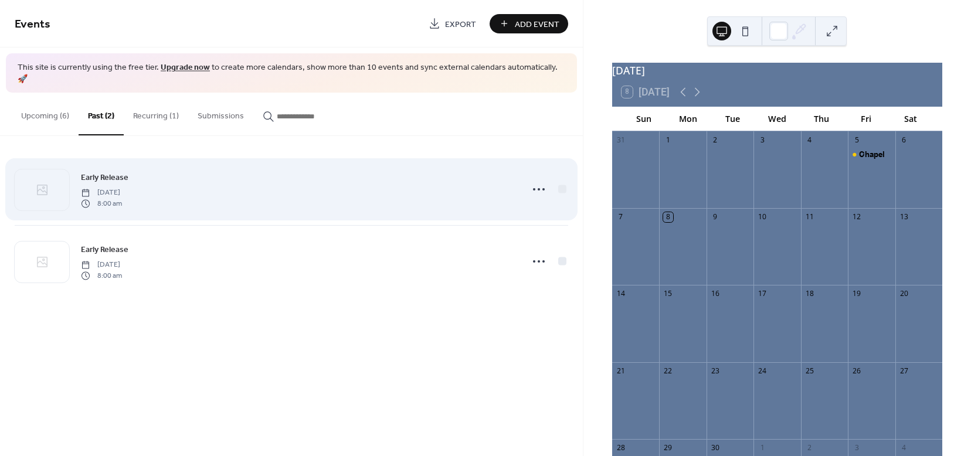
click at [123, 172] on span "Early Release" at bounding box center [104, 178] width 47 height 12
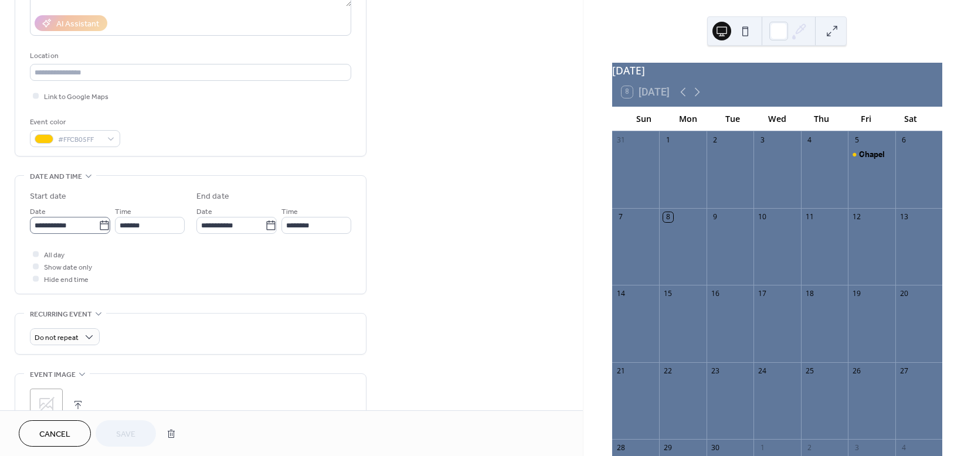
scroll to position [209, 0]
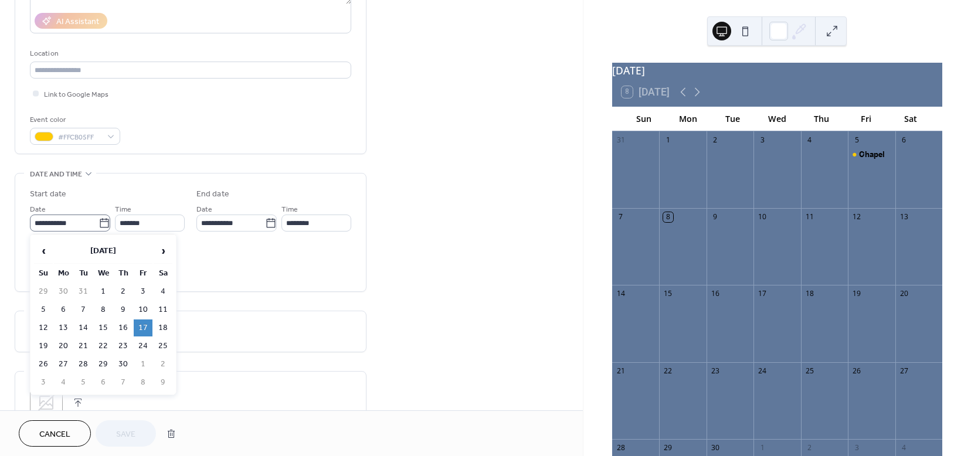
click at [102, 223] on icon at bounding box center [104, 223] width 12 height 12
click at [98, 223] on input "**********" at bounding box center [64, 223] width 69 height 17
click at [168, 252] on span "›" at bounding box center [163, 250] width 18 height 23
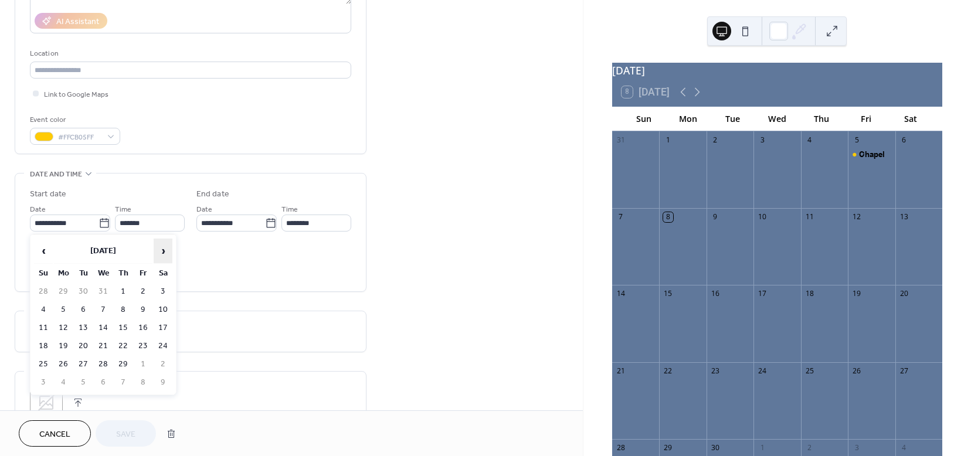
click at [168, 252] on span "›" at bounding box center [163, 250] width 18 height 23
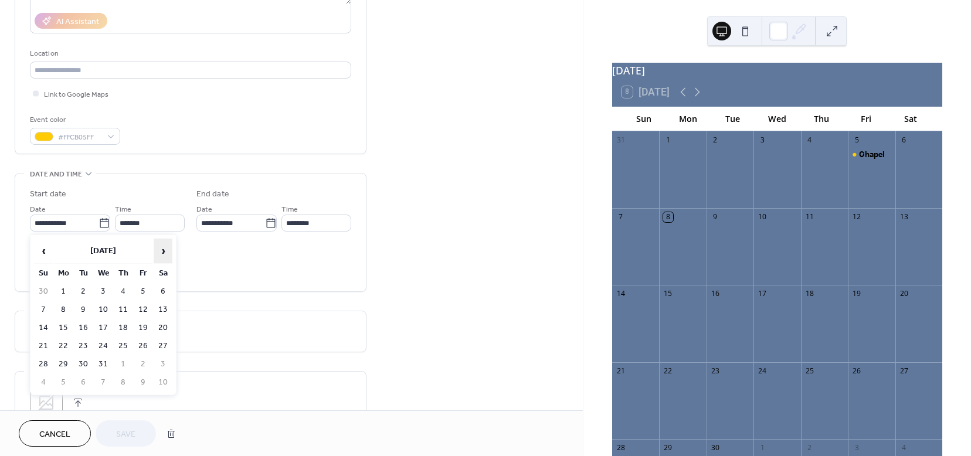
click at [168, 252] on span "›" at bounding box center [163, 250] width 18 height 23
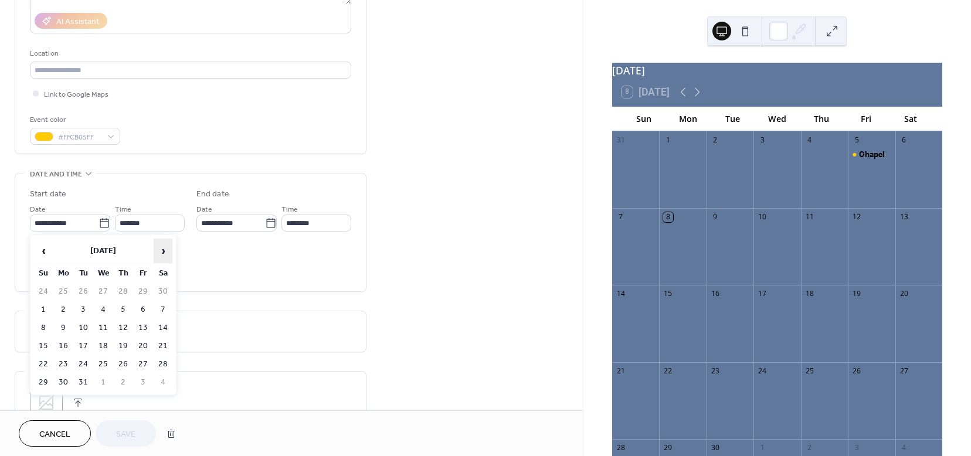
click at [168, 252] on span "›" at bounding box center [163, 250] width 18 height 23
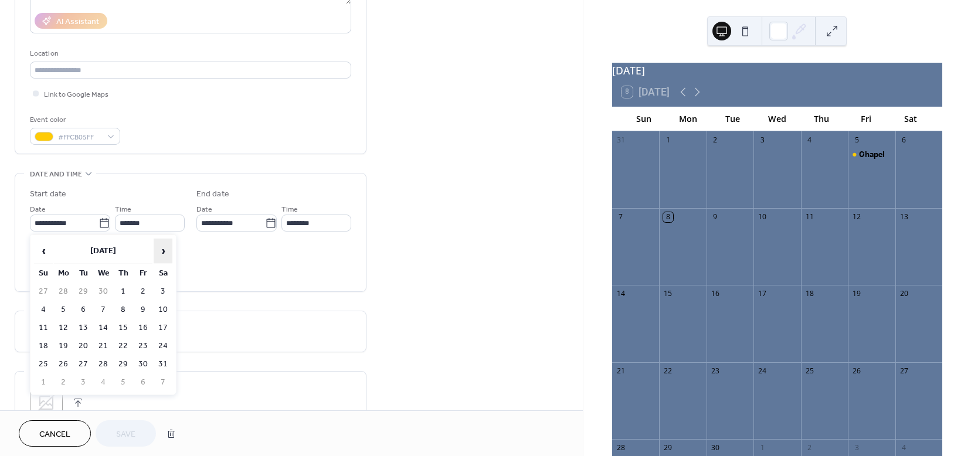
click at [168, 252] on span "›" at bounding box center [163, 250] width 18 height 23
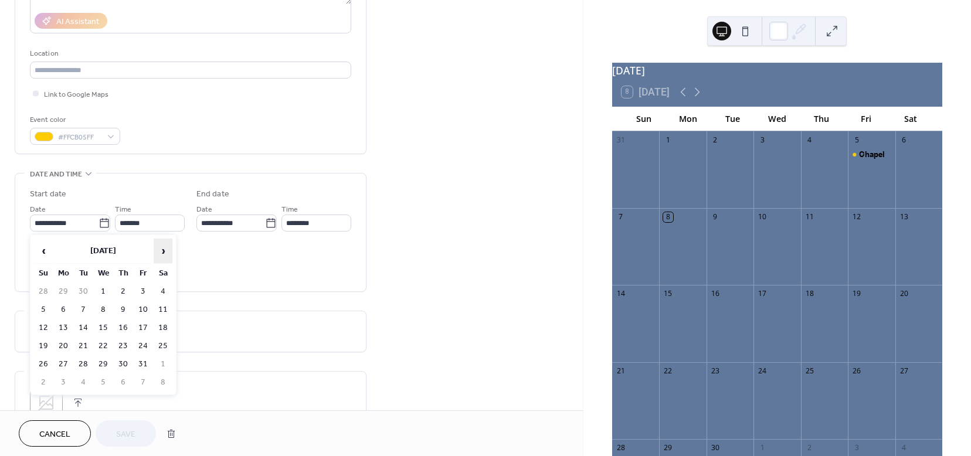
click at [168, 252] on span "›" at bounding box center [163, 250] width 18 height 23
click at [142, 341] on td "21" at bounding box center [143, 346] width 19 height 17
type input "**********"
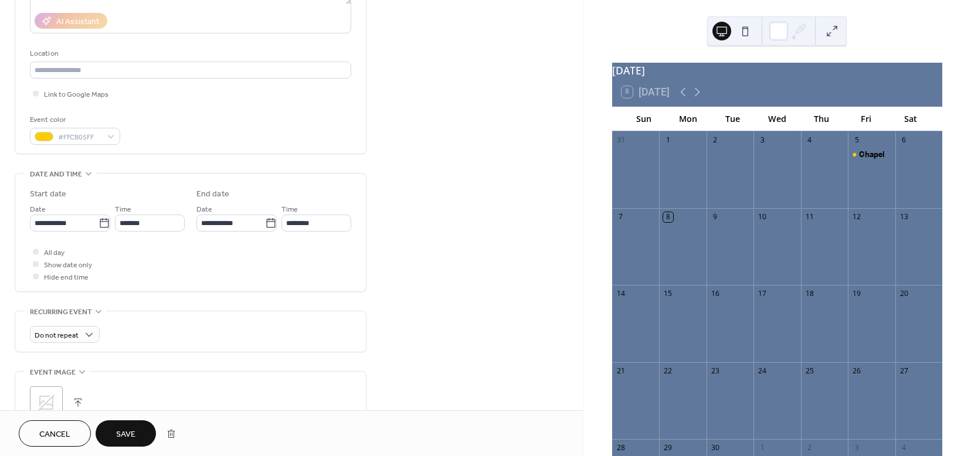
click at [125, 434] on span "Save" at bounding box center [125, 434] width 19 height 12
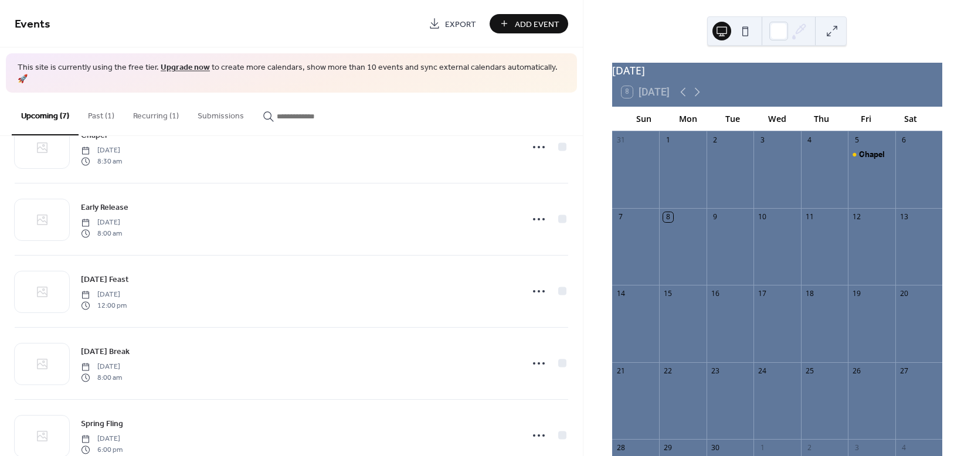
scroll to position [208, 0]
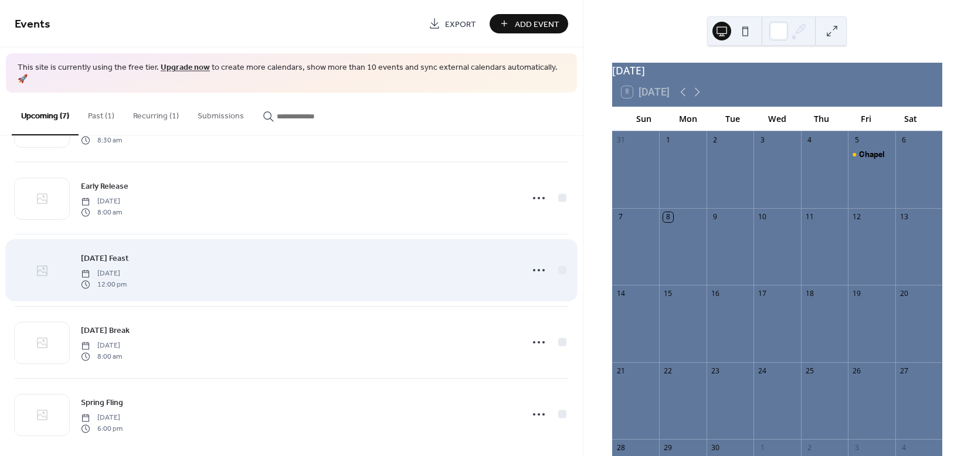
click at [53, 256] on div at bounding box center [42, 270] width 55 height 41
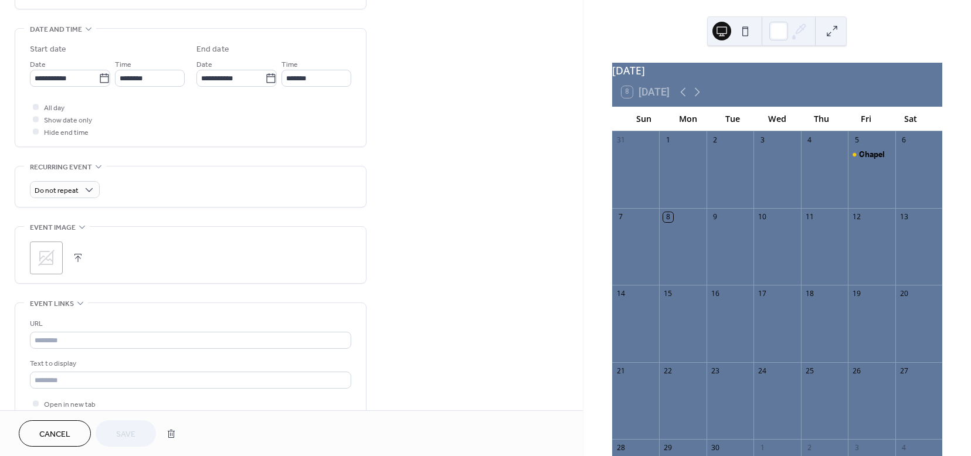
scroll to position [359, 0]
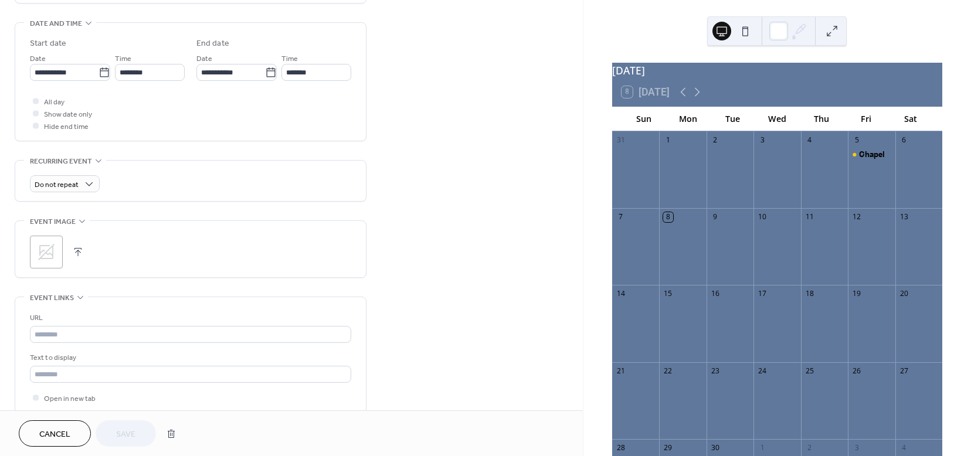
click at [48, 247] on icon at bounding box center [46, 252] width 19 height 19
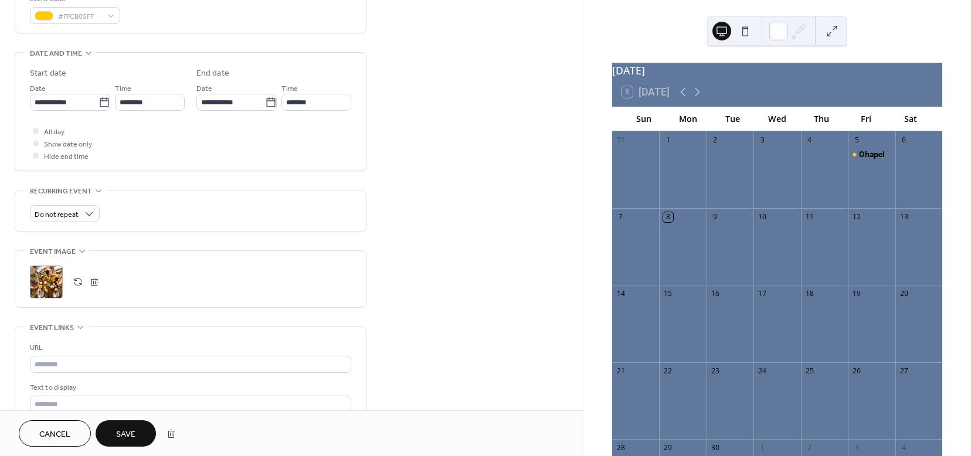
scroll to position [342, 0]
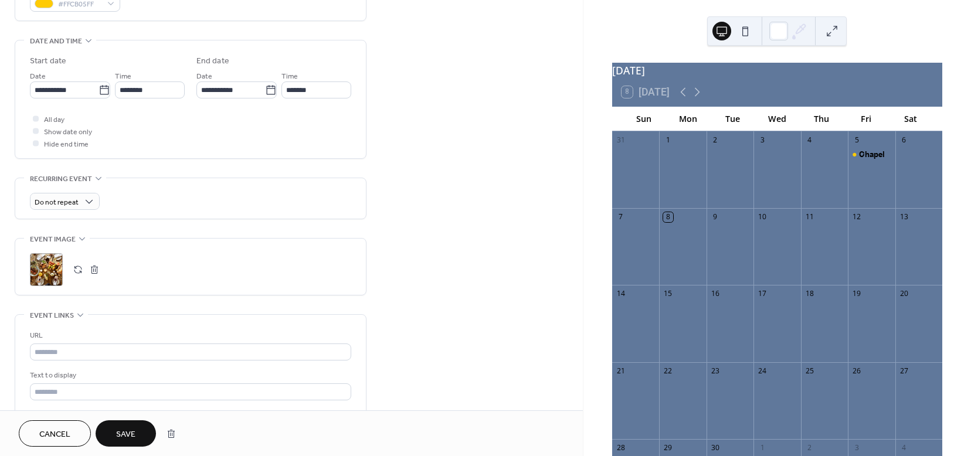
click at [128, 430] on span "Save" at bounding box center [125, 434] width 19 height 12
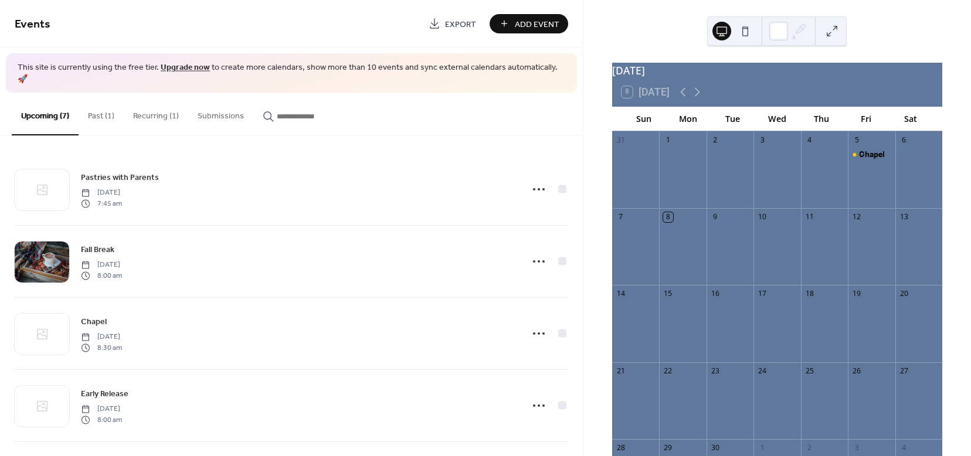
click at [100, 103] on button "Past (1)" at bounding box center [101, 114] width 45 height 42
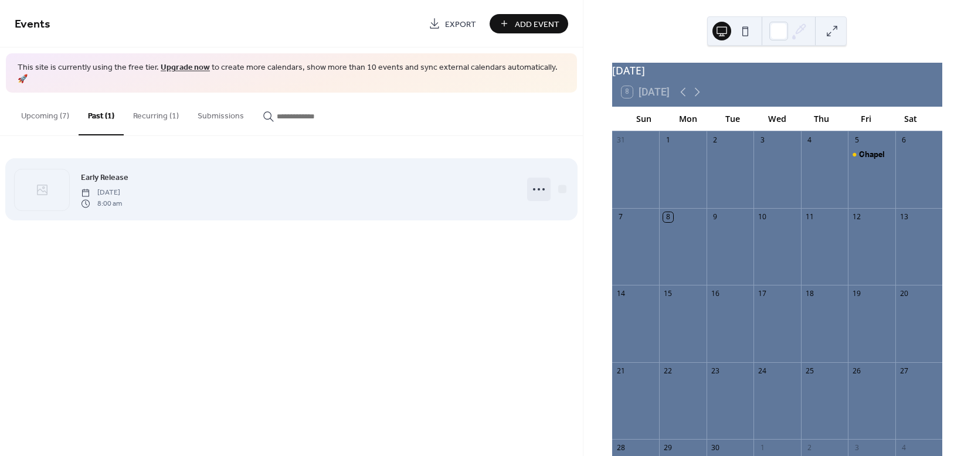
click at [535, 180] on icon at bounding box center [538, 189] width 19 height 19
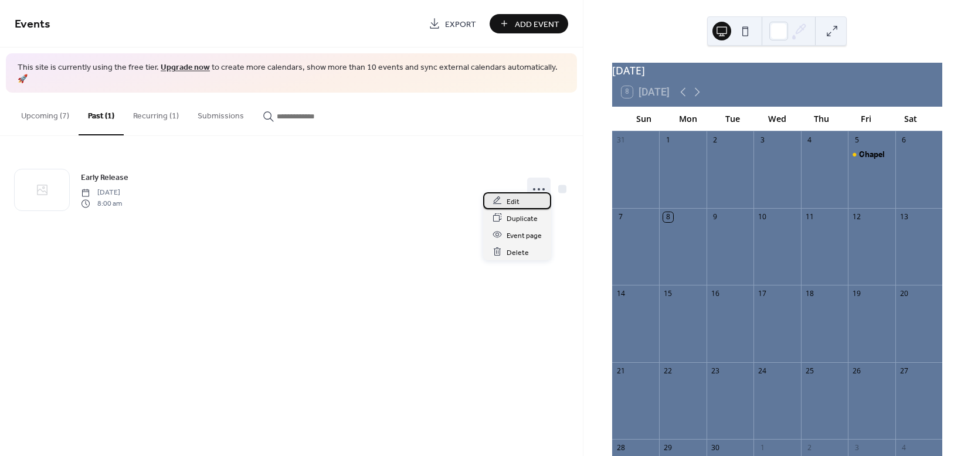
click at [511, 202] on span "Edit" at bounding box center [512, 201] width 13 height 12
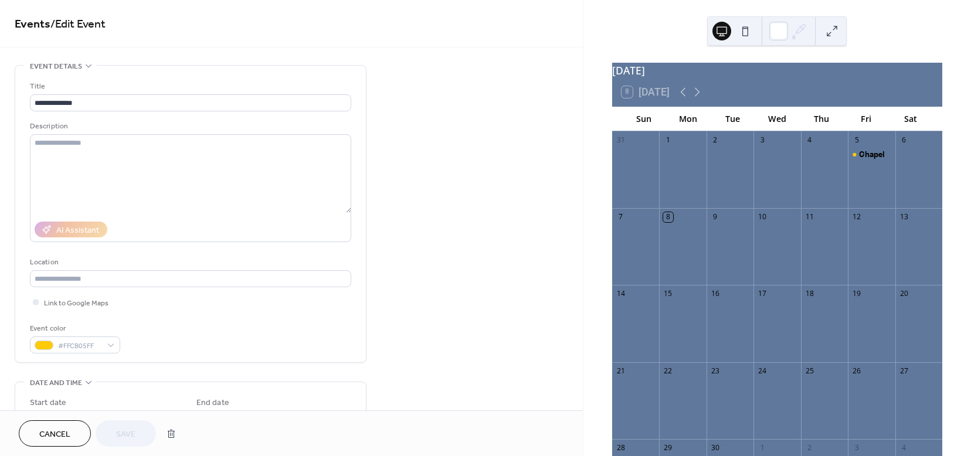
click at [64, 430] on span "Cancel" at bounding box center [54, 434] width 31 height 12
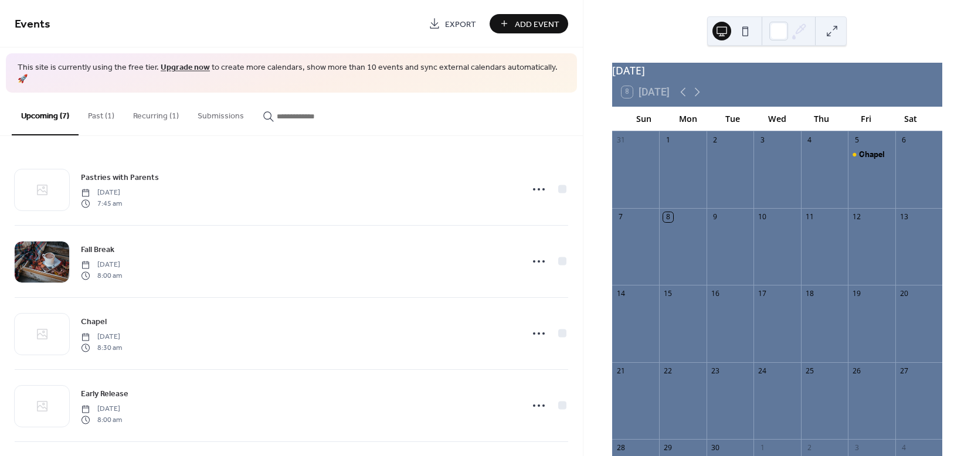
click at [103, 105] on button "Past (1)" at bounding box center [101, 114] width 45 height 42
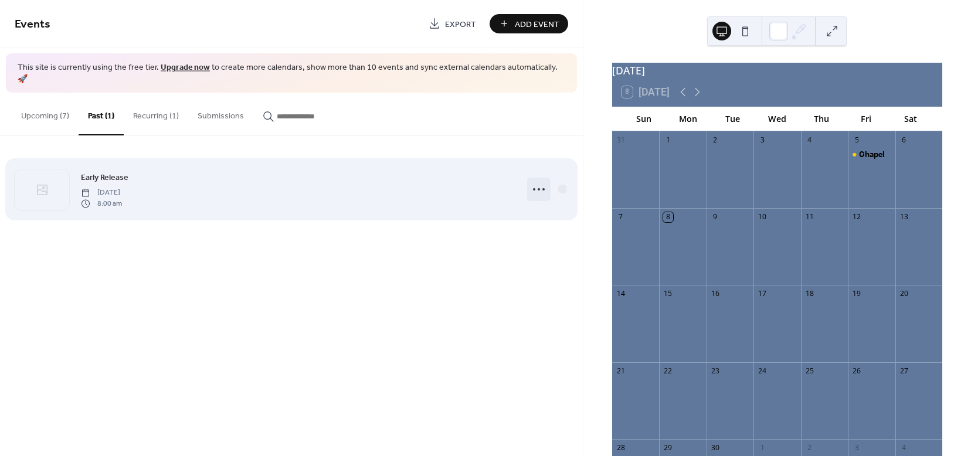
click at [539, 188] on circle at bounding box center [539, 189] width 2 height 2
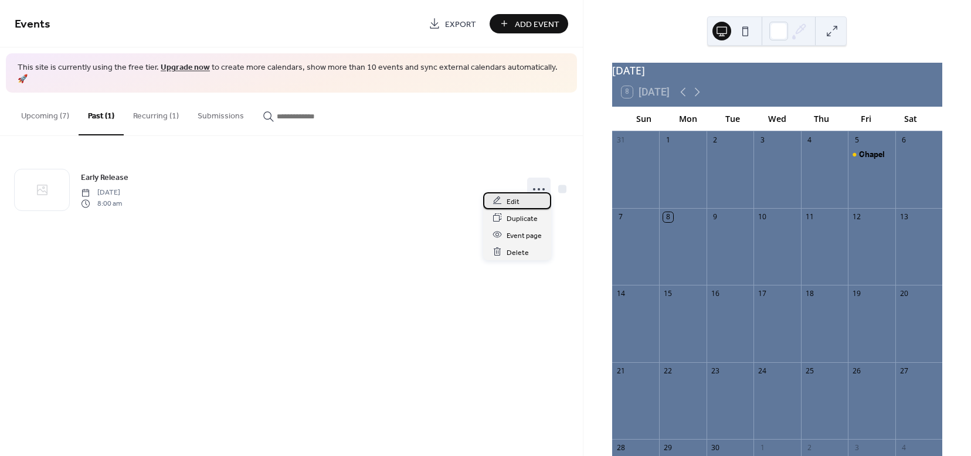
click at [513, 202] on span "Edit" at bounding box center [512, 201] width 13 height 12
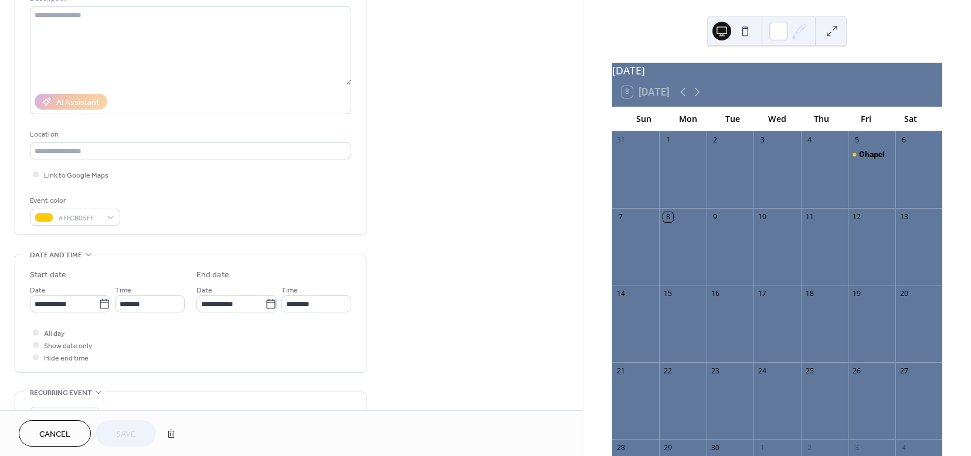
scroll to position [128, 0]
drag, startPoint x: 104, startPoint y: 306, endPoint x: 98, endPoint y: 307, distance: 5.9
click at [104, 305] on icon at bounding box center [104, 304] width 12 height 12
click at [98, 305] on input "**********" at bounding box center [64, 303] width 69 height 17
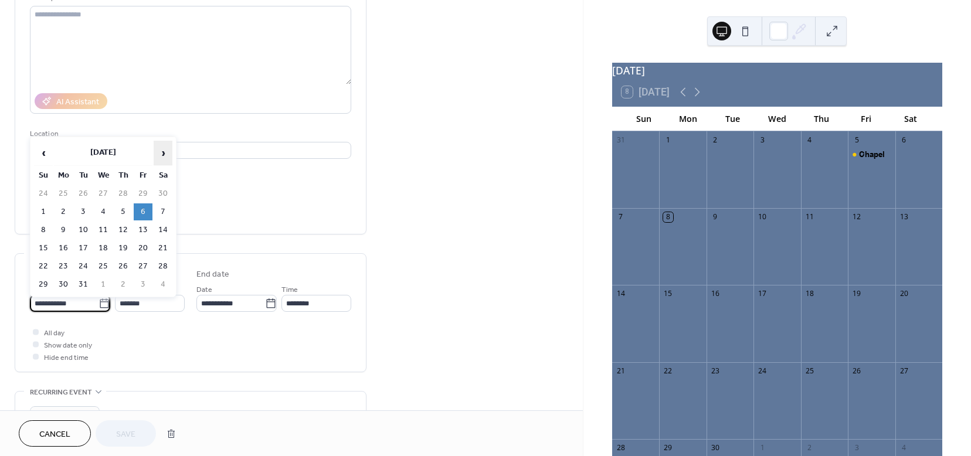
click at [166, 154] on span "›" at bounding box center [163, 152] width 18 height 23
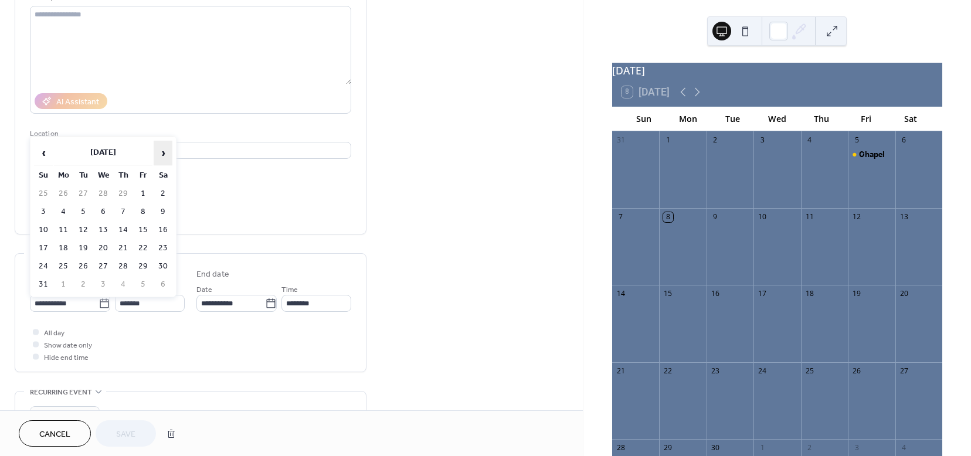
click at [166, 154] on span "›" at bounding box center [163, 152] width 18 height 23
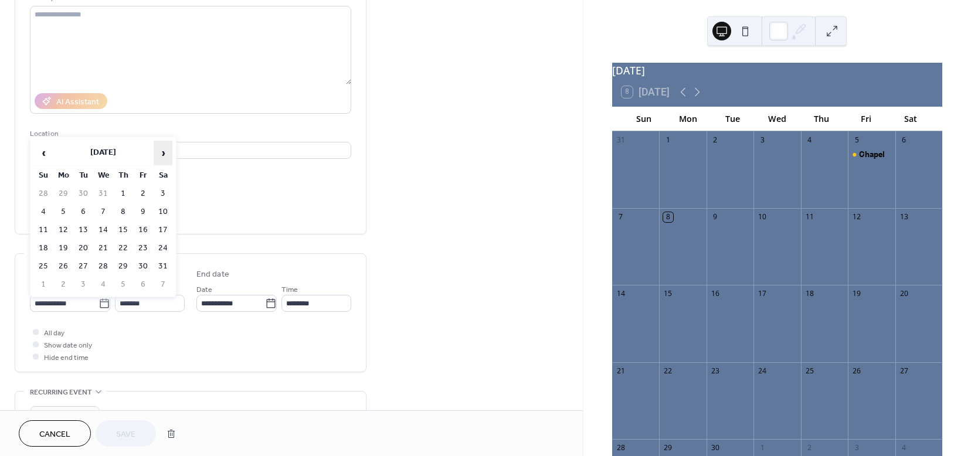
click at [166, 154] on span "›" at bounding box center [163, 152] width 18 height 23
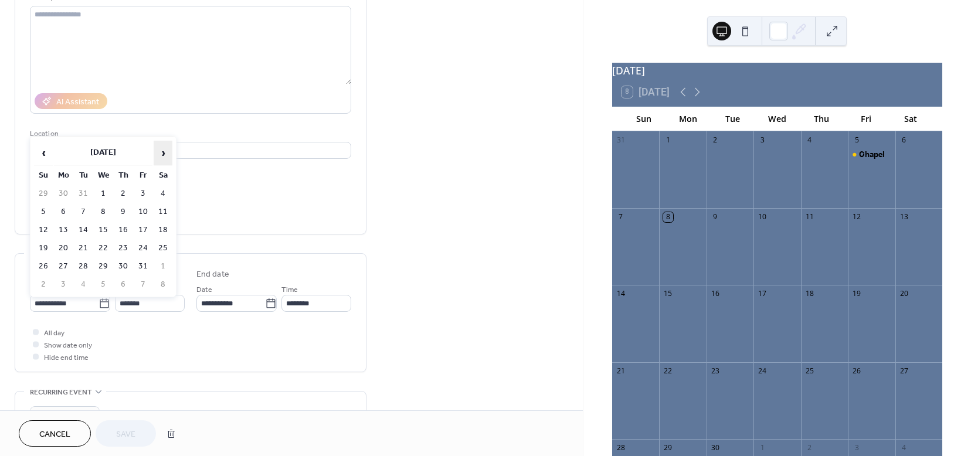
click at [166, 154] on span "›" at bounding box center [163, 152] width 18 height 23
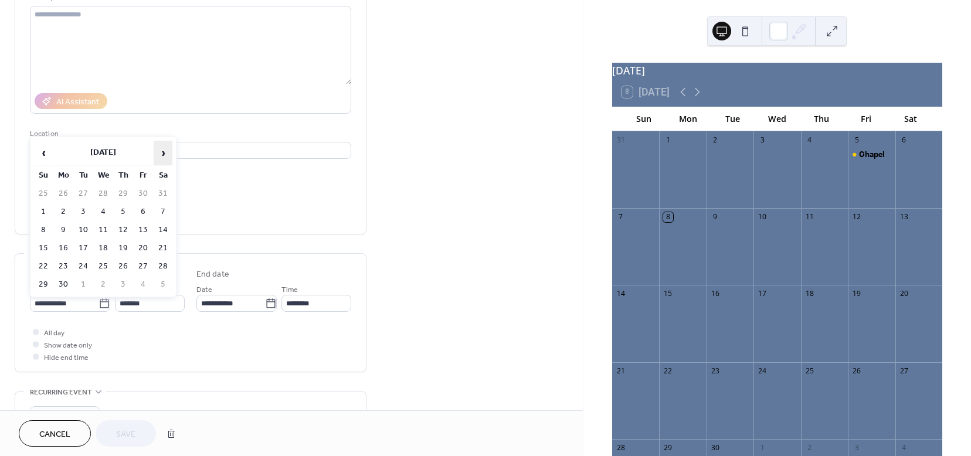
click at [166, 154] on span "›" at bounding box center [163, 152] width 18 height 23
click at [146, 232] on td "17" at bounding box center [143, 230] width 19 height 17
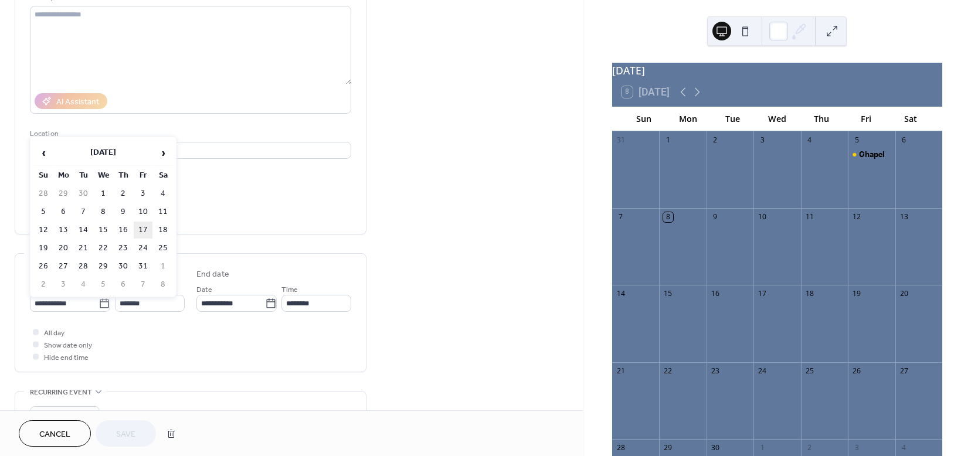
type input "**********"
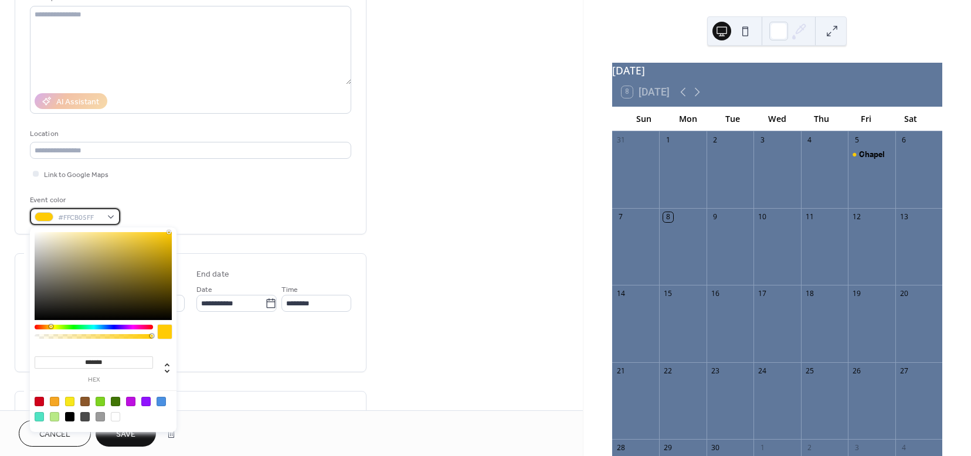
click at [109, 215] on div "#FFCB05FF" at bounding box center [75, 216] width 90 height 17
click at [43, 400] on div at bounding box center [39, 401] width 9 height 9
type input "*******"
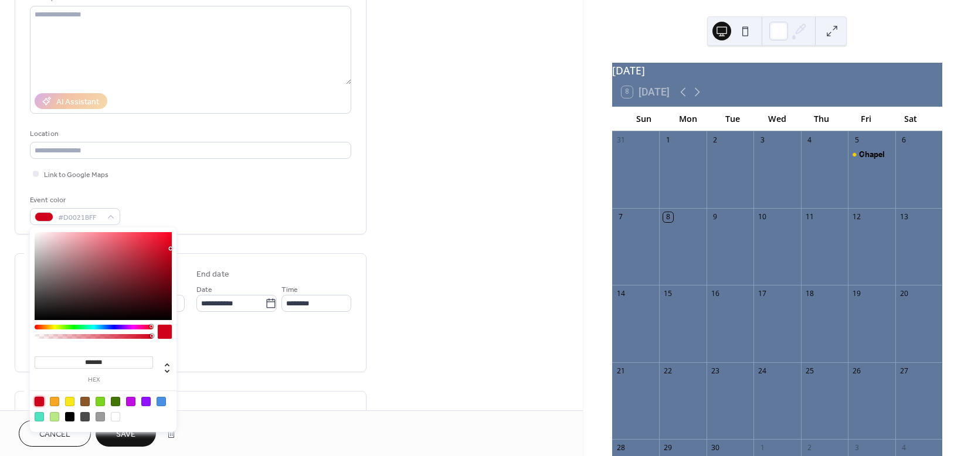
click at [220, 403] on div "Do not repeat" at bounding box center [190, 412] width 321 height 40
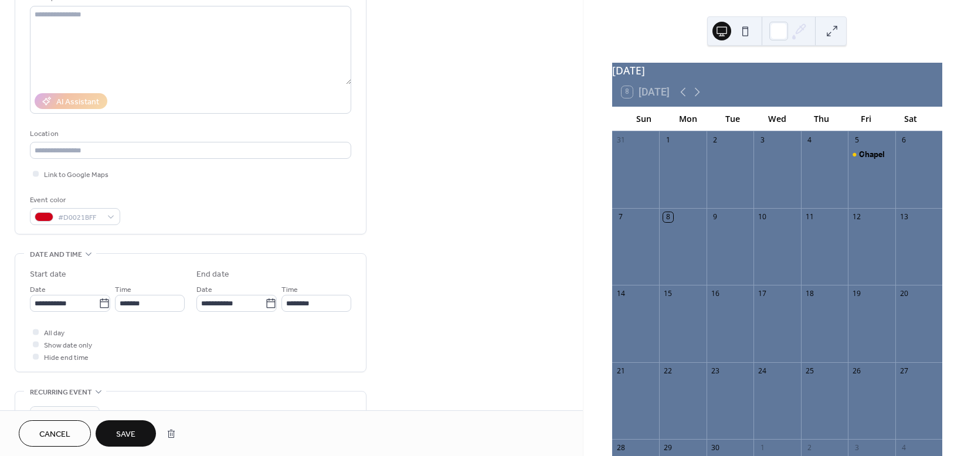
click at [122, 433] on span "Save" at bounding box center [125, 434] width 19 height 12
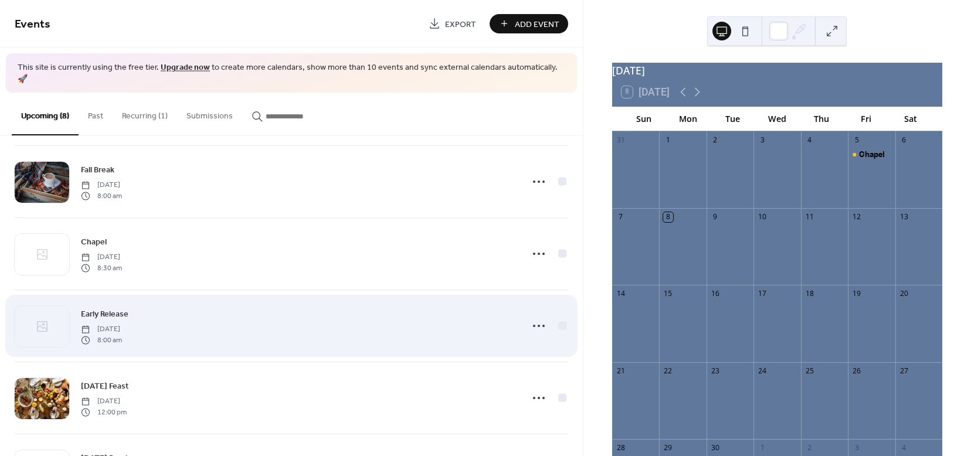
scroll to position [153, 0]
click at [246, 306] on div "Early Release [DATE] 8:00 am" at bounding box center [298, 325] width 434 height 38
click at [534, 317] on icon at bounding box center [538, 324] width 19 height 19
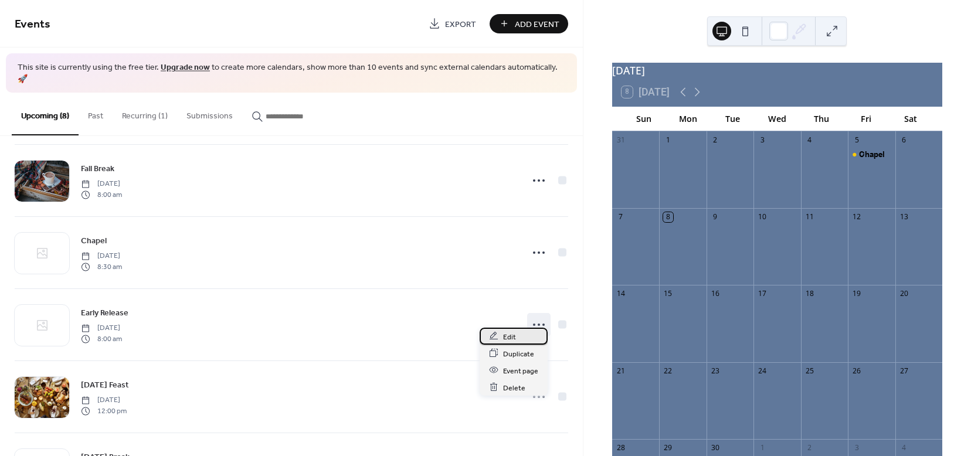
click at [511, 336] on span "Edit" at bounding box center [509, 337] width 13 height 12
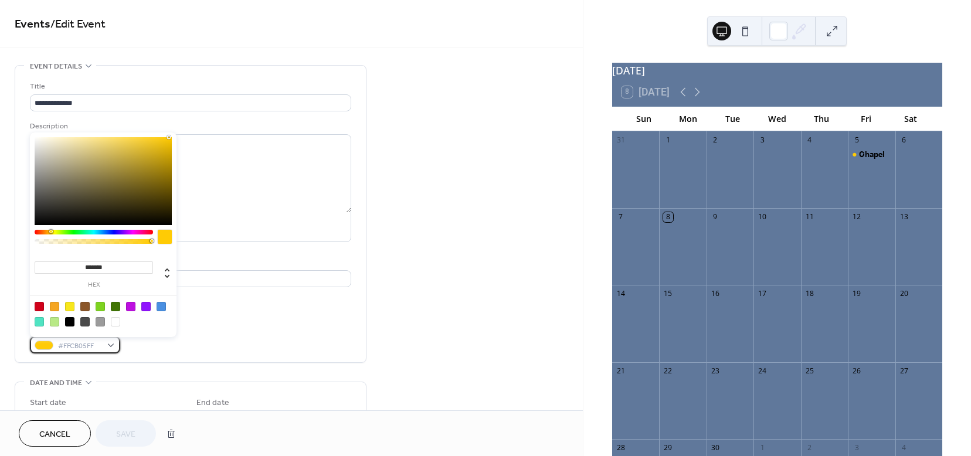
click at [114, 346] on div "#FFCB05FF" at bounding box center [75, 344] width 90 height 17
click at [39, 307] on div at bounding box center [39, 306] width 9 height 9
type input "*******"
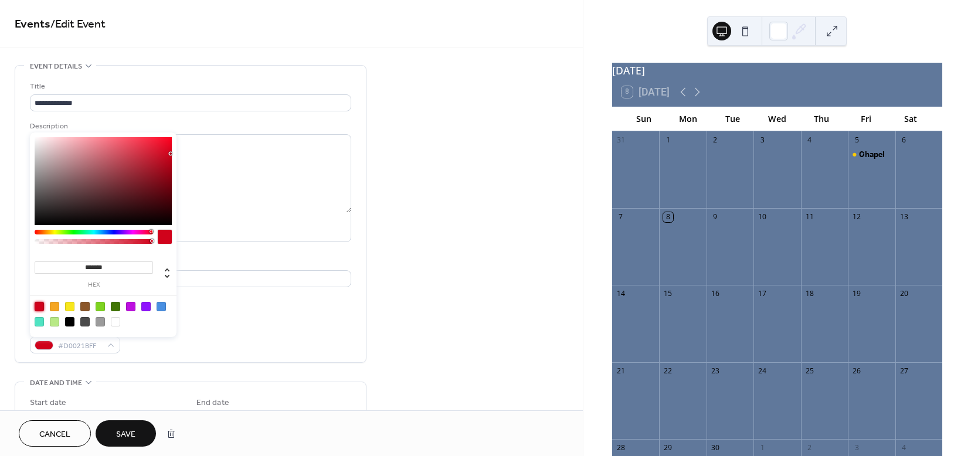
scroll to position [26, 0]
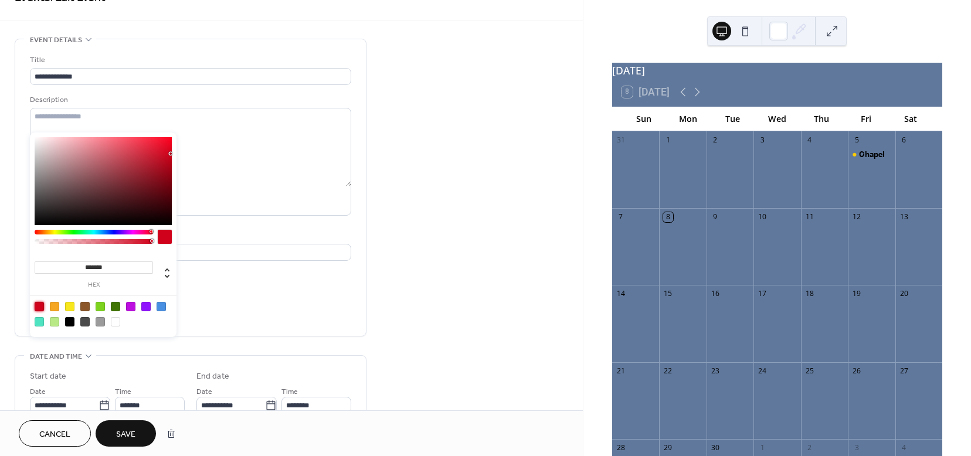
click at [134, 432] on span "Save" at bounding box center [125, 434] width 19 height 12
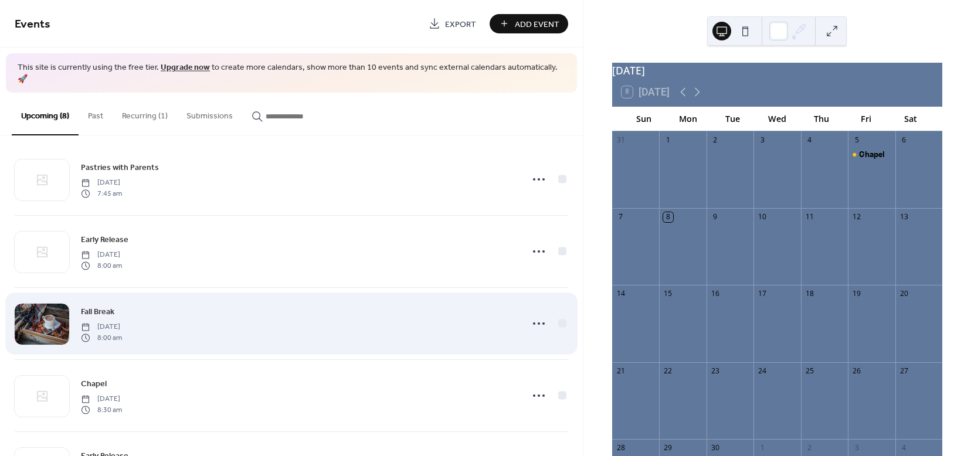
scroll to position [5, 0]
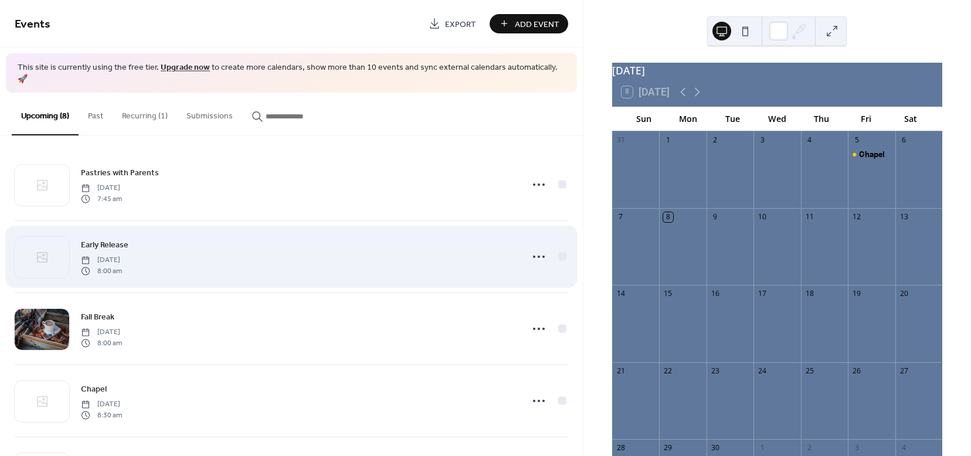
click at [147, 238] on div "Early Release [DATE] 8:00 am" at bounding box center [298, 257] width 434 height 38
click at [536, 247] on icon at bounding box center [538, 256] width 19 height 19
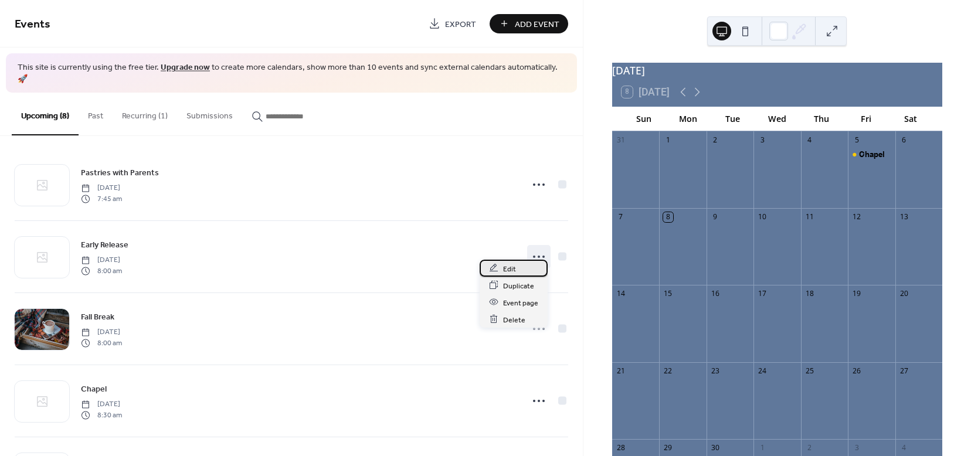
click at [506, 266] on span "Edit" at bounding box center [509, 269] width 13 height 12
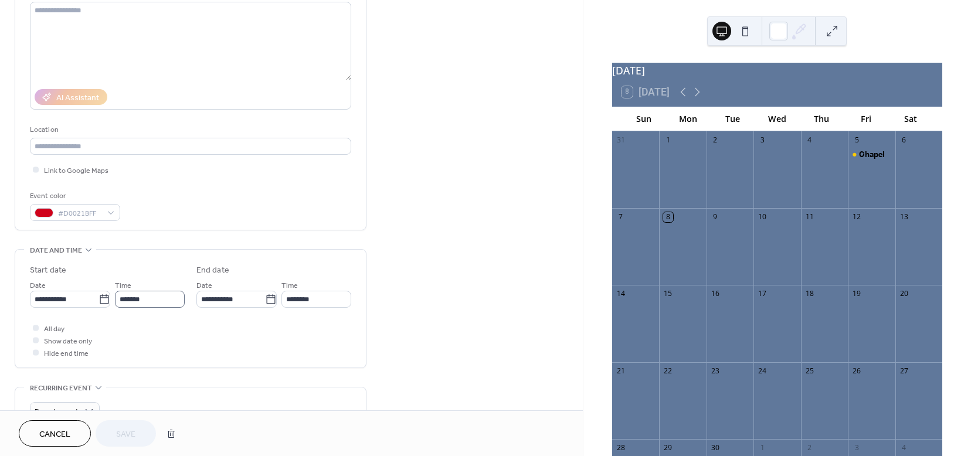
scroll to position [135, 0]
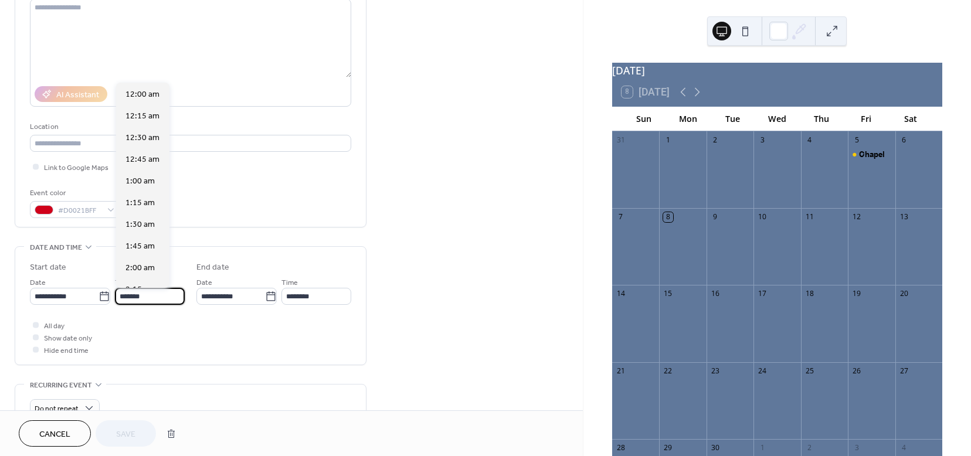
click at [151, 297] on input "*******" at bounding box center [150, 296] width 70 height 17
click at [140, 266] on span "12:00 pm" at bounding box center [142, 266] width 35 height 12
type input "********"
type input "*******"
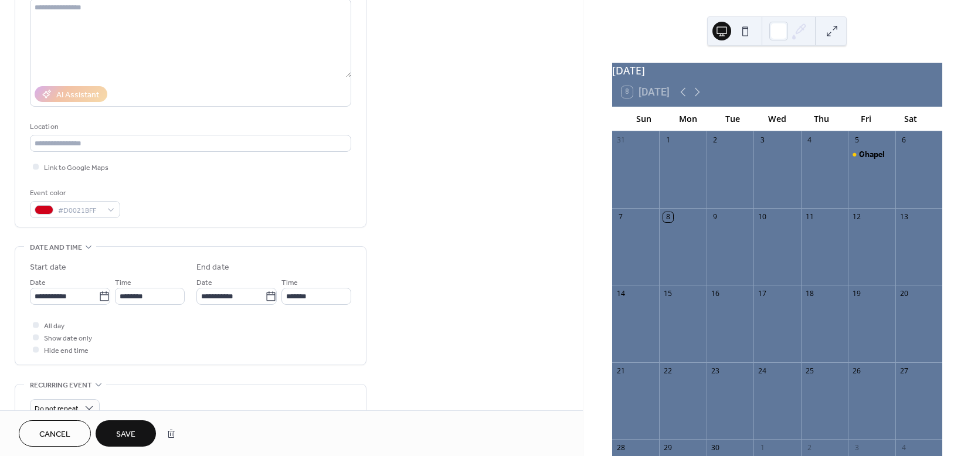
click at [135, 435] on button "Save" at bounding box center [126, 433] width 60 height 26
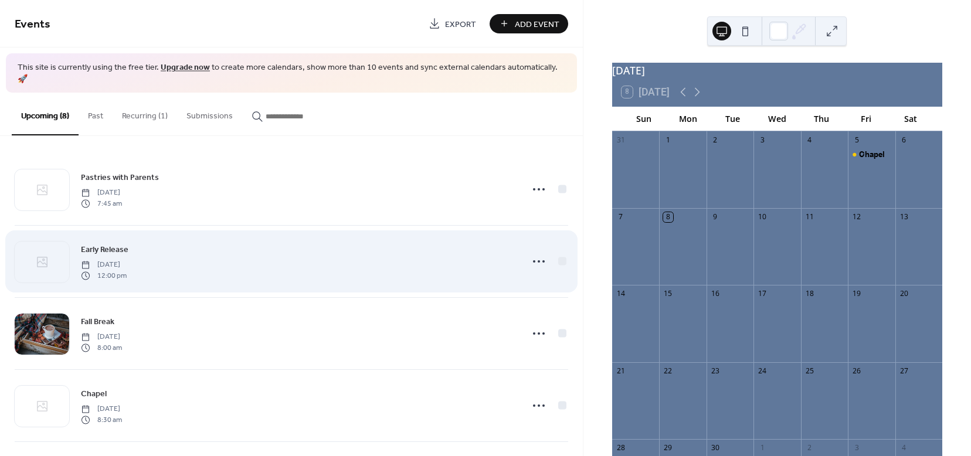
click at [195, 249] on div "Early Release [DATE] 12:00 pm" at bounding box center [298, 262] width 434 height 38
click at [536, 252] on icon at bounding box center [538, 261] width 19 height 19
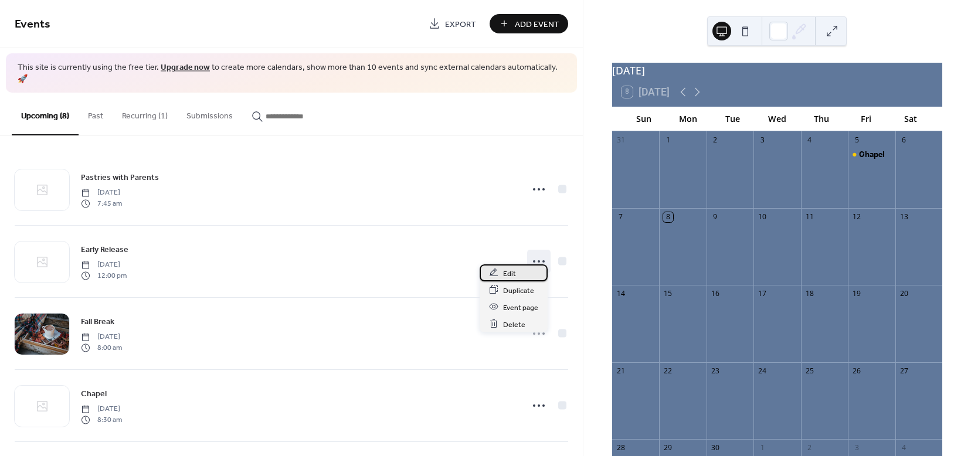
click at [498, 268] on div "Edit" at bounding box center [513, 272] width 68 height 17
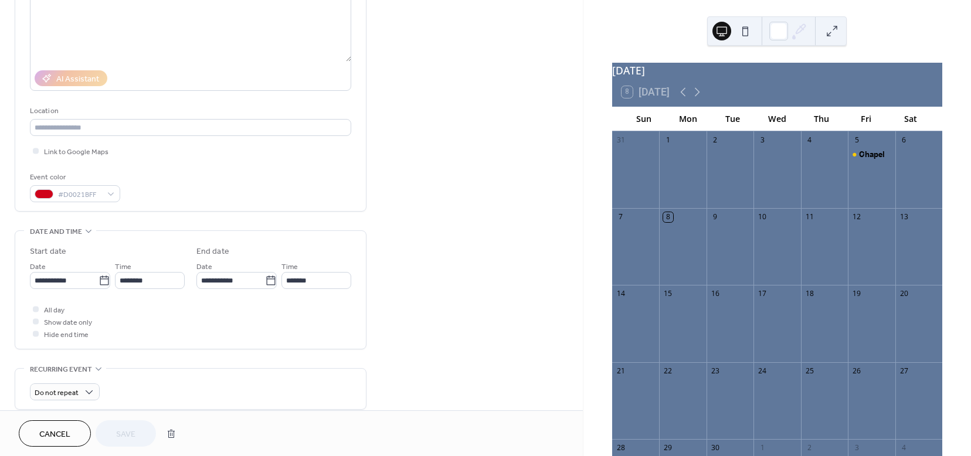
scroll to position [172, 0]
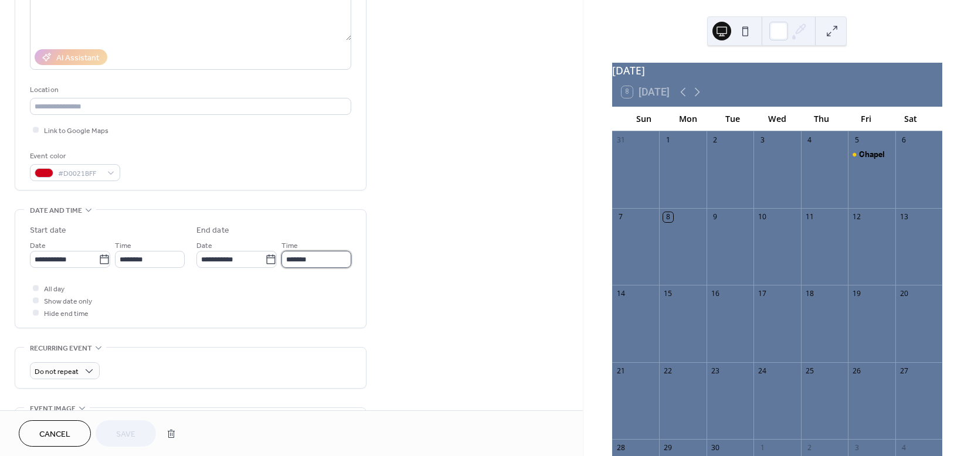
click at [339, 259] on input "*******" at bounding box center [316, 259] width 70 height 17
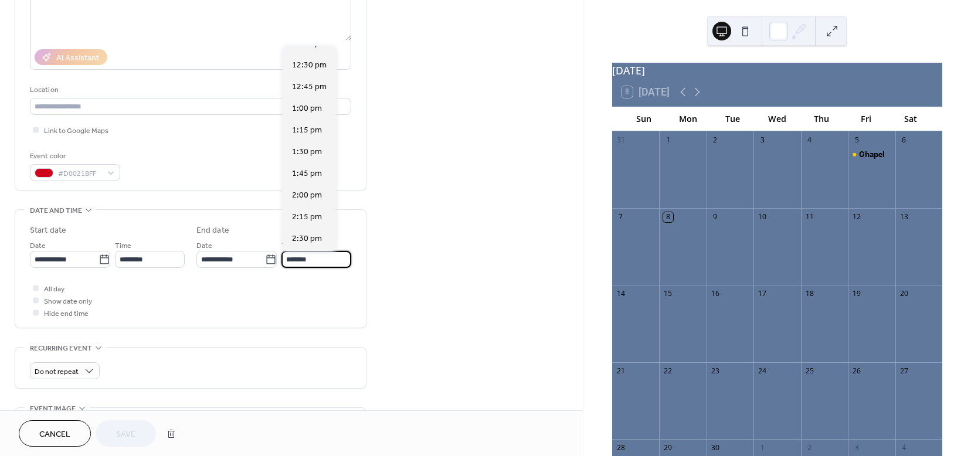
scroll to position [0, 0]
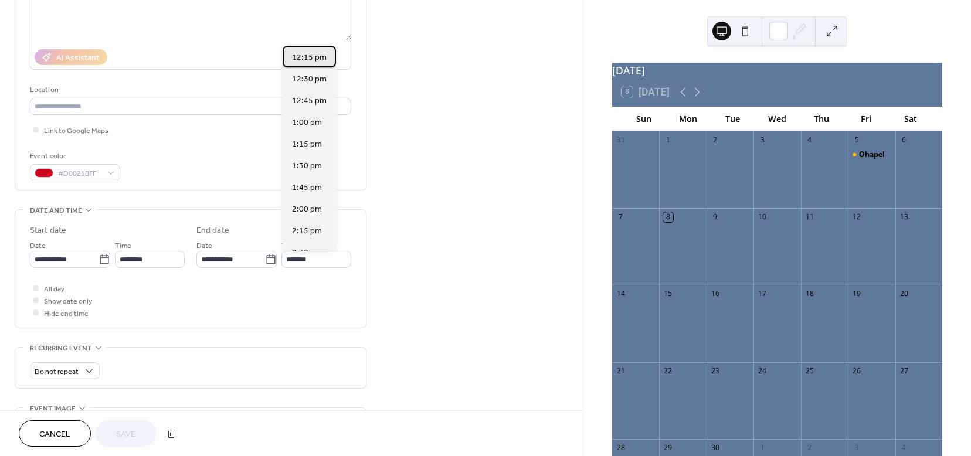
click at [311, 56] on span "12:15 pm" at bounding box center [309, 58] width 35 height 12
type input "********"
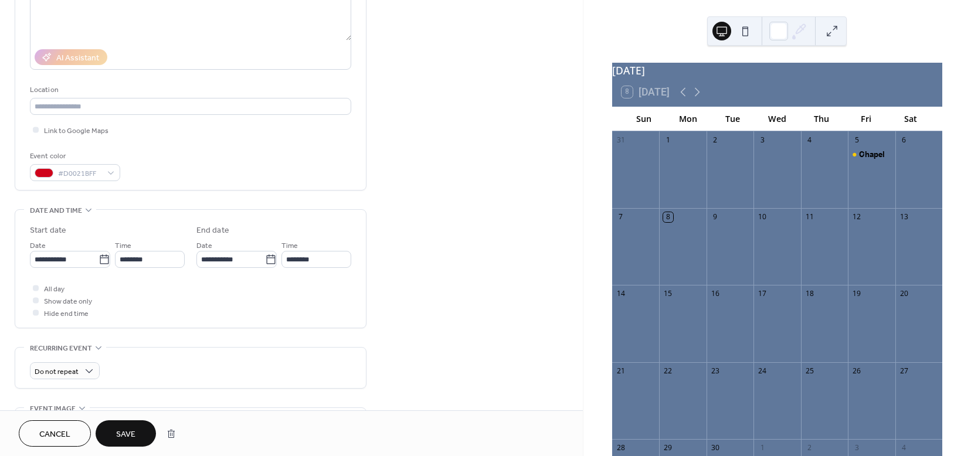
click at [125, 438] on span "Save" at bounding box center [125, 434] width 19 height 12
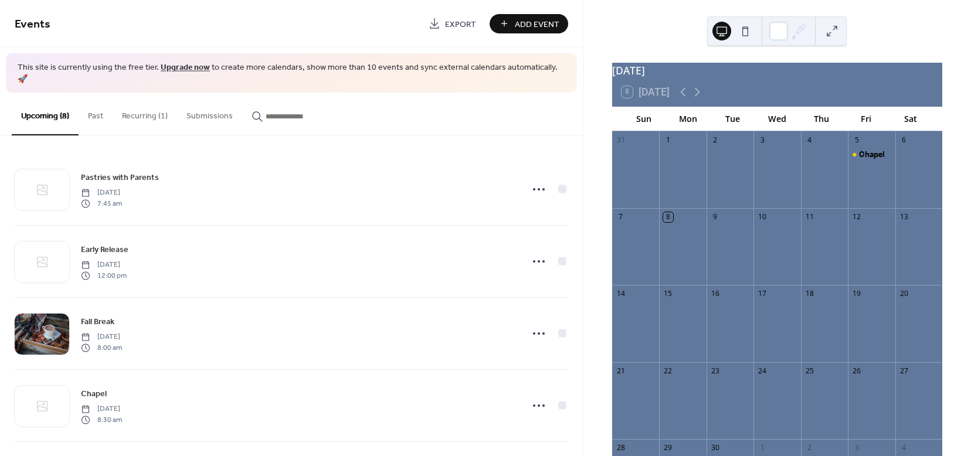
click at [137, 103] on button "Recurring (1)" at bounding box center [145, 114] width 64 height 42
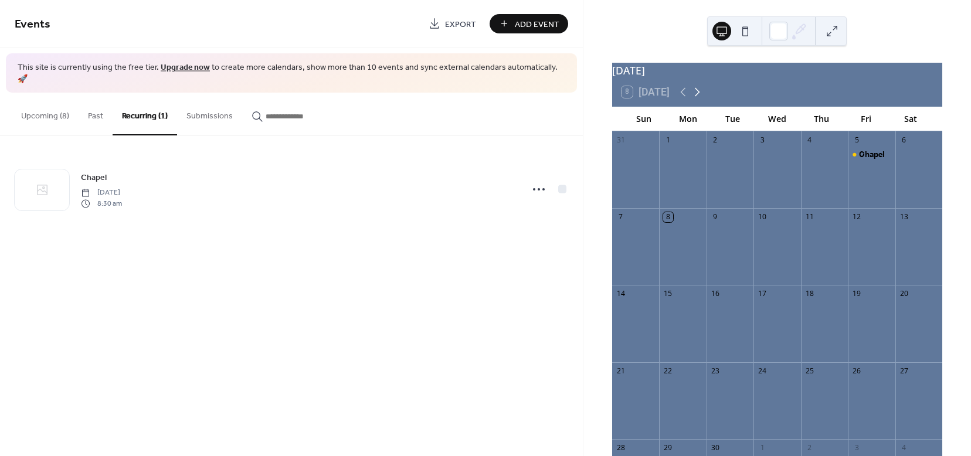
click at [699, 97] on icon at bounding box center [697, 92] width 5 height 9
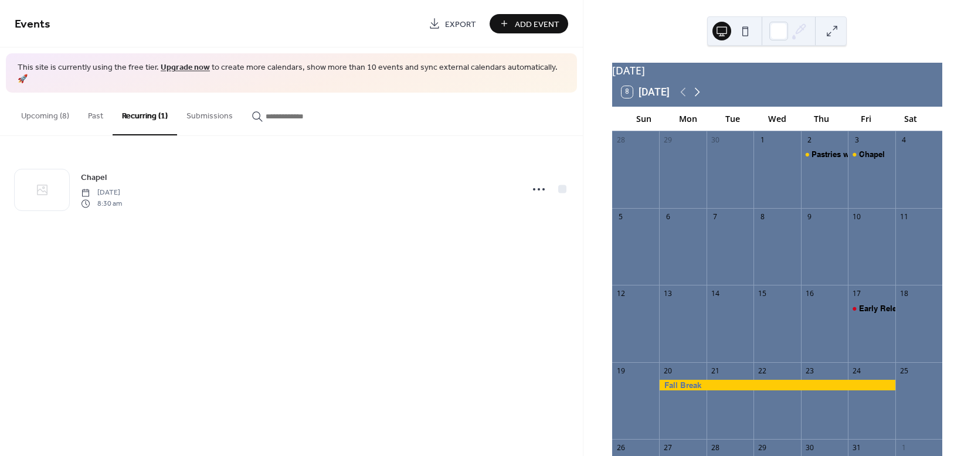
click at [700, 98] on icon at bounding box center [697, 92] width 14 height 14
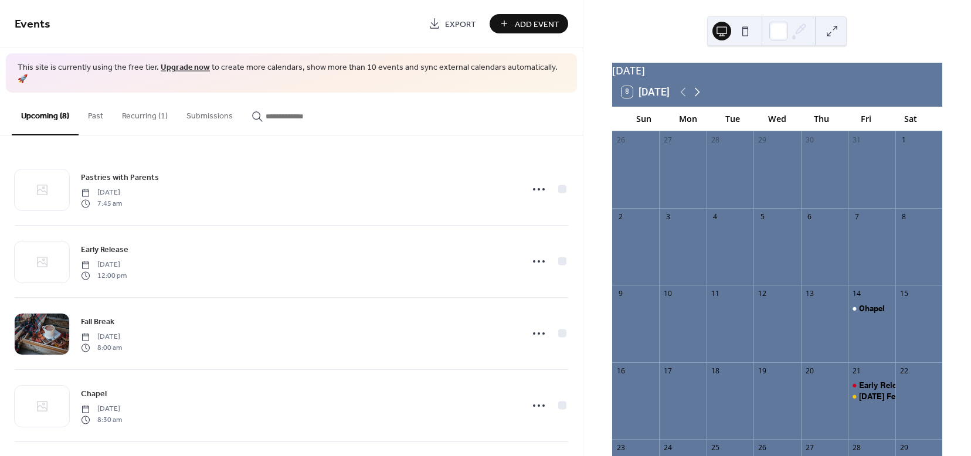
click at [698, 97] on icon at bounding box center [697, 92] width 5 height 9
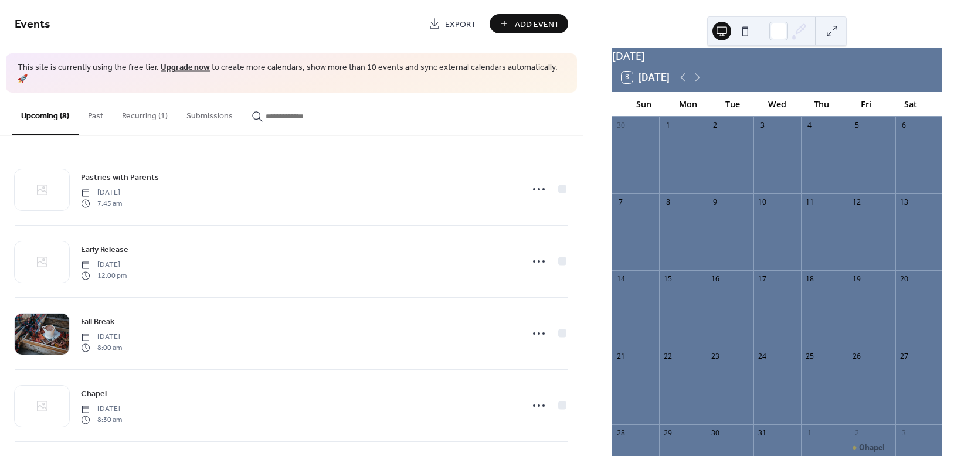
click at [526, 21] on span "Add Event" at bounding box center [537, 24] width 45 height 12
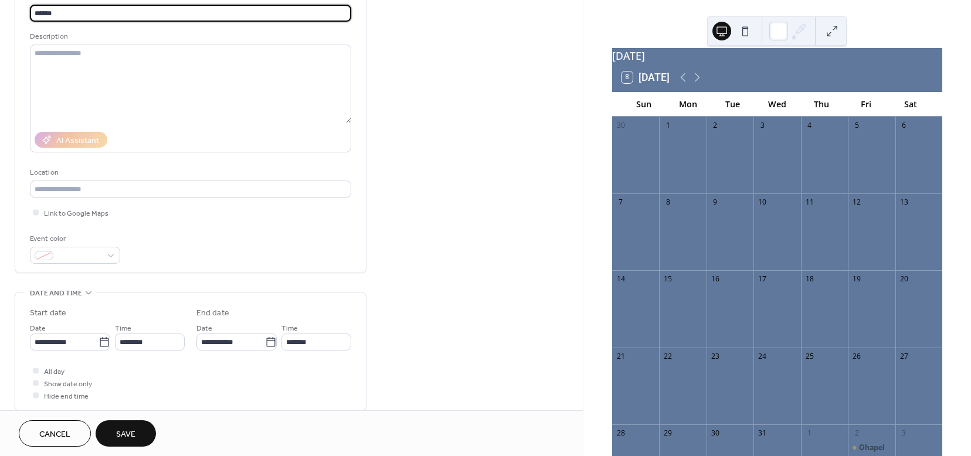
scroll to position [91, 0]
type input "******"
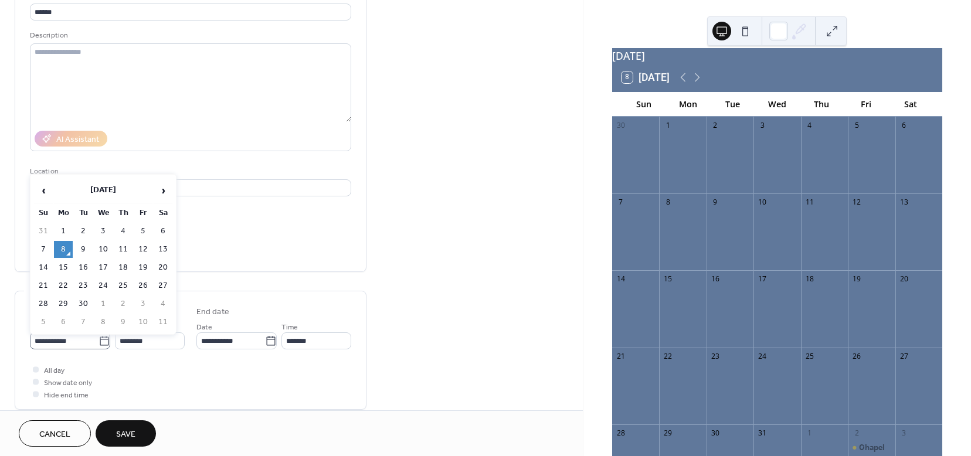
click at [104, 337] on icon at bounding box center [104, 341] width 12 height 12
click at [98, 337] on input "**********" at bounding box center [64, 340] width 69 height 17
click at [165, 191] on span "›" at bounding box center [163, 190] width 18 height 23
click at [164, 191] on span "›" at bounding box center [163, 190] width 18 height 23
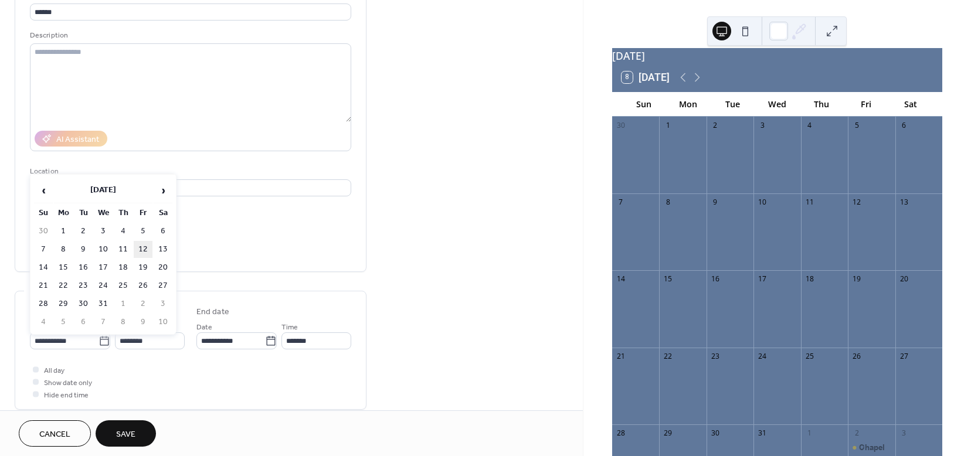
click at [145, 251] on td "12" at bounding box center [143, 249] width 19 height 17
type input "**********"
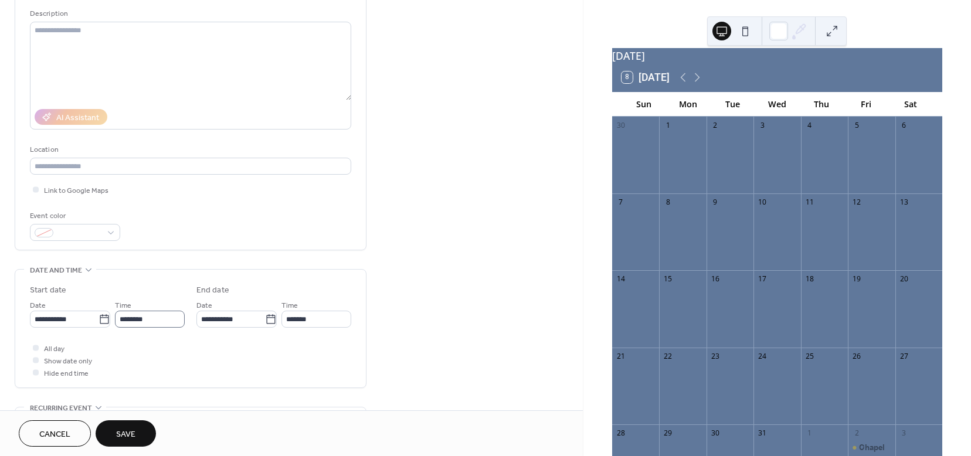
scroll to position [113, 0]
click at [172, 318] on input "********" at bounding box center [150, 318] width 70 height 17
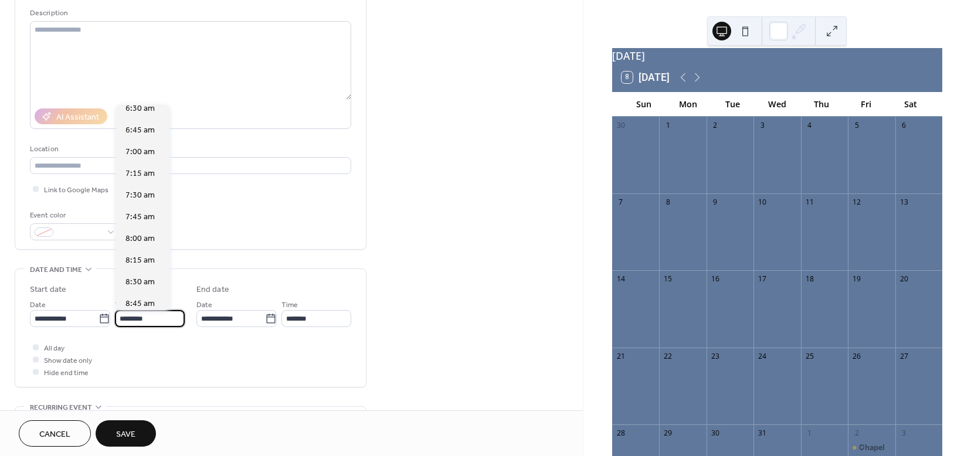
scroll to position [583, 0]
click at [149, 271] on span "8:30 am" at bounding box center [139, 272] width 29 height 12
type input "*******"
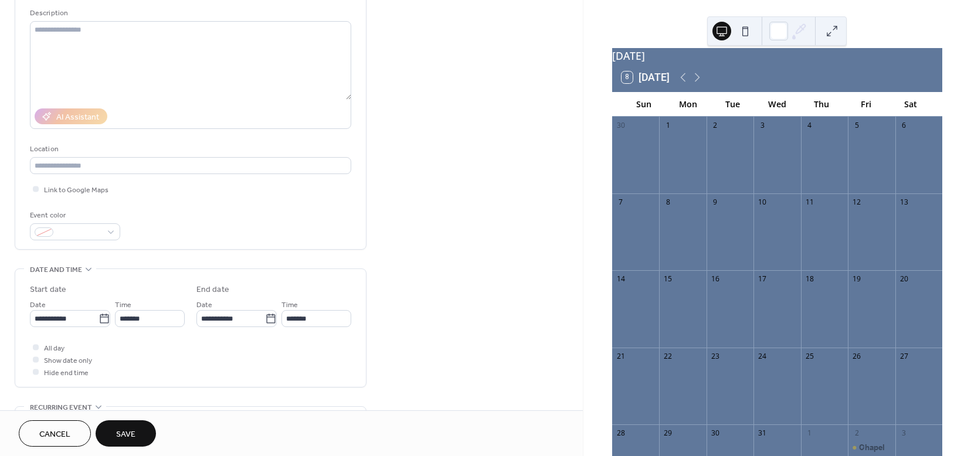
click at [191, 355] on div "All day Show date only Hide end time" at bounding box center [190, 359] width 321 height 37
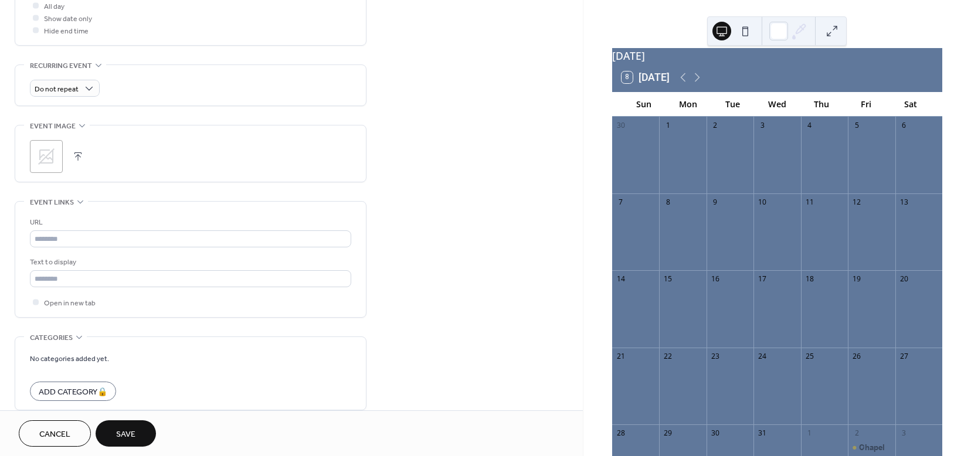
scroll to position [457, 0]
click at [126, 428] on span "Save" at bounding box center [125, 434] width 19 height 12
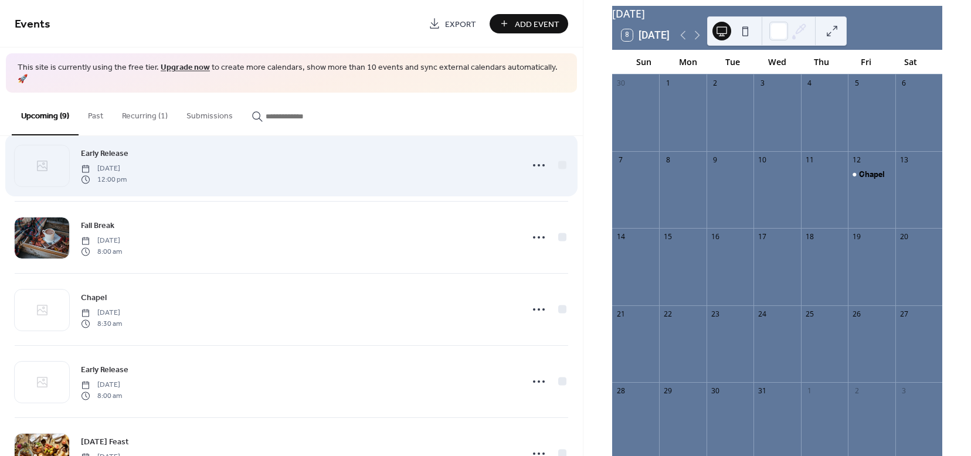
scroll to position [104, 0]
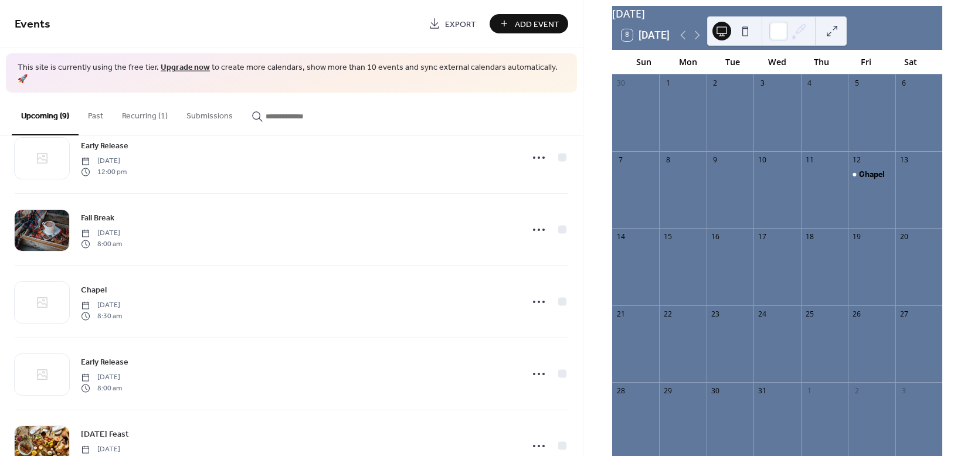
click at [542, 14] on button "Add Event" at bounding box center [528, 23] width 79 height 19
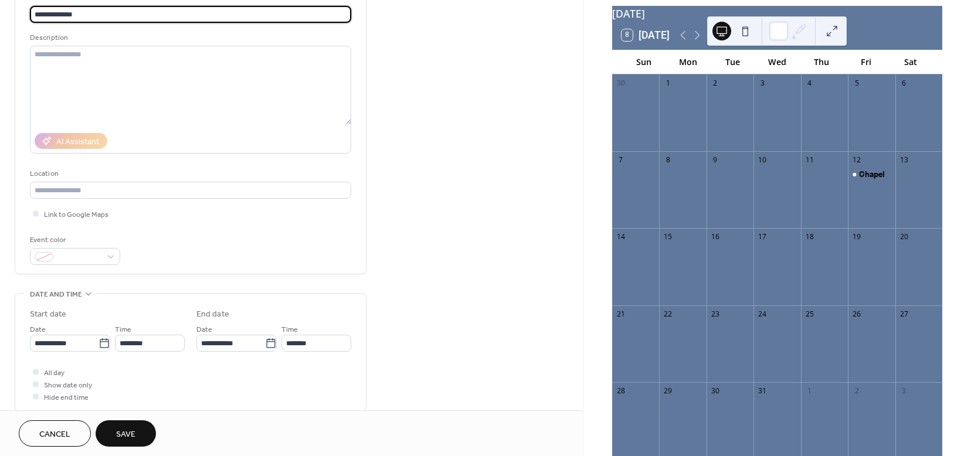
scroll to position [93, 0]
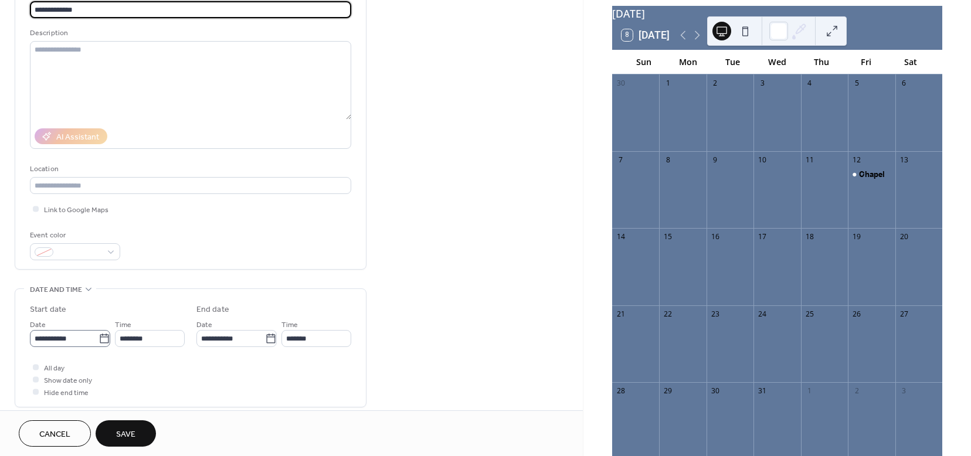
type input "**********"
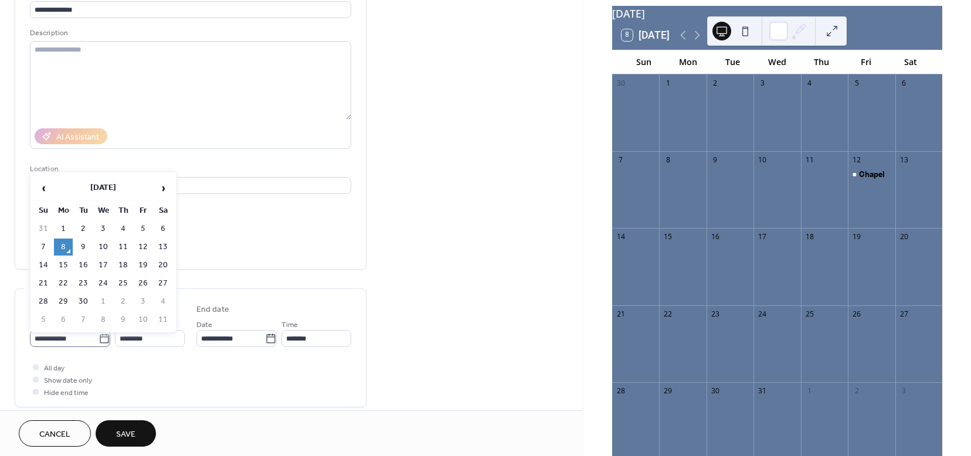
click at [100, 340] on icon at bounding box center [104, 339] width 12 height 12
click at [98, 340] on input "**********" at bounding box center [64, 338] width 69 height 17
click at [164, 192] on span "›" at bounding box center [163, 187] width 18 height 23
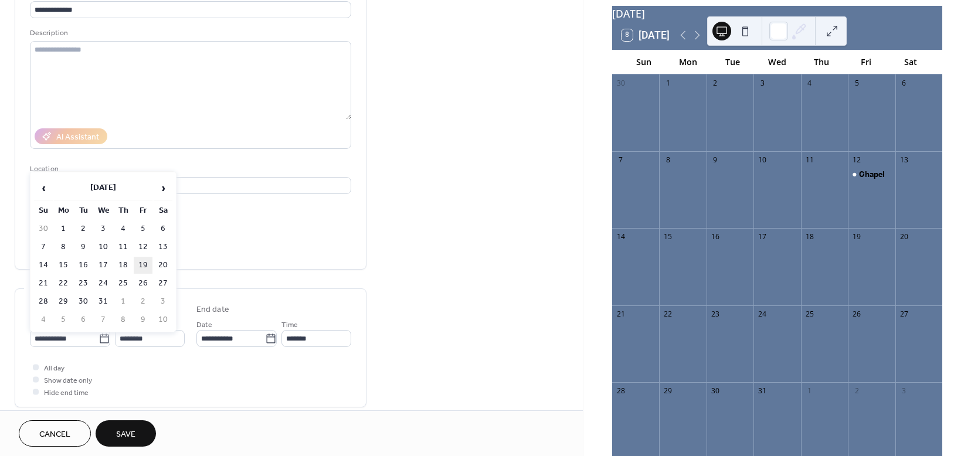
click at [145, 262] on td "19" at bounding box center [143, 265] width 19 height 17
type input "**********"
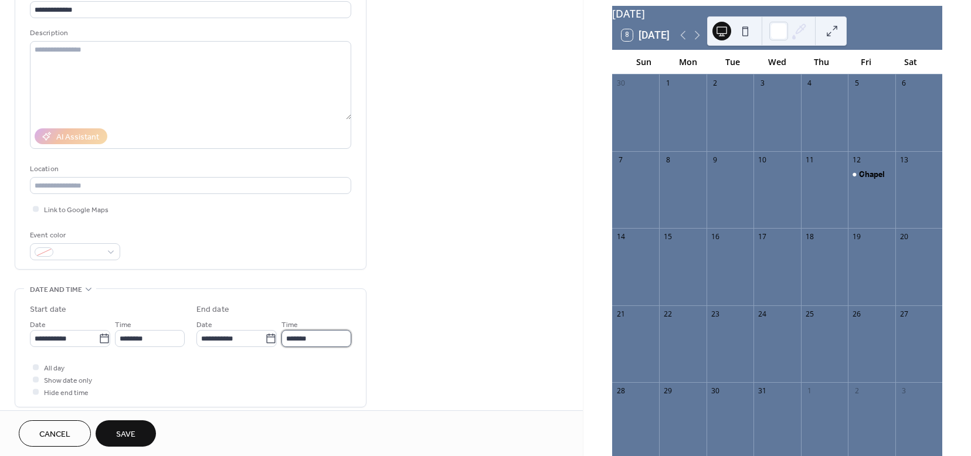
click at [324, 333] on input "*******" at bounding box center [316, 338] width 70 height 17
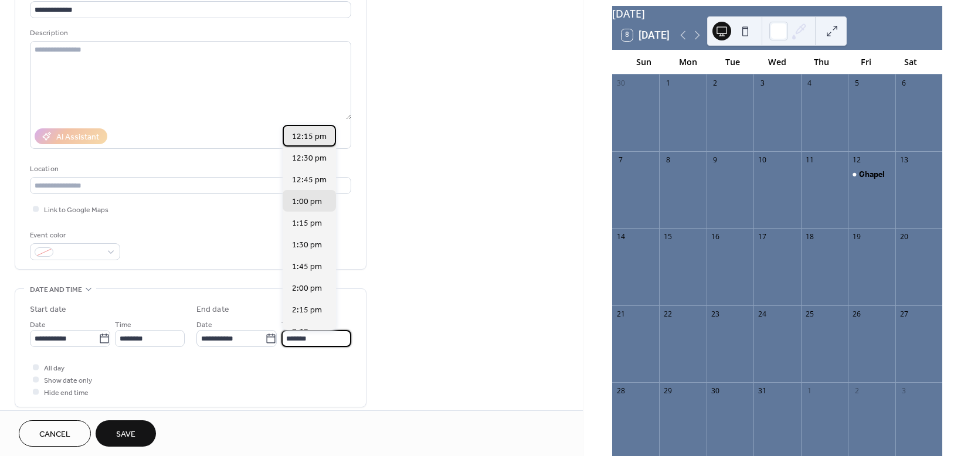
click at [309, 141] on span "12:15 pm" at bounding box center [309, 137] width 35 height 12
type input "********"
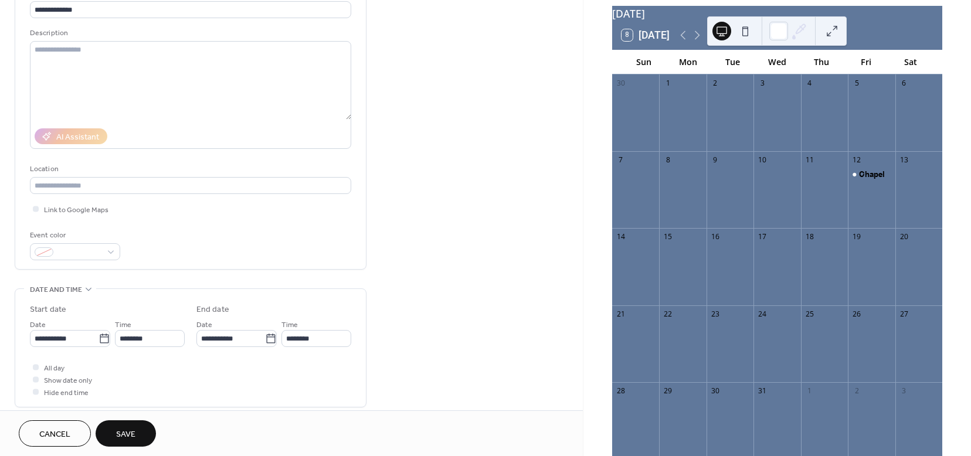
click at [120, 434] on span "Save" at bounding box center [125, 434] width 19 height 12
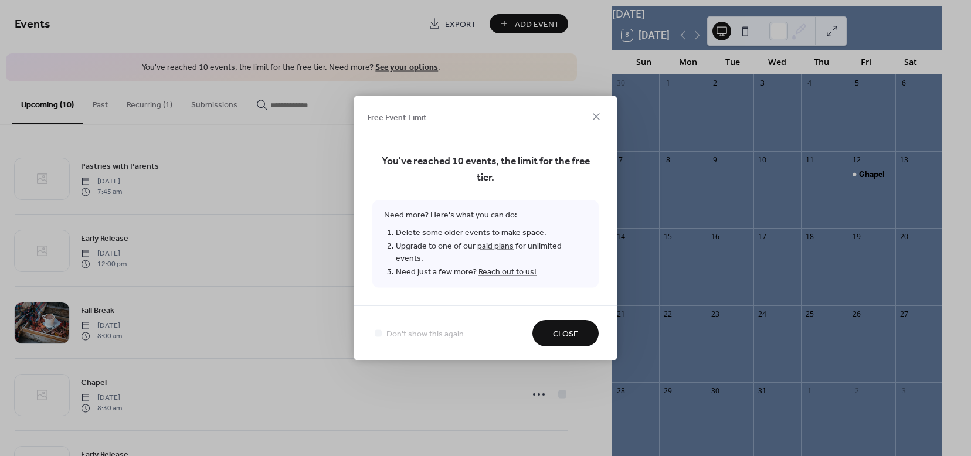
click at [569, 328] on span "Close" at bounding box center [565, 334] width 25 height 12
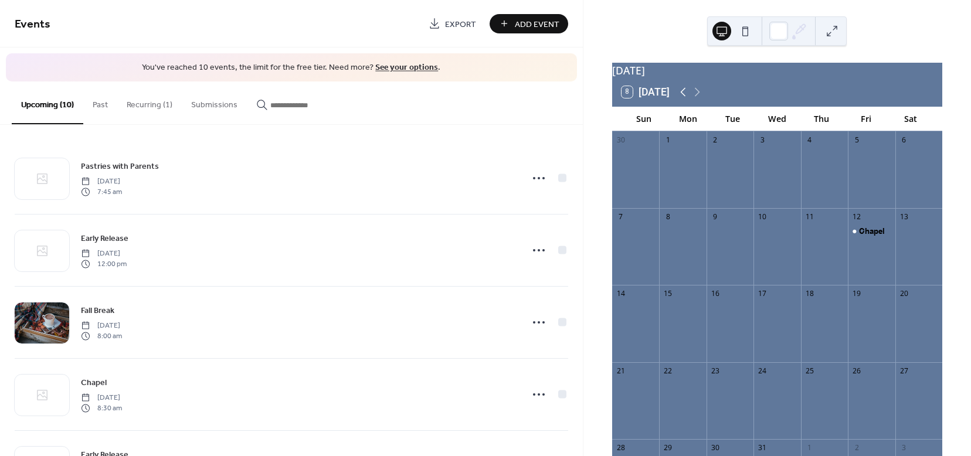
click at [682, 95] on icon at bounding box center [683, 92] width 14 height 14
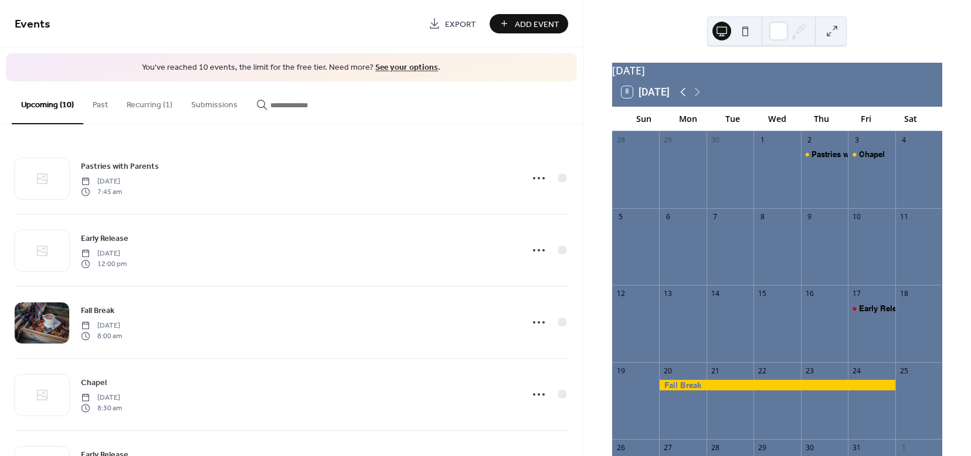
click at [682, 95] on icon at bounding box center [683, 92] width 14 height 14
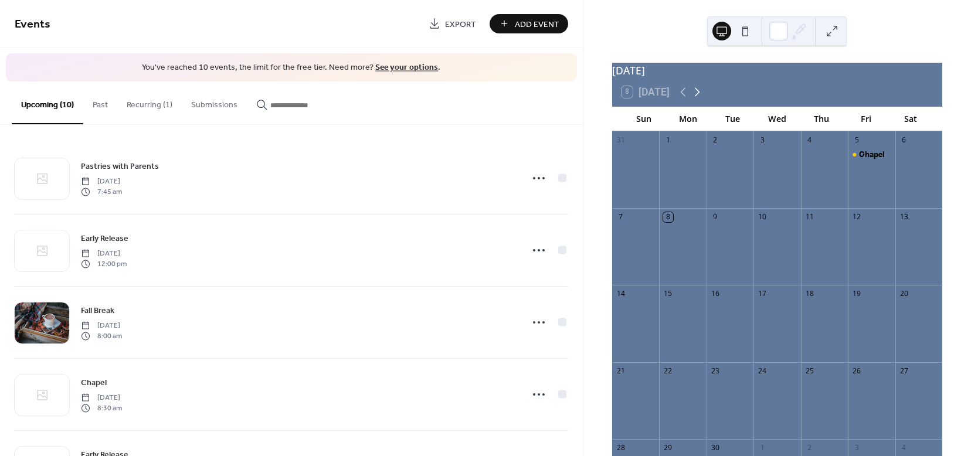
click at [699, 98] on icon at bounding box center [697, 92] width 14 height 14
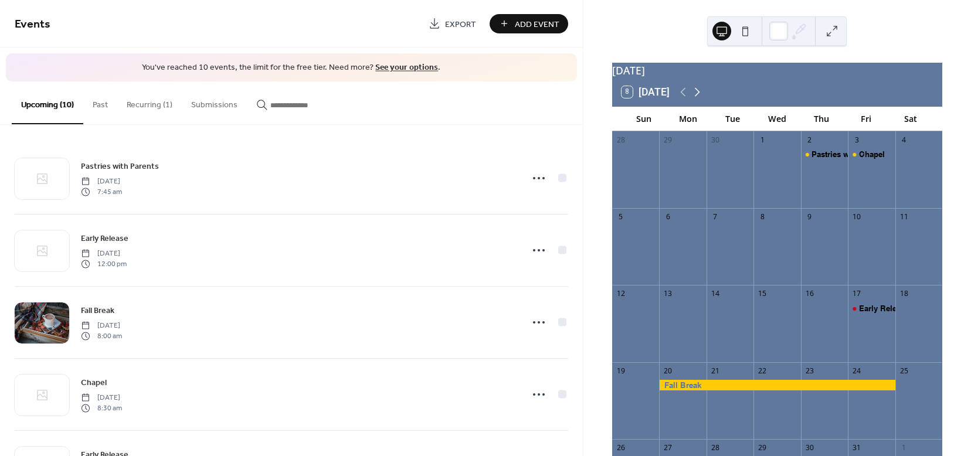
click at [699, 98] on icon at bounding box center [697, 92] width 14 height 14
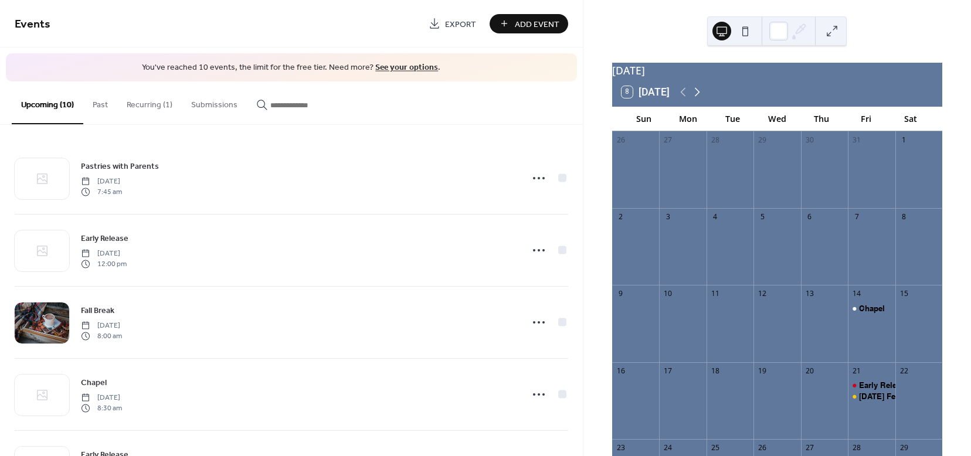
click at [699, 98] on icon at bounding box center [697, 92] width 14 height 14
click at [701, 98] on icon at bounding box center [697, 92] width 14 height 14
click at [682, 98] on icon at bounding box center [683, 92] width 14 height 14
click at [682, 97] on icon at bounding box center [683, 92] width 5 height 9
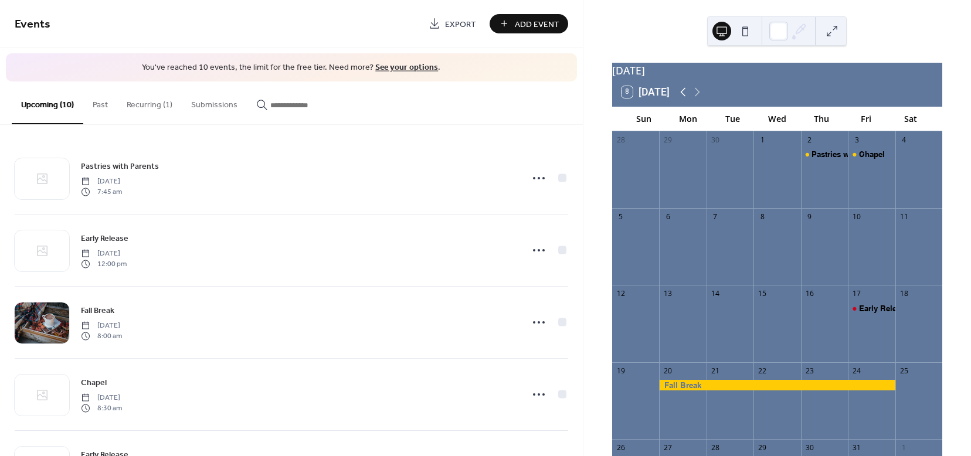
click at [682, 97] on icon at bounding box center [683, 92] width 5 height 9
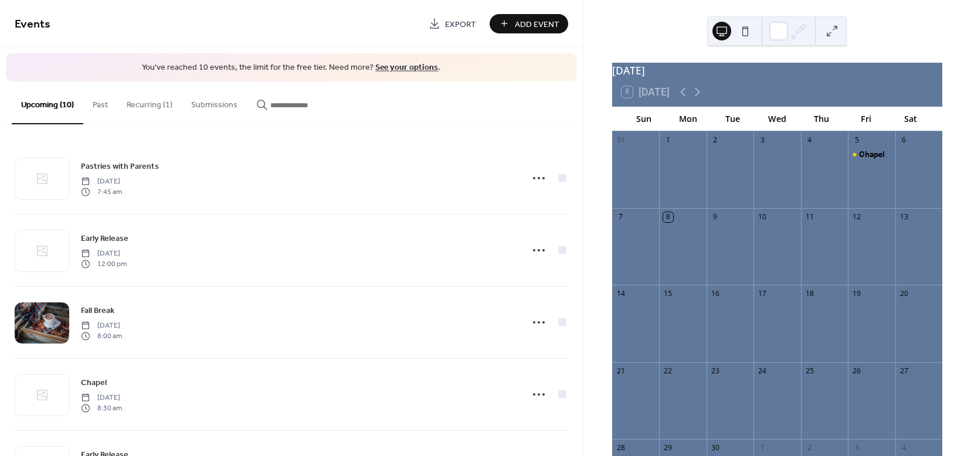
click at [399, 66] on link "See your options" at bounding box center [406, 68] width 63 height 16
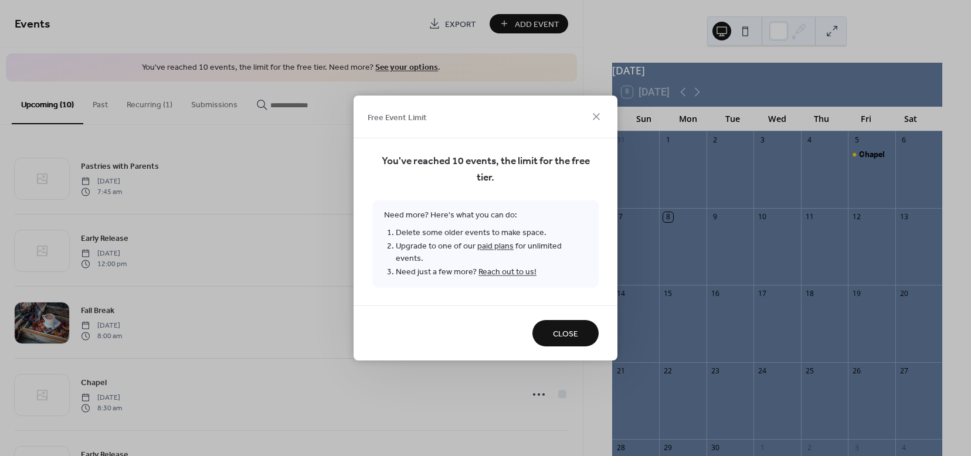
click at [485, 251] on link "paid plans" at bounding box center [495, 247] width 36 height 16
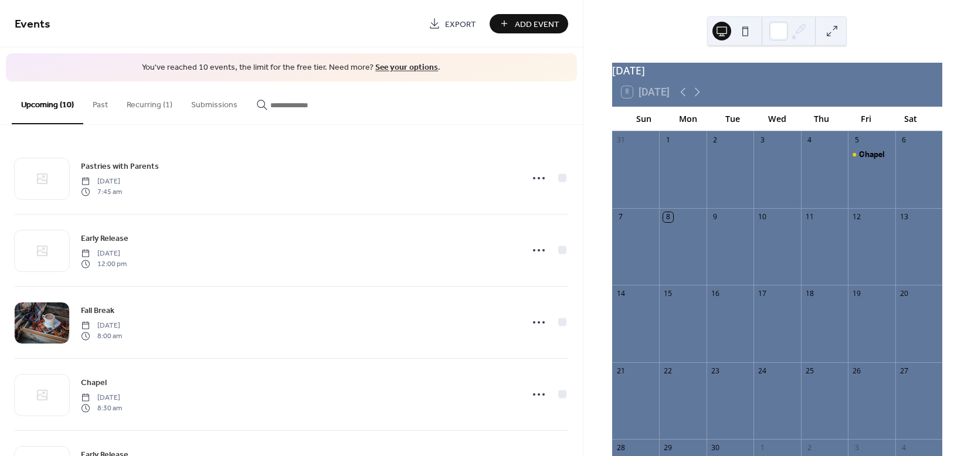
click at [402, 67] on link "See your options" at bounding box center [406, 68] width 63 height 16
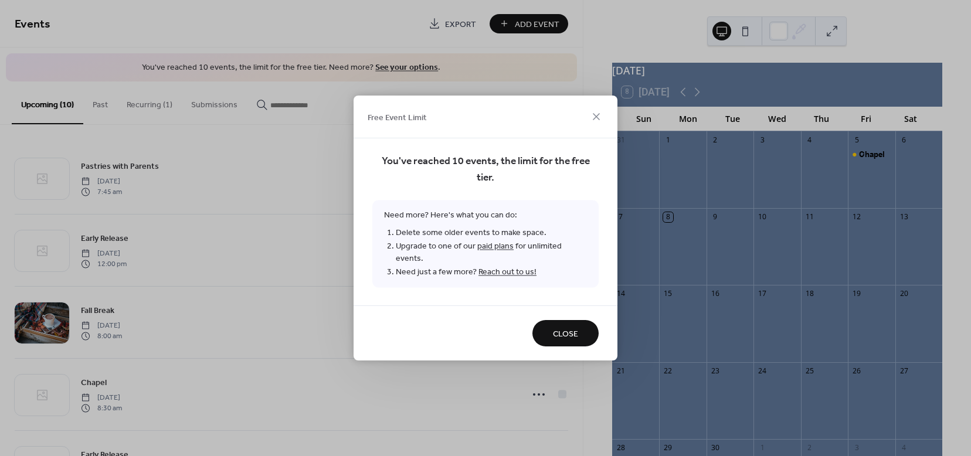
click at [488, 250] on link "paid plans" at bounding box center [495, 247] width 36 height 16
